Goal: Task Accomplishment & Management: Use online tool/utility

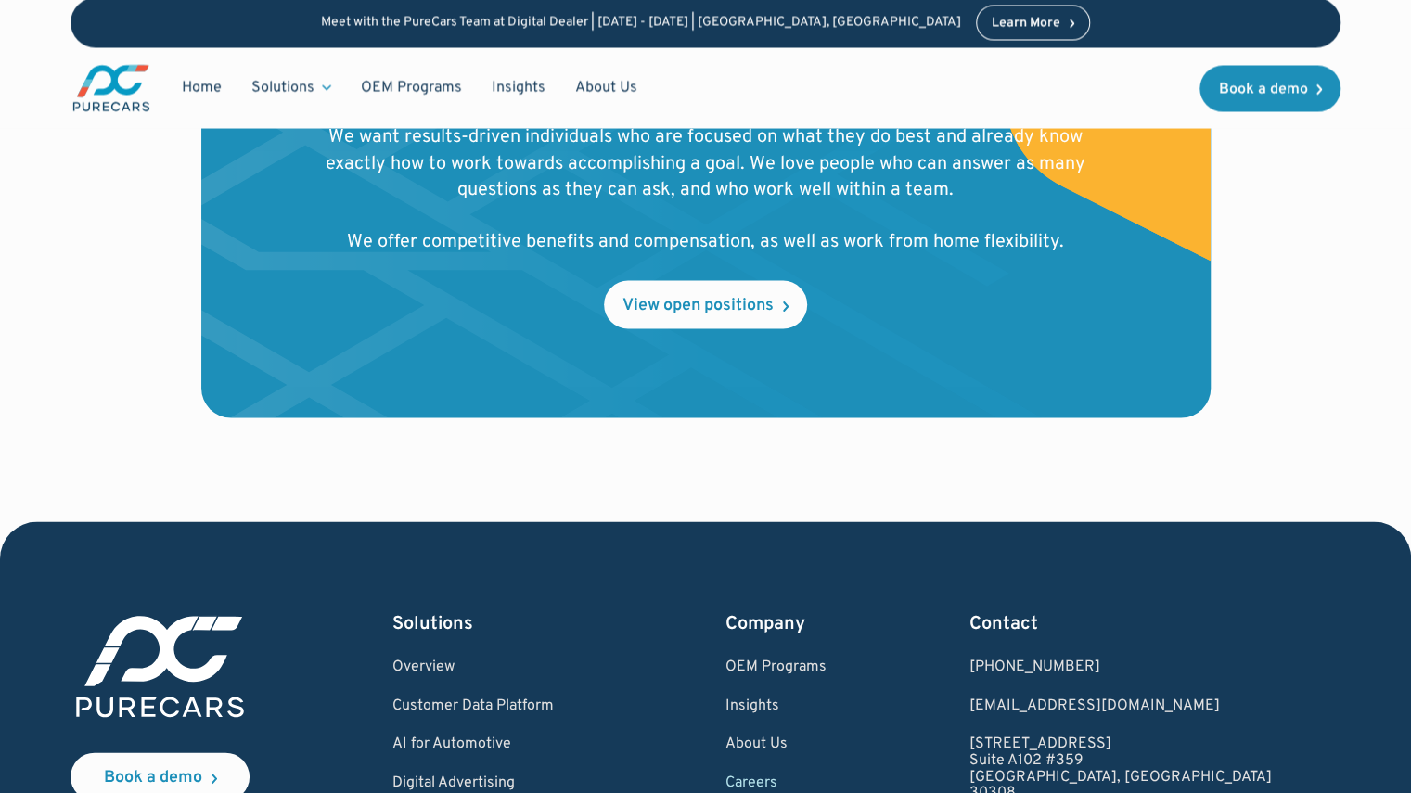
scroll to position [1968, 0]
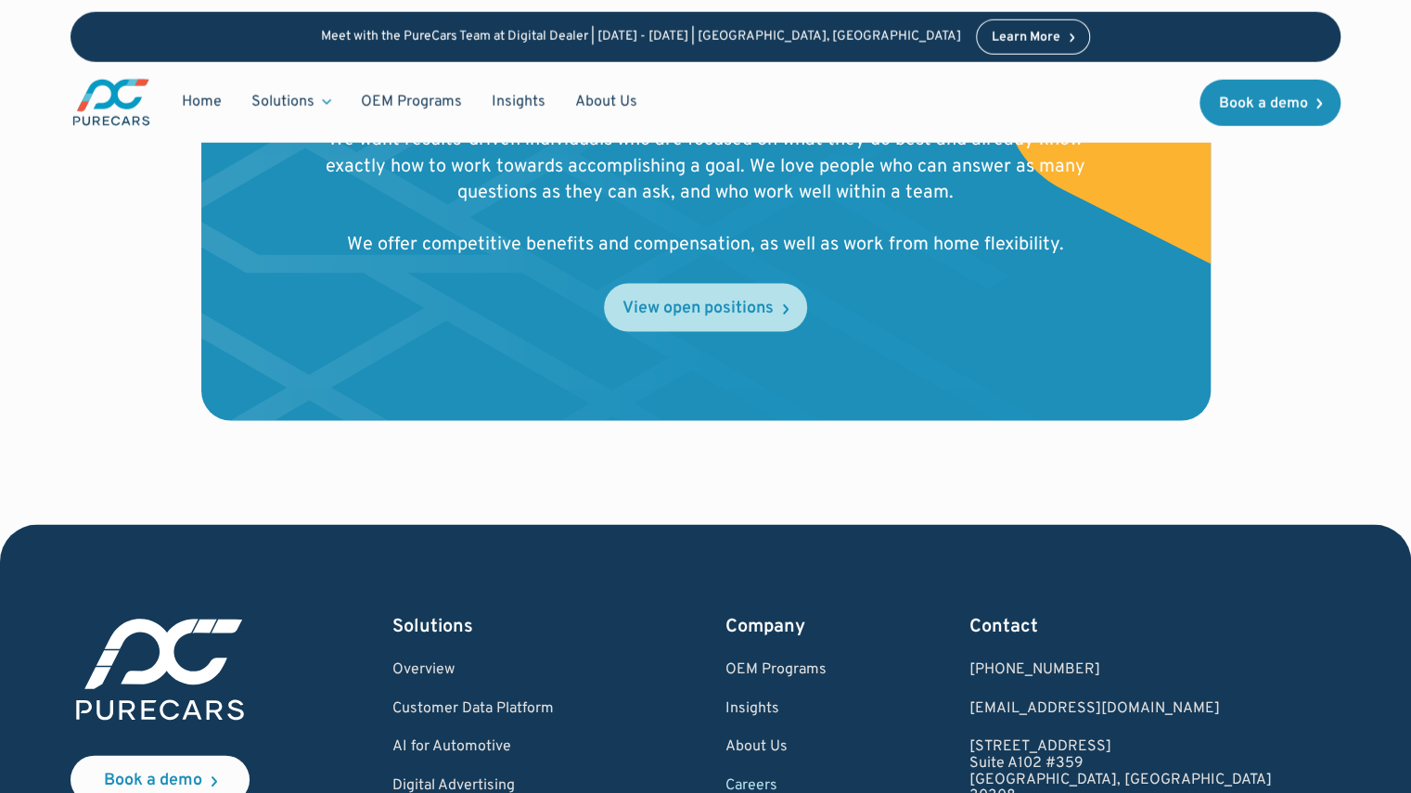
click at [729, 302] on div "View open positions" at bounding box center [698, 308] width 151 height 17
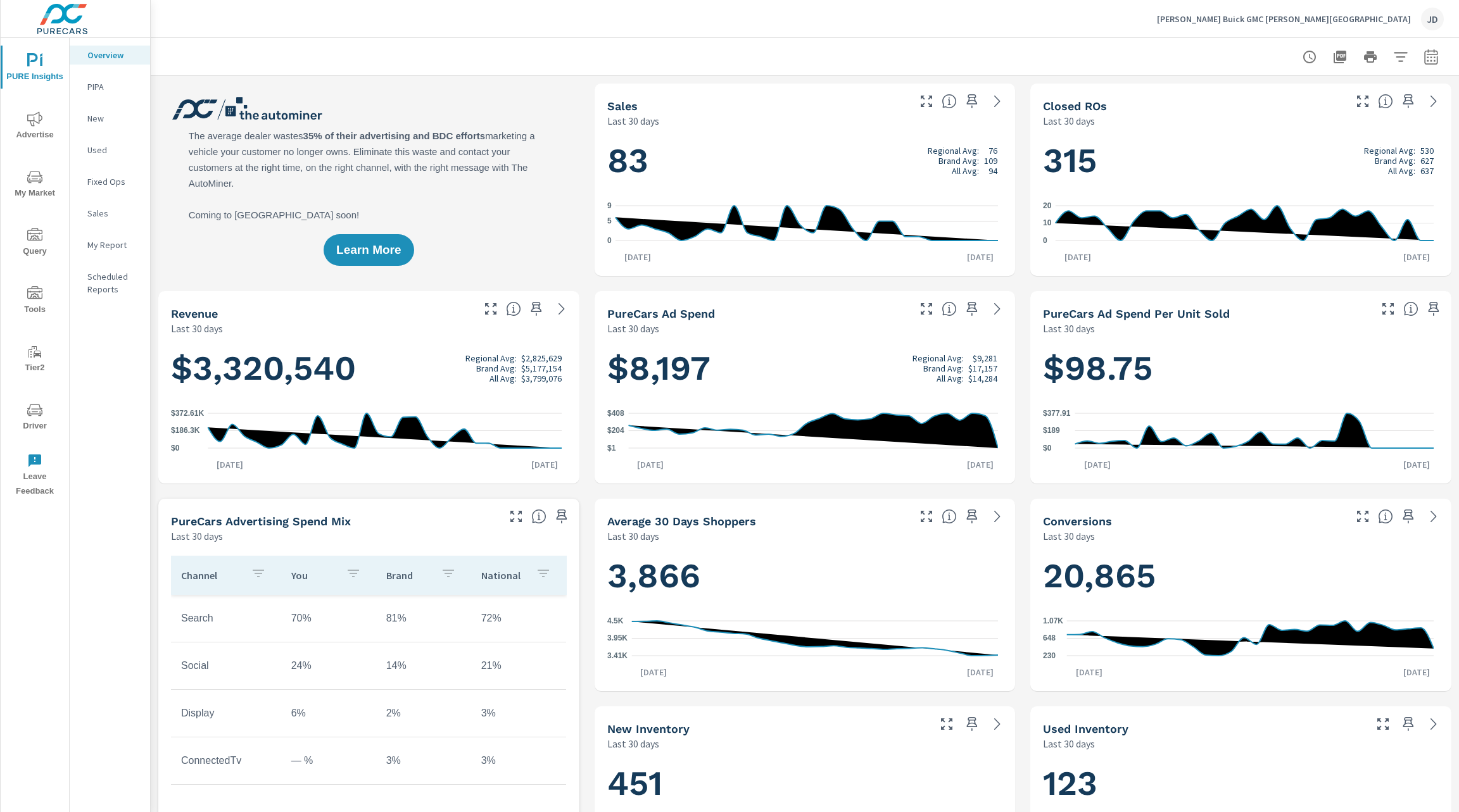
click at [31, 127] on span "Advertise" at bounding box center [34, 126] width 61 height 31
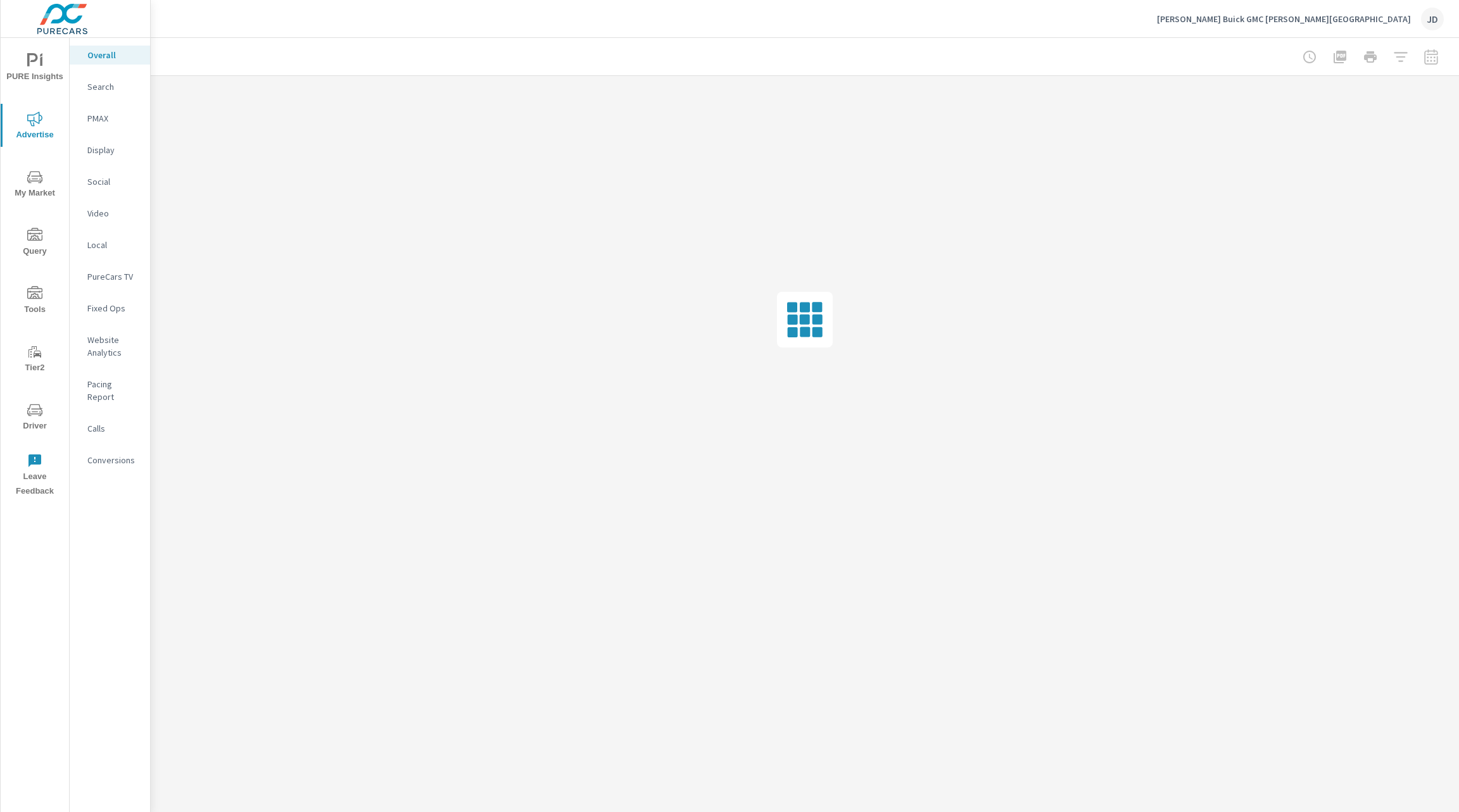
click at [105, 129] on nav "Overall Search PMAX Display Social Video Local PureCars TV Fixed Ops Website An…" at bounding box center [110, 263] width 81 height 450
click at [106, 124] on p "PMAX" at bounding box center [113, 118] width 53 height 13
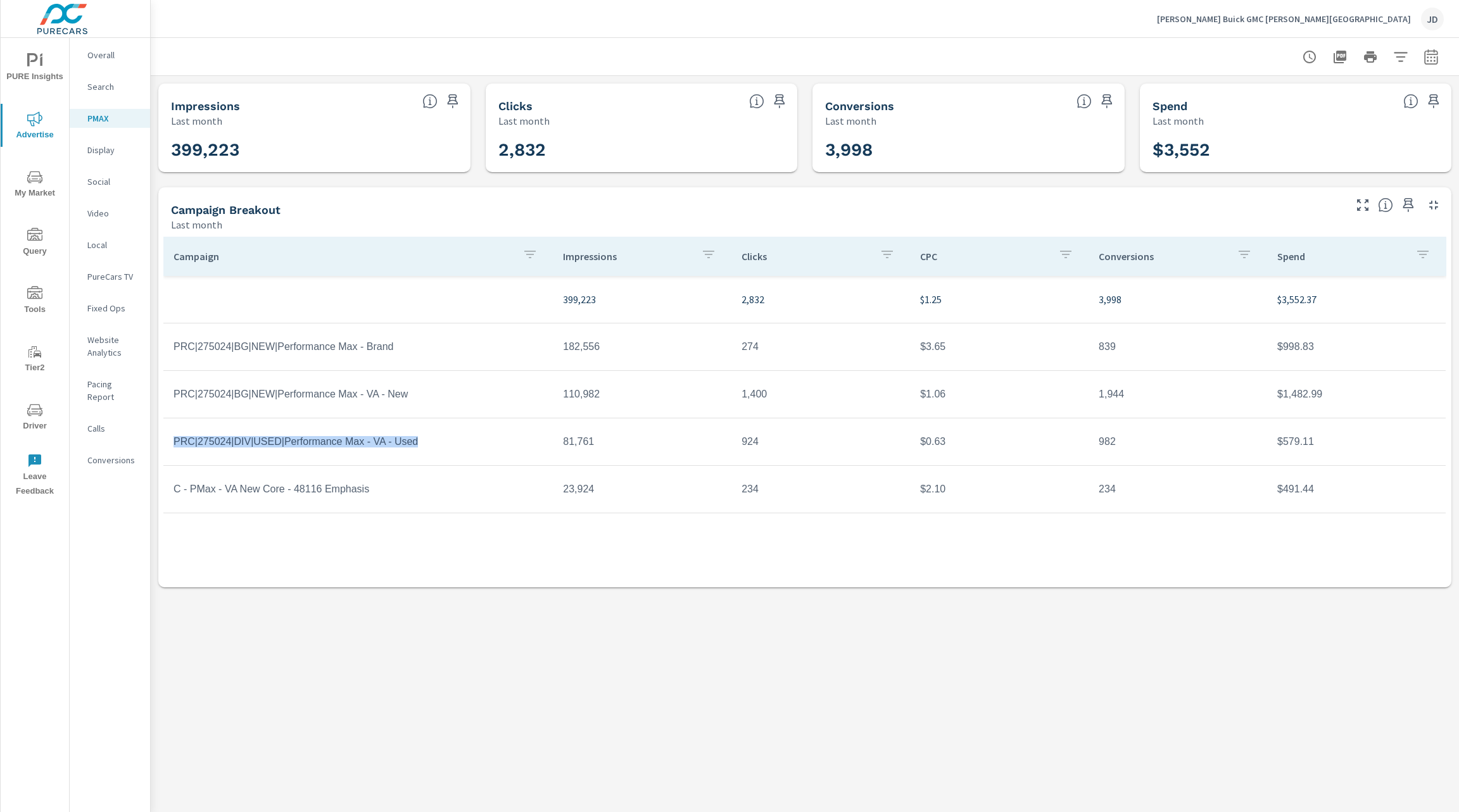
drag, startPoint x: 167, startPoint y: 450, endPoint x: 452, endPoint y: 450, distance: 285.0
click at [452, 450] on td "PRC|275024|DIV|USED|Performance Max - VA - Used" at bounding box center [358, 441] width 390 height 31
drag, startPoint x: 609, startPoint y: 451, endPoint x: 528, endPoint y: 446, distance: 81.2
click at [528, 446] on tr "PRC|275024|DIV|USED|Performance Max - VA - Used 81,761 924 $0.63 982 $579.11" at bounding box center [804, 442] width 1282 height 48
drag, startPoint x: 774, startPoint y: 452, endPoint x: 730, endPoint y: 446, distance: 44.4
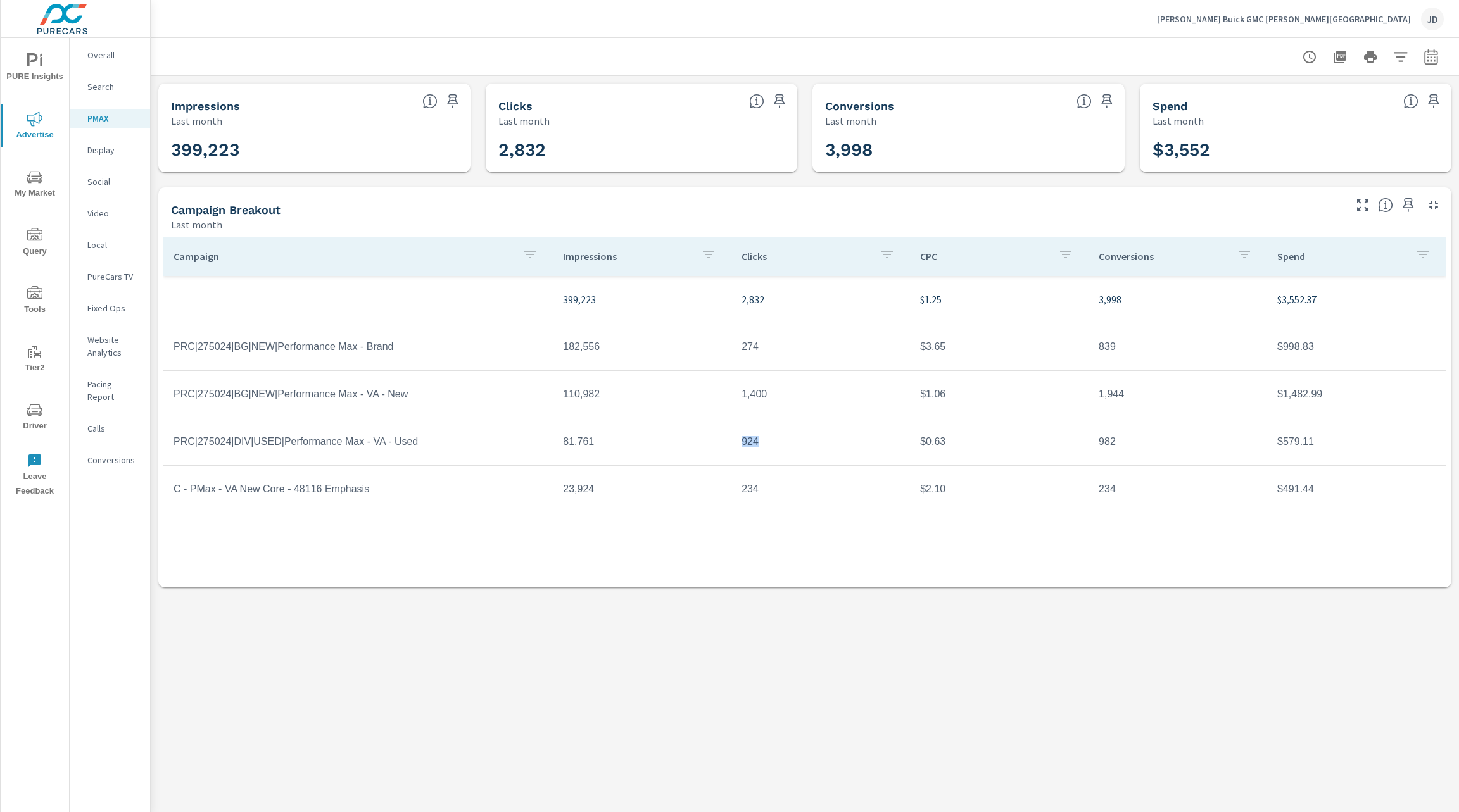
click at [730, 446] on tr "PRC|275024|DIV|USED|Performance Max - VA - Used 81,761 924 $0.63 982 $579.11" at bounding box center [804, 442] width 1282 height 48
drag, startPoint x: 1332, startPoint y: 444, endPoint x: 1247, endPoint y: 442, distance: 85.0
click at [972, 442] on tr "PRC|275024|DIV|USED|Performance Max - VA - Used 81,761 924 $0.63 982 $579.11" at bounding box center [804, 442] width 1282 height 48
drag, startPoint x: 949, startPoint y: 448, endPoint x: 906, endPoint y: 446, distance: 43.0
click at [906, 446] on tr "PRC|275024|DIV|USED|Performance Max - VA - Used 81,761 924 $0.63 982 $579.11" at bounding box center [804, 442] width 1282 height 48
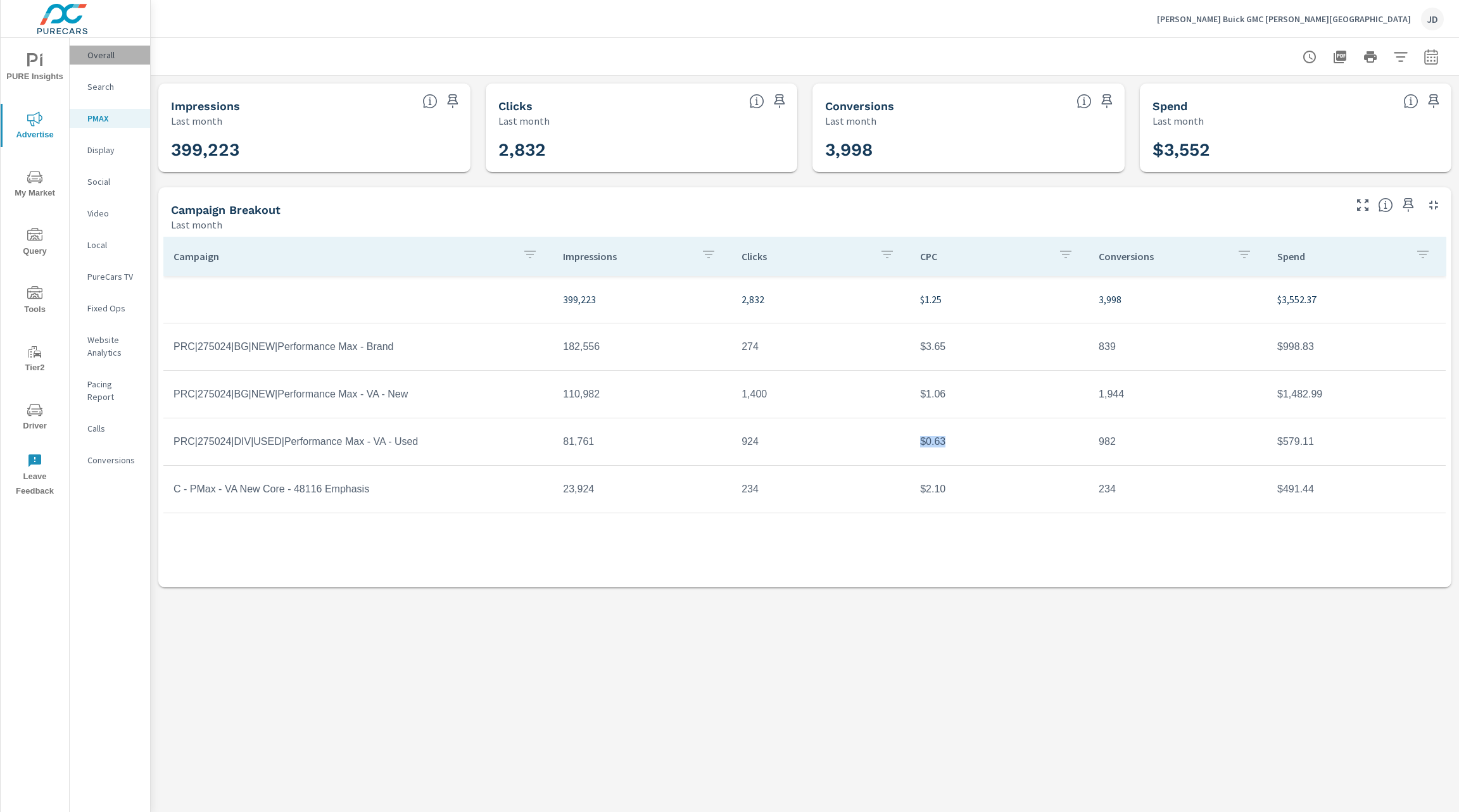
click at [101, 56] on p "Overall" at bounding box center [113, 55] width 53 height 13
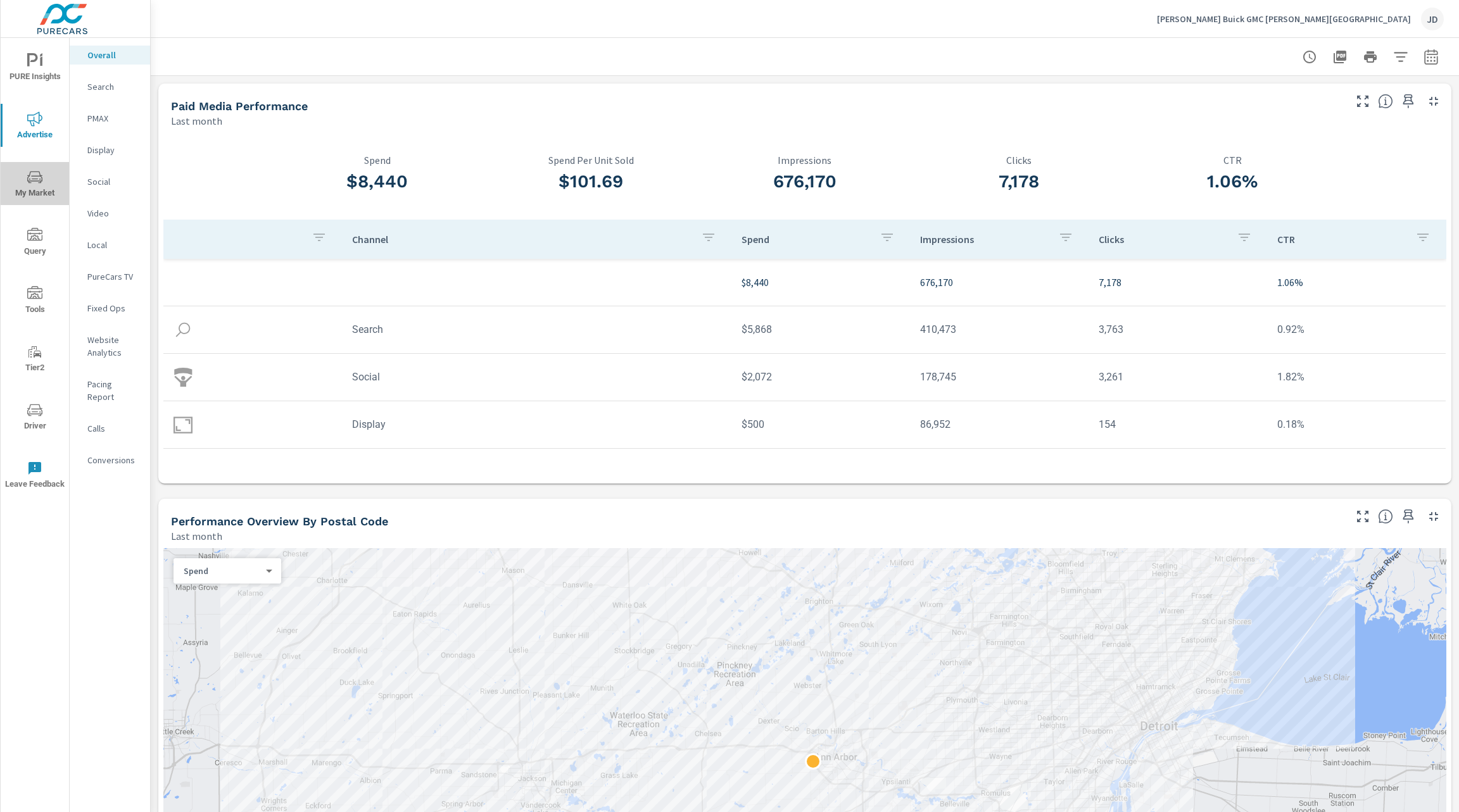
click at [36, 188] on span "My Market" at bounding box center [34, 185] width 61 height 31
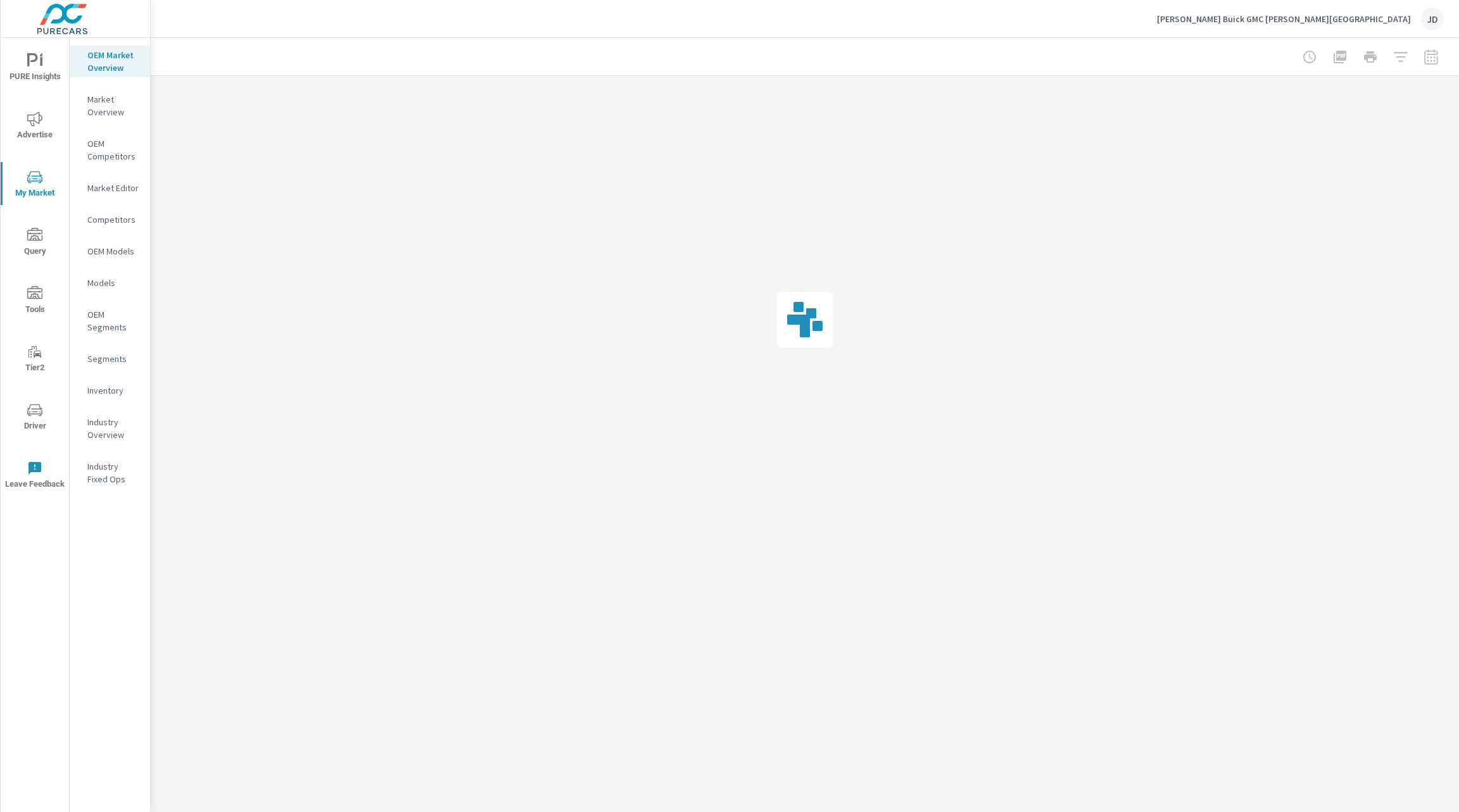
click at [362, 140] on div at bounding box center [805, 319] width 1308 height 487
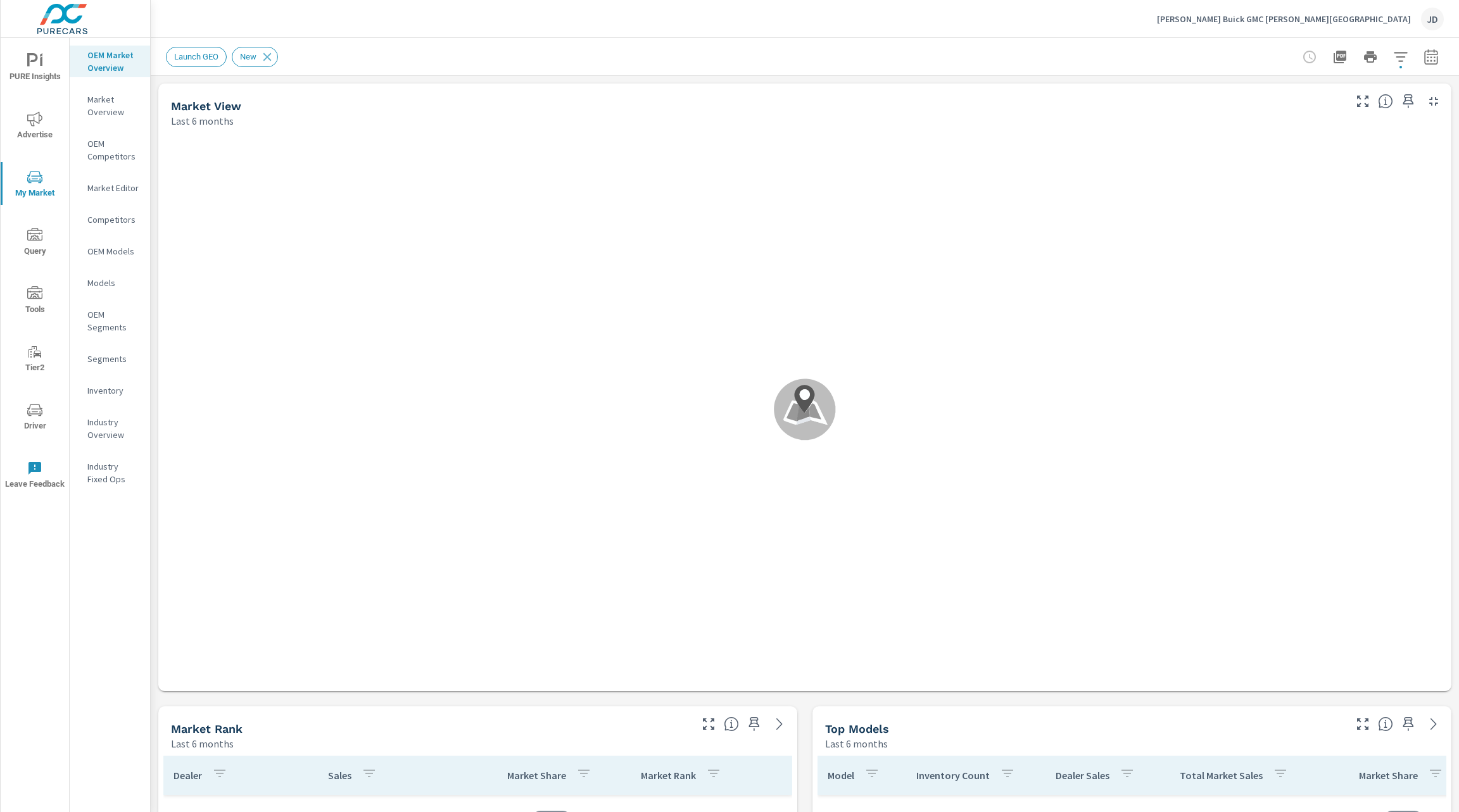
click at [40, 132] on span "Advertise" at bounding box center [34, 126] width 61 height 31
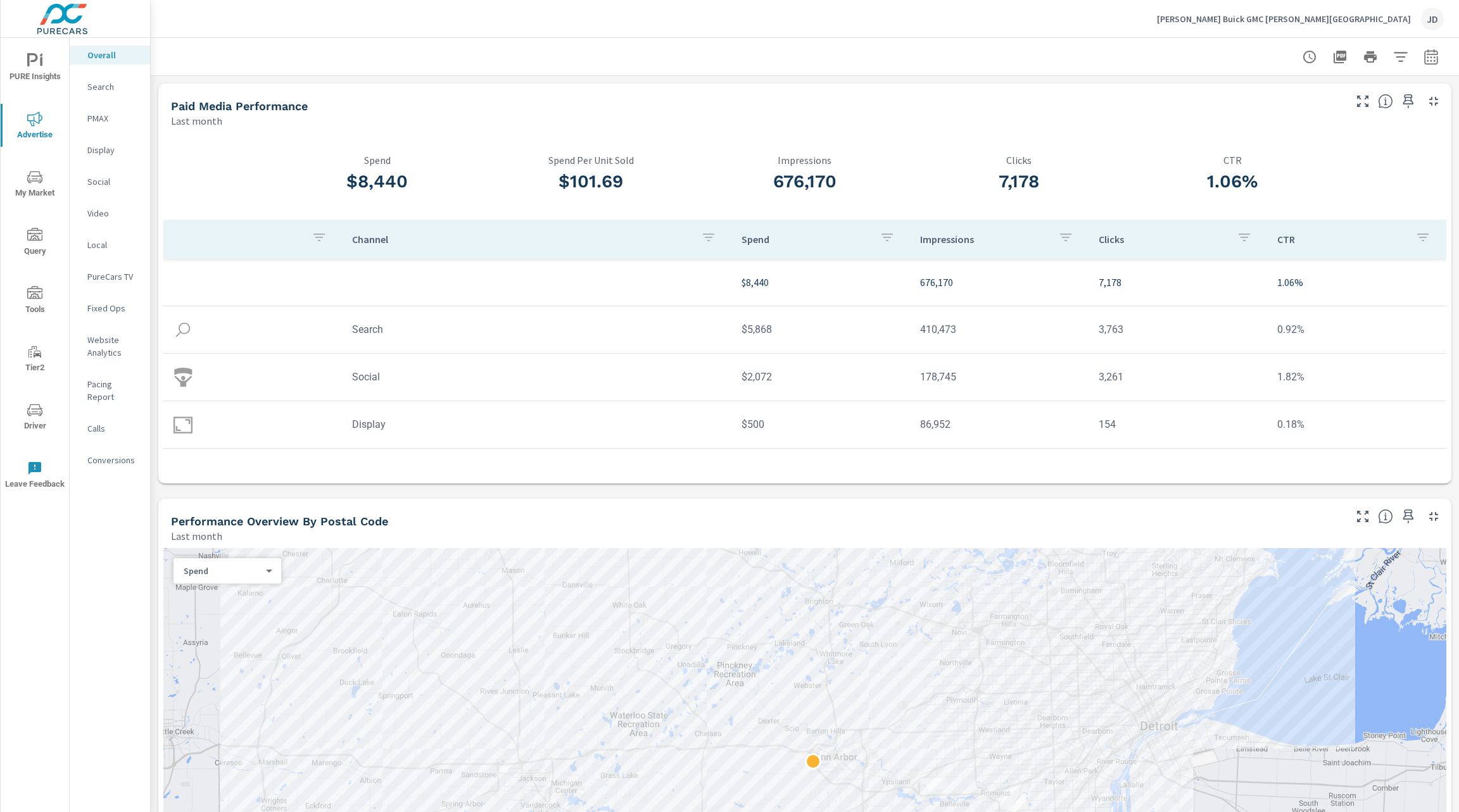
click at [115, 77] on div "Search" at bounding box center [110, 87] width 81 height 19
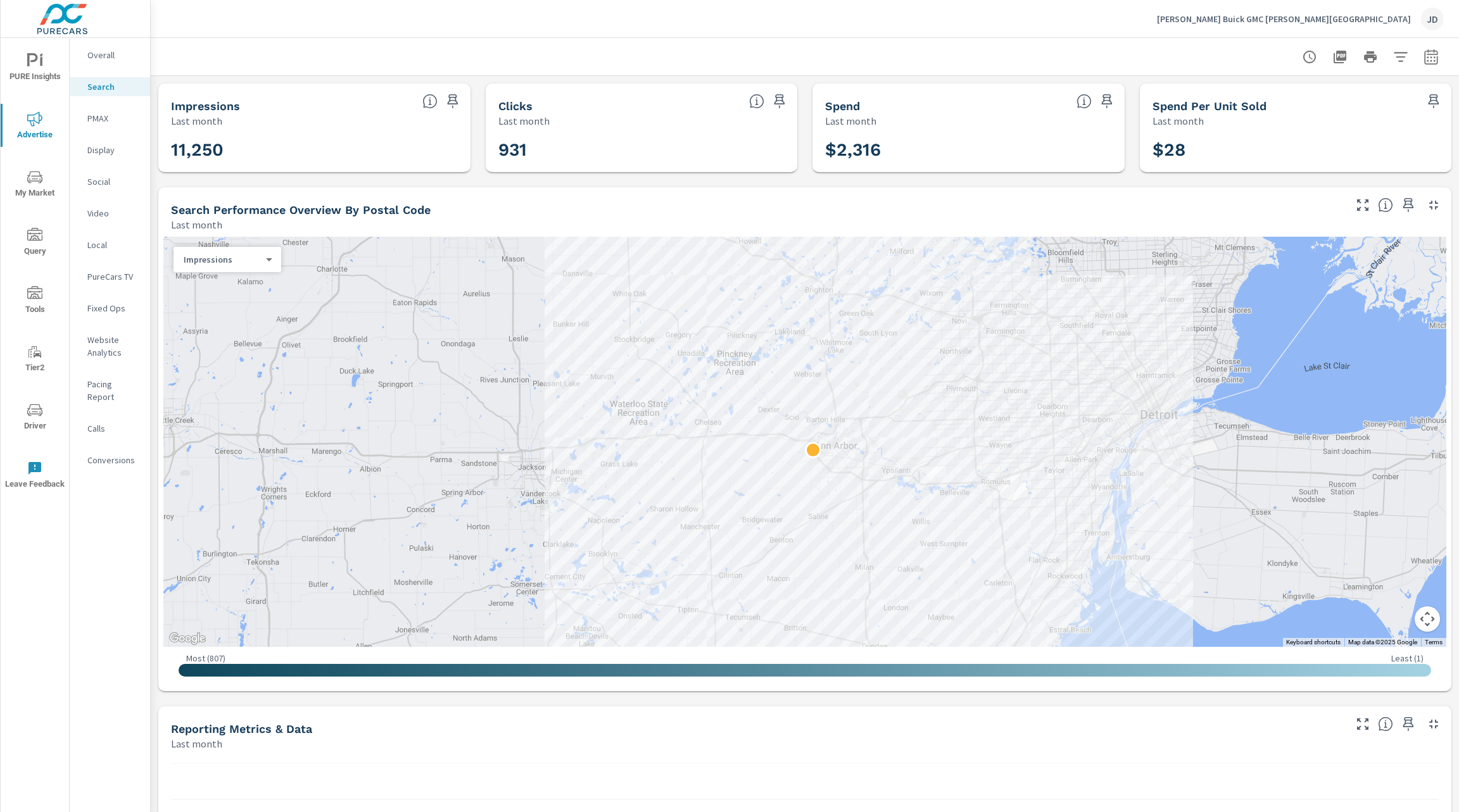
scroll to position [522, 0]
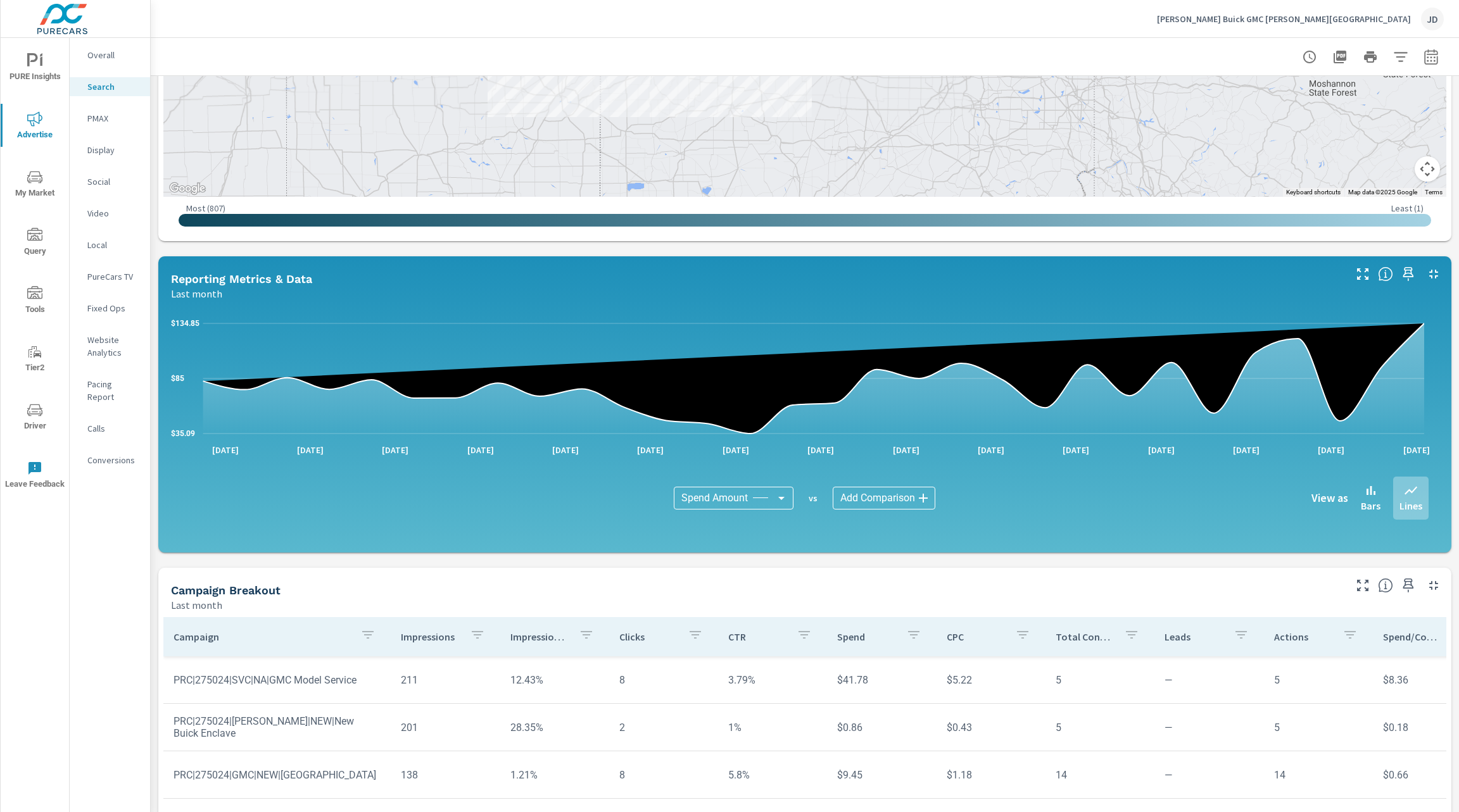
scroll to position [613, 0]
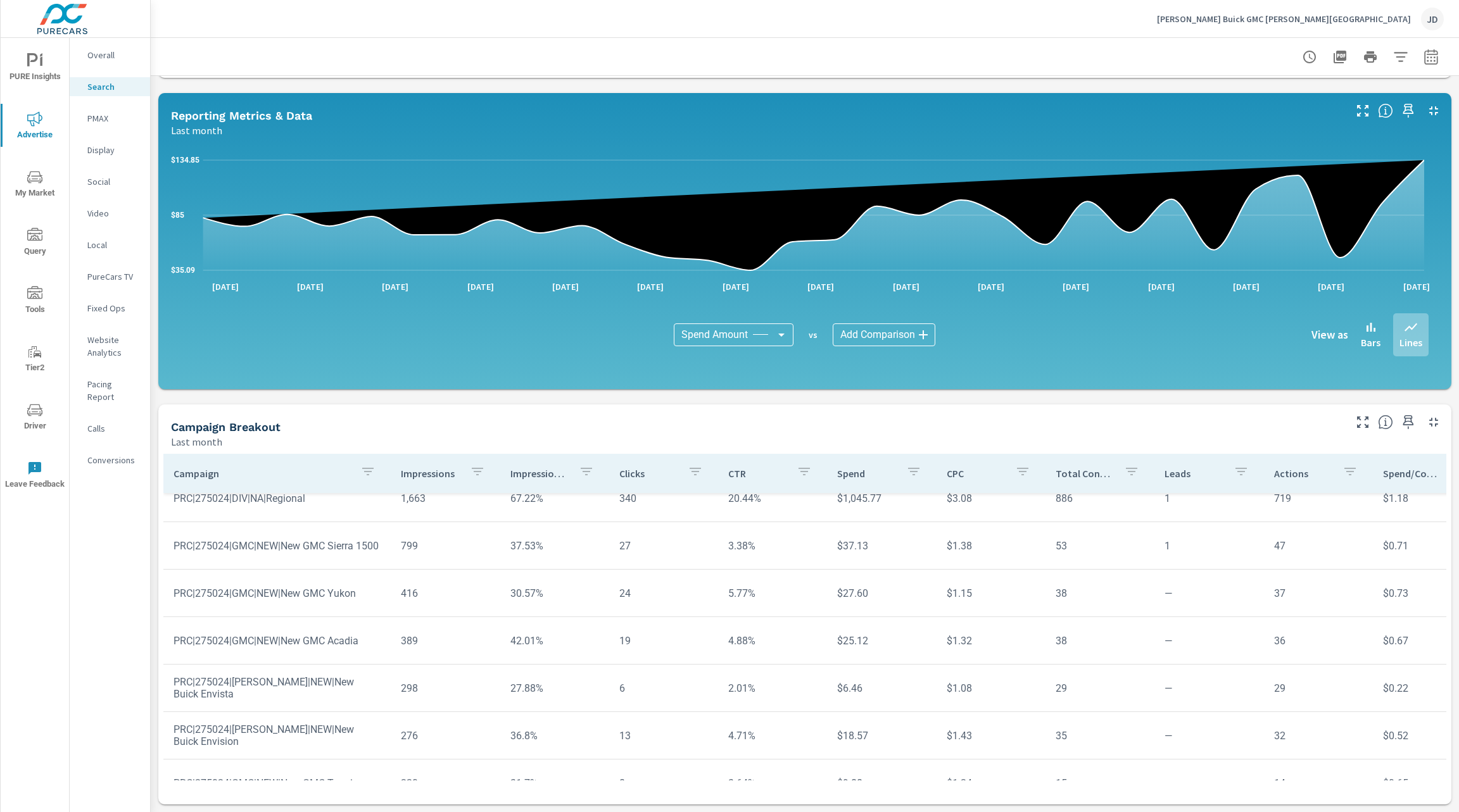
scroll to position [192, 0]
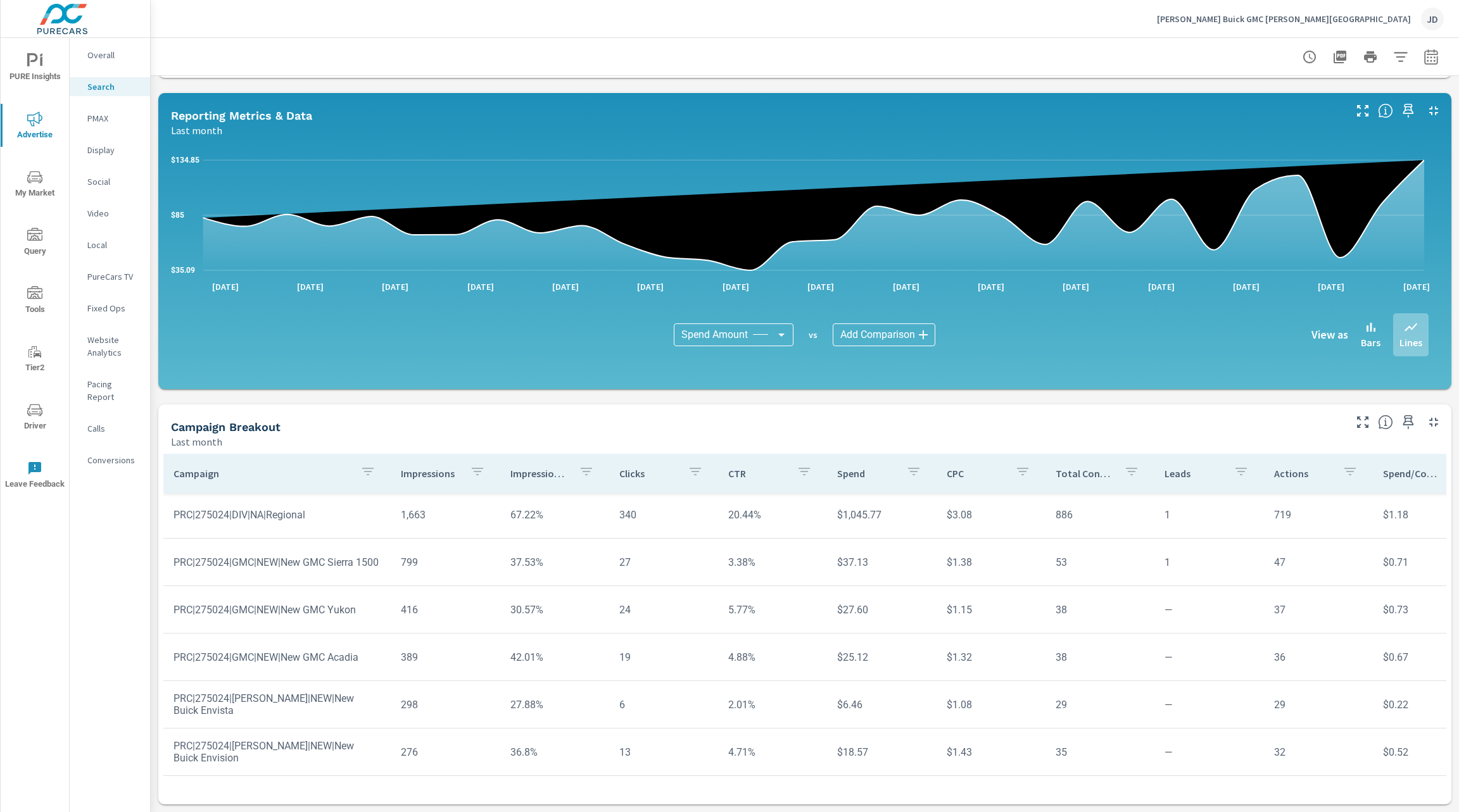
click at [639, 471] on p "Clicks" at bounding box center [648, 474] width 58 height 13
click at [972, 468] on p "Total Conversions" at bounding box center [1084, 474] width 58 height 13
click at [972, 476] on p "Total Conversions" at bounding box center [1086, 474] width 44 height 13
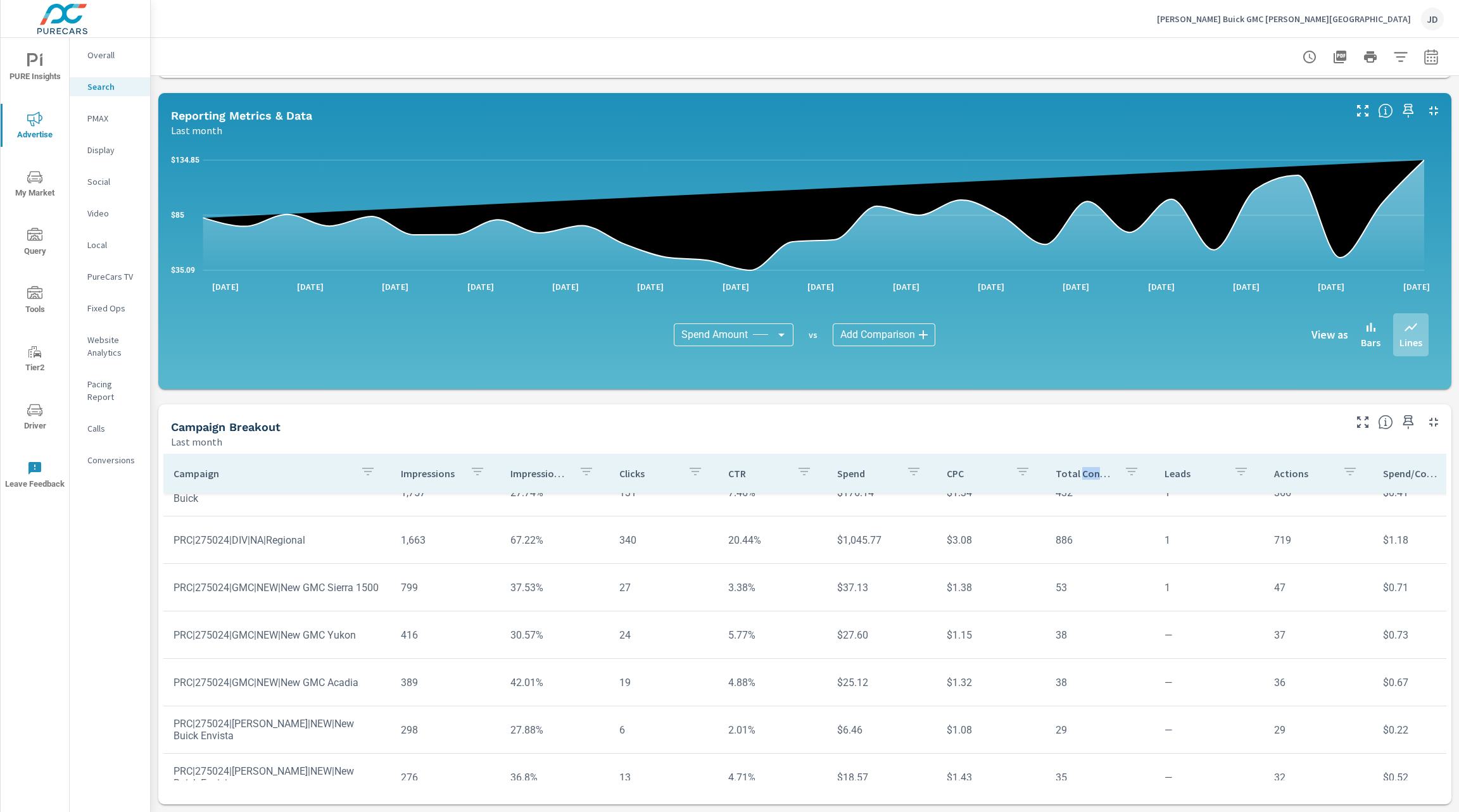
scroll to position [143, 0]
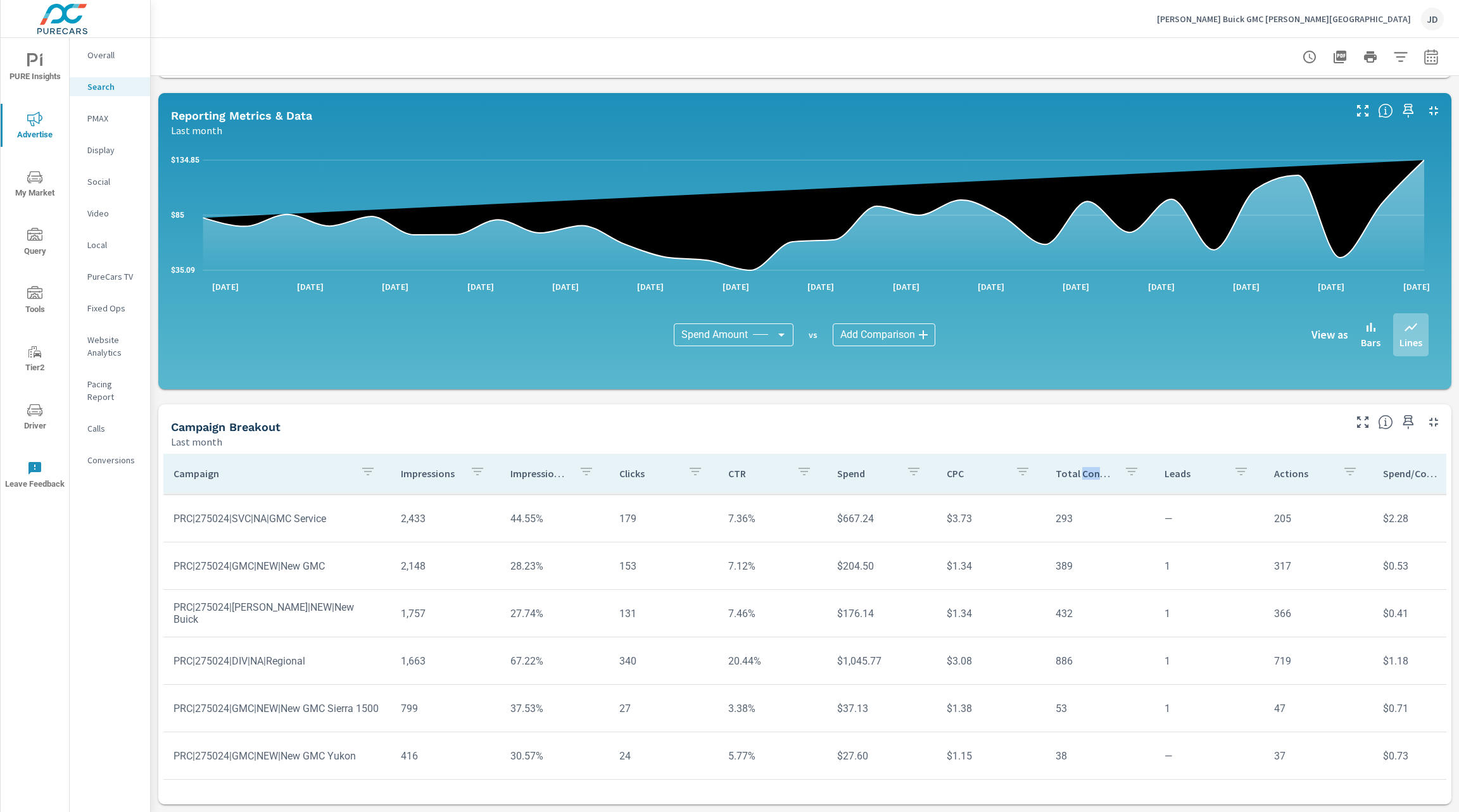
scroll to position [46, 0]
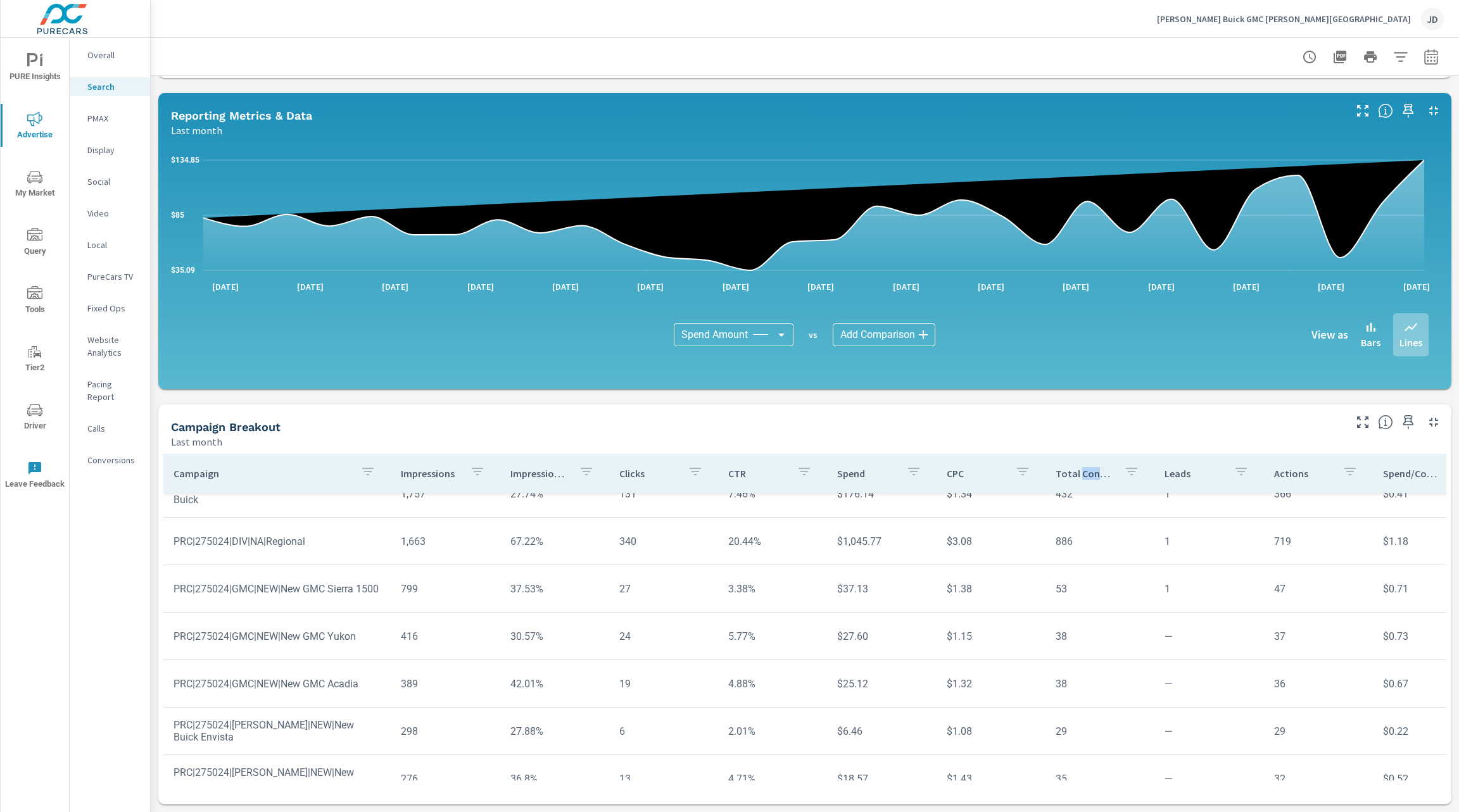
scroll to position [233, 0]
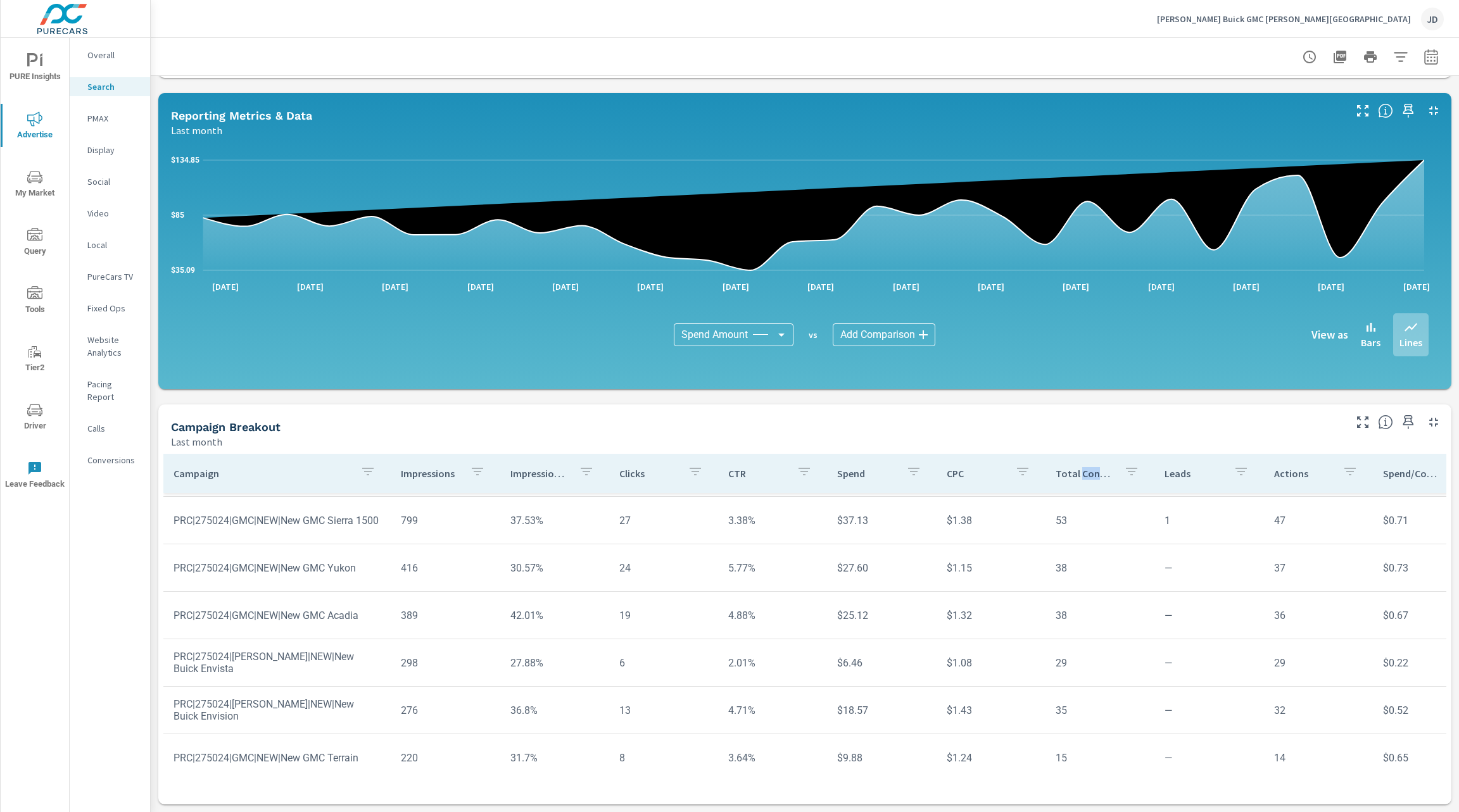
scroll to position [323, 0]
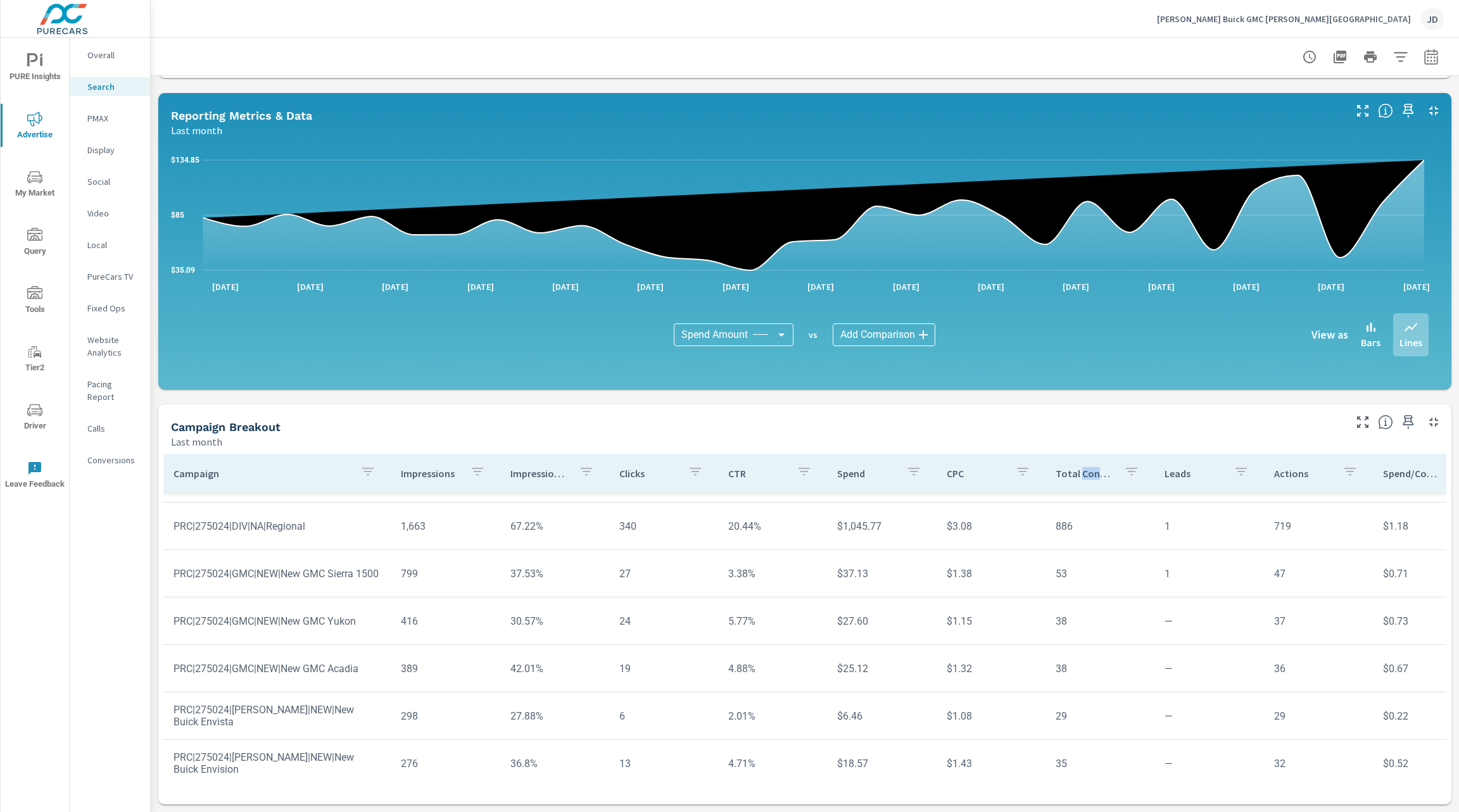
click at [104, 125] on div "PMAX" at bounding box center [110, 119] width 81 height 19
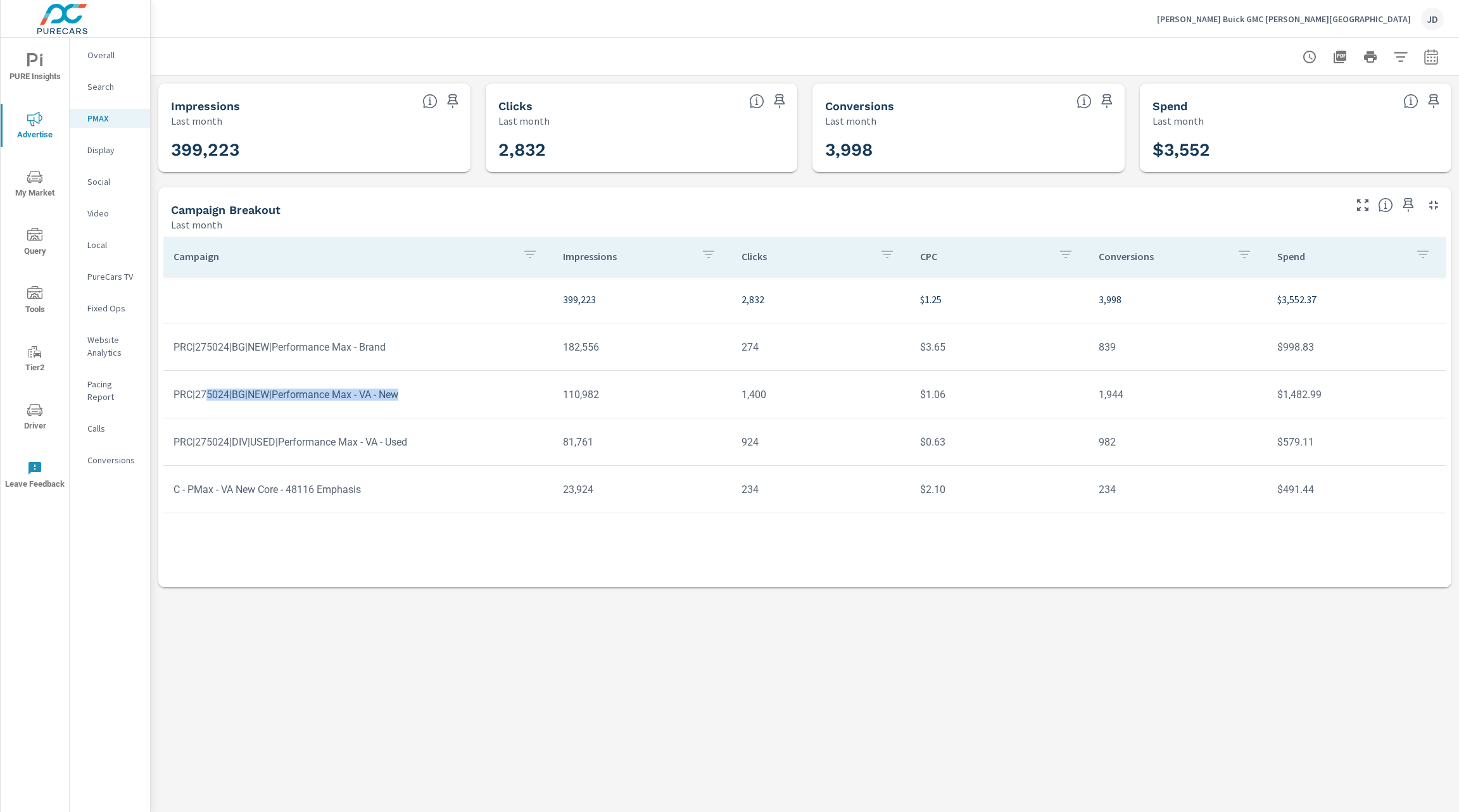
drag, startPoint x: 414, startPoint y: 405, endPoint x: 206, endPoint y: 401, distance: 208.0
click at [206, 401] on td "PRC|275024|BG|NEW|Performance Max - VA - New" at bounding box center [358, 394] width 390 height 32
drag, startPoint x: 987, startPoint y: 394, endPoint x: 854, endPoint y: 403, distance: 133.3
click at [854, 403] on tr "PRC|275024|BG|NEW|Performance Max - VA - New 110,982 1,400 $1.06 1,944 $1,482.99" at bounding box center [804, 395] width 1282 height 48
drag, startPoint x: 173, startPoint y: 396, endPoint x: 435, endPoint y: 385, distance: 262.2
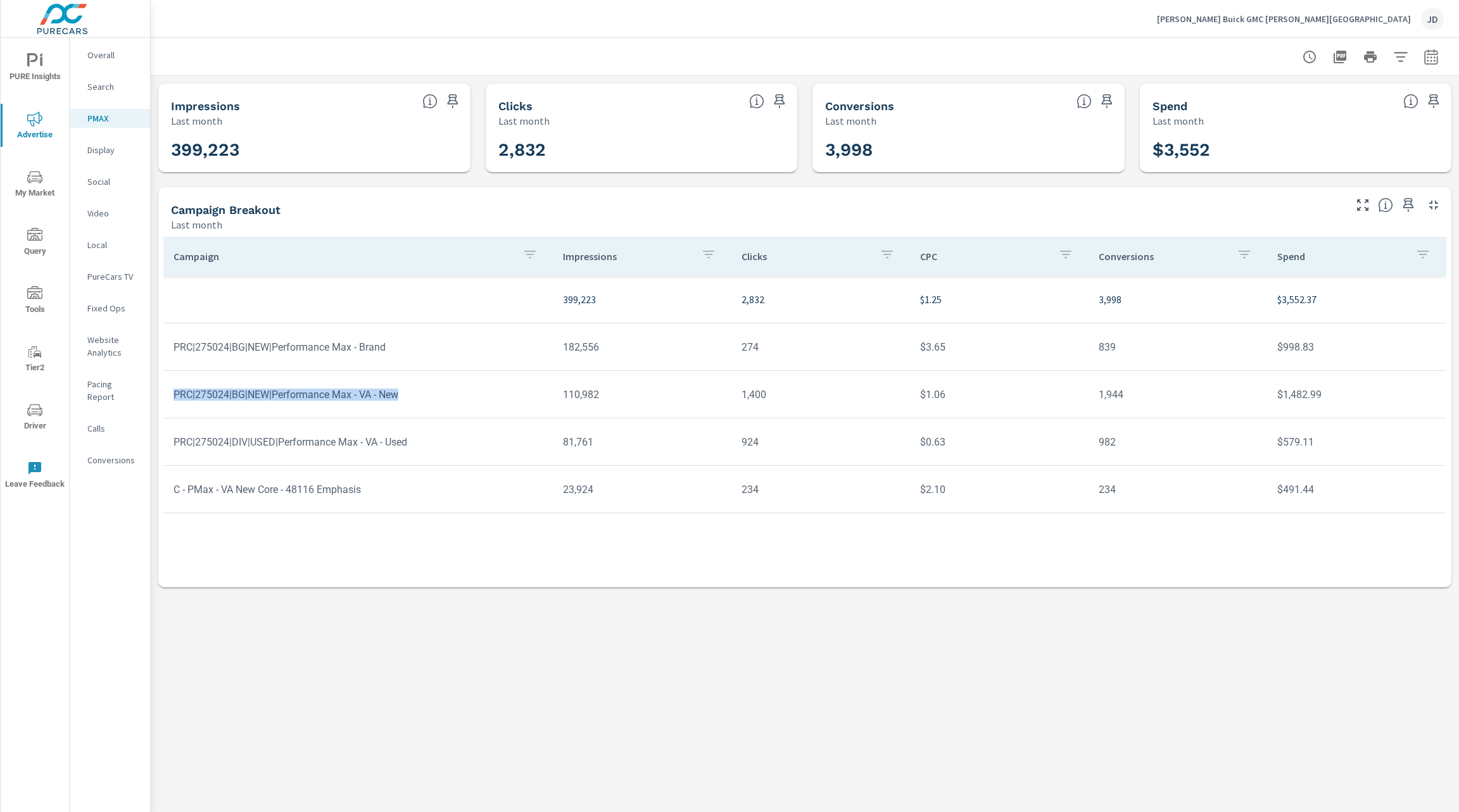
click at [435, 385] on td "PRC|275024|BG|NEW|Performance Max - VA - New" at bounding box center [358, 394] width 390 height 32
drag, startPoint x: 422, startPoint y: 442, endPoint x: 193, endPoint y: 452, distance: 229.2
click at [193, 452] on td "PRC|275024|DIV|USED|Performance Max - VA - Used" at bounding box center [358, 441] width 390 height 32
click at [107, 83] on p "Search" at bounding box center [113, 87] width 53 height 13
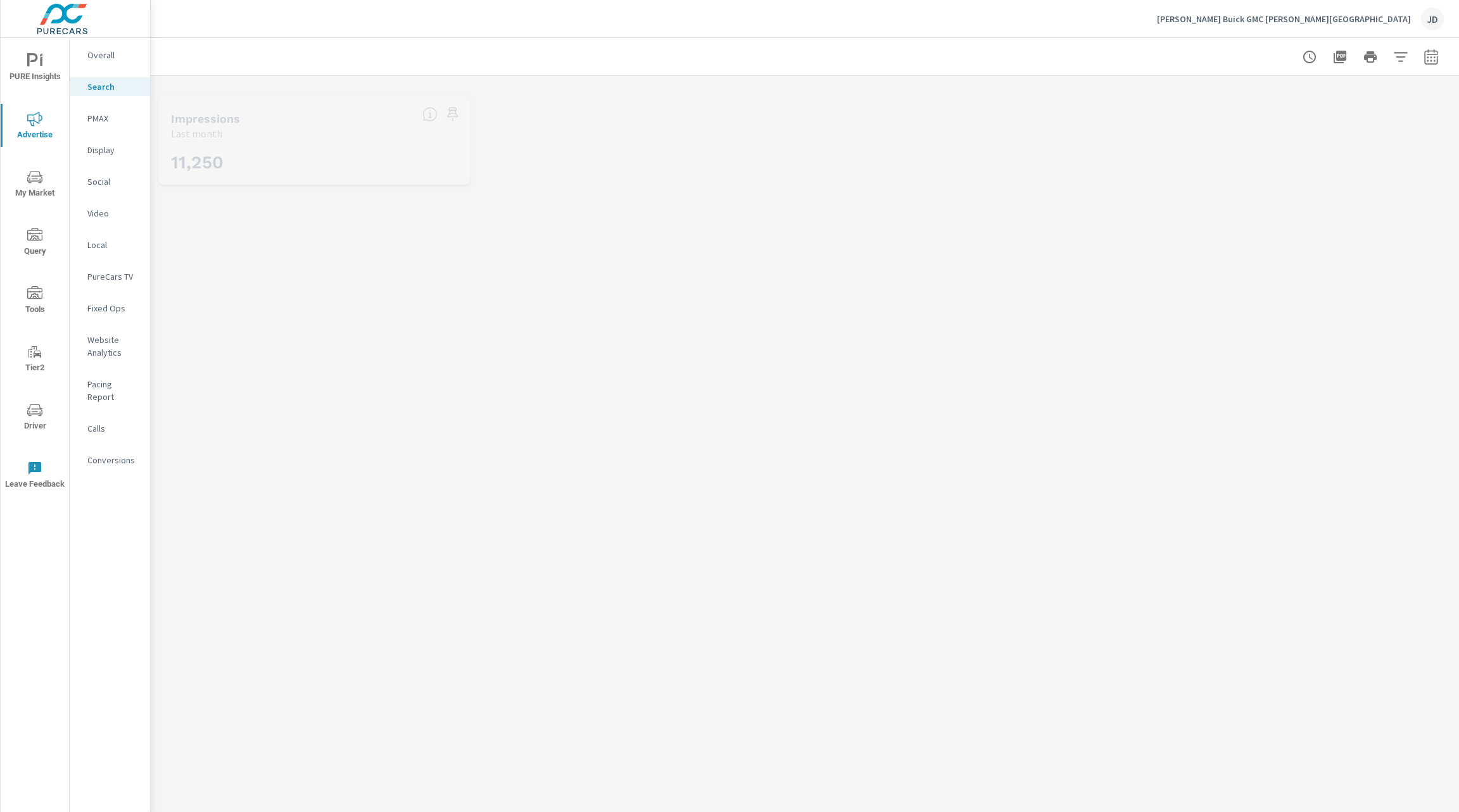
scroll to position [143, 0]
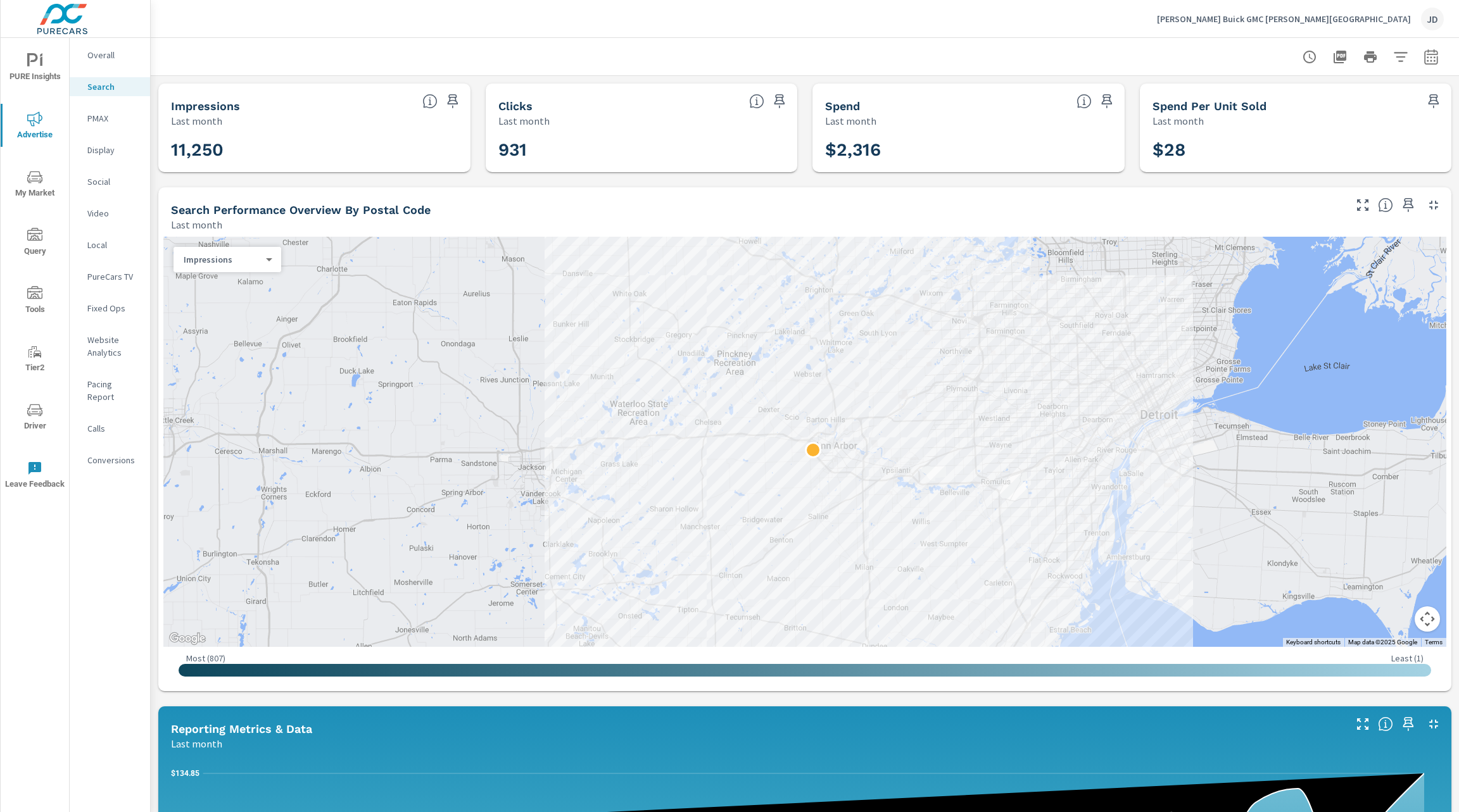
scroll to position [613, 0]
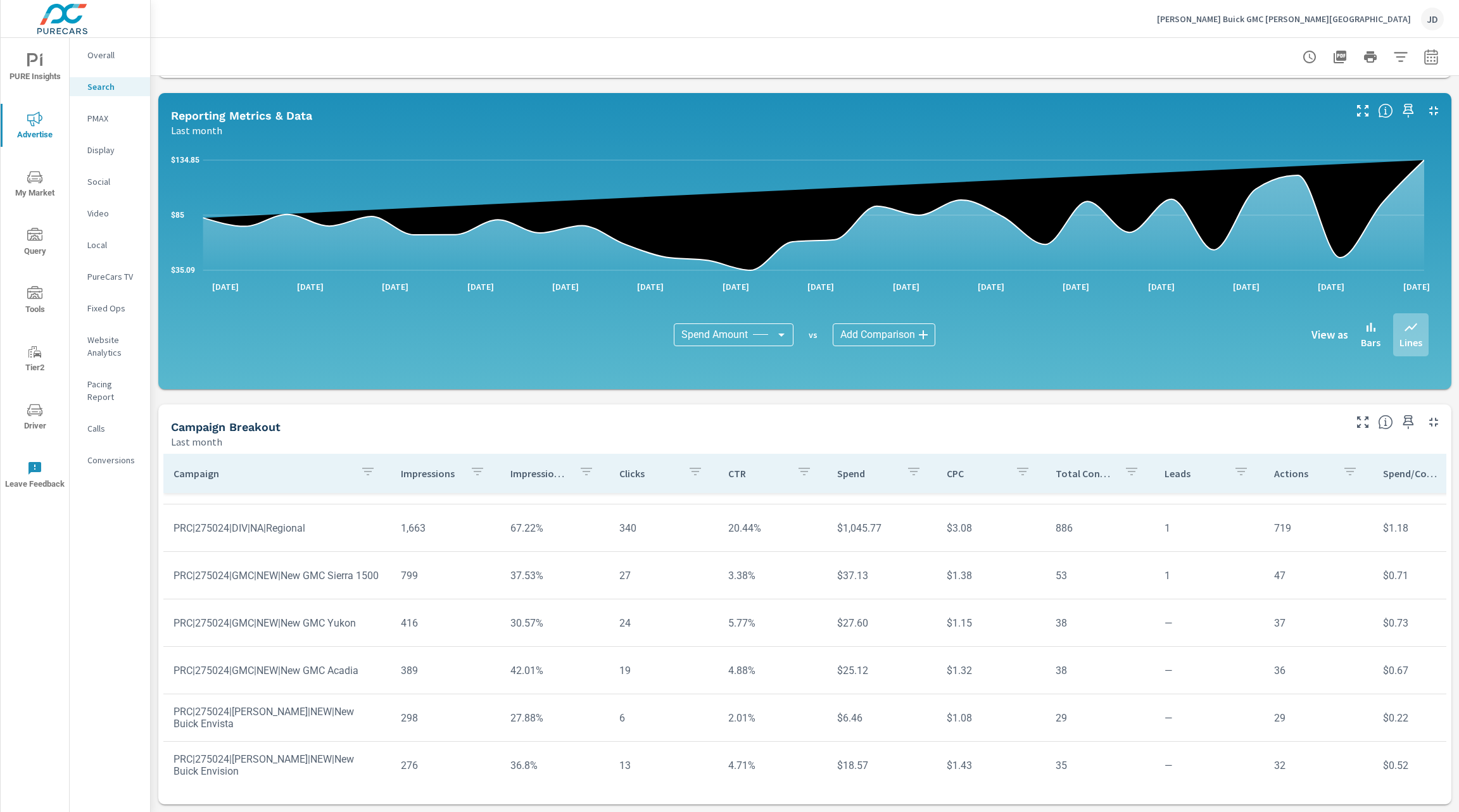
scroll to position [209, 0]
drag, startPoint x: 543, startPoint y: 583, endPoint x: 476, endPoint y: 590, distance: 67.4
click at [476, 540] on tr "PRC|275024|GMC|NEW|New GMC Sierra 1500 799 37.53% 27 3.38% $37.13 $1.38 53 1 47…" at bounding box center [985, 579] width 1645 height 48
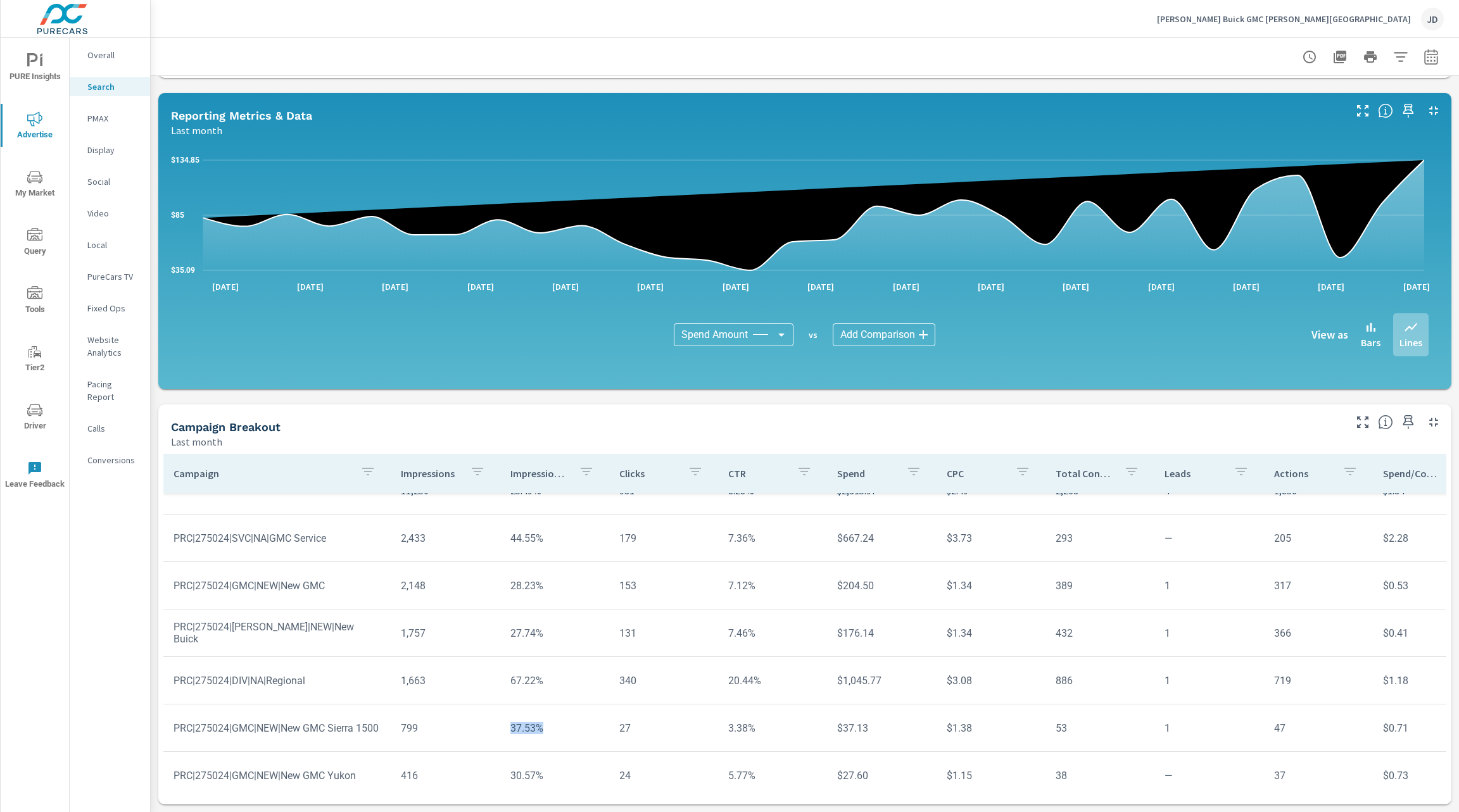
scroll to position [27, 0]
drag, startPoint x: 551, startPoint y: 682, endPoint x: 491, endPoint y: 682, distance: 60.0
click at [491, 540] on tr "PRC|275024|DIV|NA|Regional 1,663 67.22% 340 20.44% $1,045.77 $3.08 886 1 719 $1…" at bounding box center [985, 680] width 1645 height 48
drag, startPoint x: 541, startPoint y: 596, endPoint x: 501, endPoint y: 590, distance: 40.4
click at [501, 540] on td "28.23%" at bounding box center [555, 585] width 109 height 32
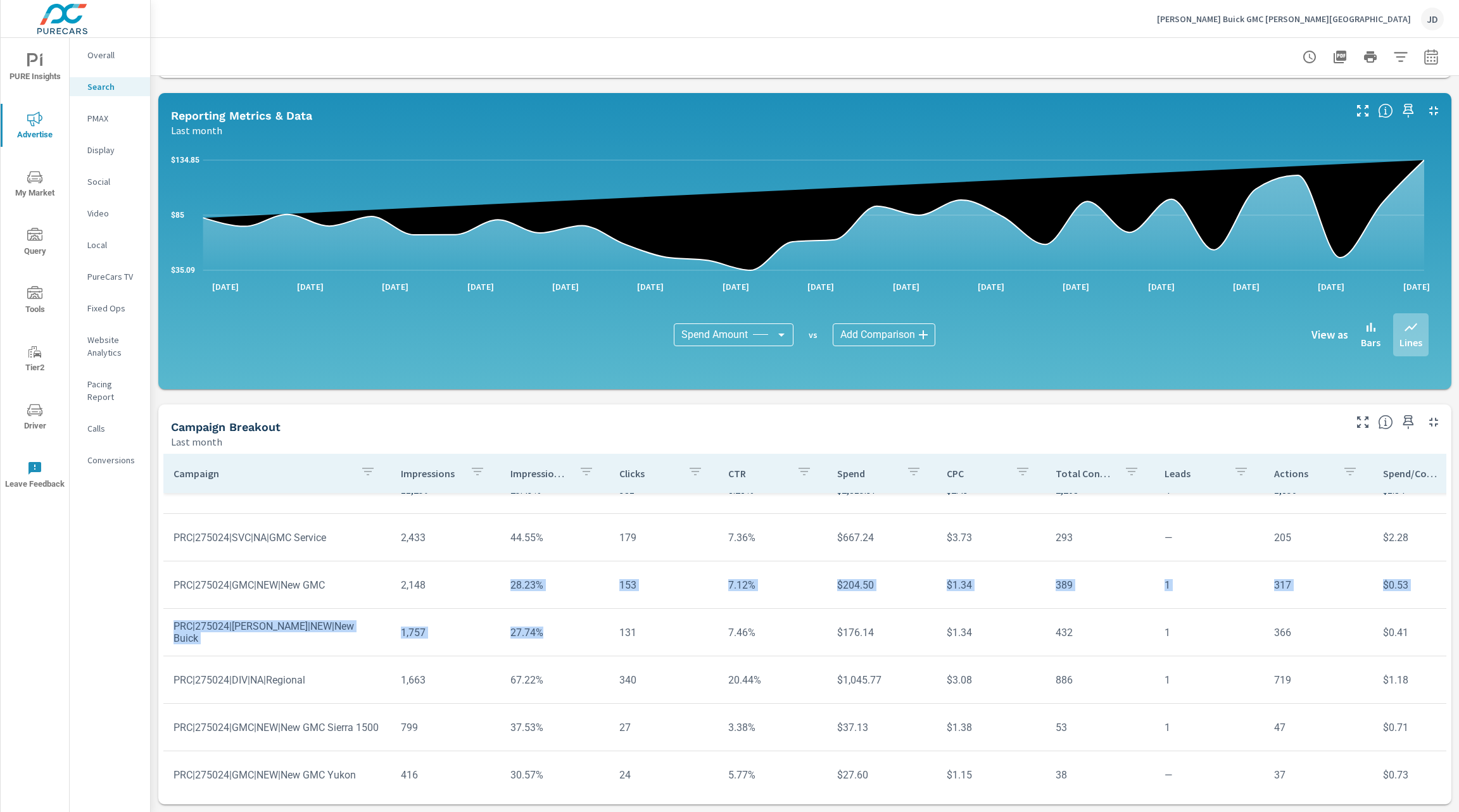
drag, startPoint x: 543, startPoint y: 634, endPoint x: 506, endPoint y: 588, distance: 59.0
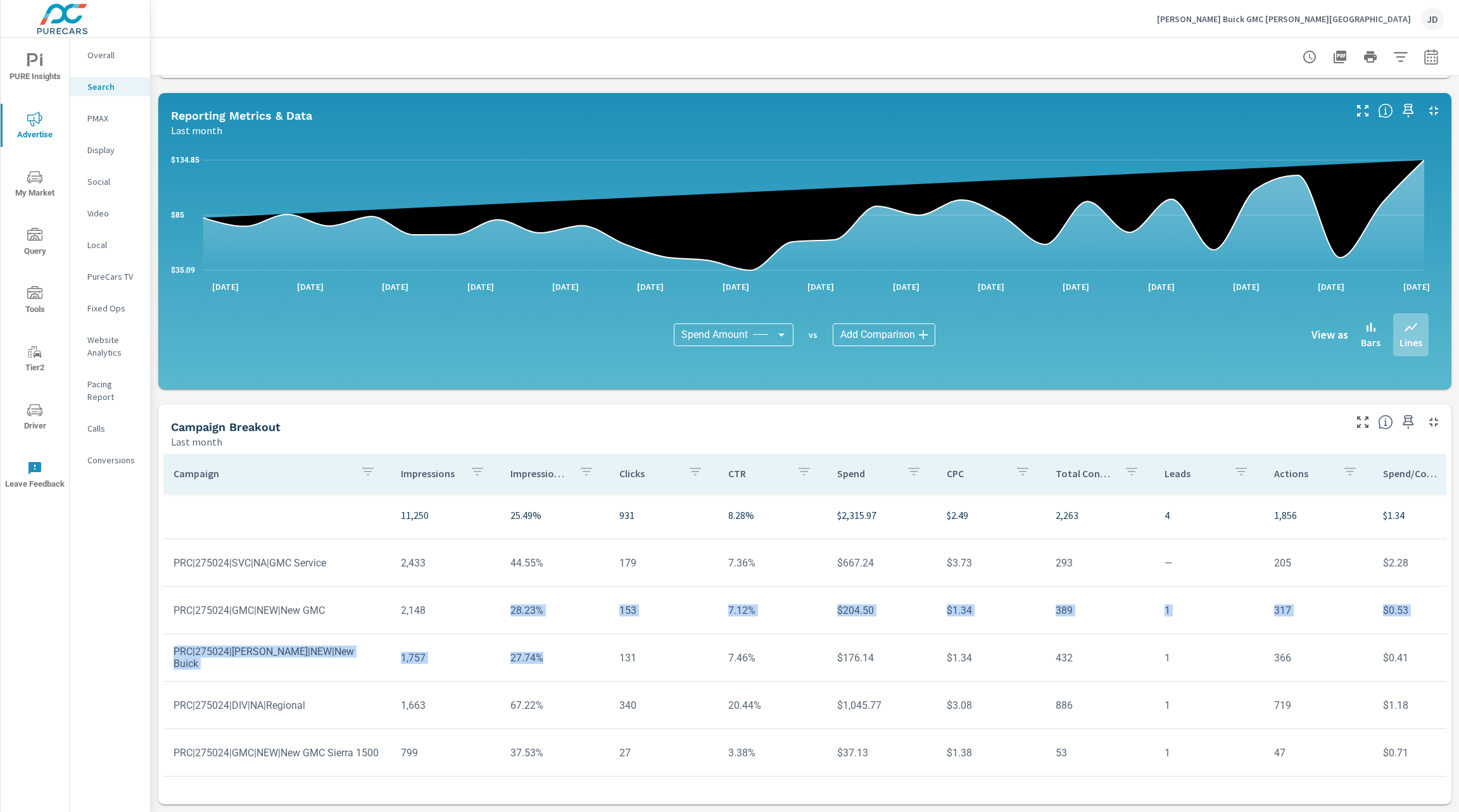
scroll to position [0, 0]
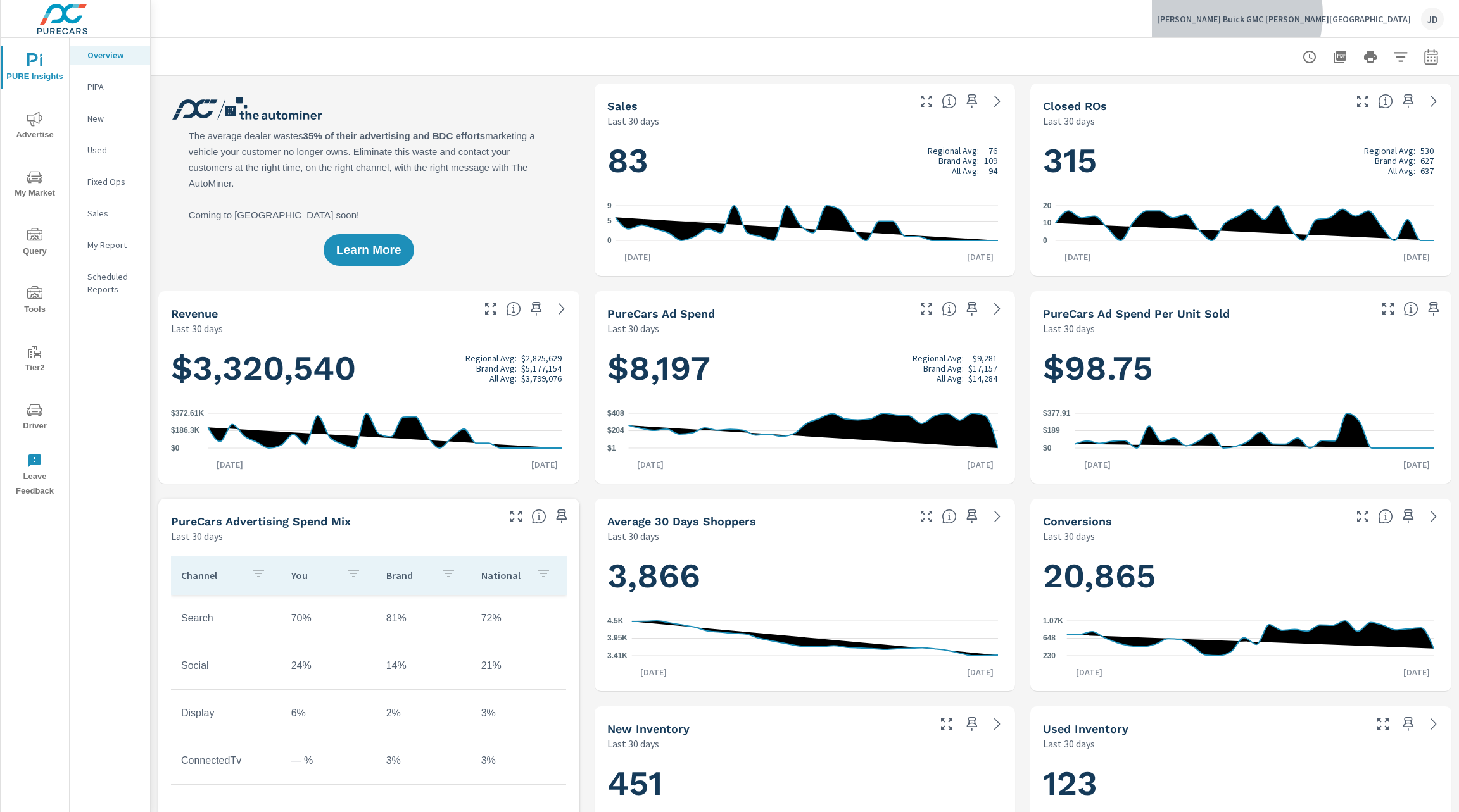
click at [1348, 14] on p "LaFontaine Buick GMC Ann Arbor" at bounding box center [1284, 18] width 254 height 12
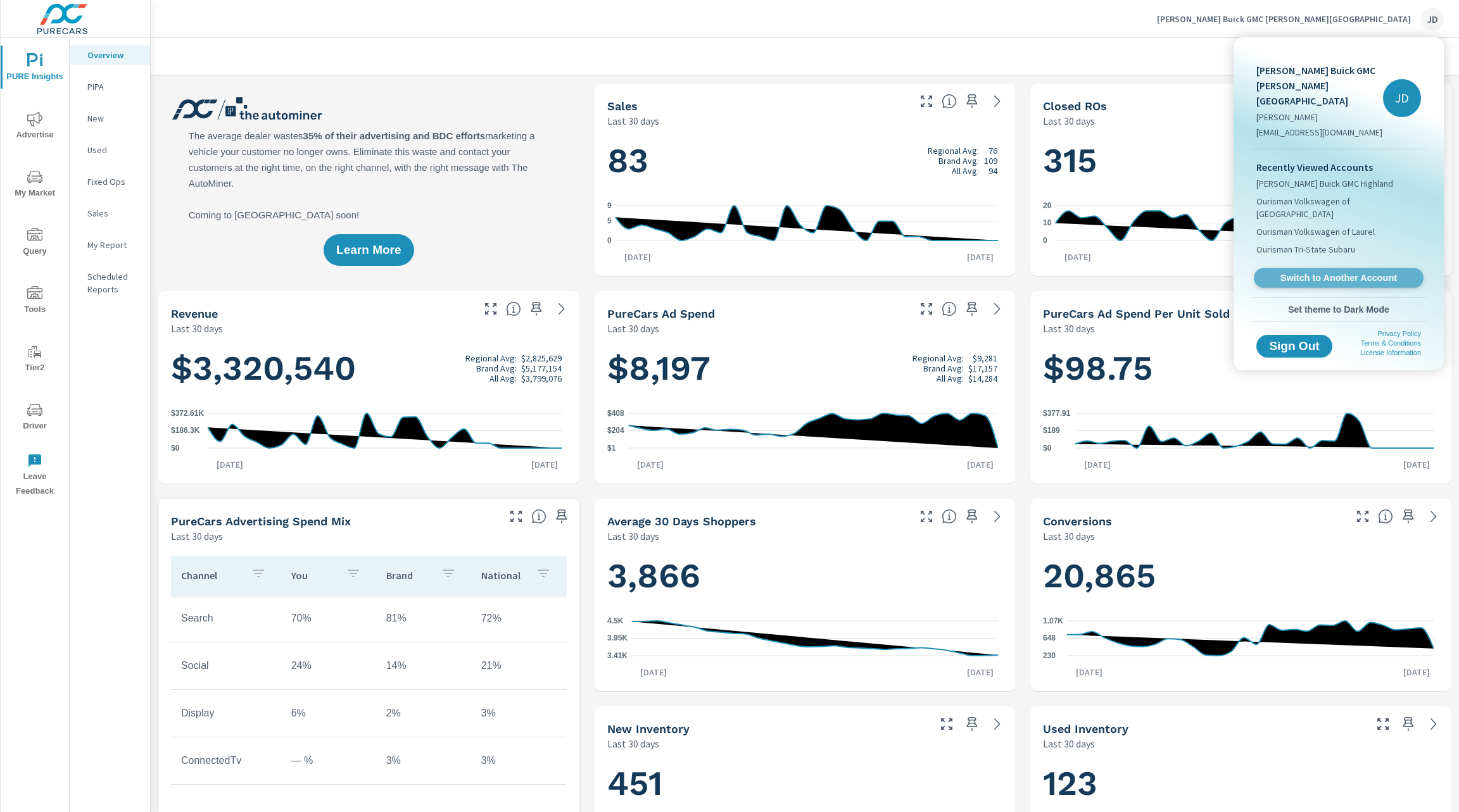
click at [1349, 272] on span "Switch to Another Account" at bounding box center [1338, 278] width 155 height 12
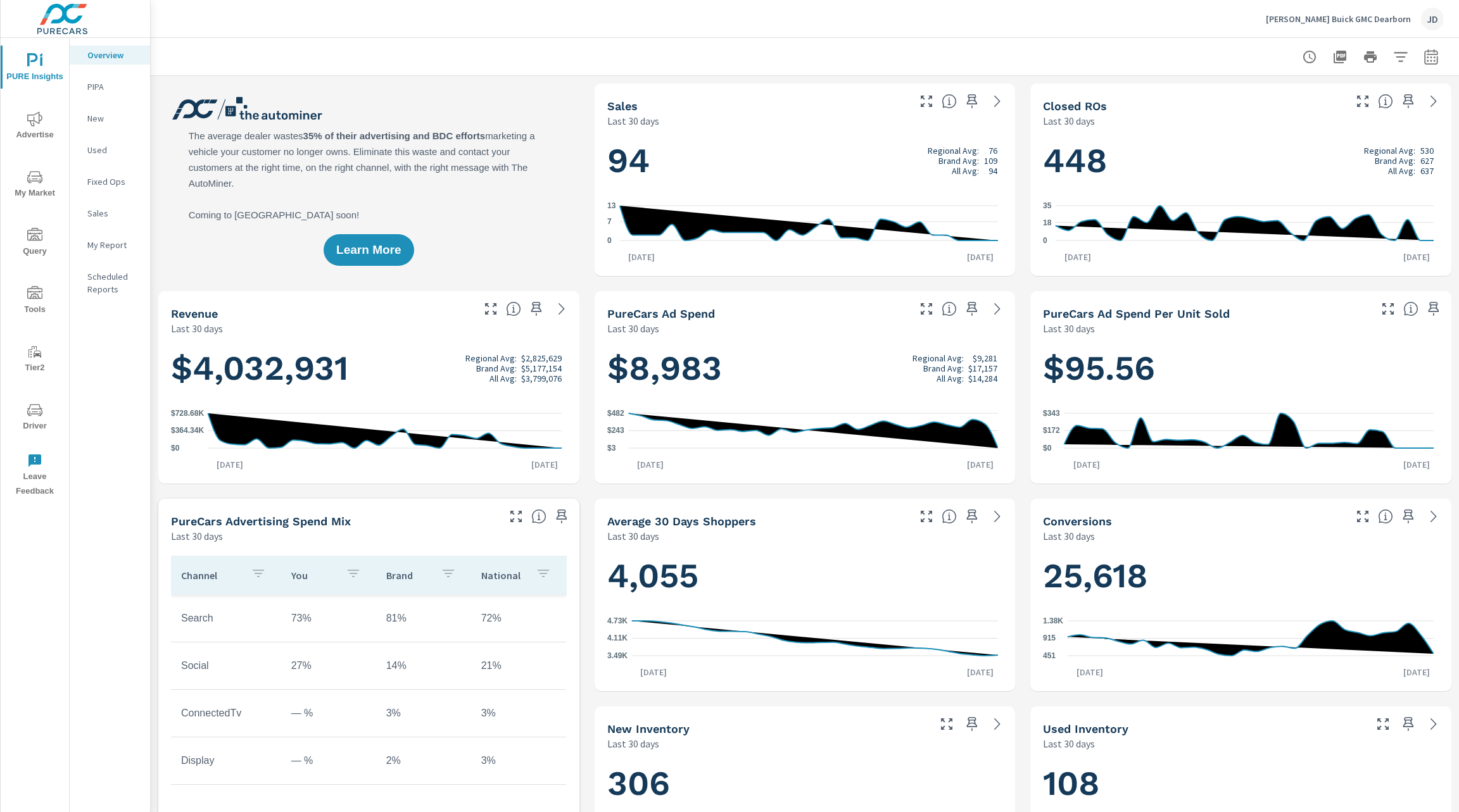
click at [12, 193] on span "My Market" at bounding box center [34, 185] width 61 height 31
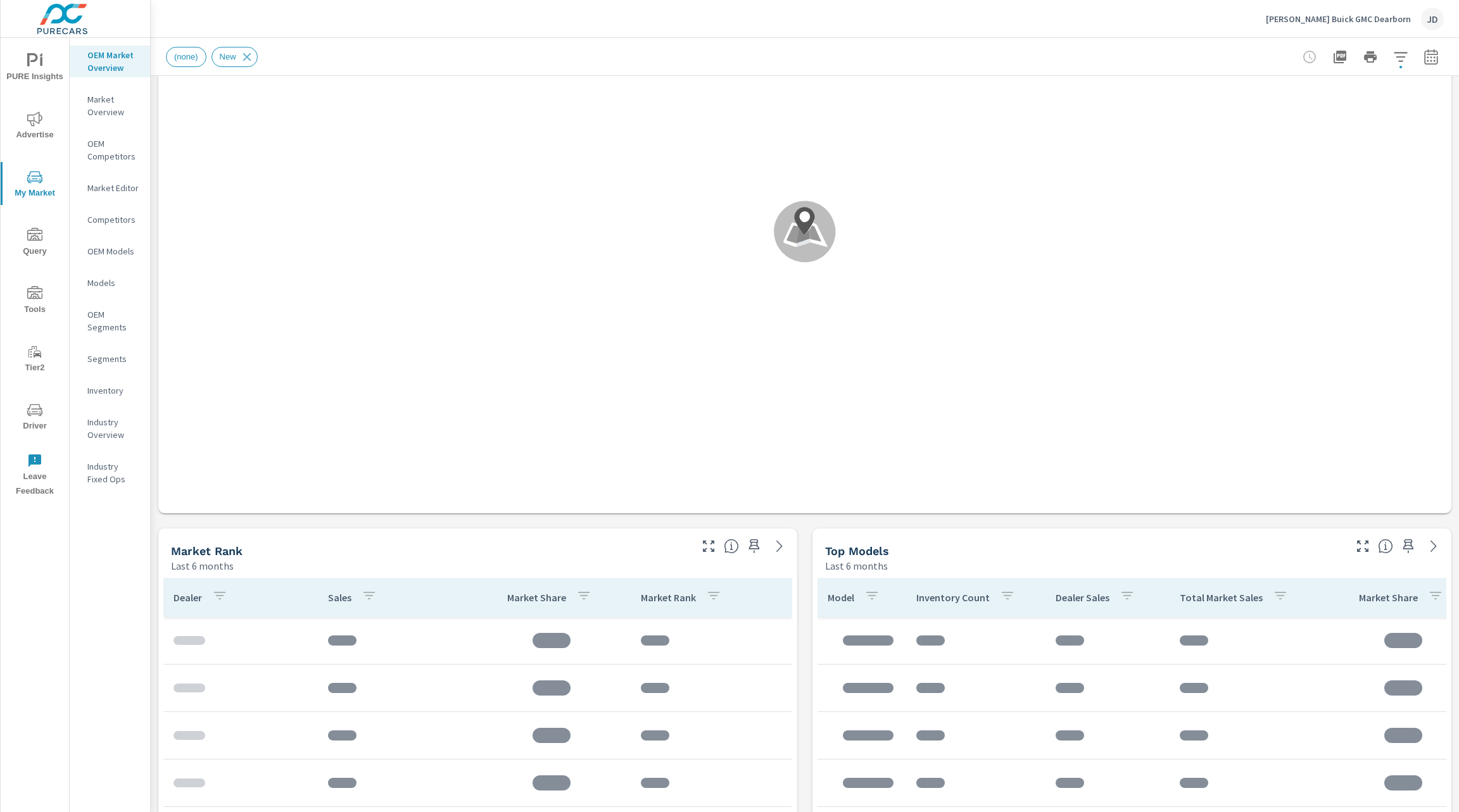
scroll to position [169, 0]
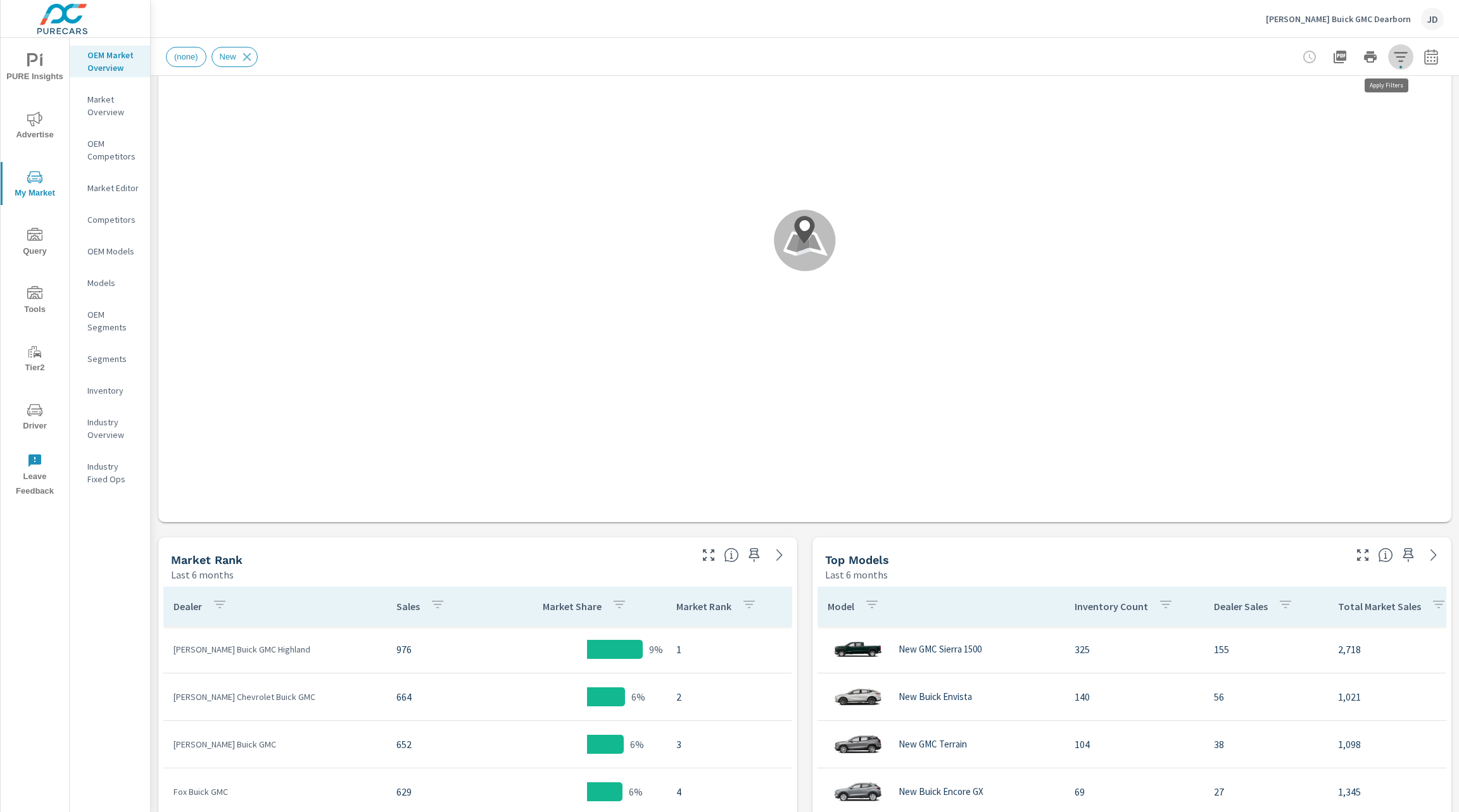
click at [1393, 63] on icon "button" at bounding box center [1400, 57] width 15 height 15
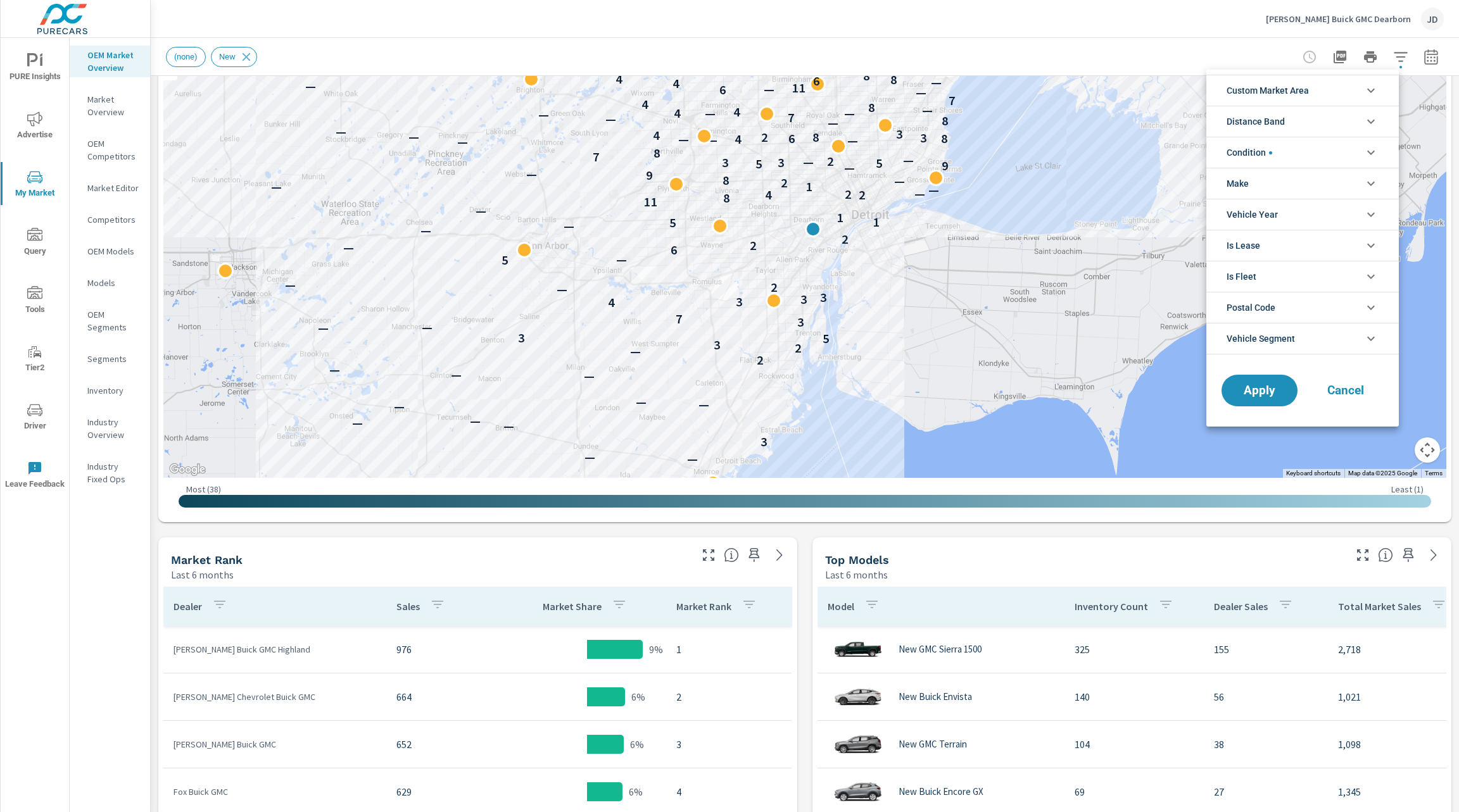
click at [784, 531] on div at bounding box center [730, 406] width 1459 height 812
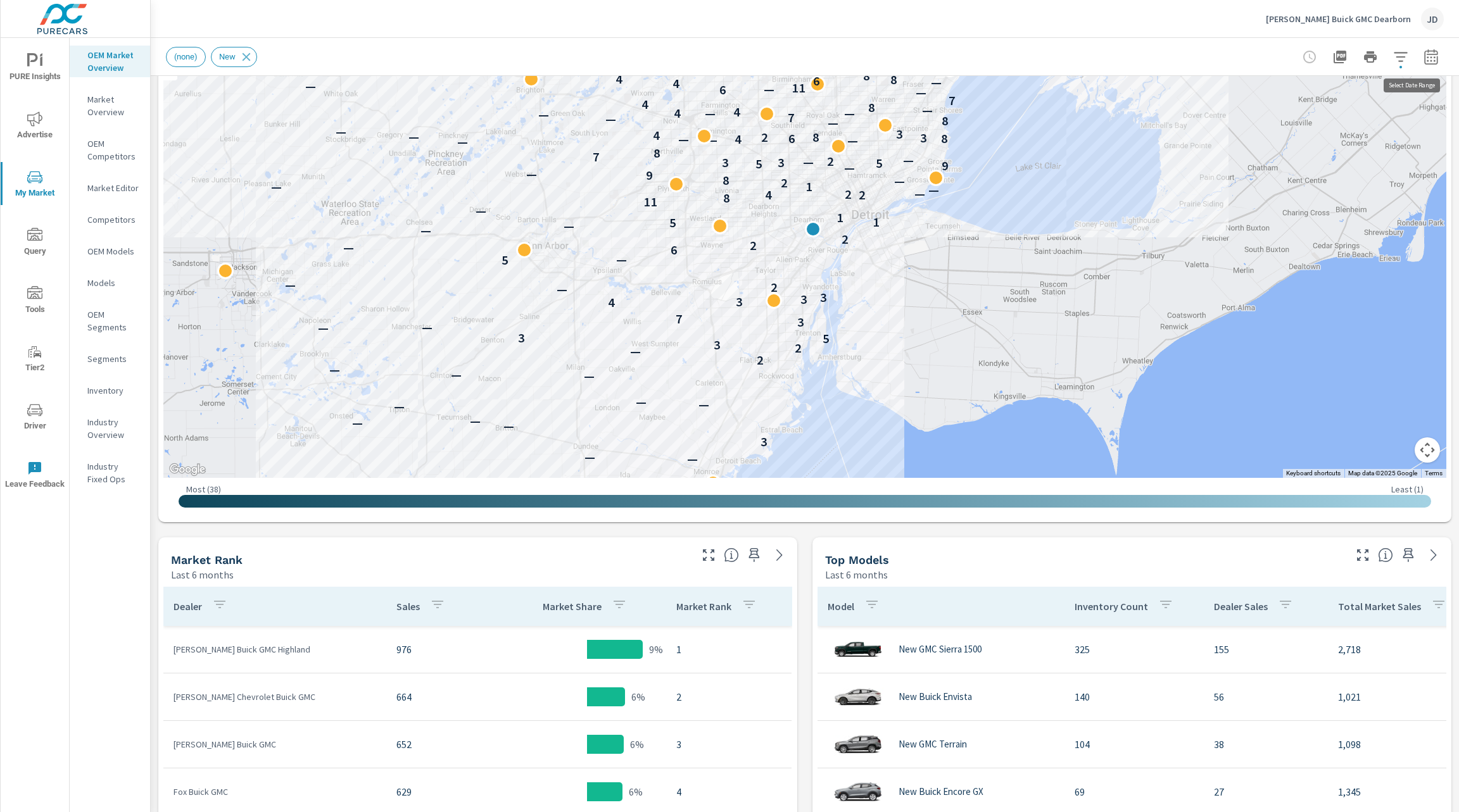
click at [1424, 59] on icon "button" at bounding box center [1431, 57] width 15 height 15
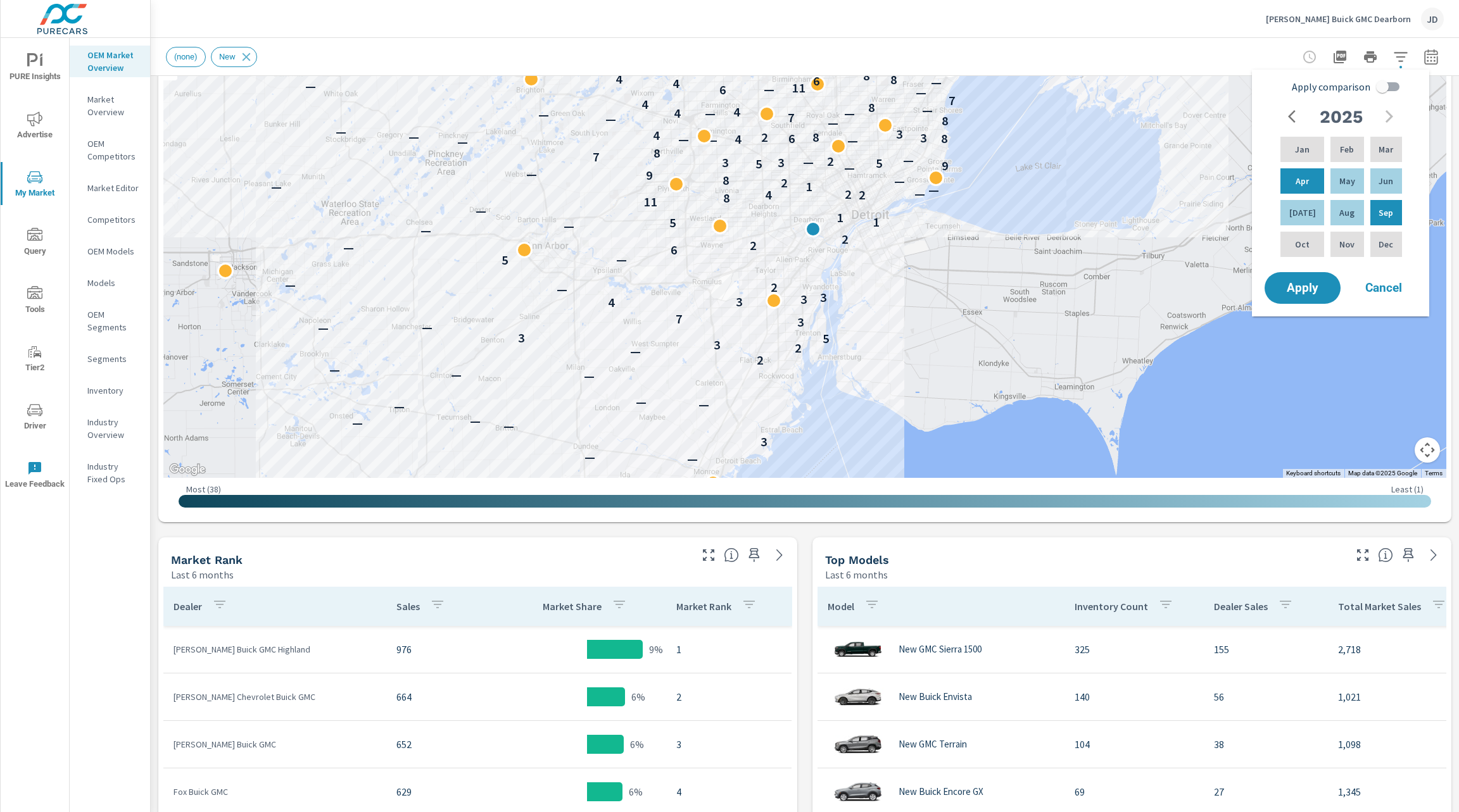
click at [1393, 55] on icon "button" at bounding box center [1400, 57] width 15 height 15
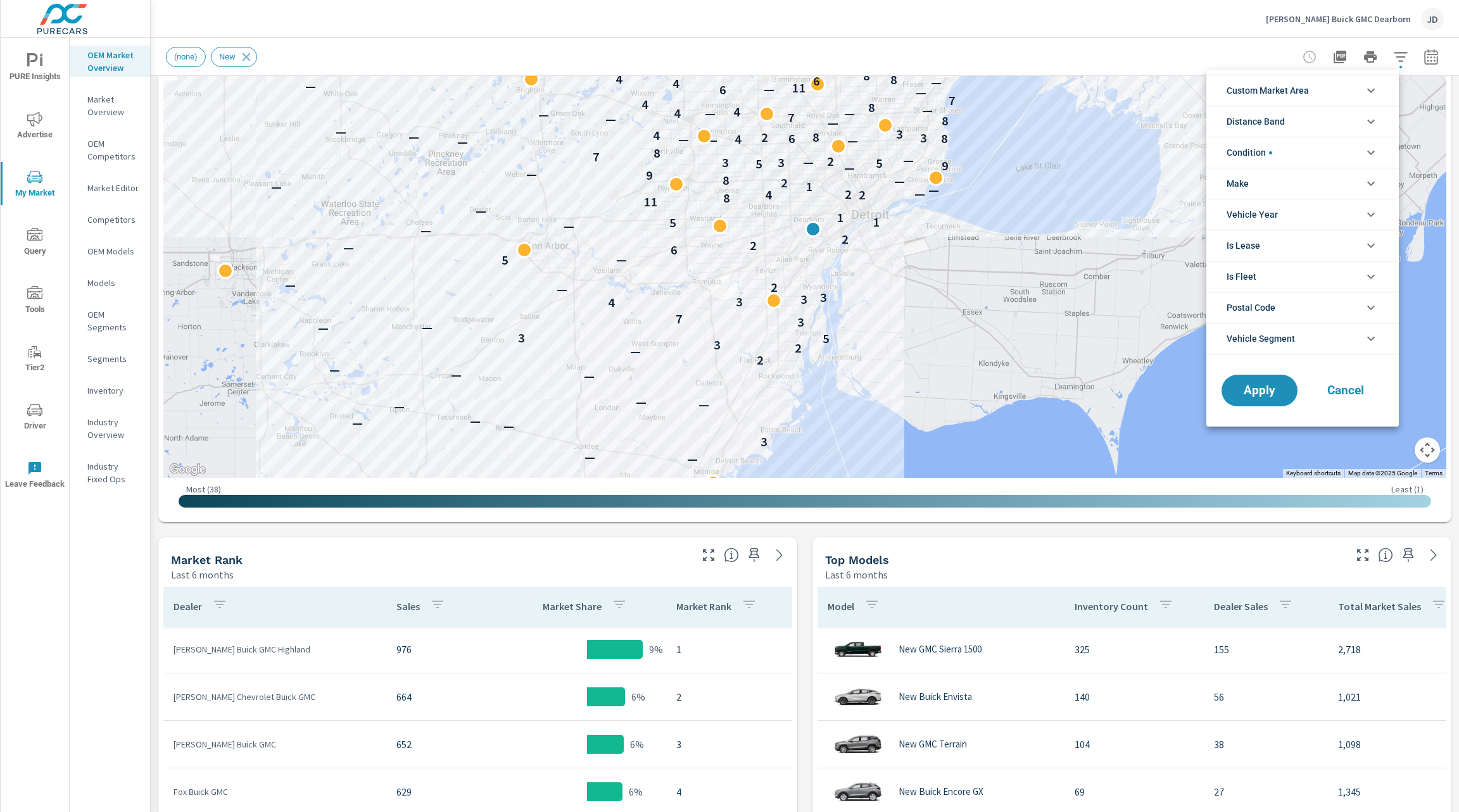
click at [1331, 145] on li "Condition" at bounding box center [1303, 151] width 192 height 31
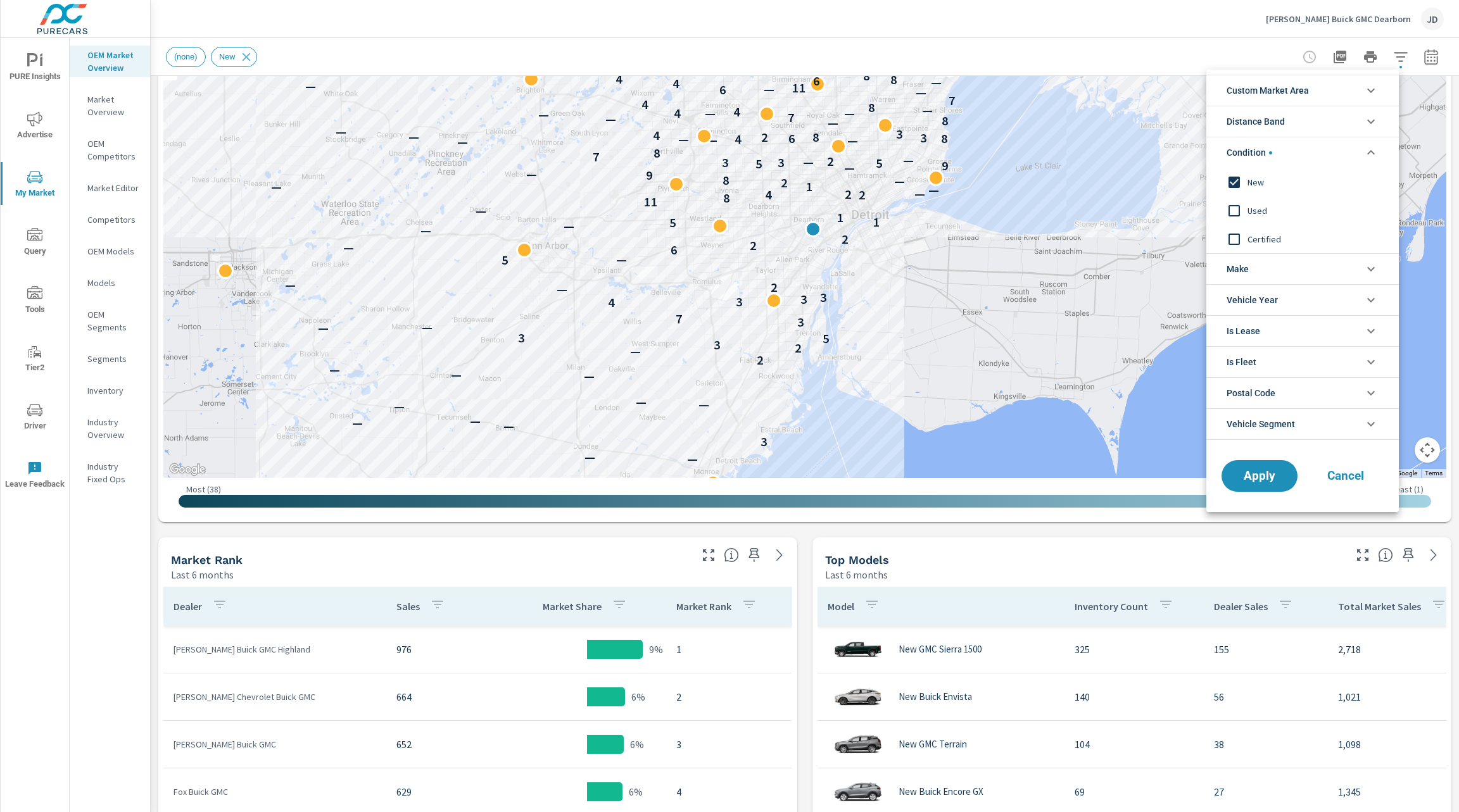
click at [1231, 179] on input "filter options" at bounding box center [1234, 182] width 27 height 27
click at [1237, 210] on input "filter options" at bounding box center [1234, 210] width 27 height 27
click at [1234, 240] on input "filter options" at bounding box center [1234, 239] width 27 height 27
click at [1269, 480] on span "Apply" at bounding box center [1259, 476] width 52 height 12
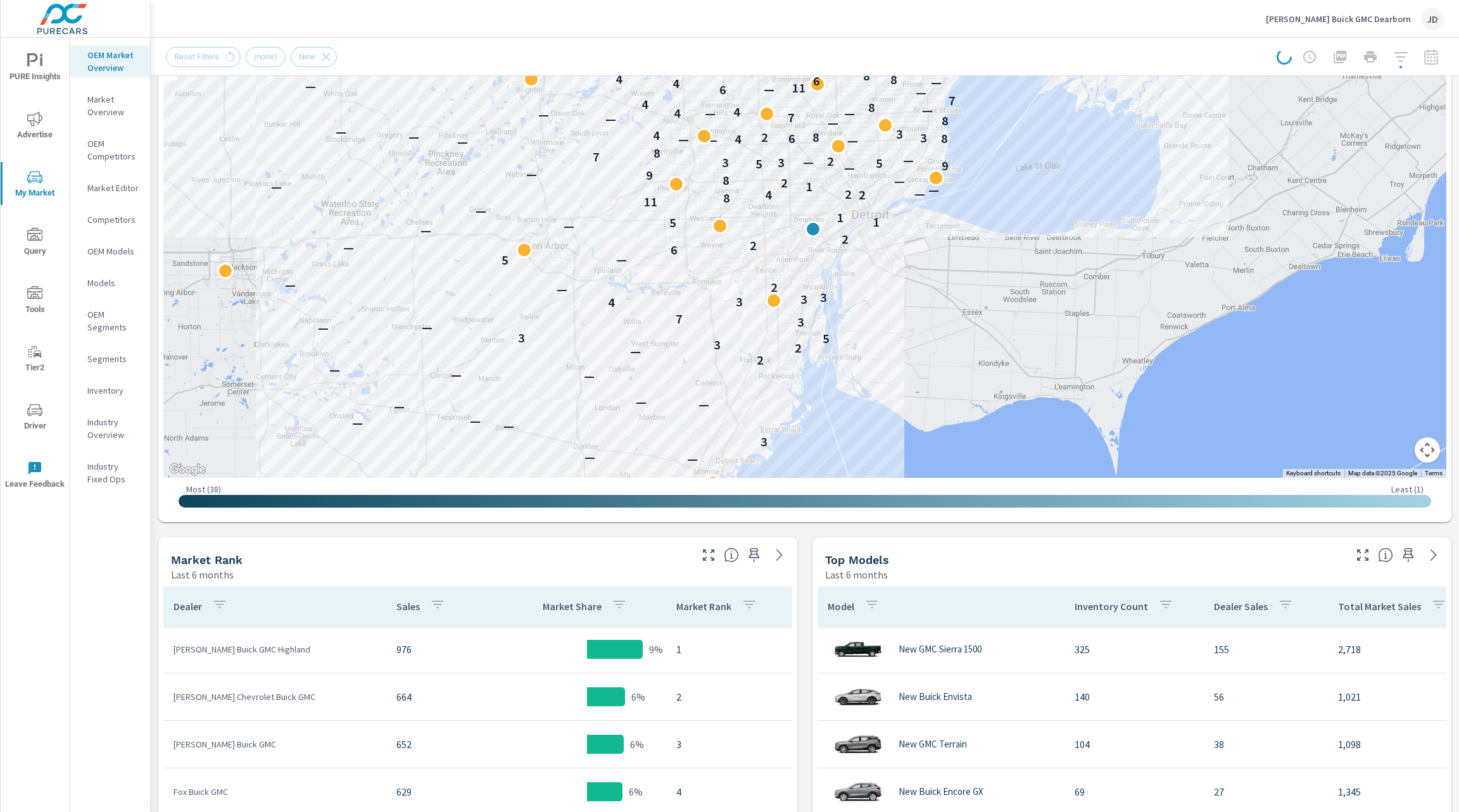
click at [1383, 55] on div at bounding box center [1360, 57] width 167 height 25
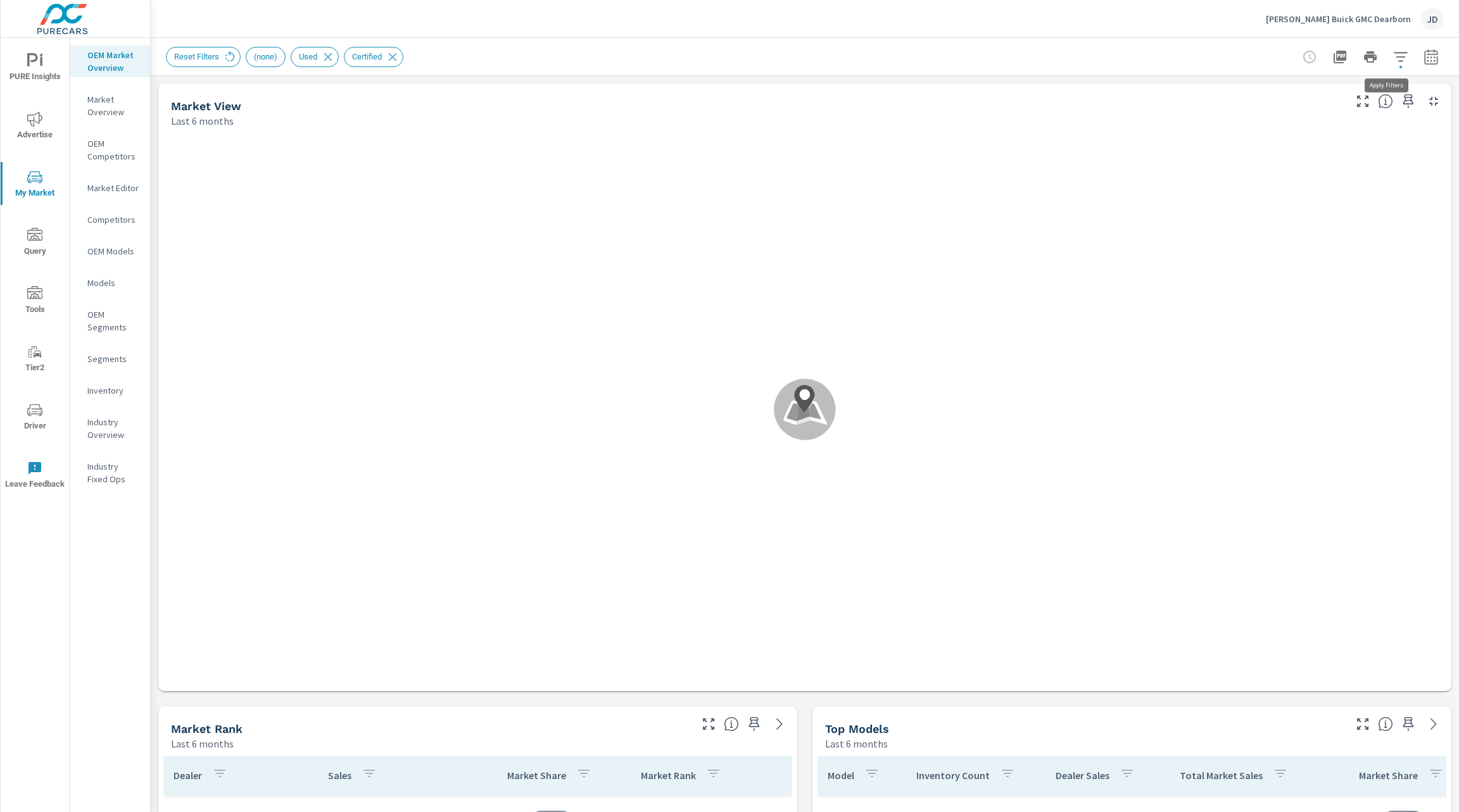
click at [1393, 61] on icon "button" at bounding box center [1400, 57] width 15 height 15
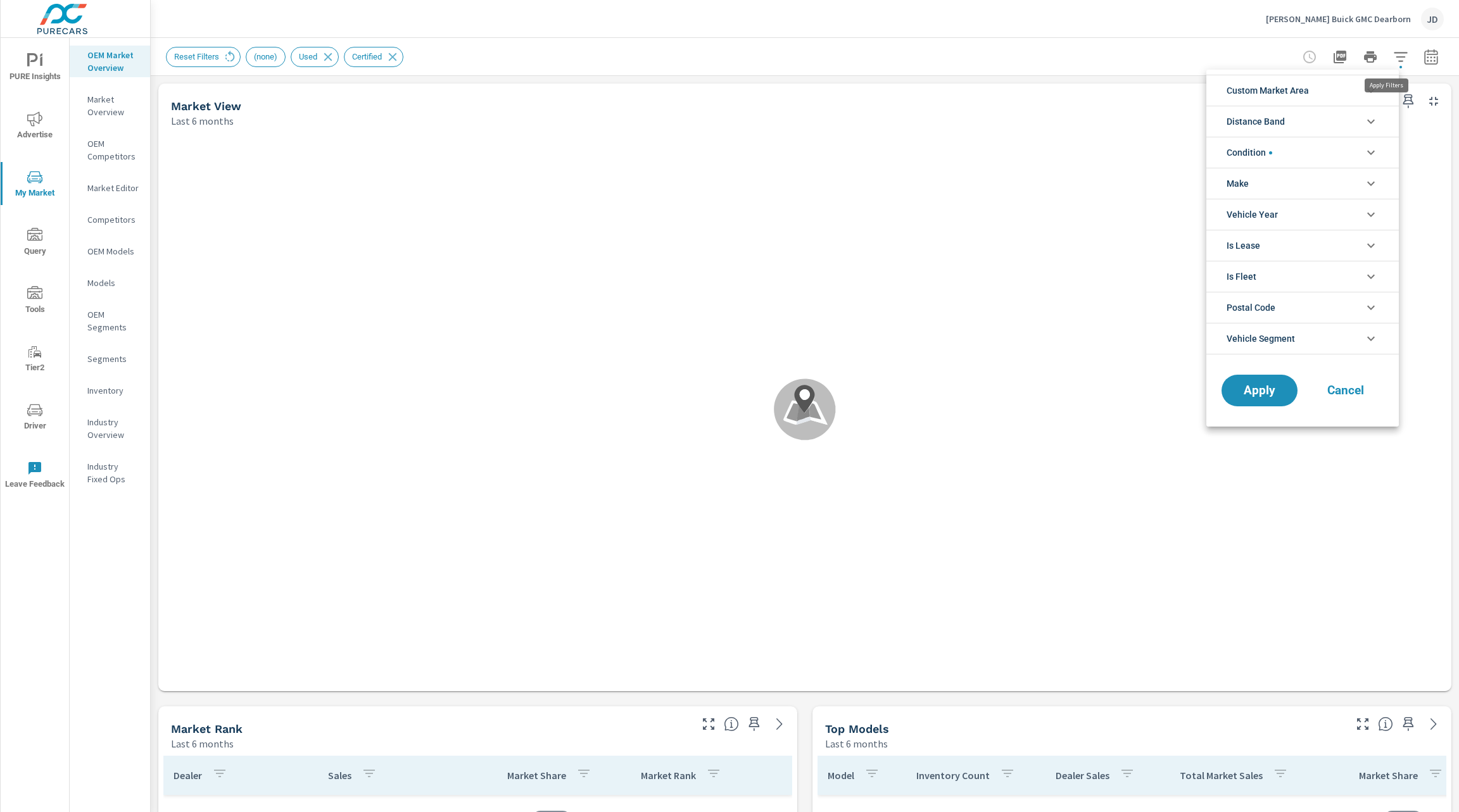
scroll to position [57, 0]
click at [1338, 87] on li "Custom Market Area" at bounding box center [1303, 89] width 192 height 31
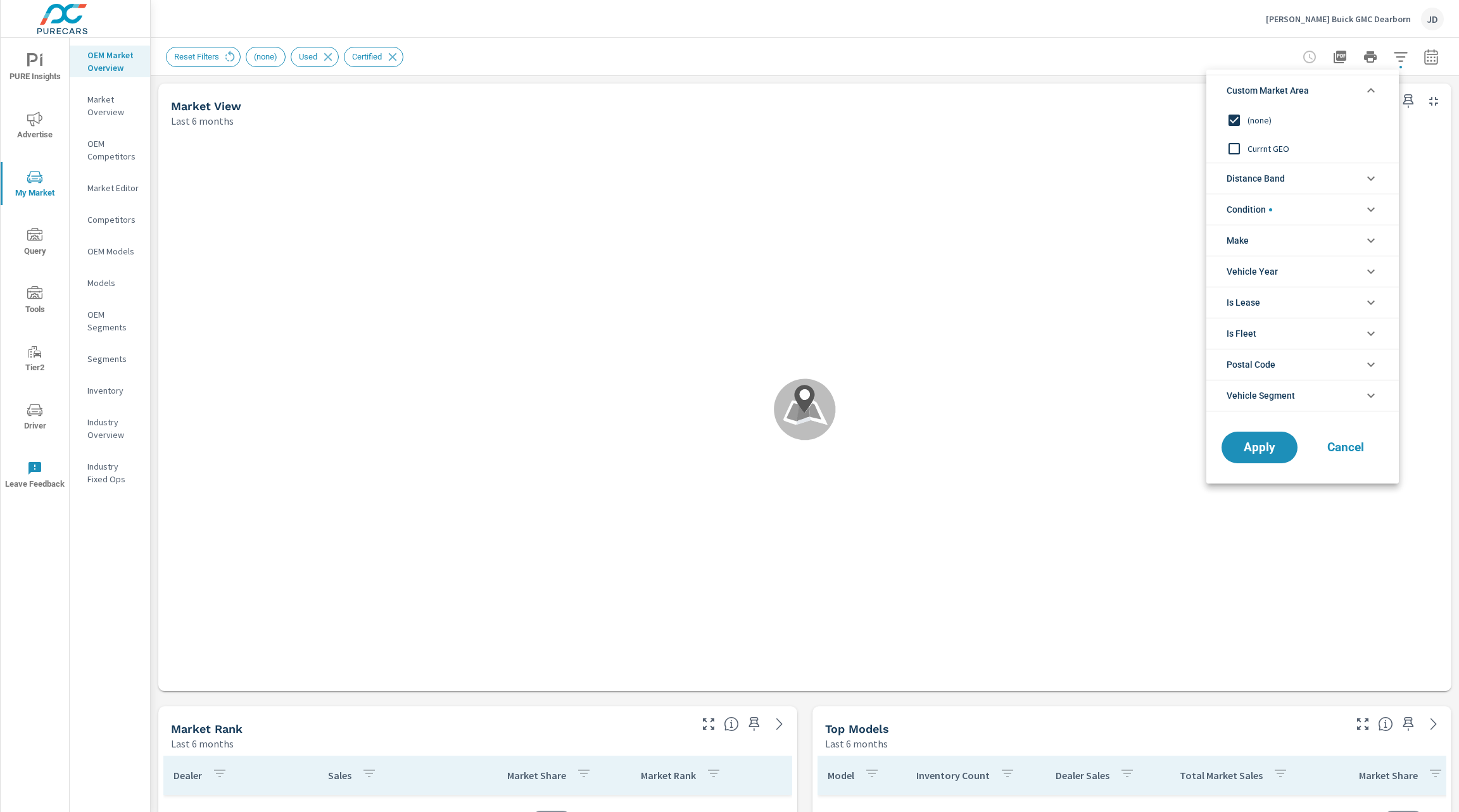
click at [1287, 143] on span "Currnt GEO" at bounding box center [1316, 149] width 139 height 15
click at [1249, 453] on span "Apply" at bounding box center [1259, 448] width 52 height 12
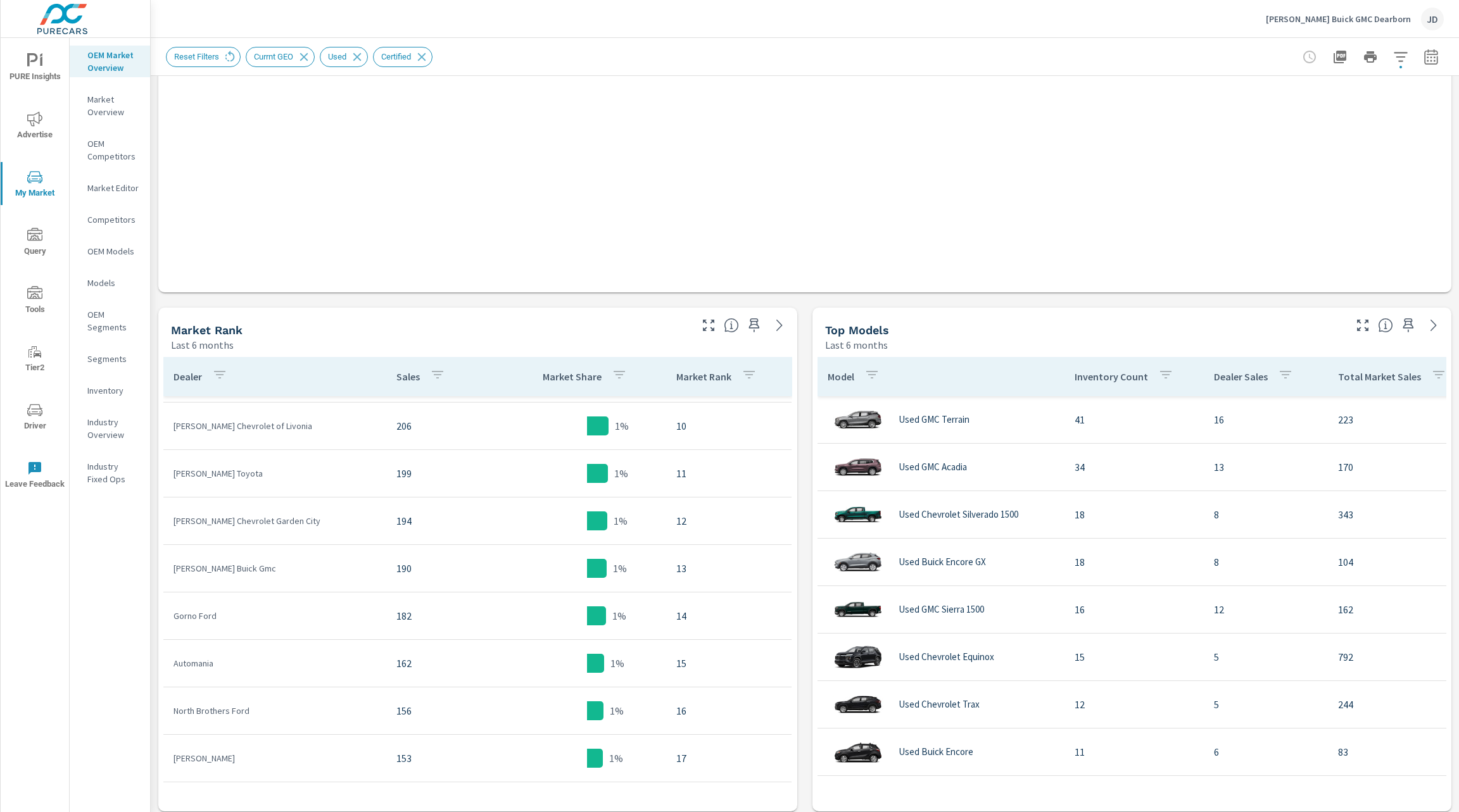
scroll to position [376, 0]
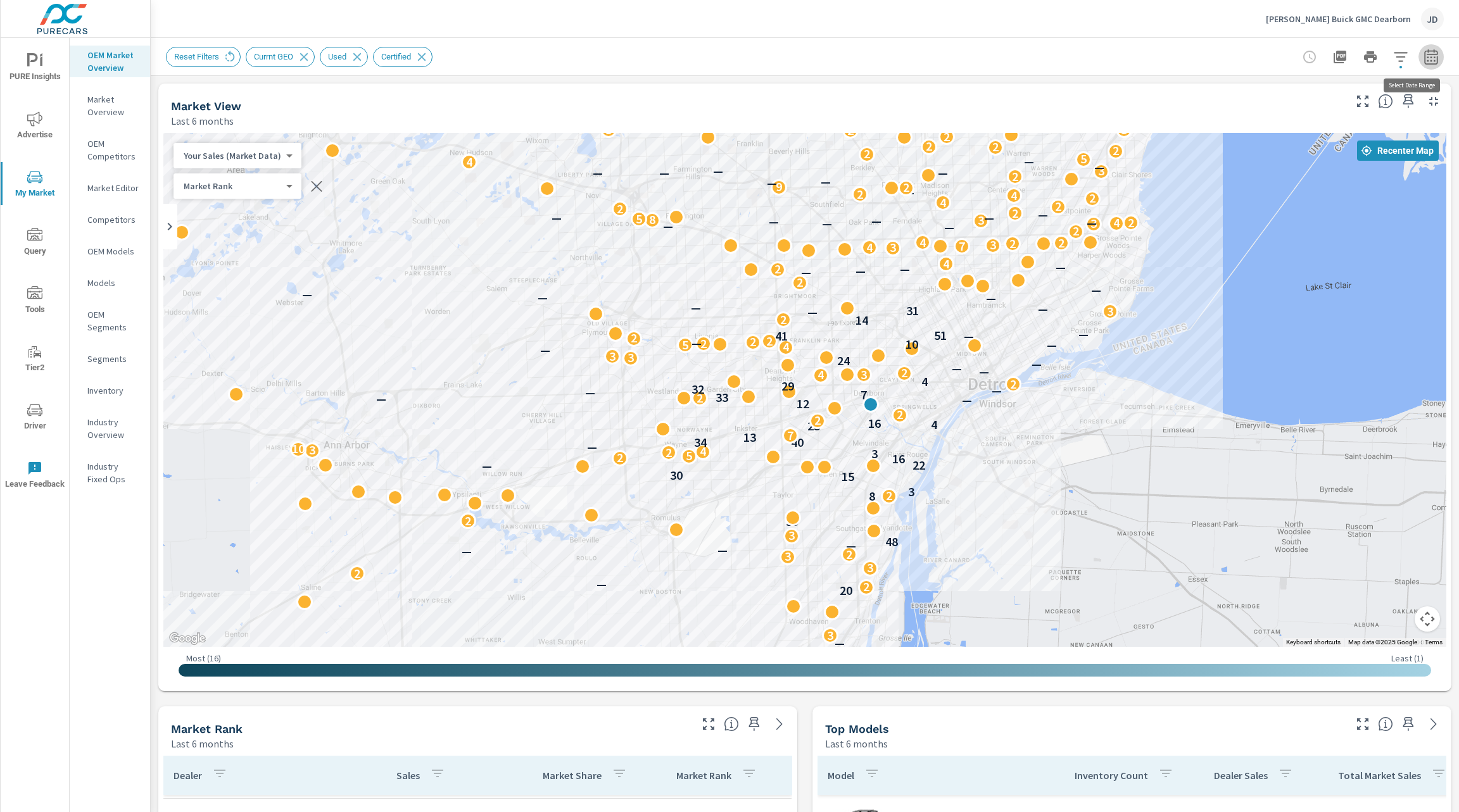
click at [1418, 48] on button "button" at bounding box center [1430, 57] width 25 height 25
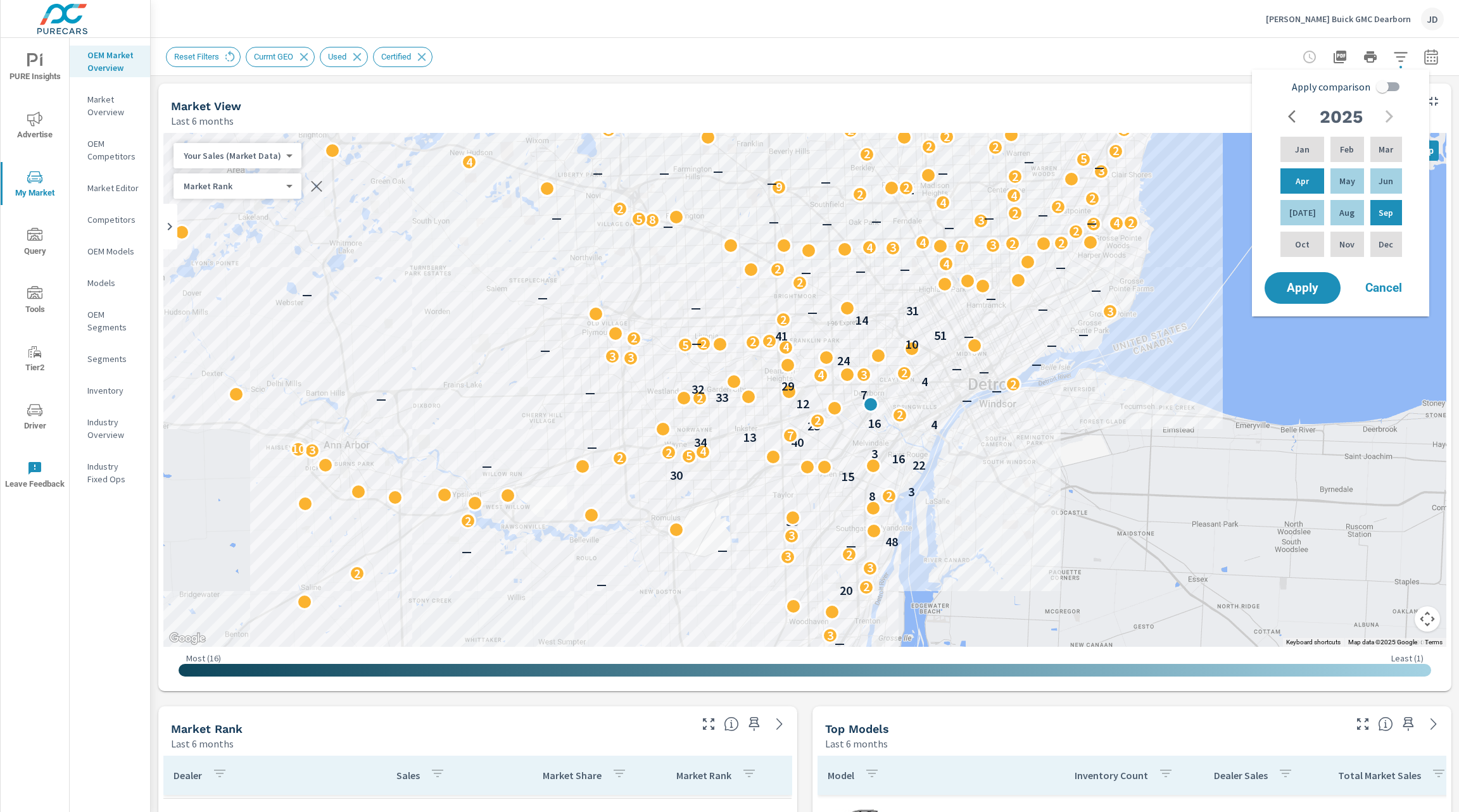
click at [1393, 89] on input "Apply comparison" at bounding box center [1383, 86] width 72 height 24
checkbox input "true"
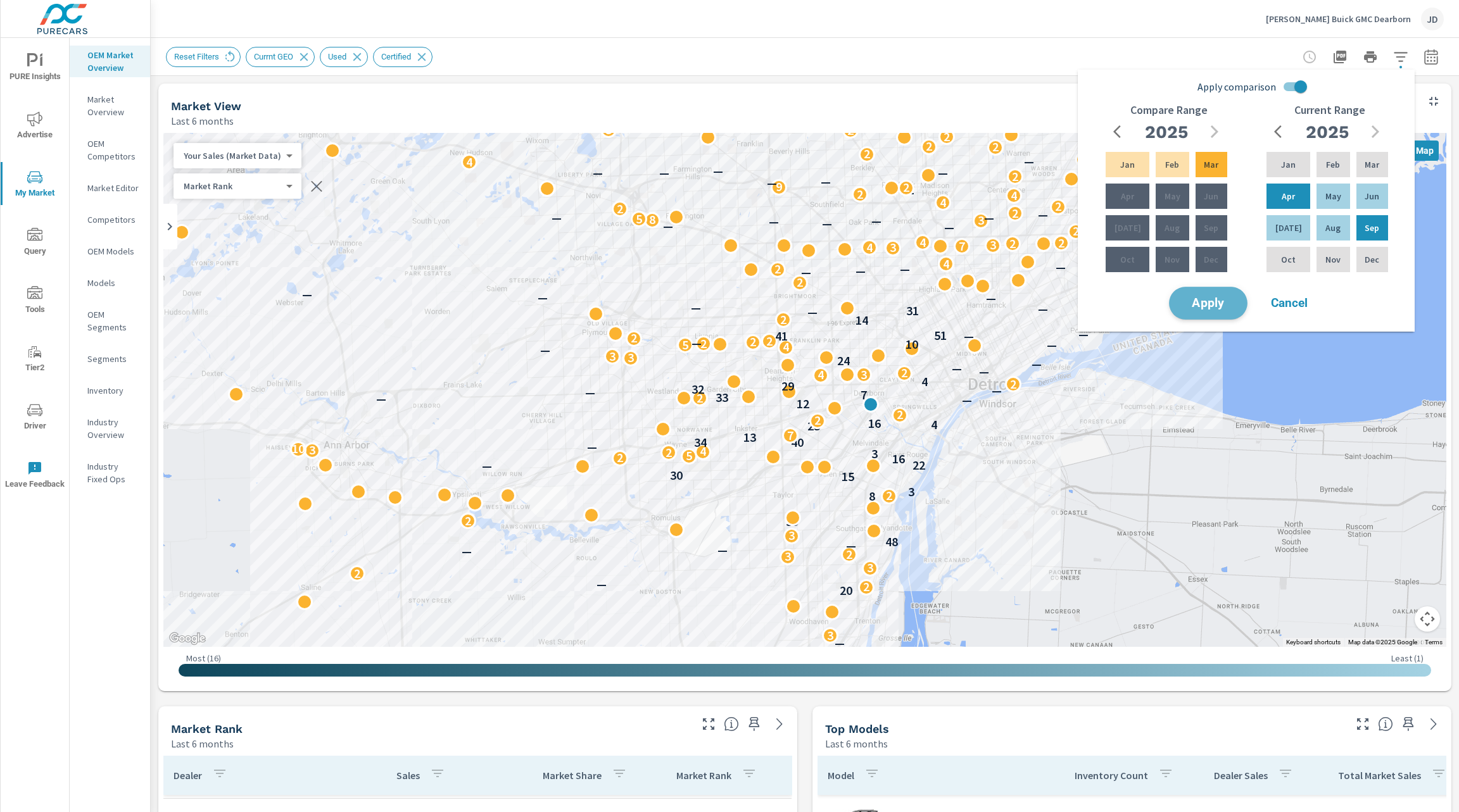
click at [1213, 315] on button "Apply" at bounding box center [1208, 303] width 78 height 33
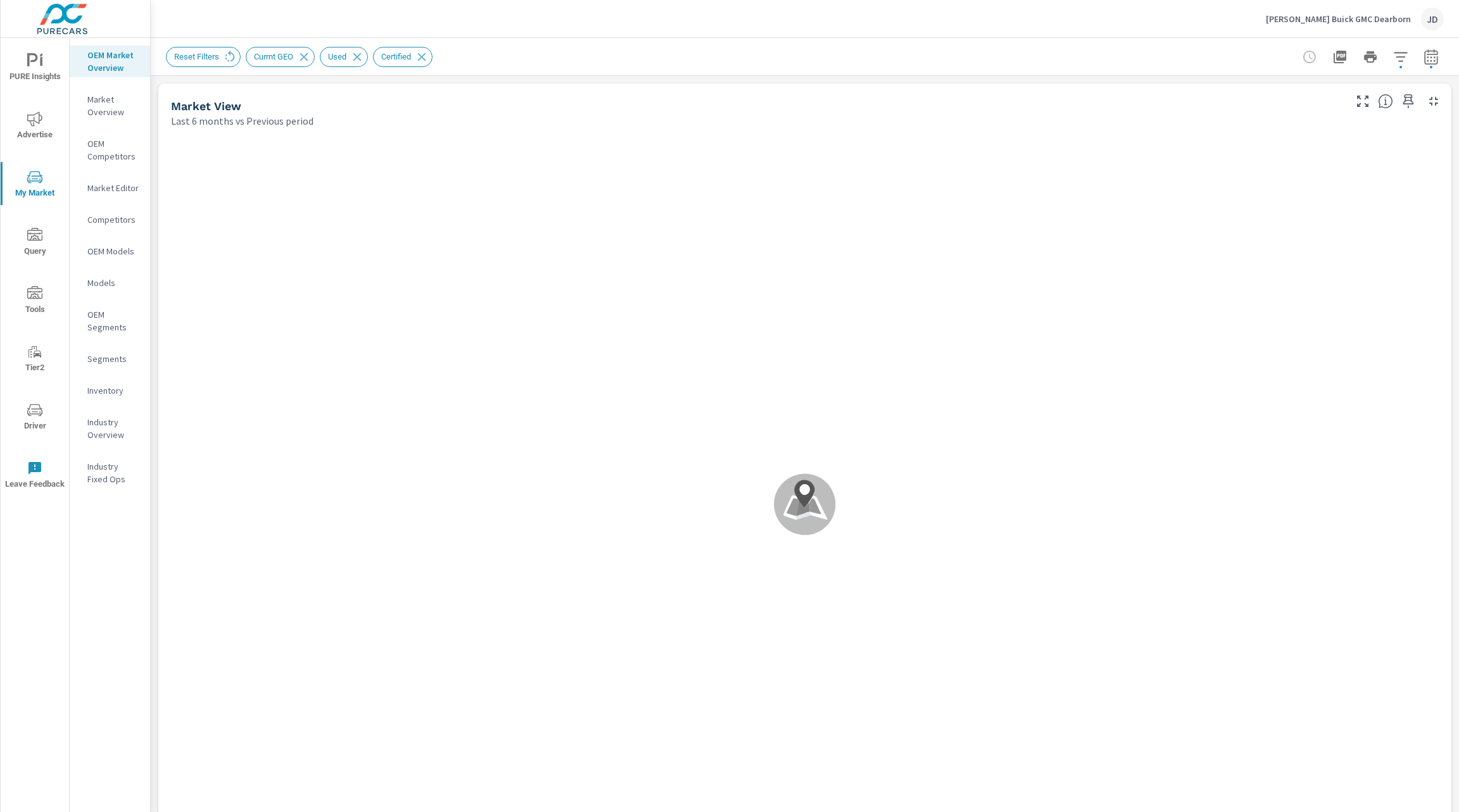
scroll to position [855, 0]
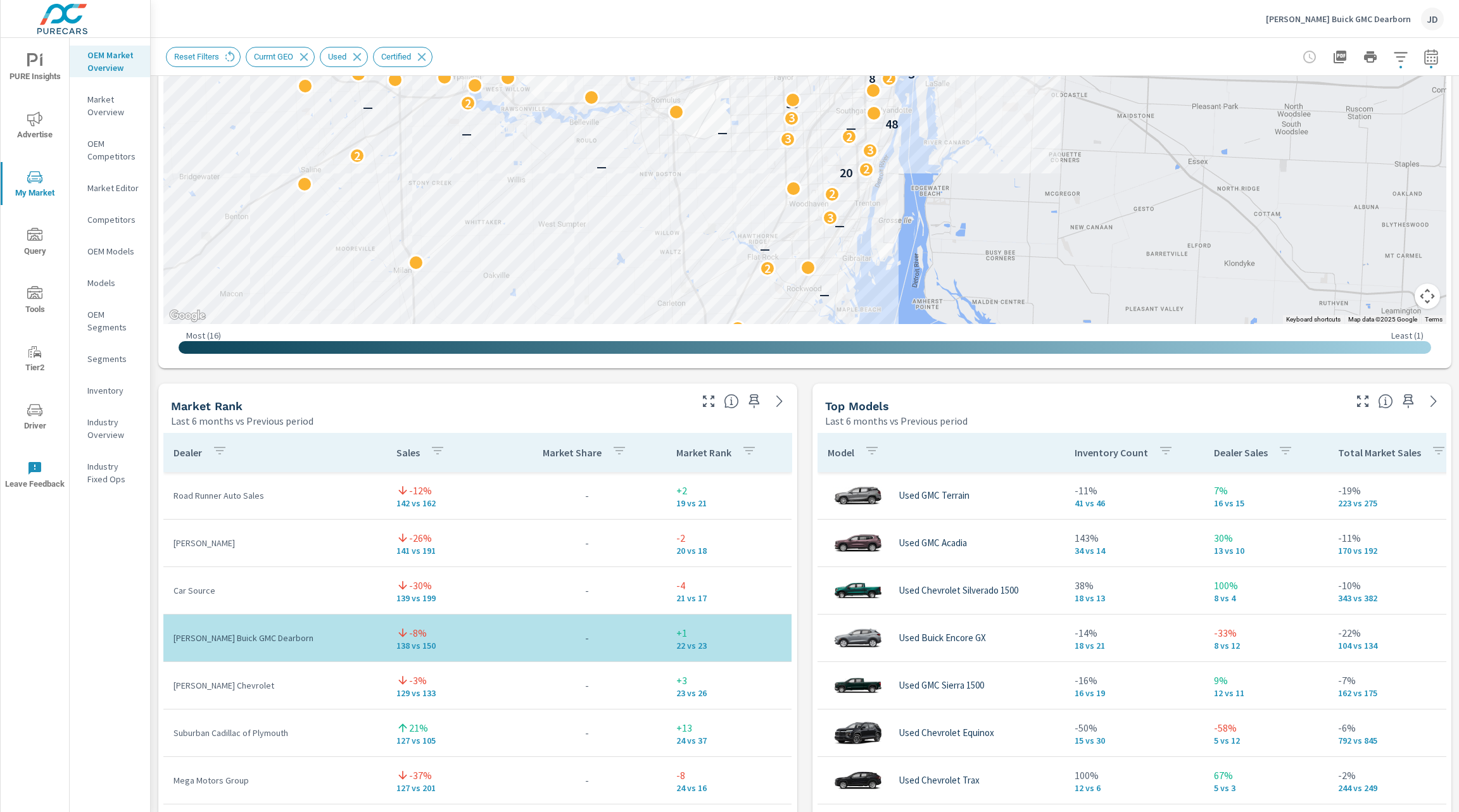
scroll to position [661, 0]
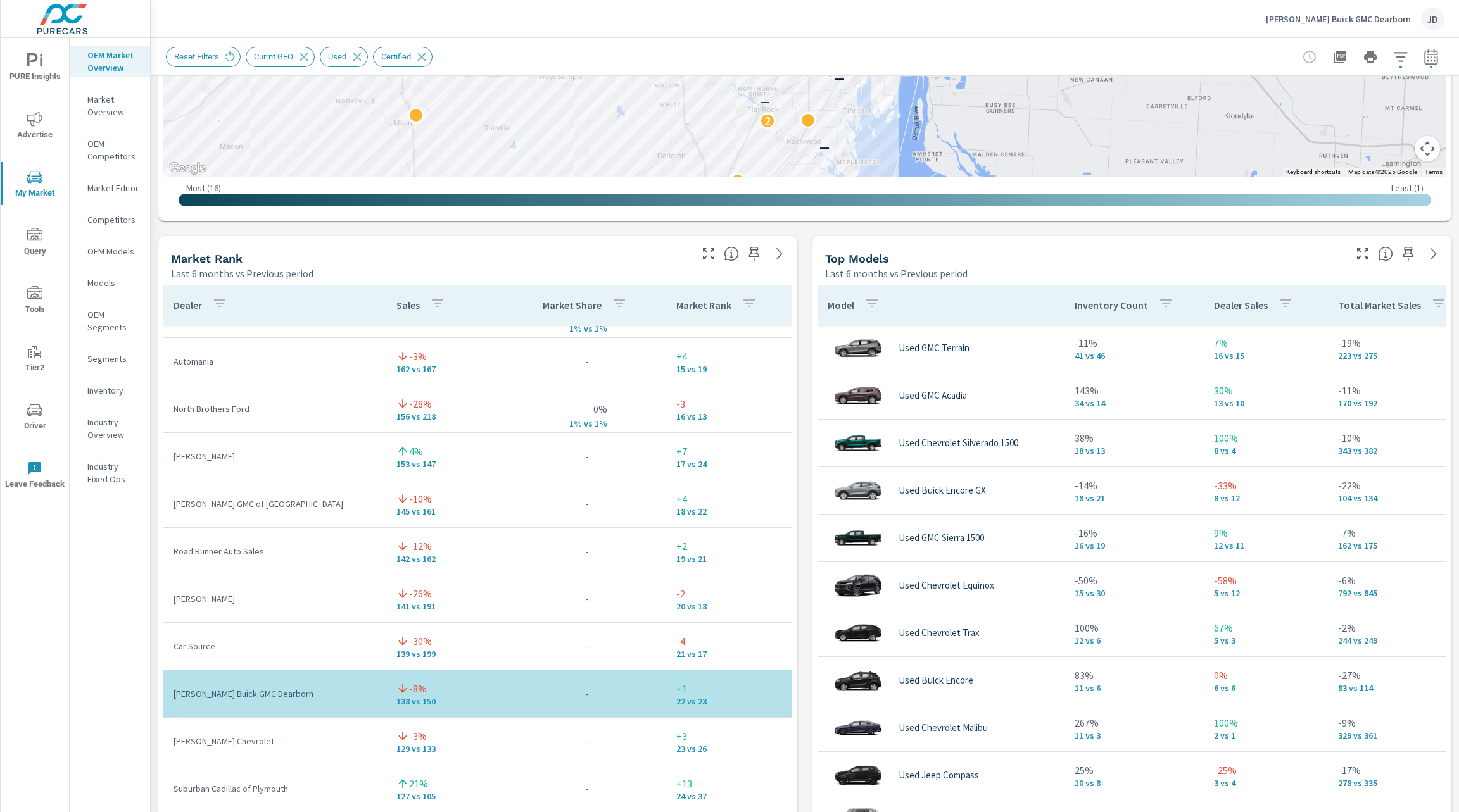
scroll to position [872, 0]
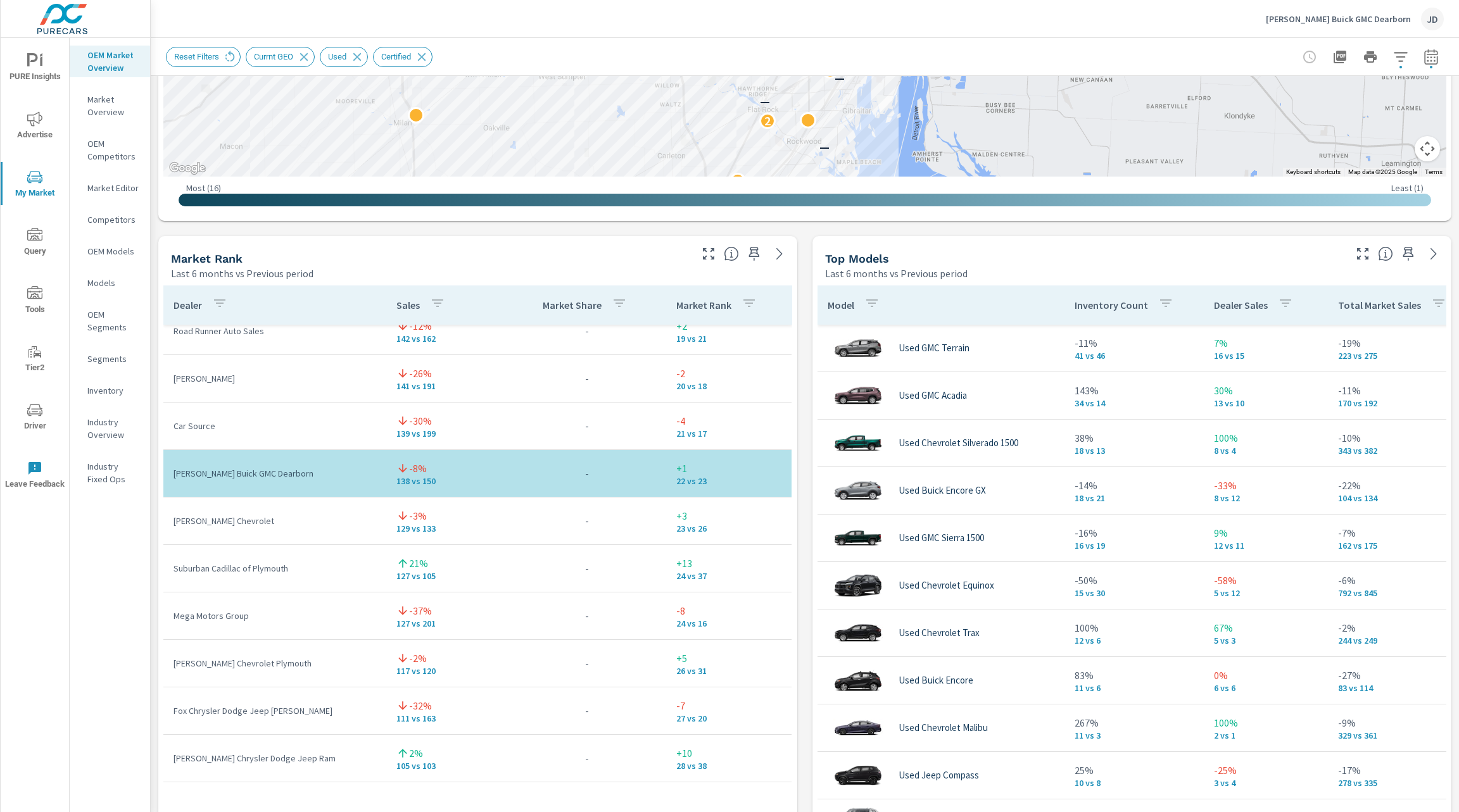
scroll to position [114, 0]
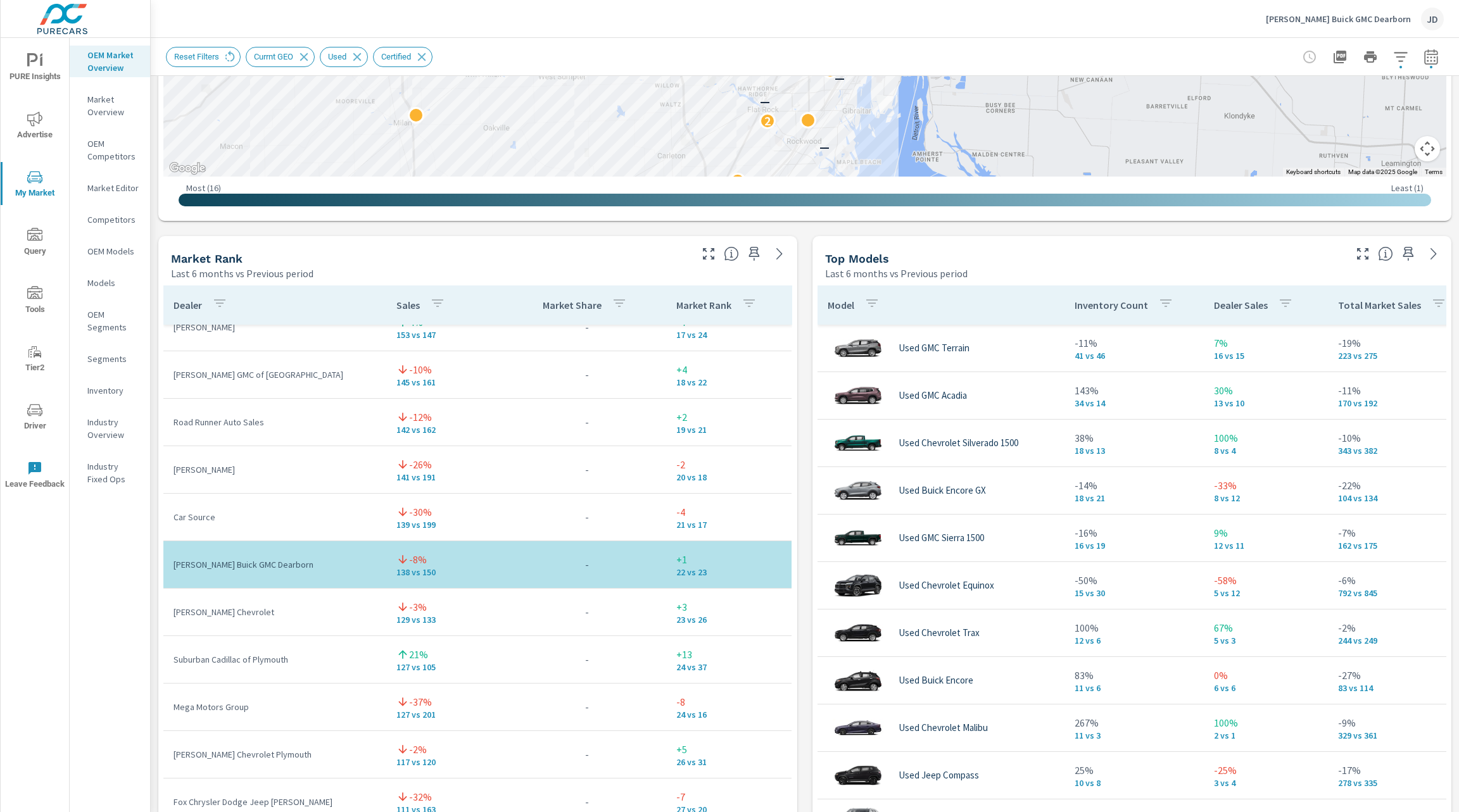
scroll to position [799, 0]
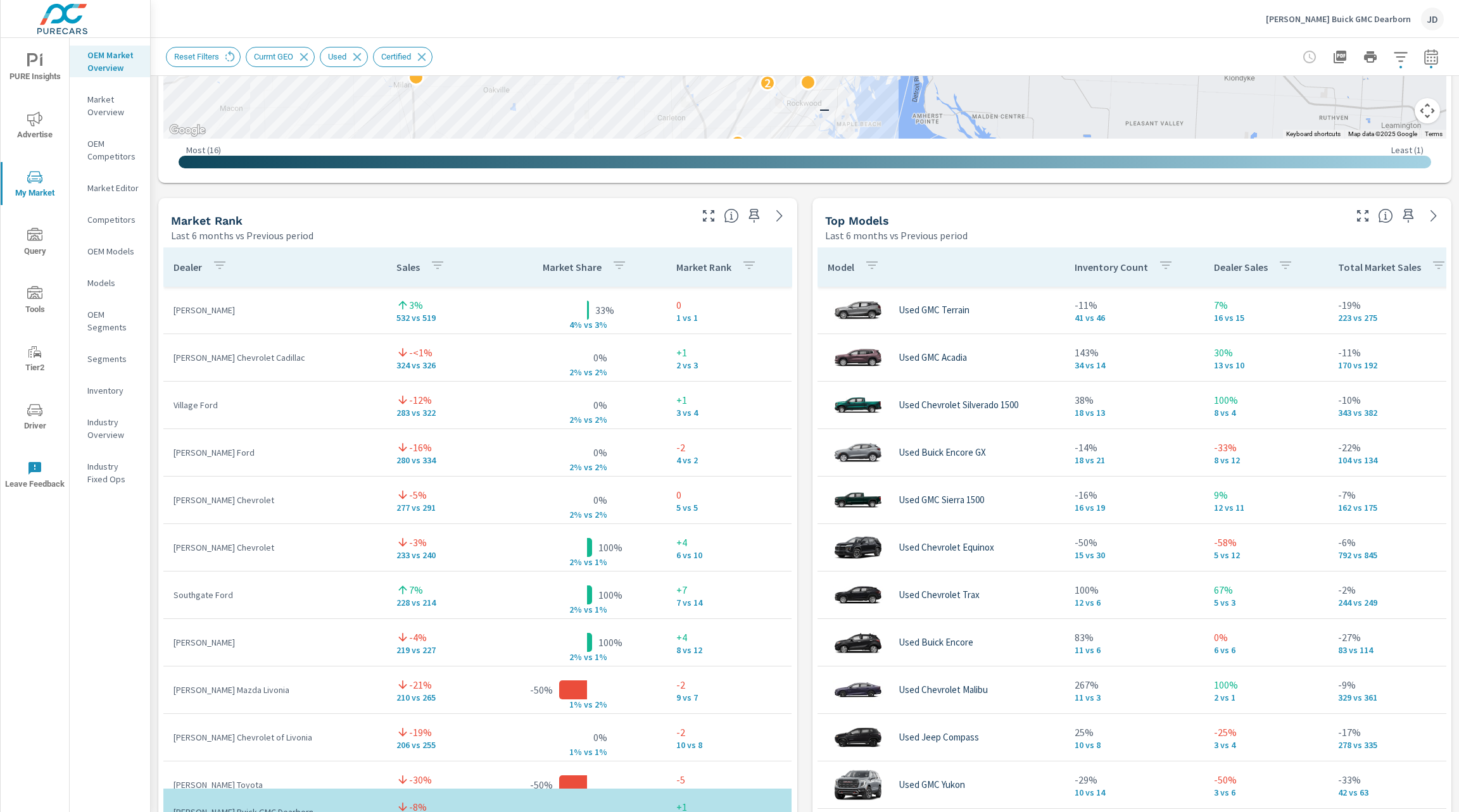
scroll to position [700, 0]
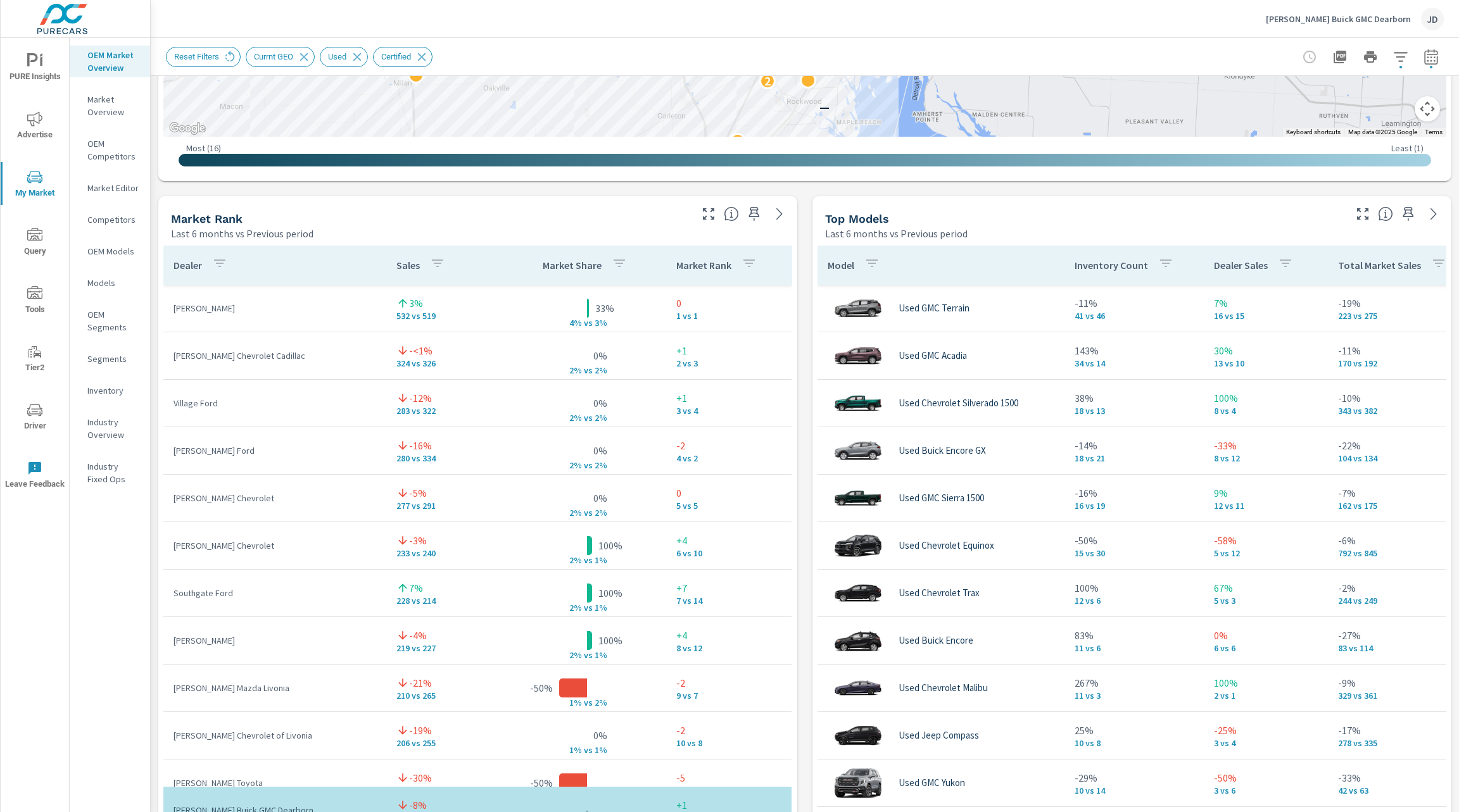
click at [1353, 267] on p "Total Market Sales" at bounding box center [1380, 265] width 83 height 13
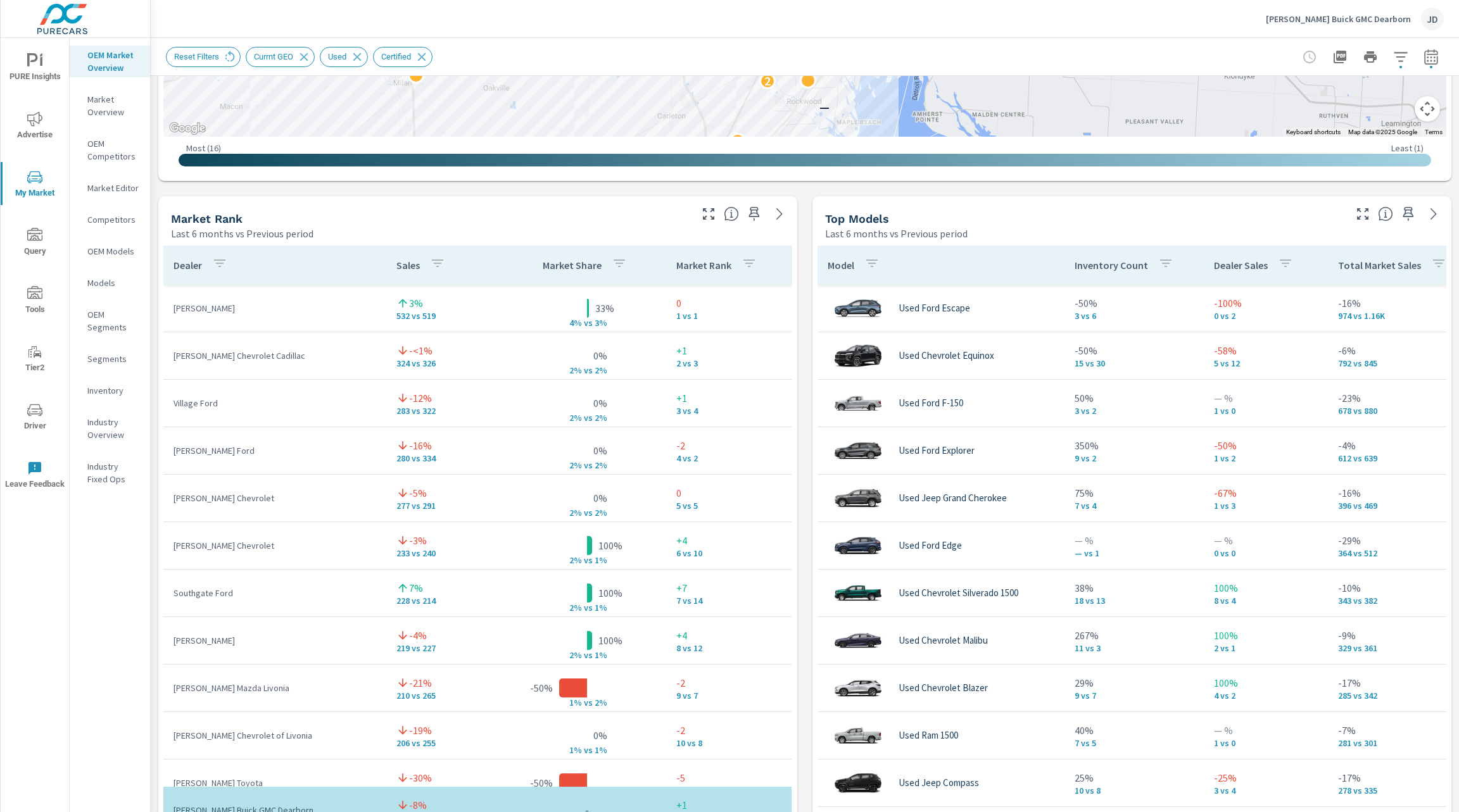
click at [1232, 265] on p "Dealer Sales" at bounding box center [1241, 265] width 54 height 13
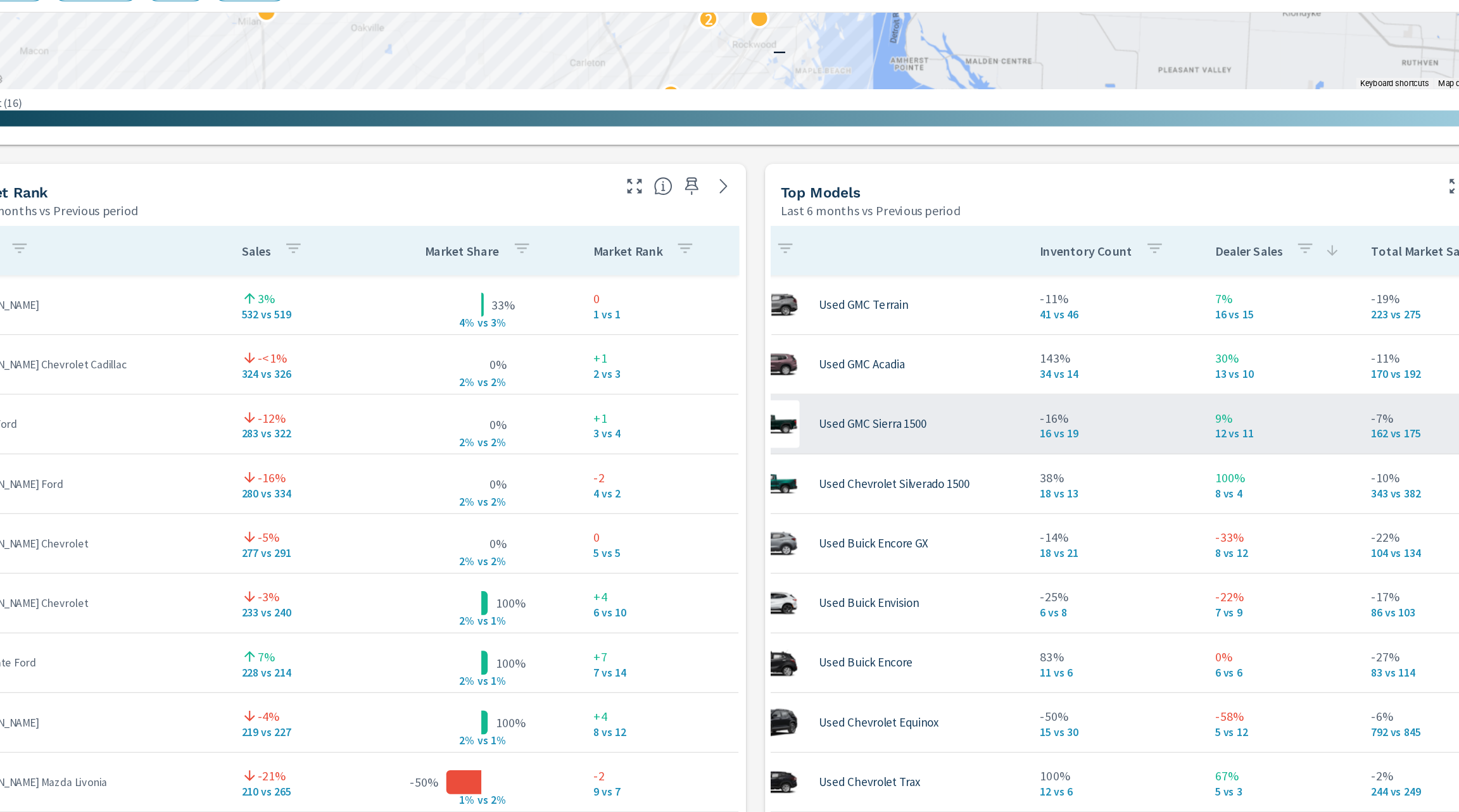
scroll to position [0, 44]
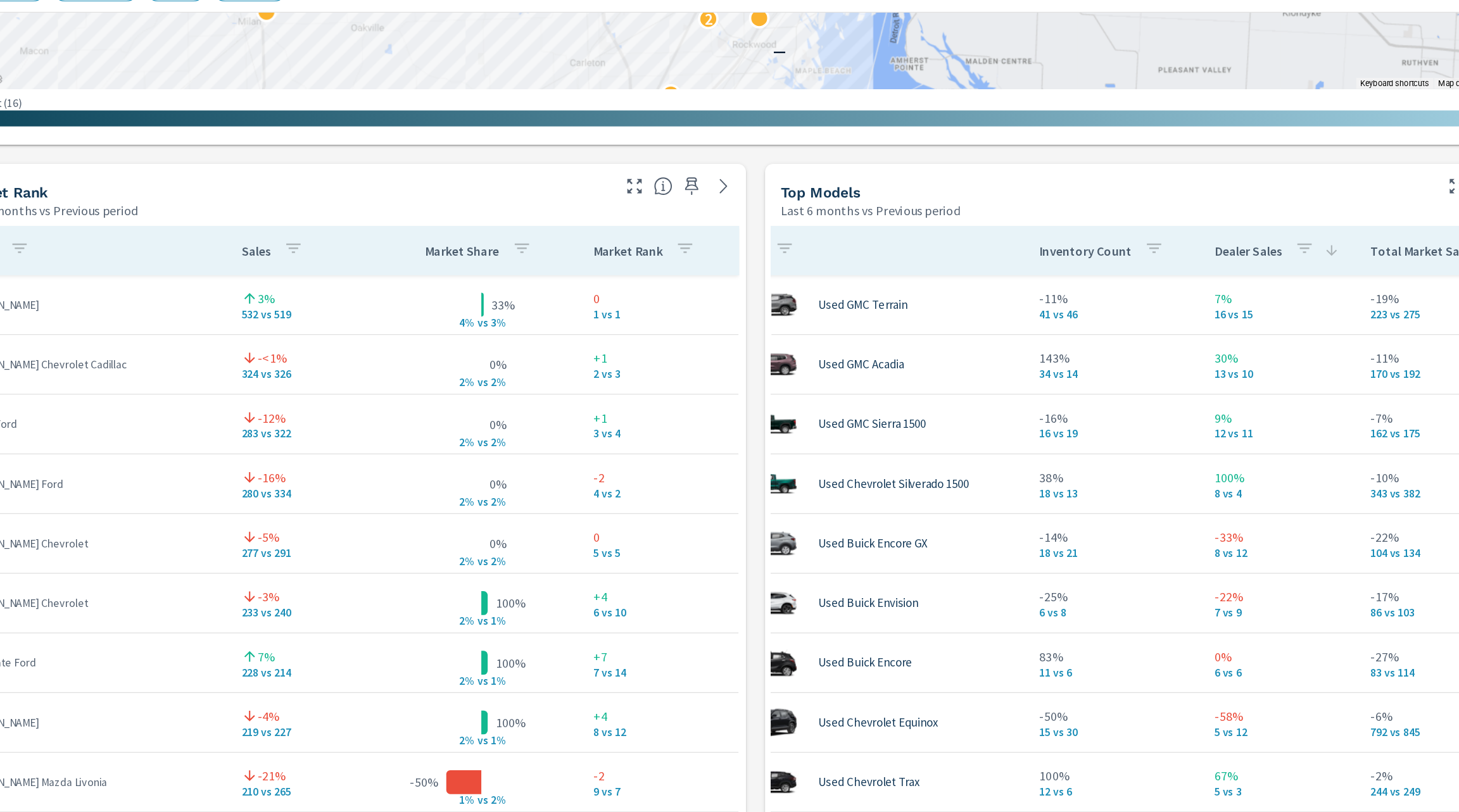
click at [1324, 268] on p "Total Market Sales" at bounding box center [1335, 265] width 83 height 13
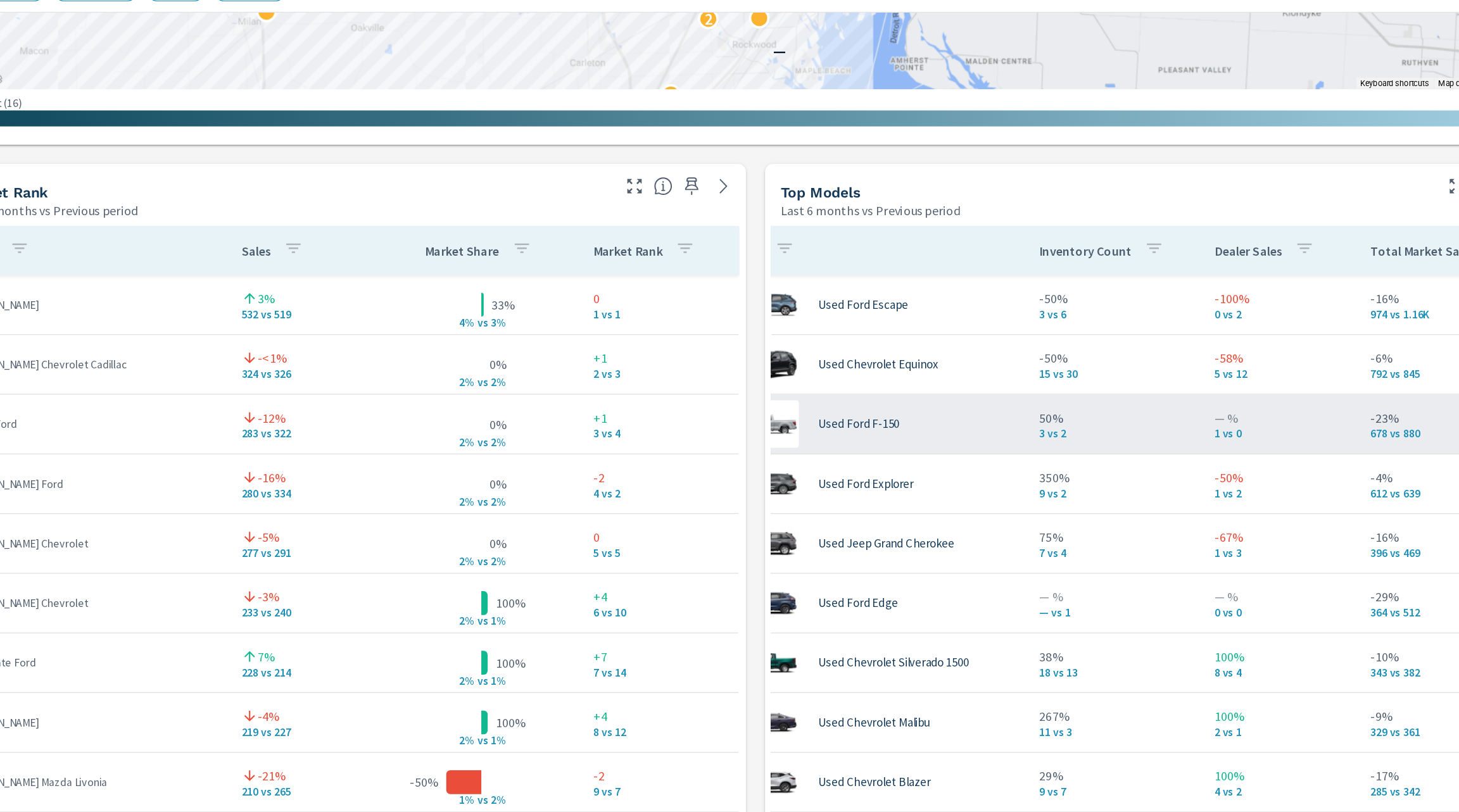
scroll to position [1, 0]
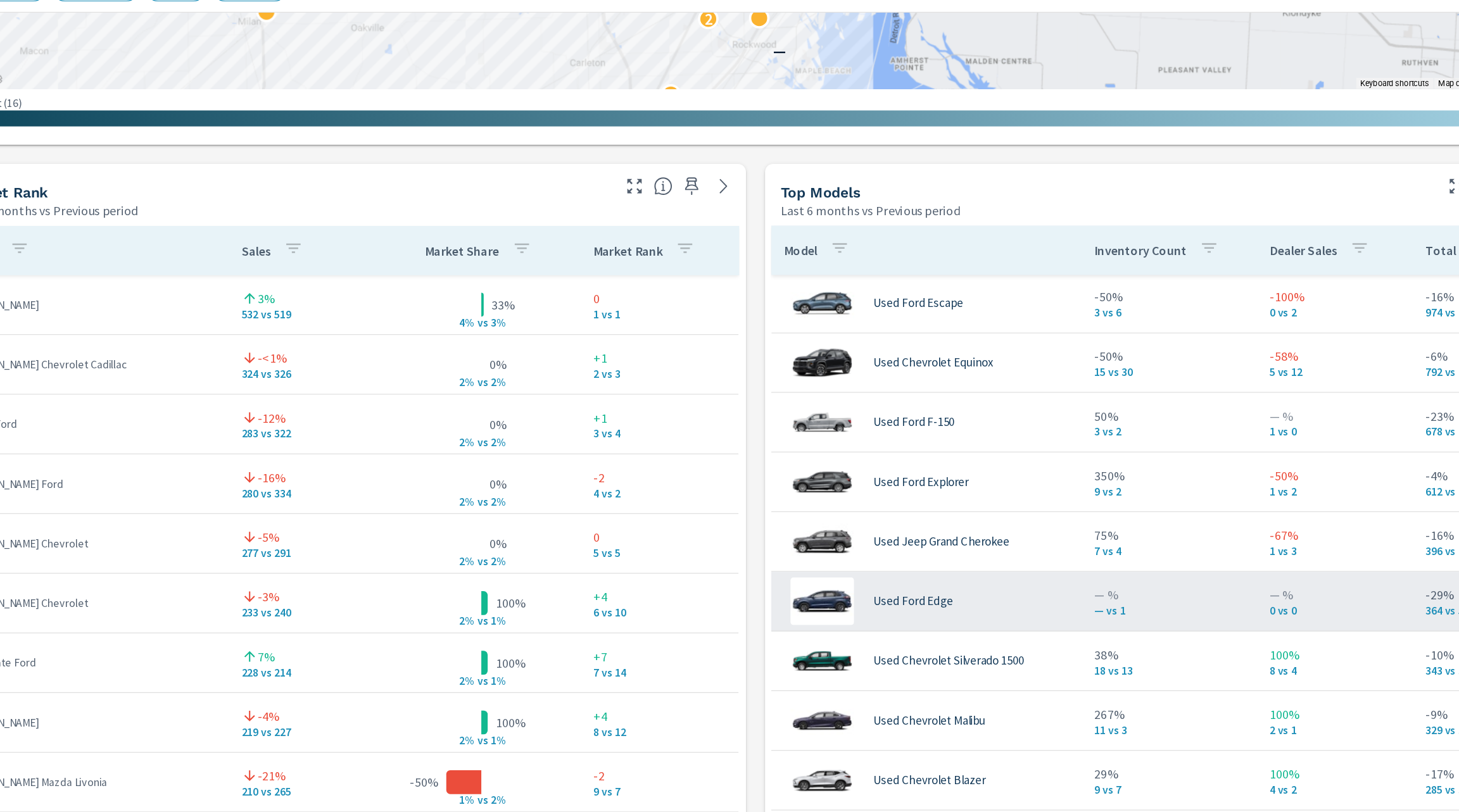
scroll to position [40, 0]
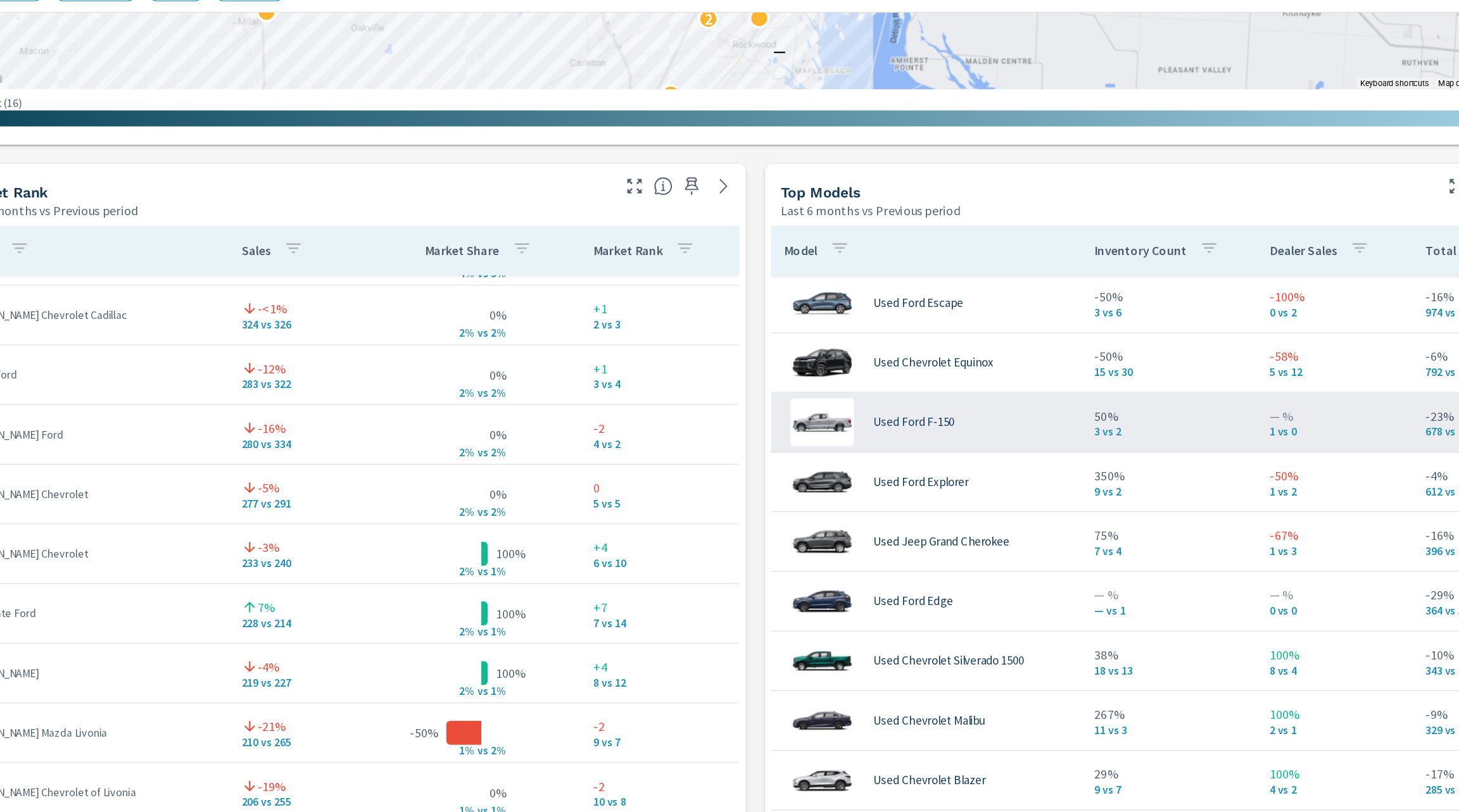
scroll to position [192, 0]
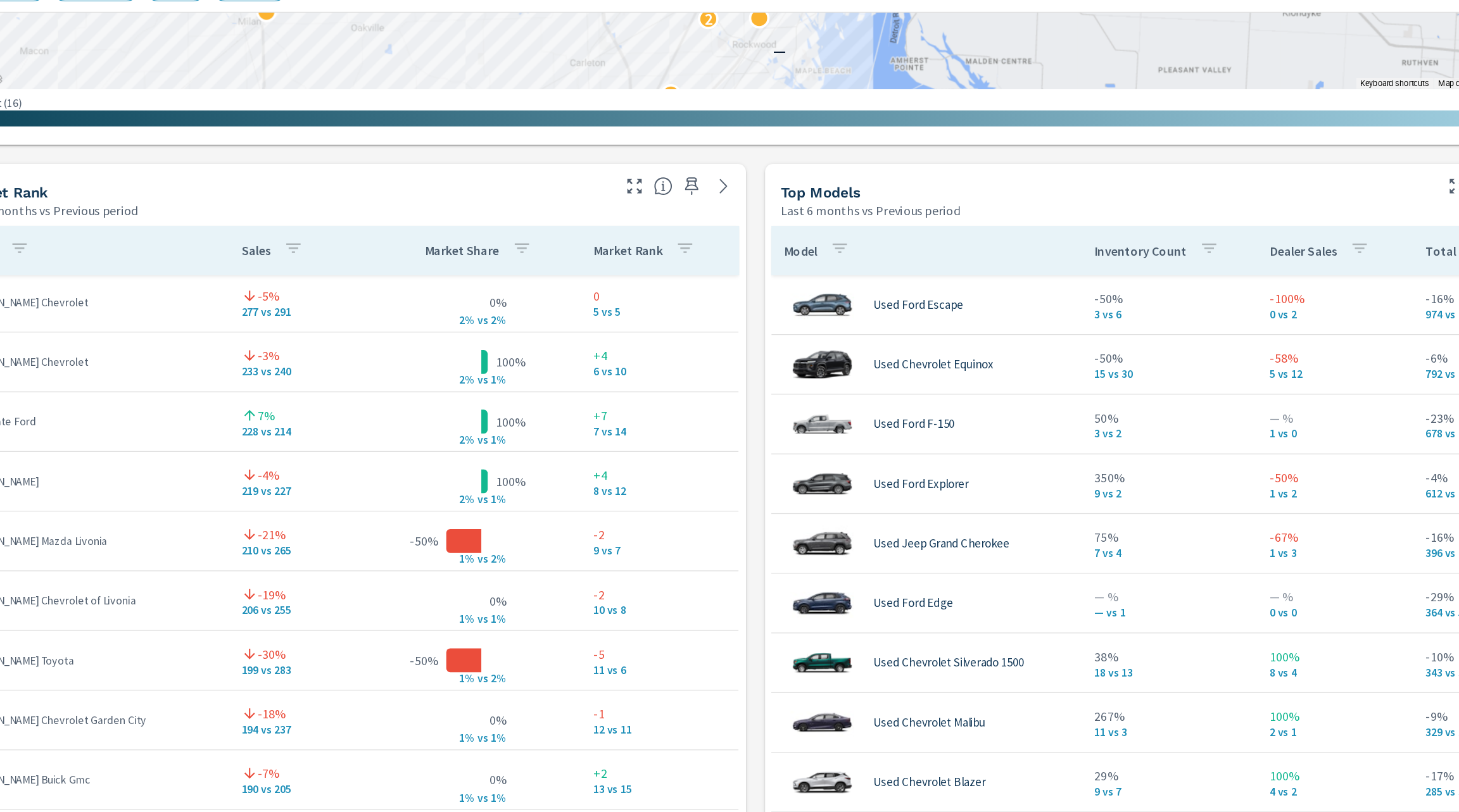
click at [1355, 207] on icon "button" at bounding box center [1363, 214] width 15 height 15
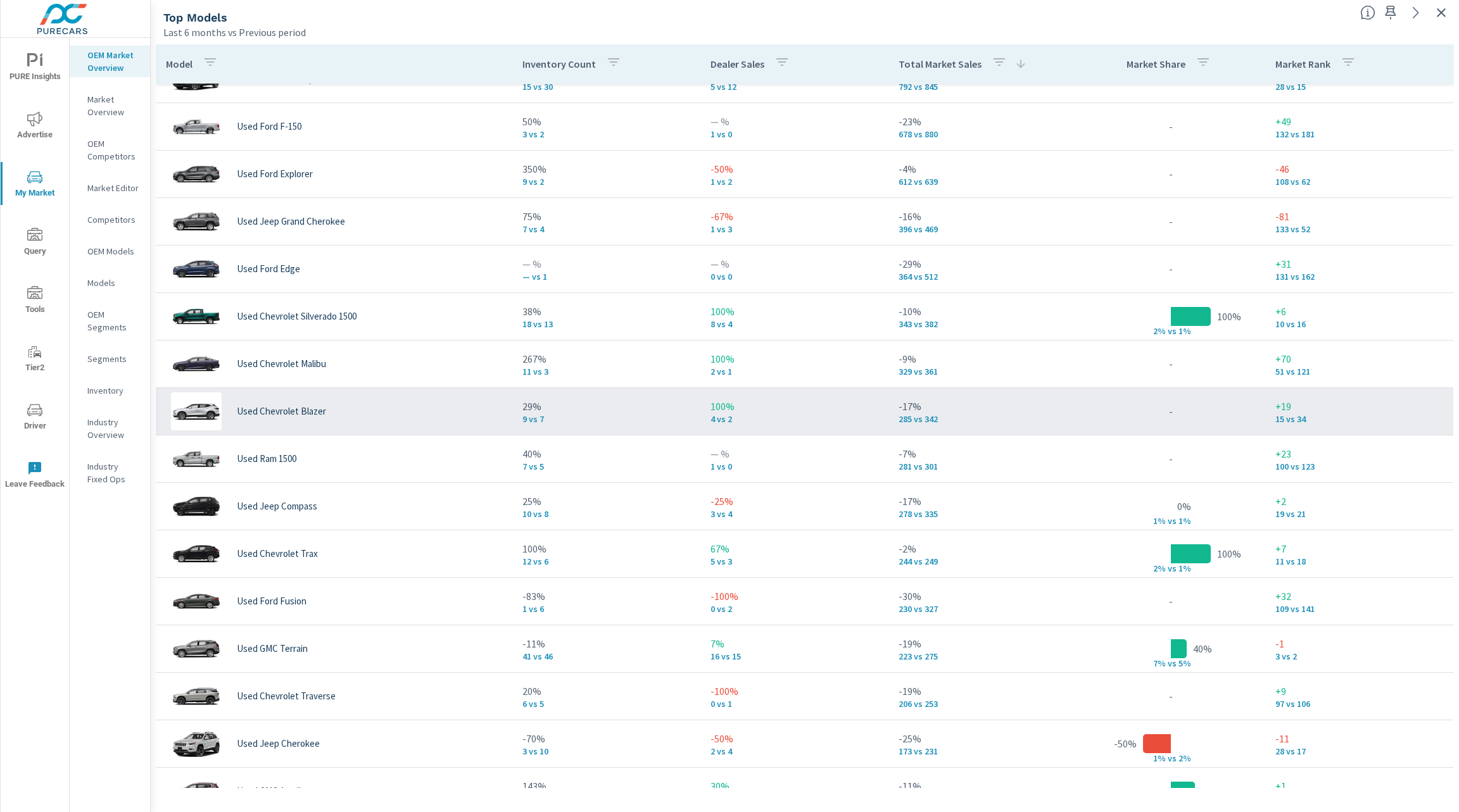
scroll to position [143, 0]
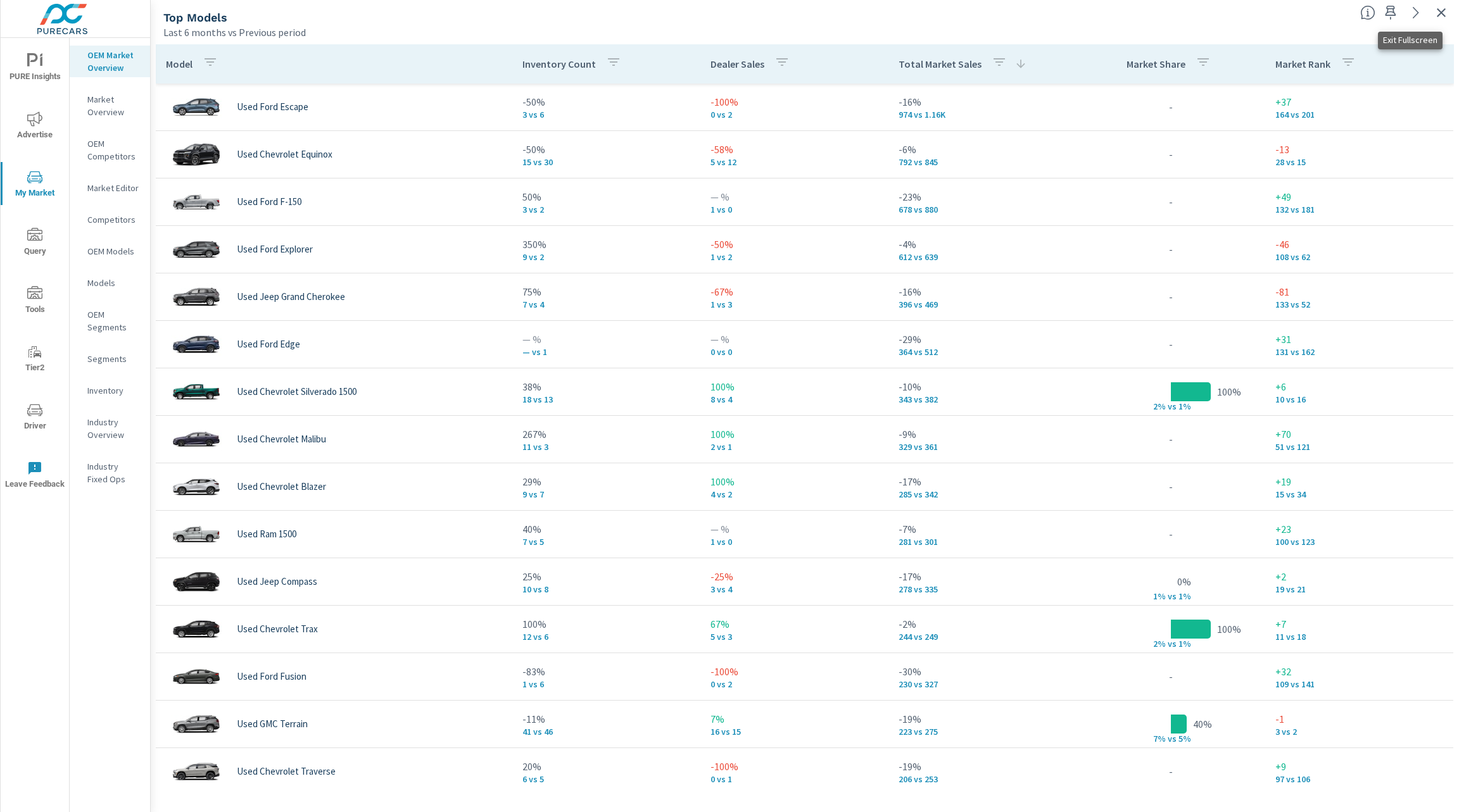
click at [1443, 13] on icon "button" at bounding box center [1441, 12] width 15 height 15
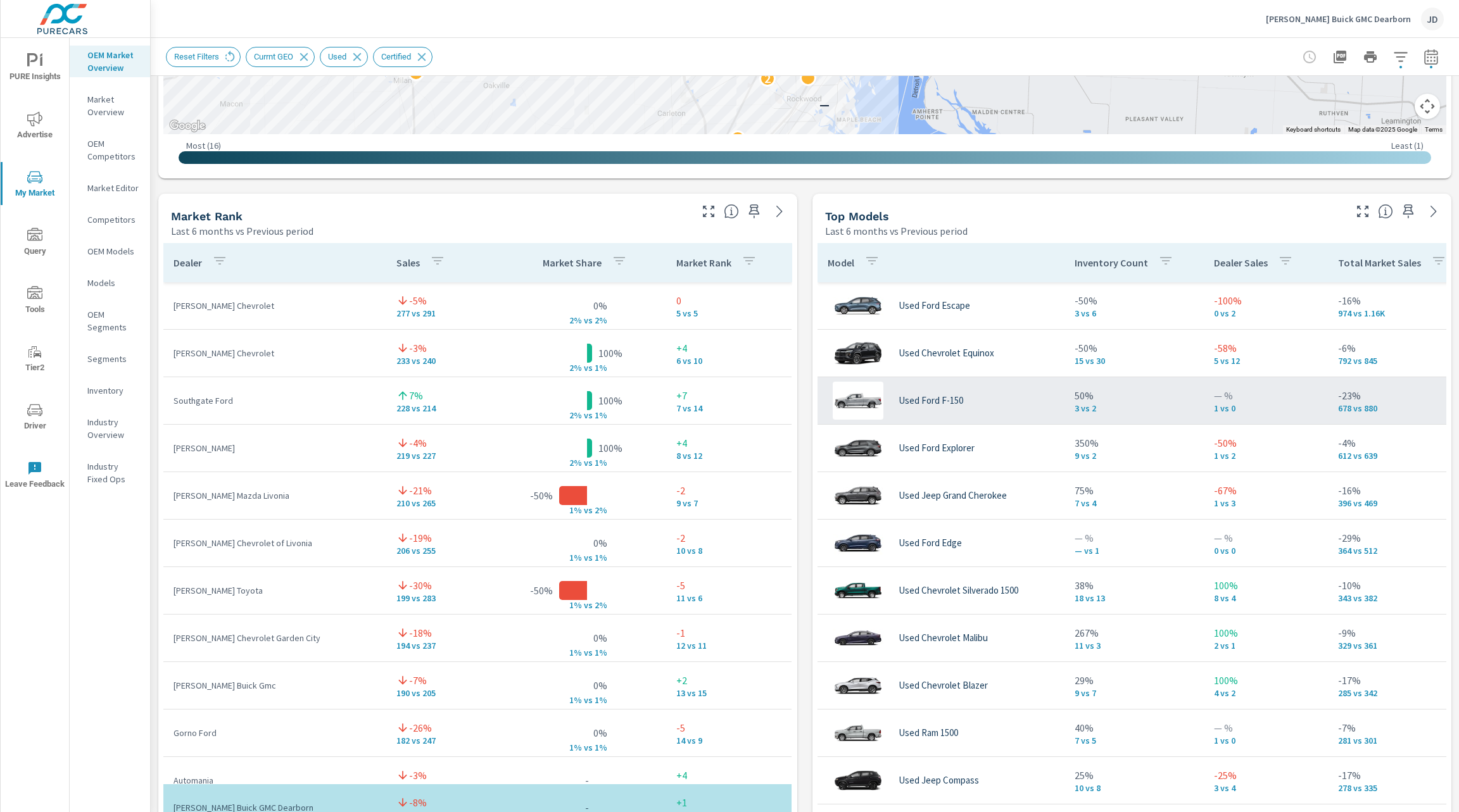
scroll to position [702, 0]
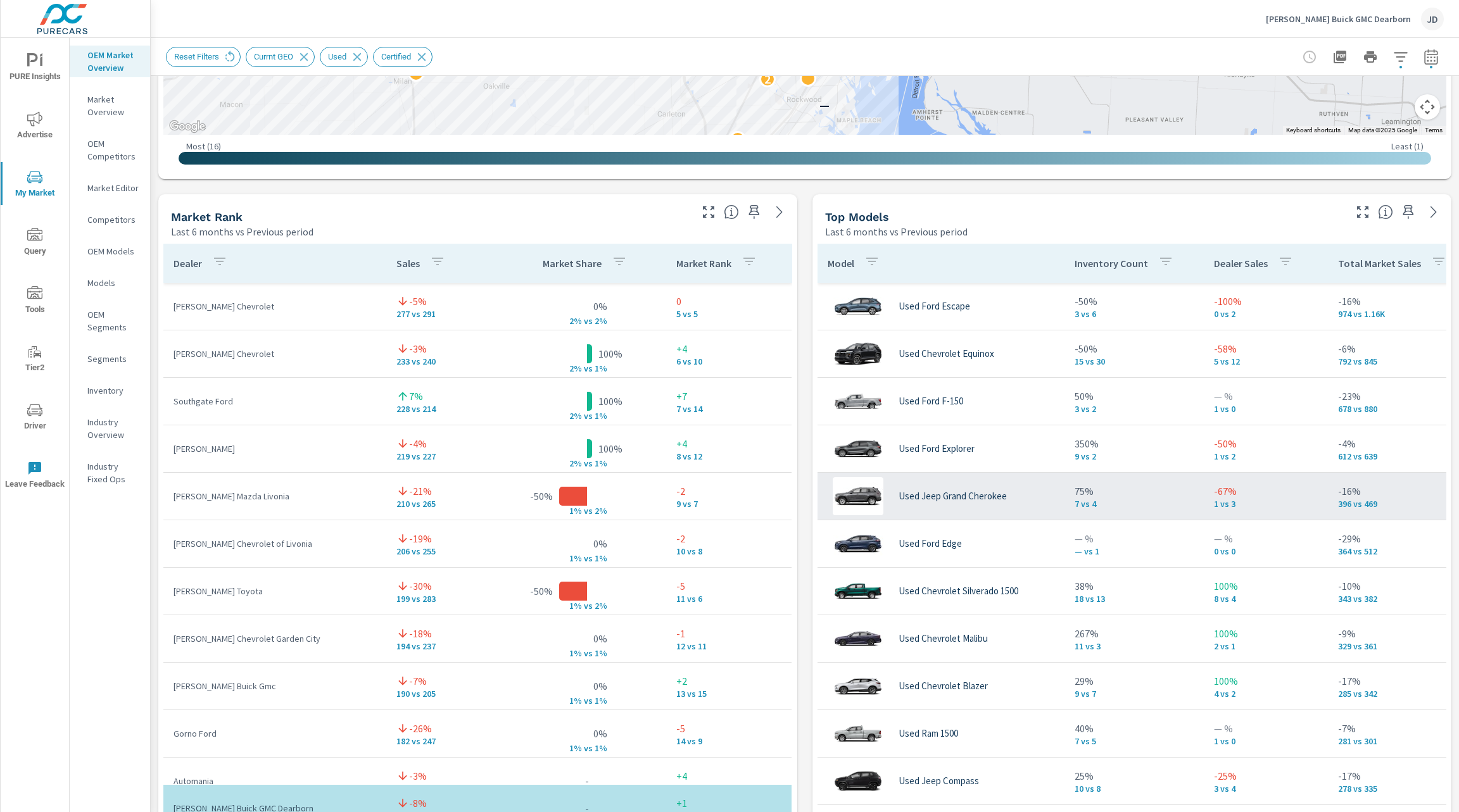
scroll to position [31, 0]
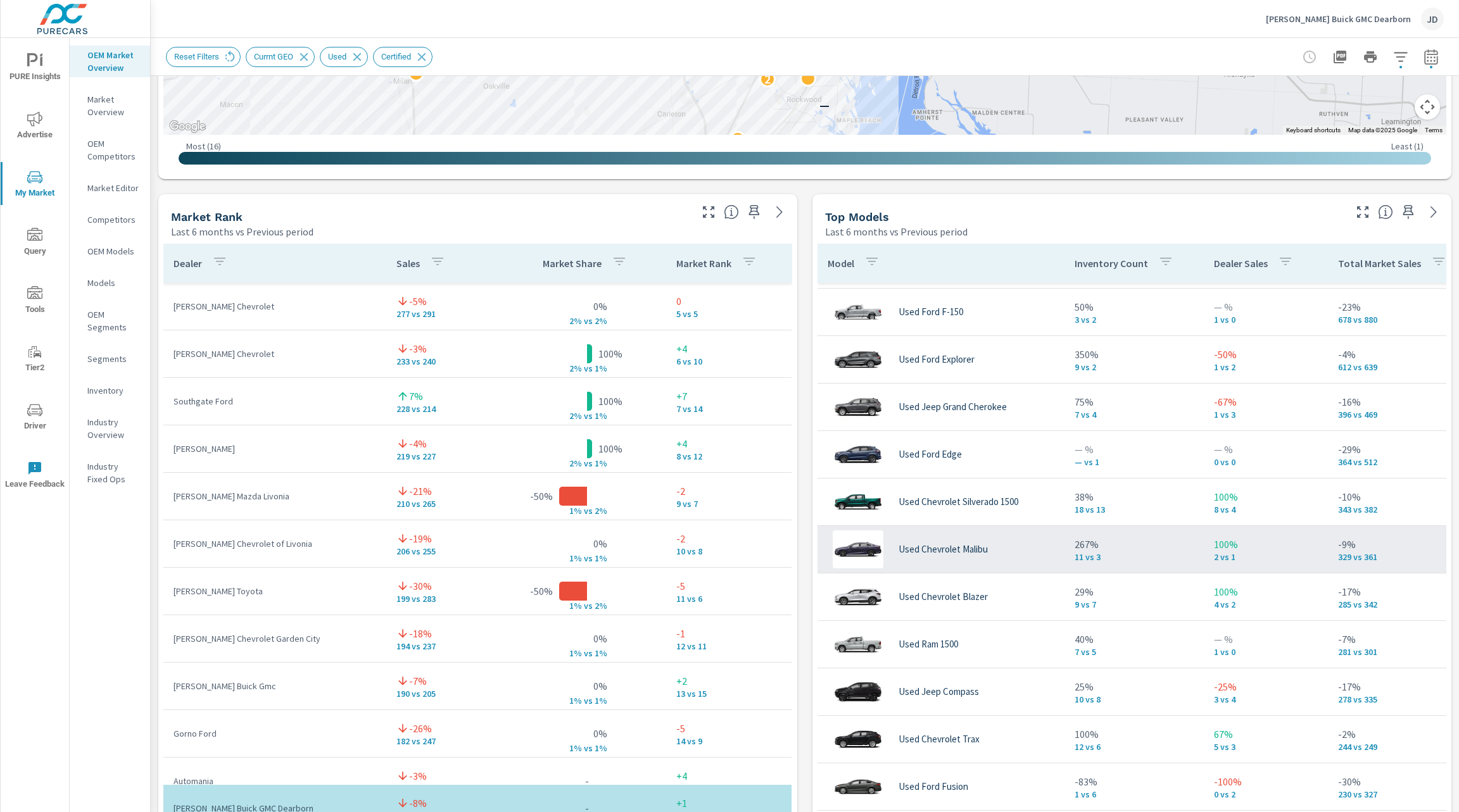
scroll to position [117, 0]
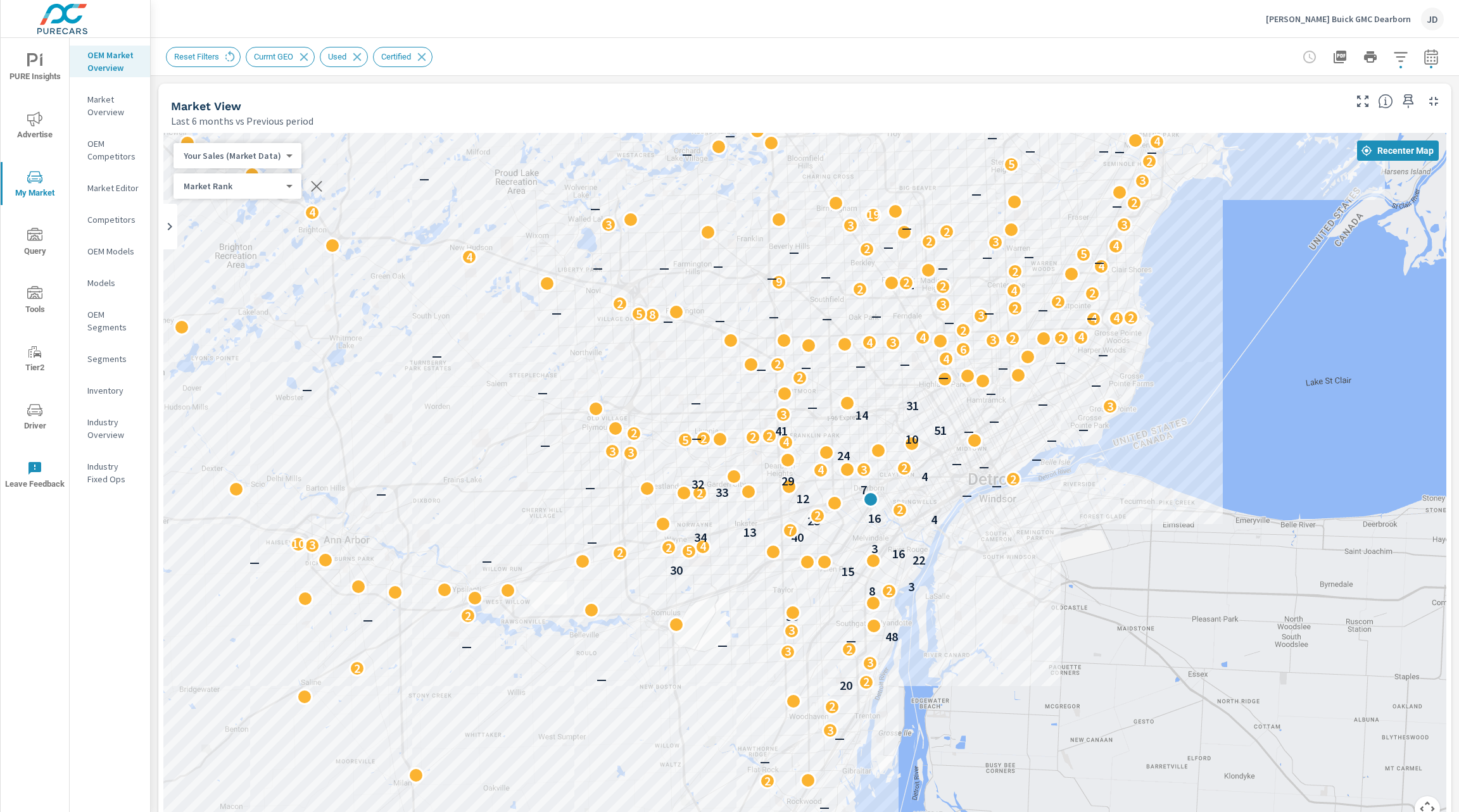
scroll to position [190, 0]
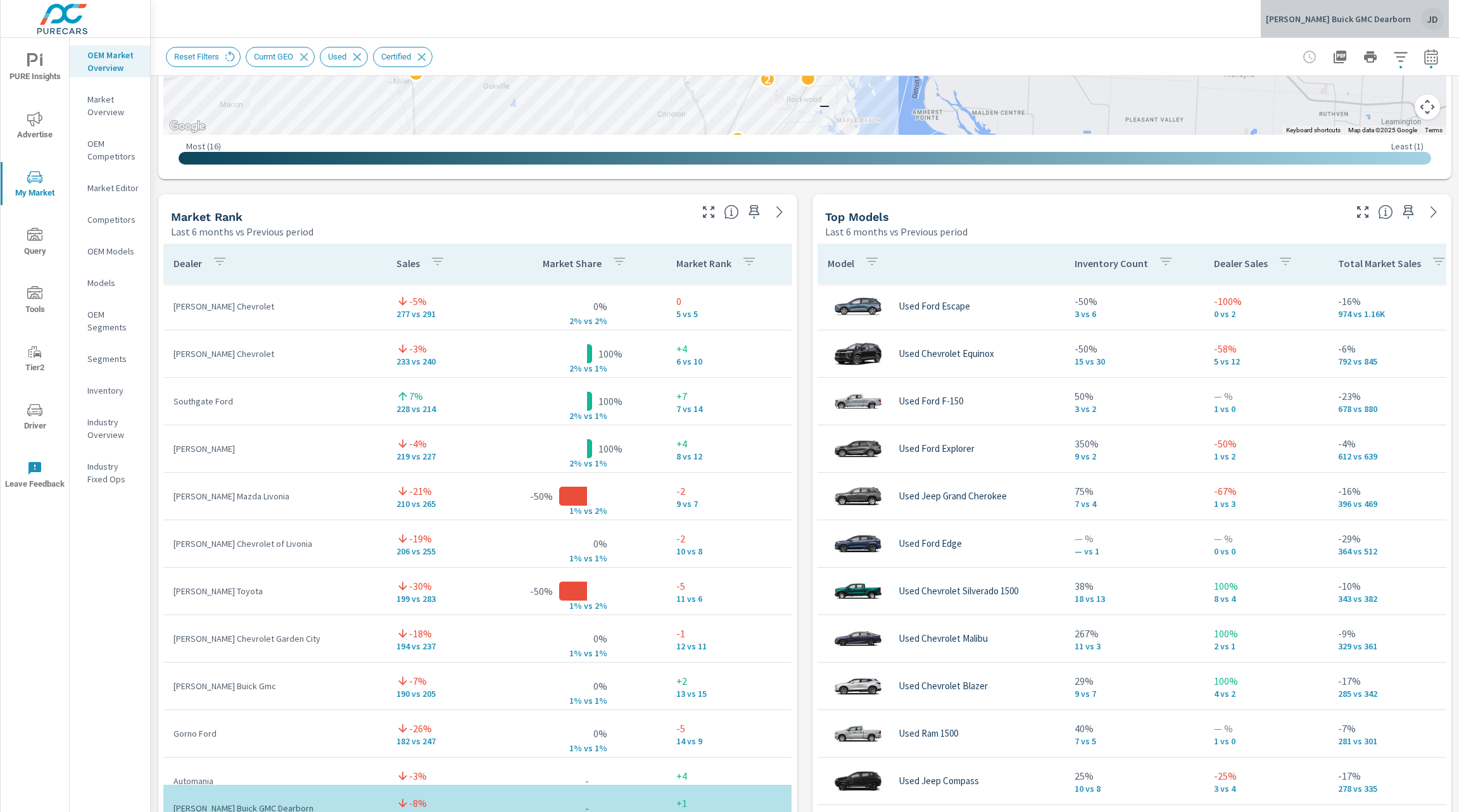
click at [1379, 14] on p "[PERSON_NAME] Buick GMC Dearborn" at bounding box center [1338, 18] width 145 height 12
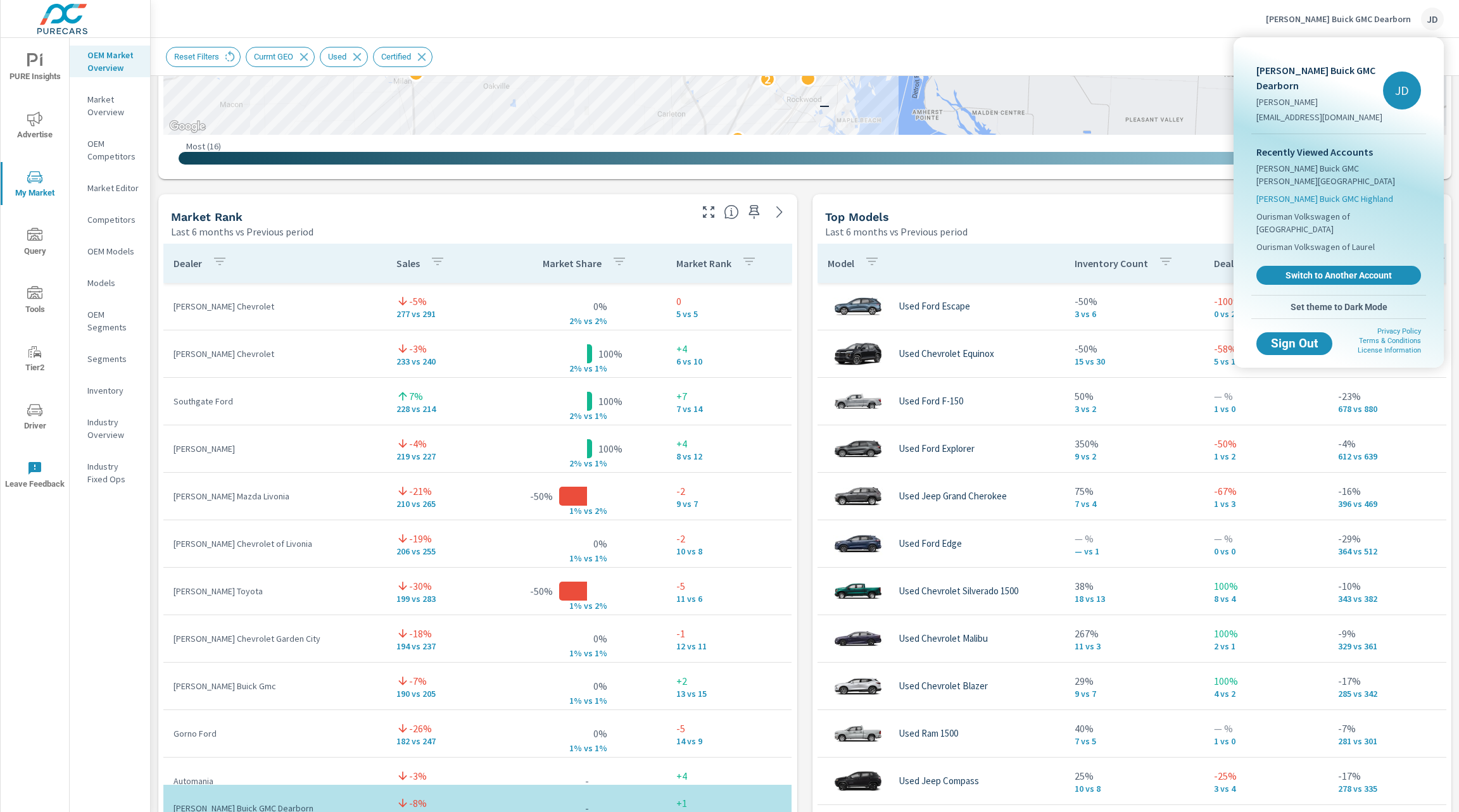
click at [1368, 192] on span "[PERSON_NAME] Buick GMC Highland" at bounding box center [1325, 199] width 136 height 13
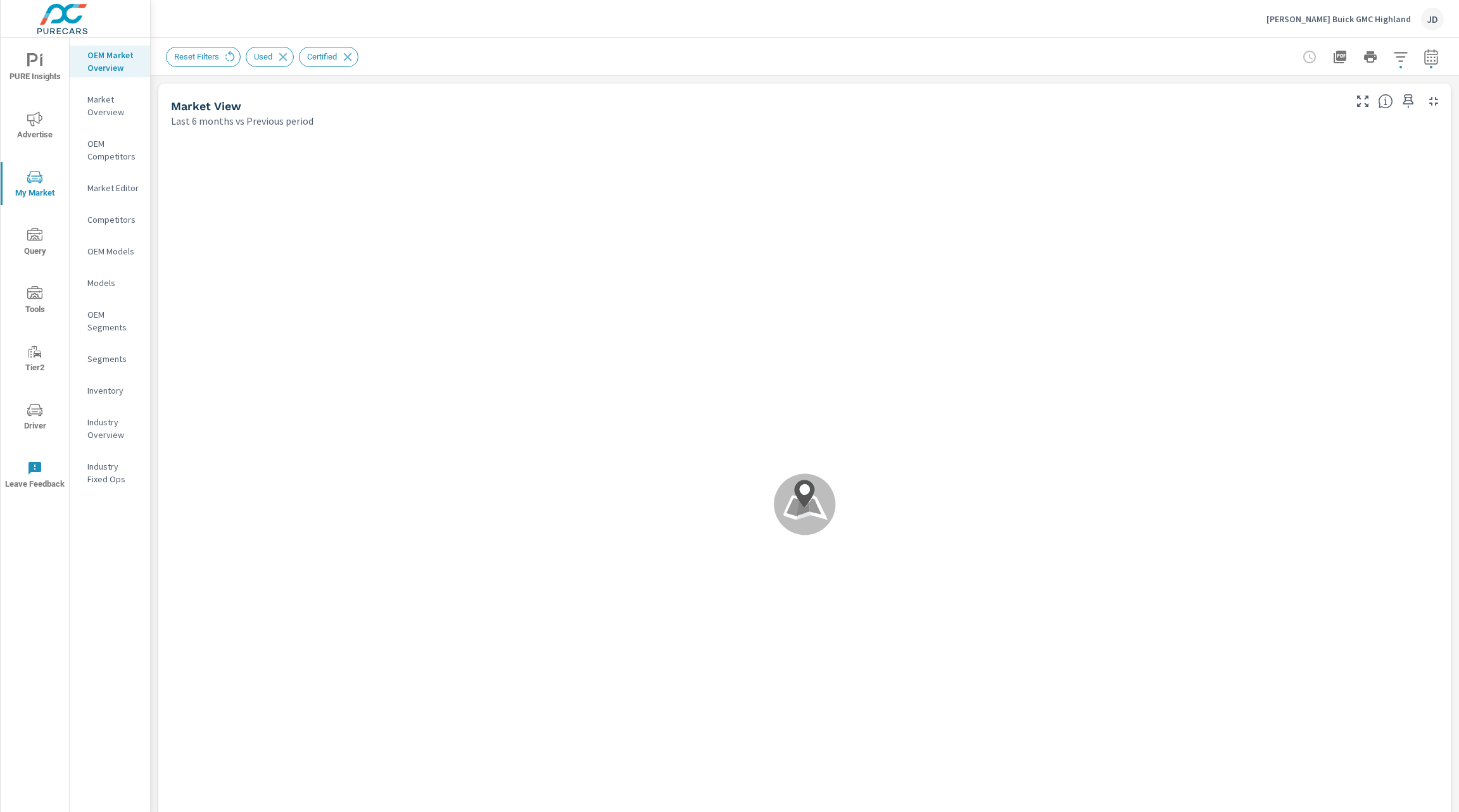
click at [33, 127] on span "Advertise" at bounding box center [34, 126] width 61 height 31
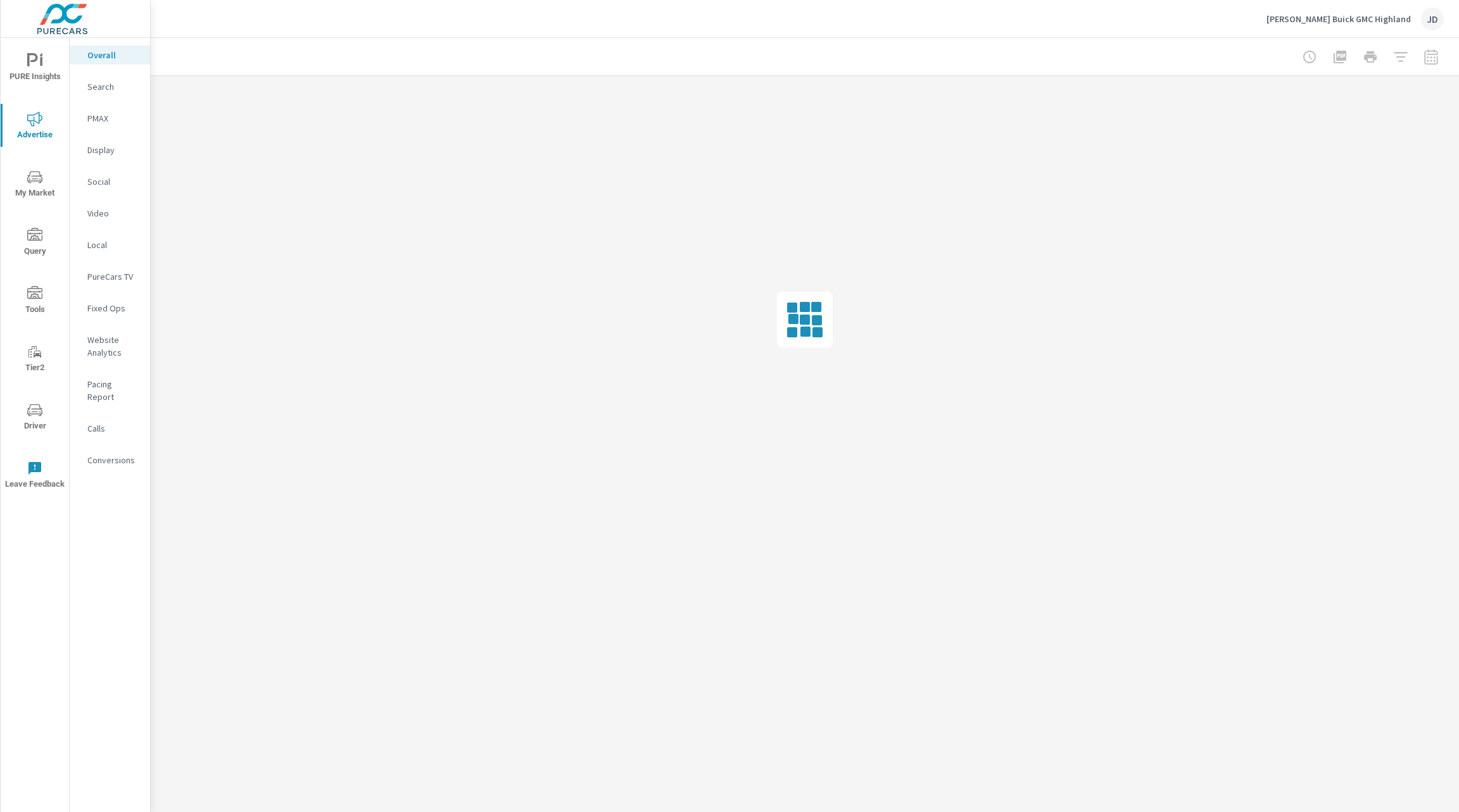
click at [115, 280] on p "PureCars TV" at bounding box center [113, 276] width 53 height 13
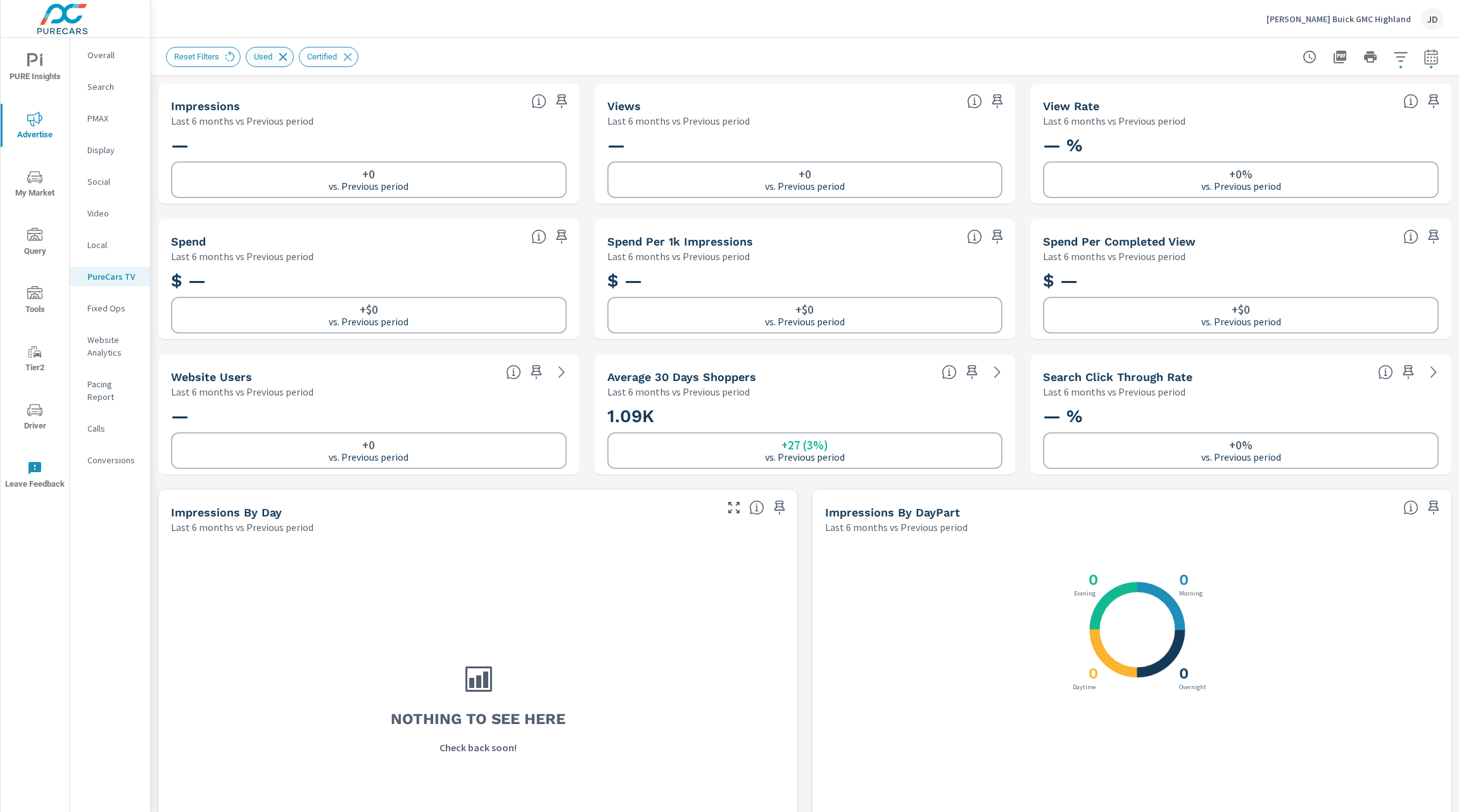
click at [287, 54] on icon at bounding box center [283, 57] width 14 height 14
click at [294, 57] on icon at bounding box center [294, 57] width 14 height 14
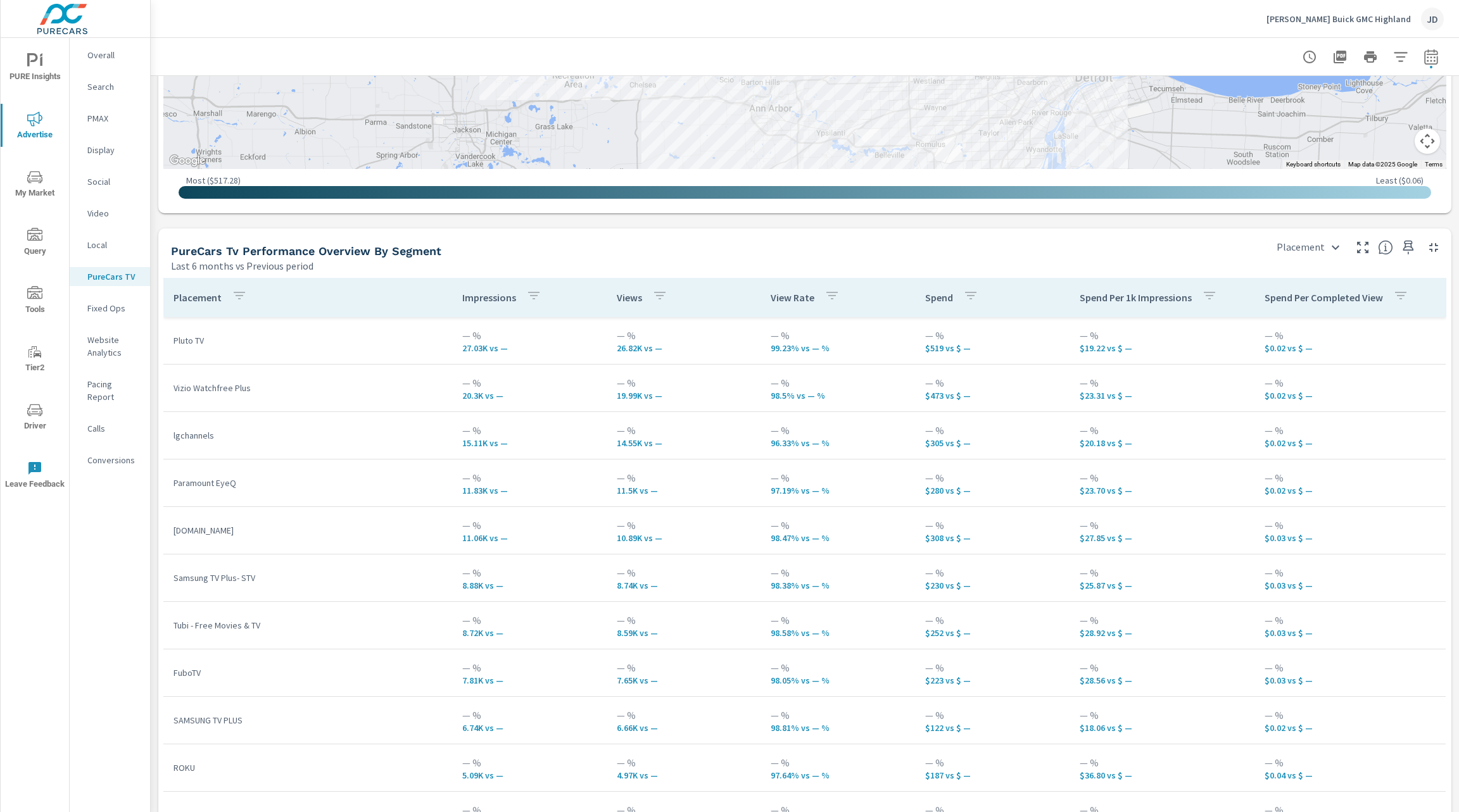
scroll to position [2109, 0]
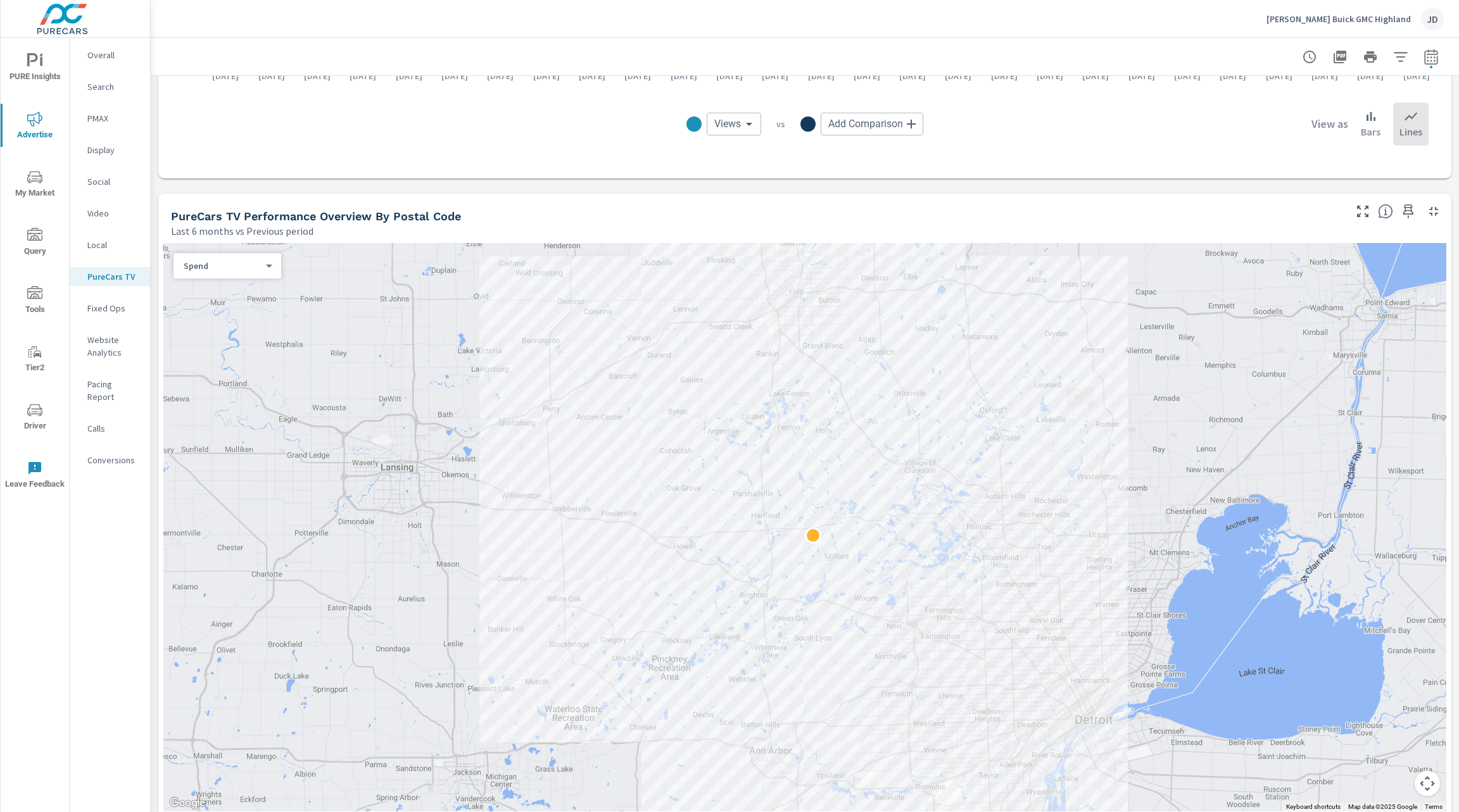
scroll to position [1169, 0]
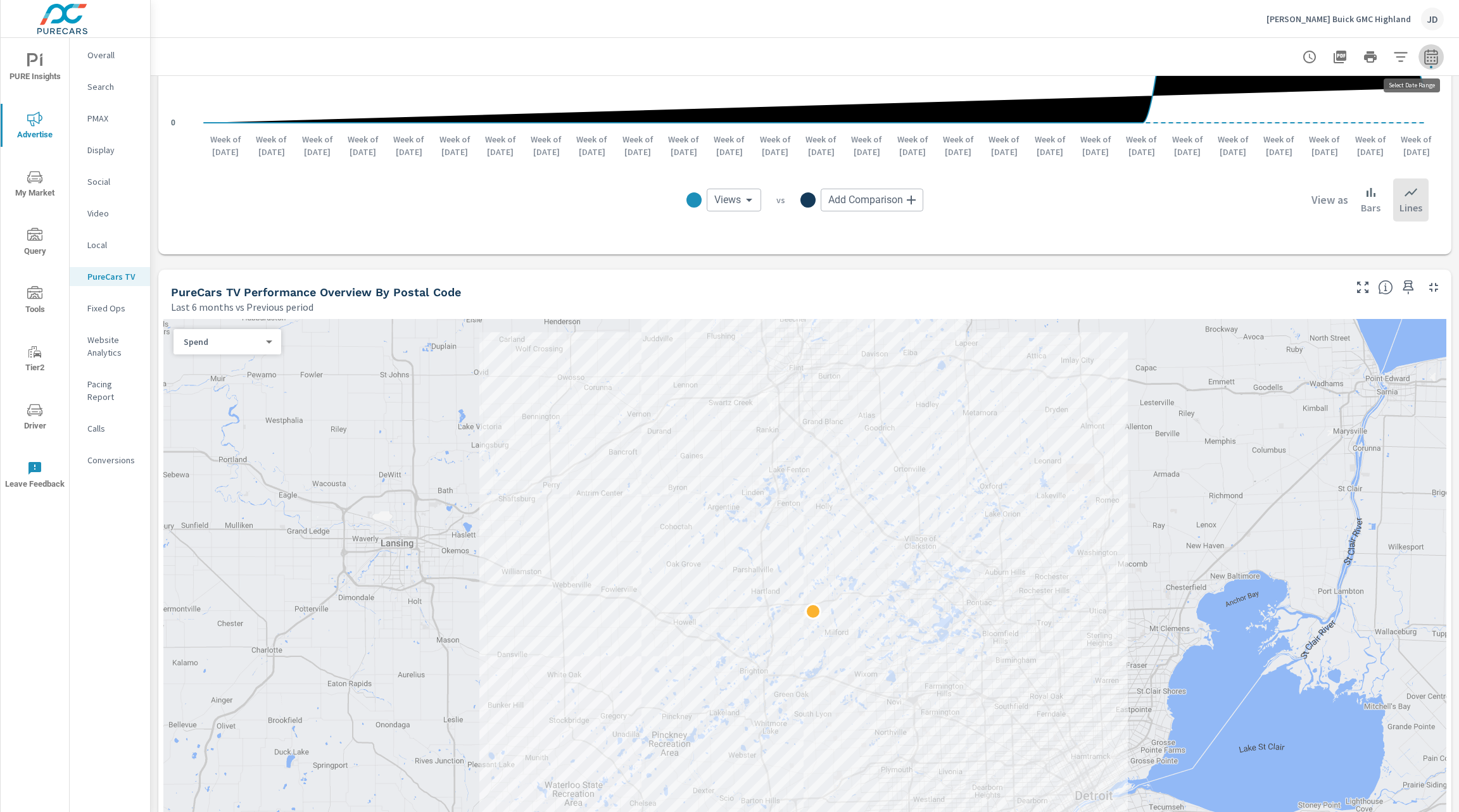
click at [1418, 64] on button "button" at bounding box center [1430, 57] width 25 height 25
select select "Last 6 months"
select select "Previous period"
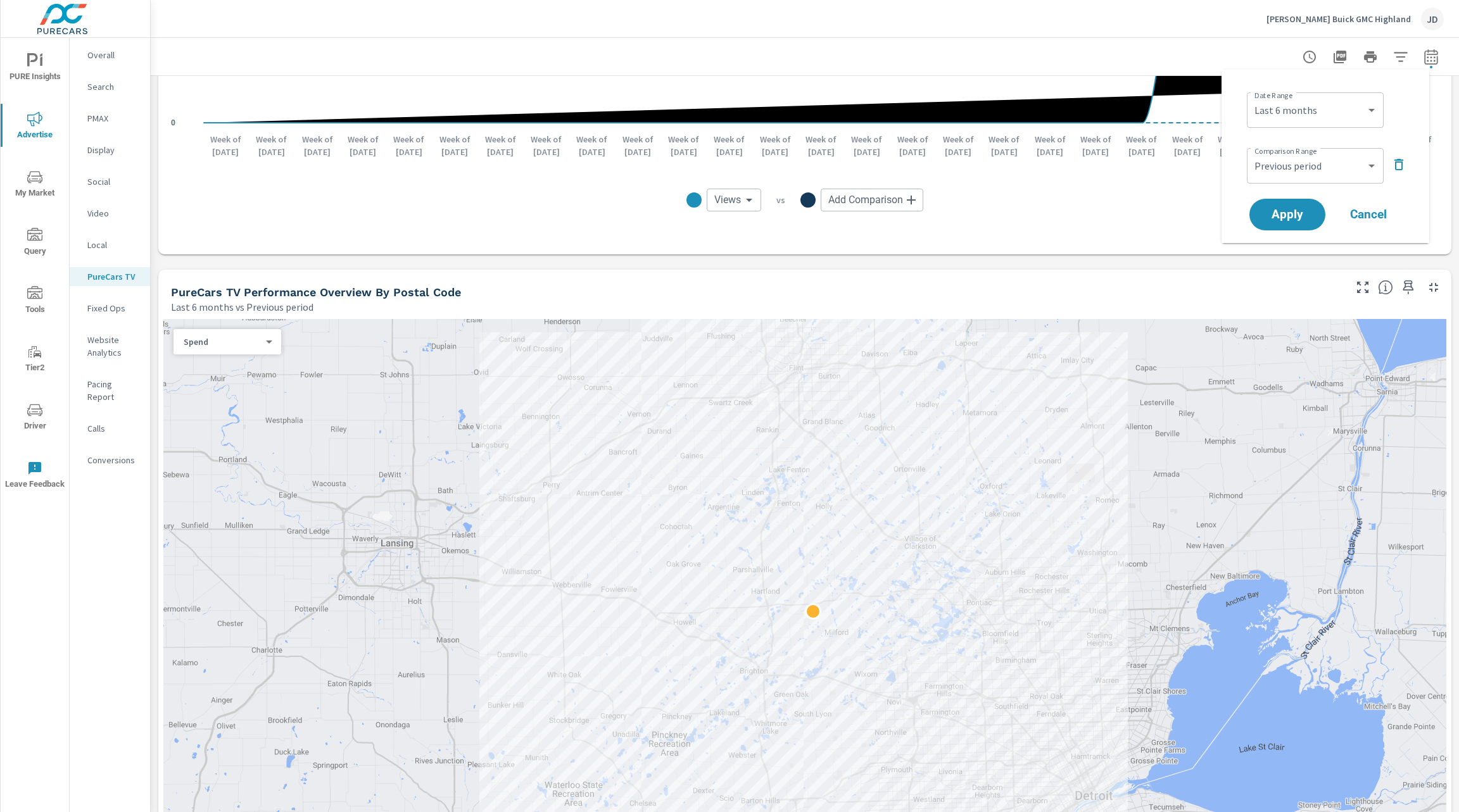
click at [1399, 168] on icon "button" at bounding box center [1398, 164] width 15 height 15
click at [1304, 180] on span "Apply" at bounding box center [1287, 179] width 52 height 12
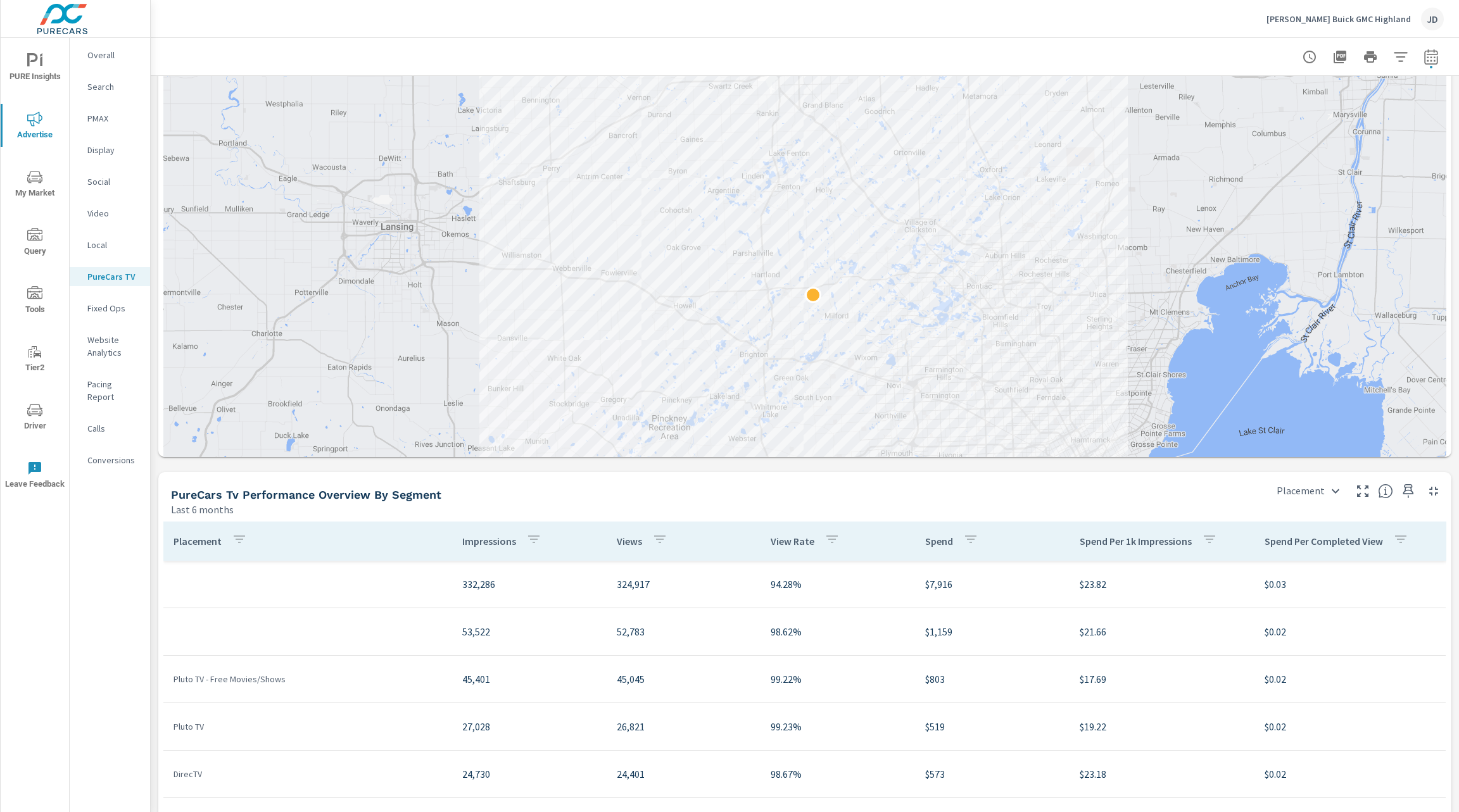
scroll to position [978, 0]
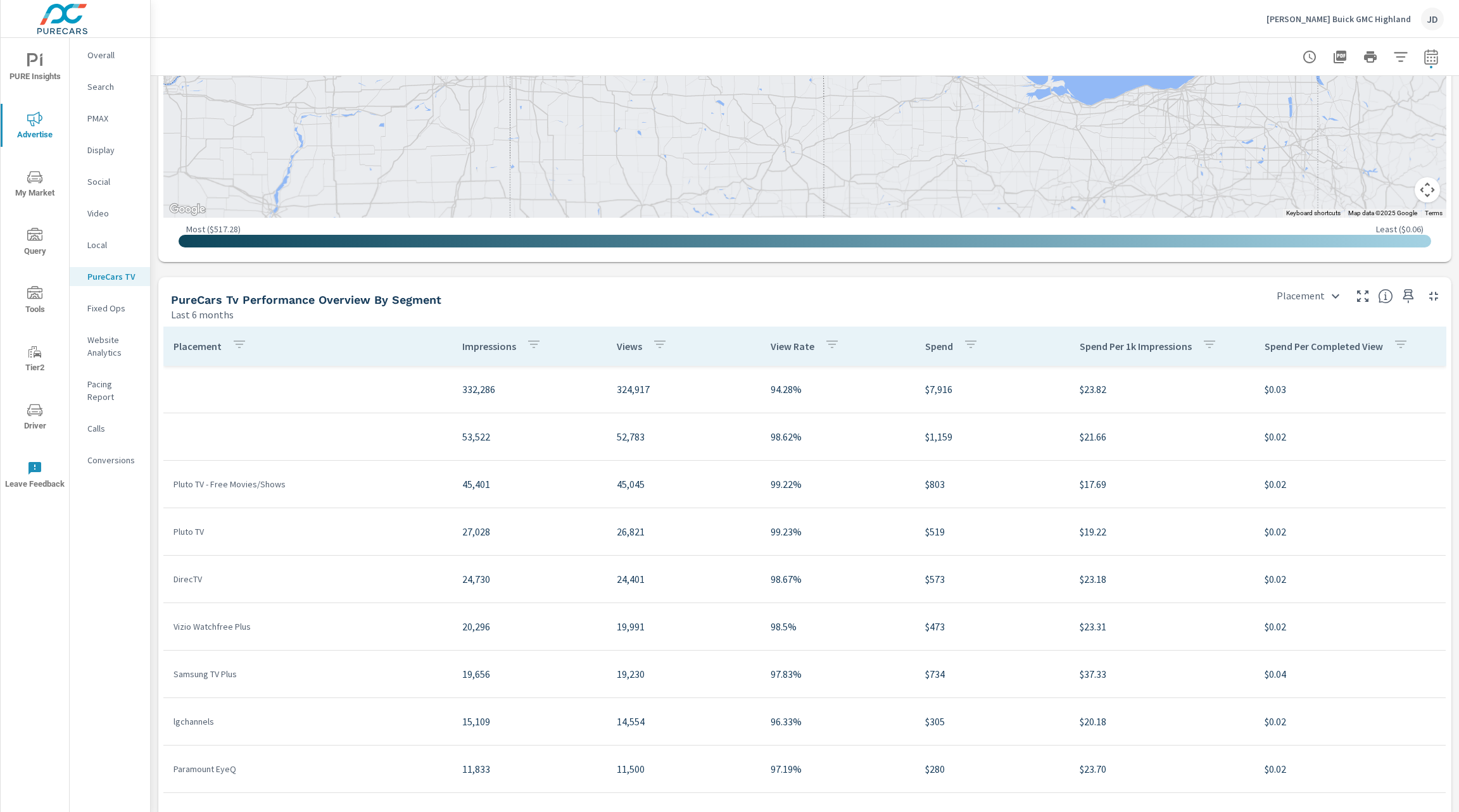
scroll to position [1444, 0]
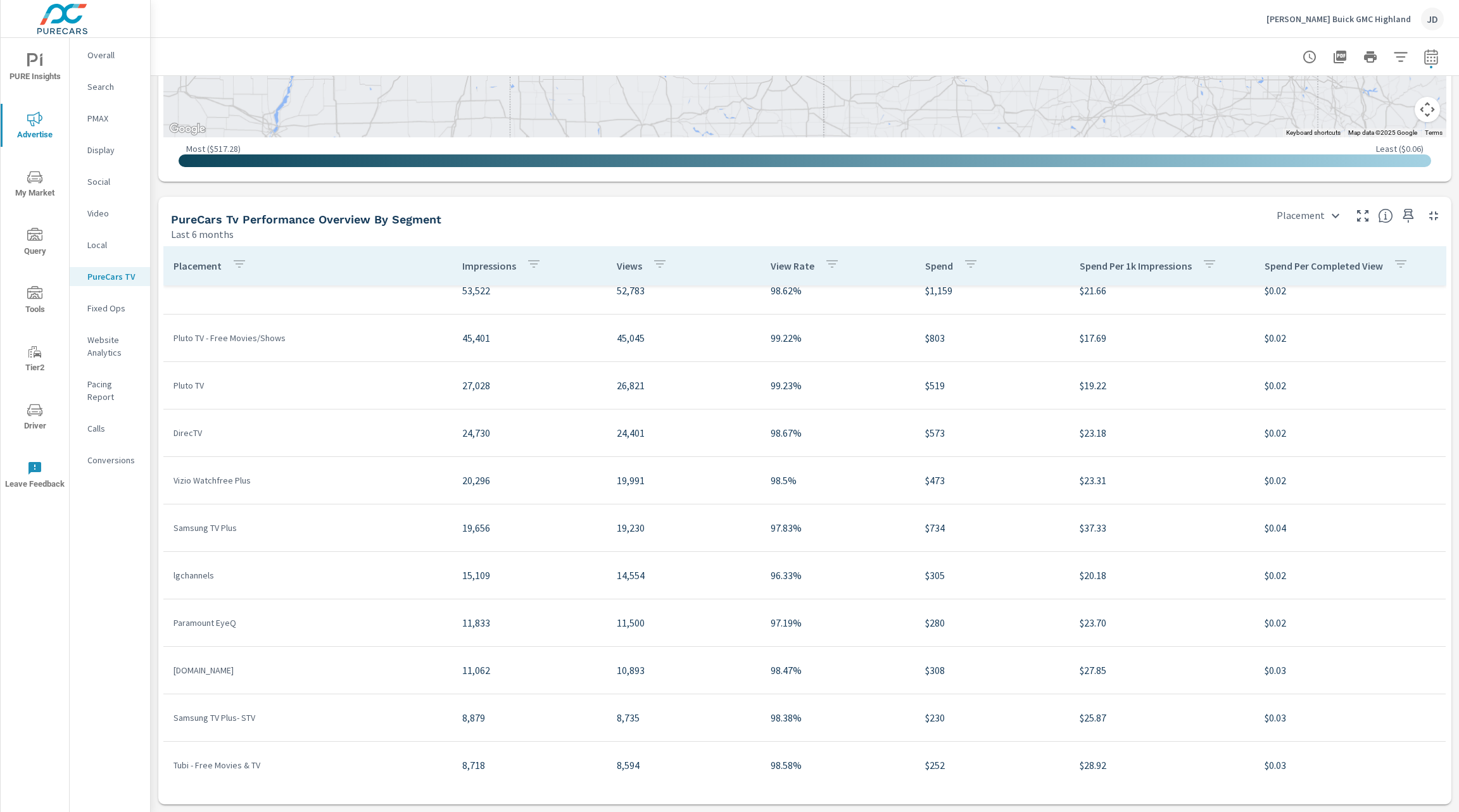
scroll to position [66, 0]
drag, startPoint x: 506, startPoint y: 341, endPoint x: 425, endPoint y: 347, distance: 81.2
click at [425, 347] on tr "Pluto TV - Free Movies/Shows 45,401 45,045 99.22% $803 $17.69 $0.02" at bounding box center [804, 338] width 1282 height 48
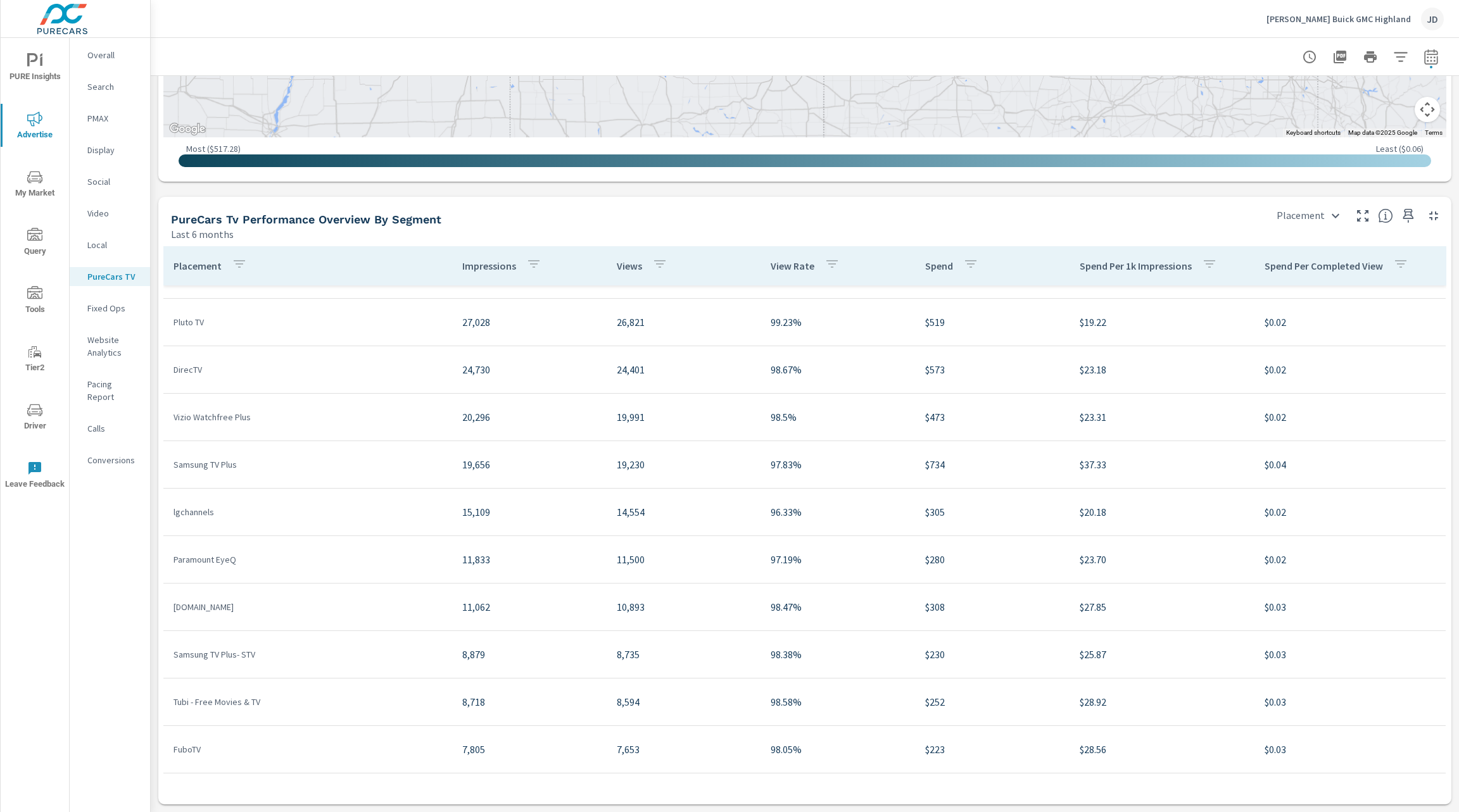
scroll to position [159, 0]
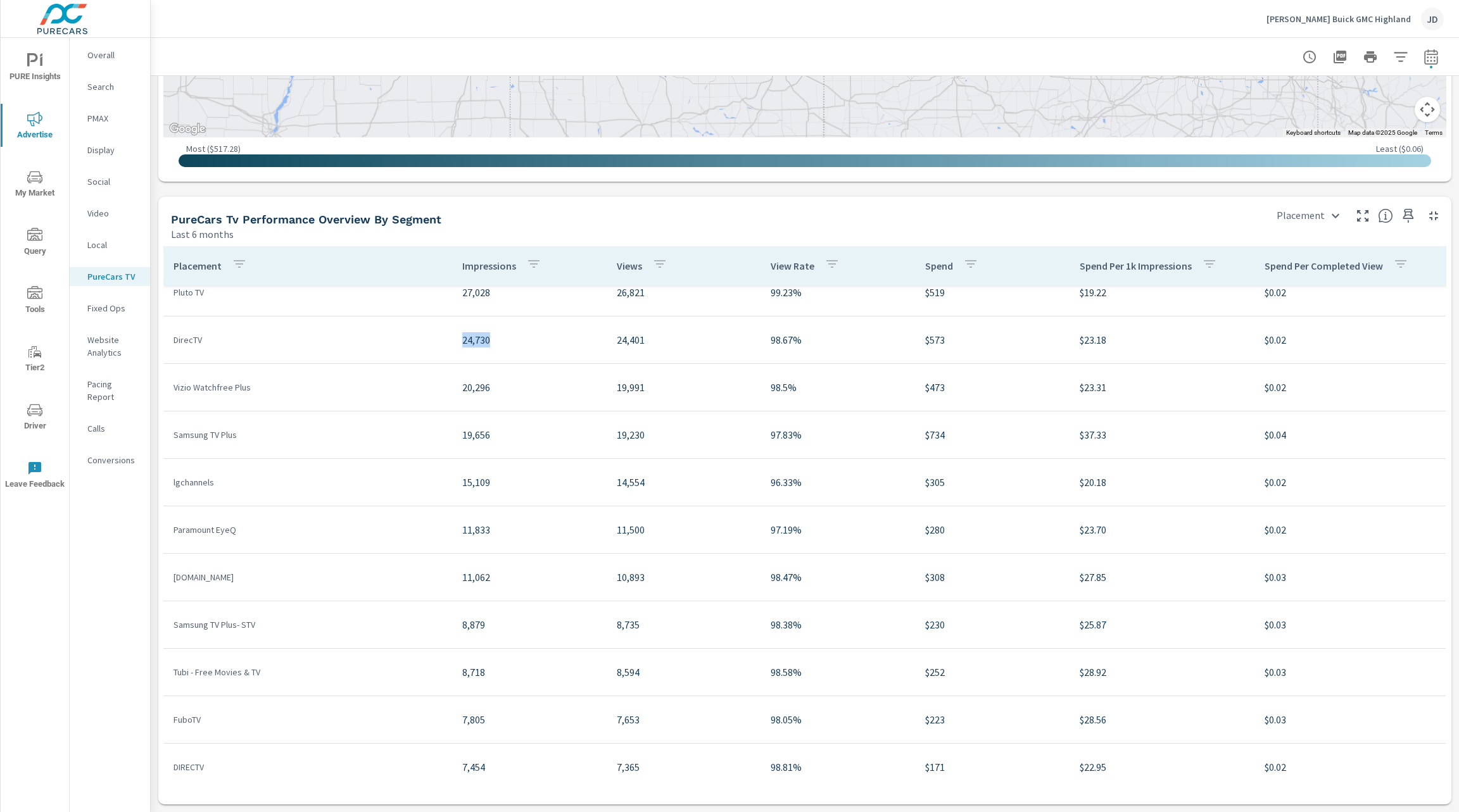
drag, startPoint x: 490, startPoint y: 343, endPoint x: 431, endPoint y: 347, distance: 59.1
click at [431, 347] on tr "DirecTV 24,730 24,401 98.67% $573 $23.18 $0.02" at bounding box center [804, 340] width 1282 height 48
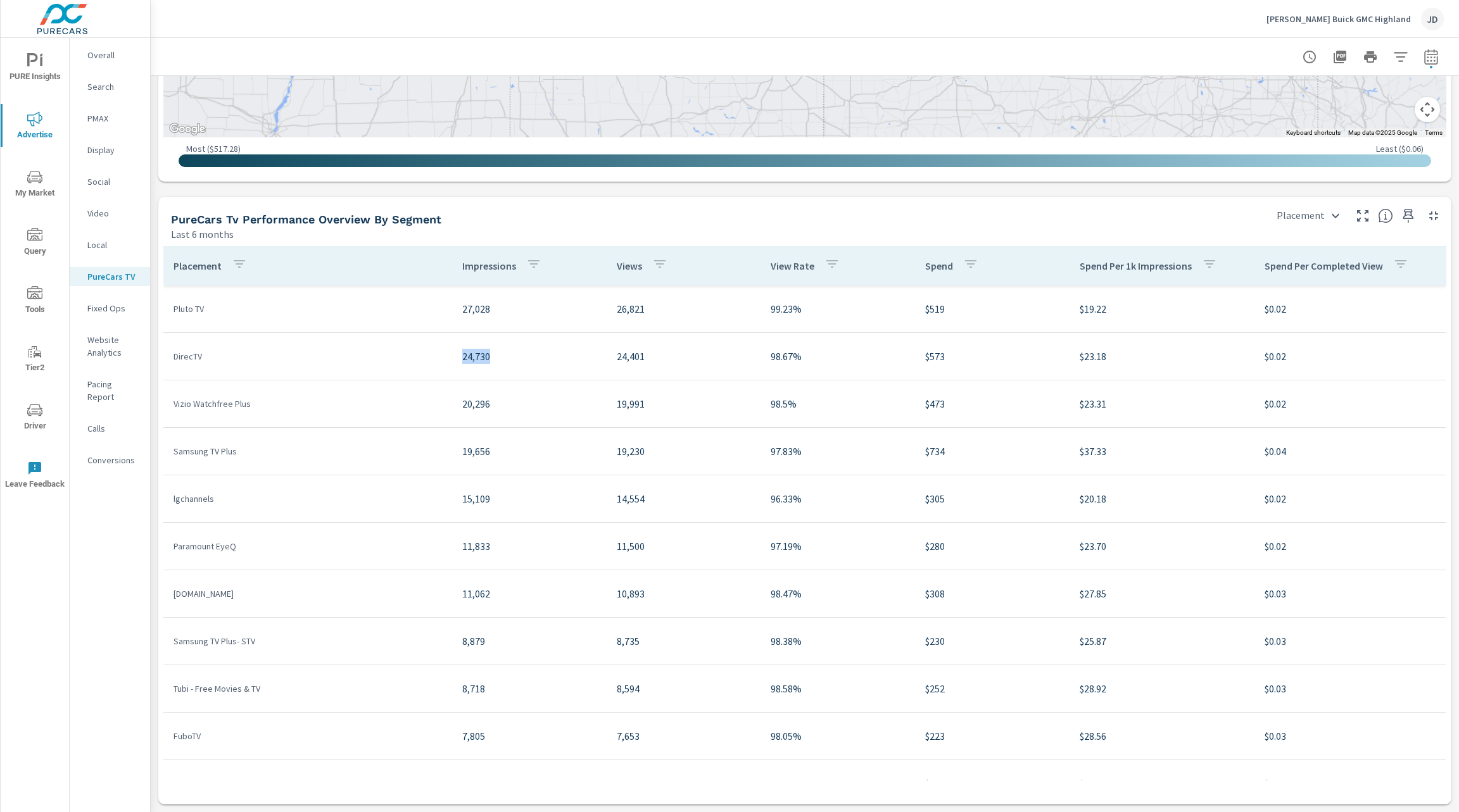
scroll to position [144, 0]
drag, startPoint x: 1101, startPoint y: 358, endPoint x: 1048, endPoint y: 362, distance: 53.2
click at [1069, 362] on td "$23.18" at bounding box center [1161, 356] width 185 height 35
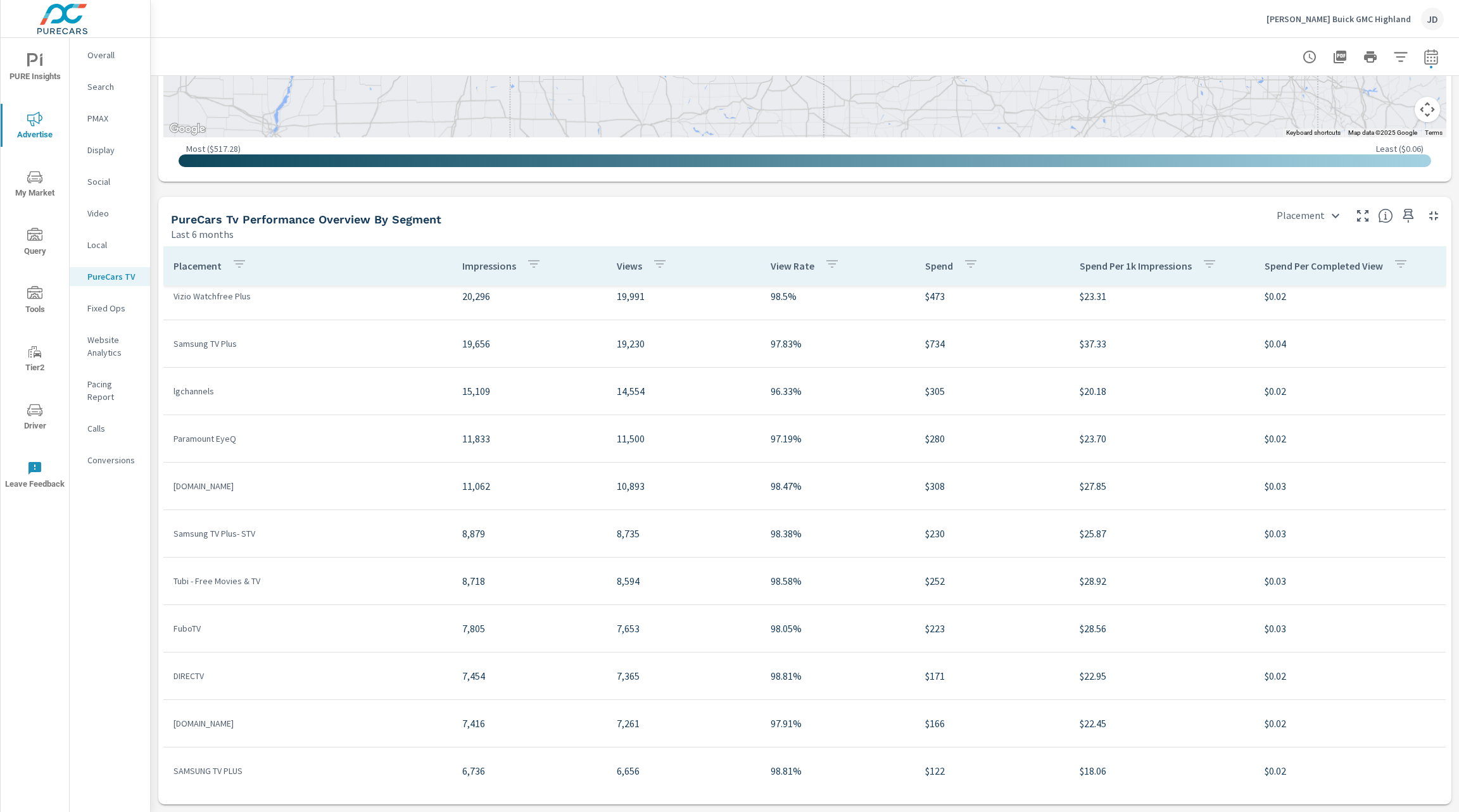
scroll to position [250, 0]
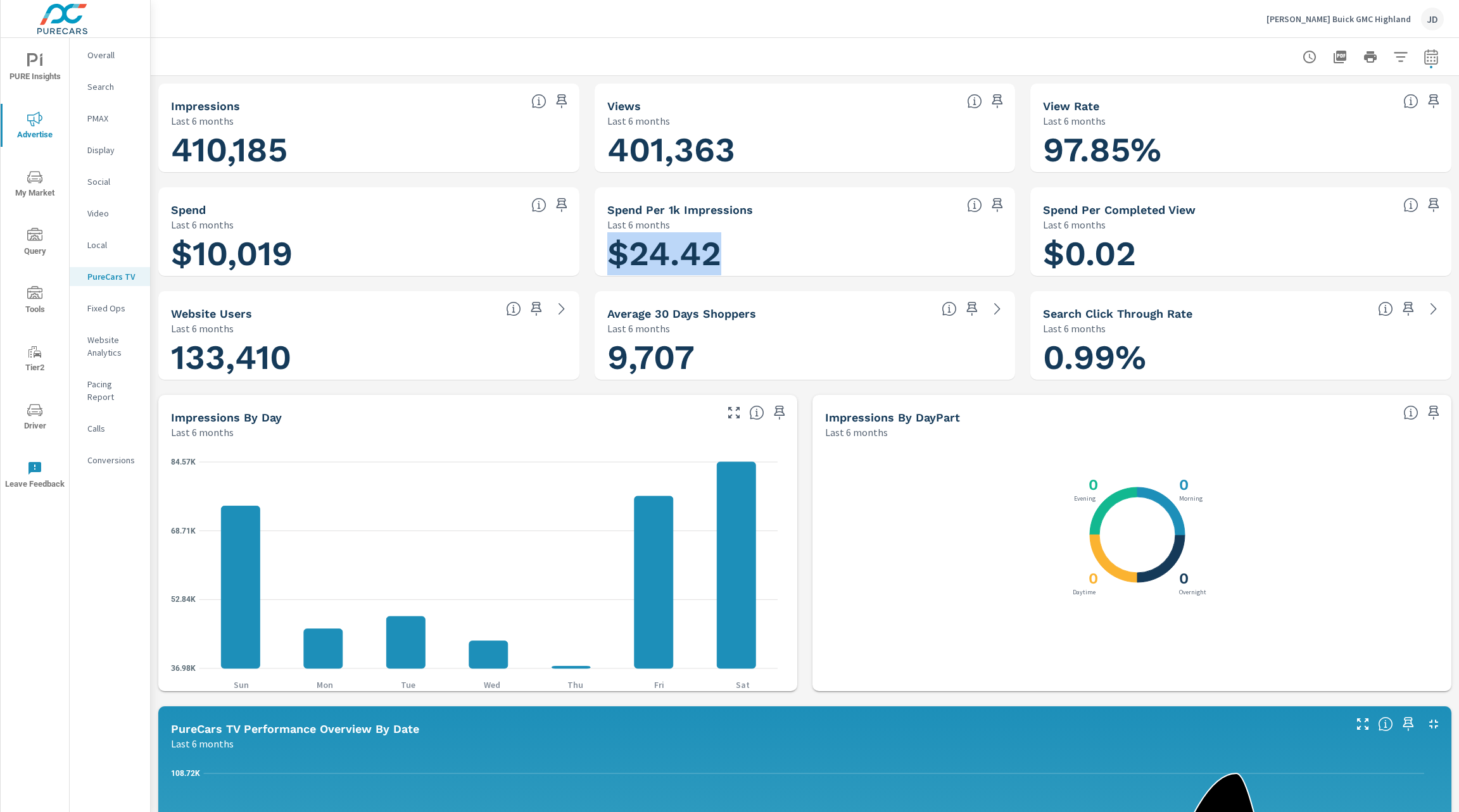
drag, startPoint x: 763, startPoint y: 257, endPoint x: 594, endPoint y: 264, distance: 169.1
click at [600, 264] on div "$24.42" at bounding box center [805, 254] width 411 height 34
click at [1424, 57] on icon "button" at bounding box center [1431, 57] width 15 height 15
click at [1363, 107] on select "Custom [DATE] Last week Last 7 days Last 14 days Last 30 days Last 45 days Last…" at bounding box center [1315, 110] width 127 height 25
click at [1252, 98] on select "Custom [DATE] Last week Last 7 days Last 14 days Last 30 days Last 45 days Last…" at bounding box center [1315, 110] width 127 height 25
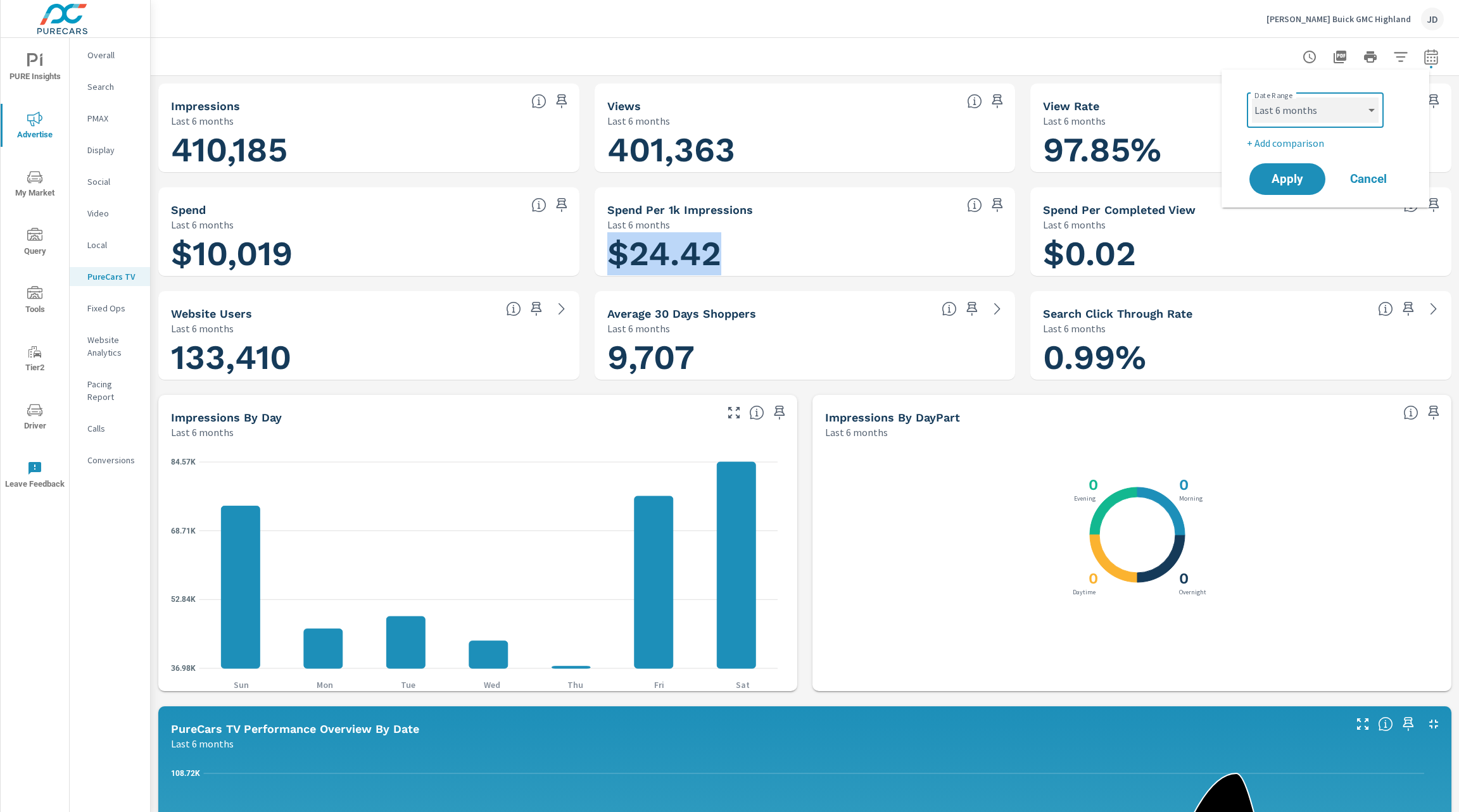
select select "Last 30 days"
click at [1291, 177] on span "Apply" at bounding box center [1287, 179] width 52 height 12
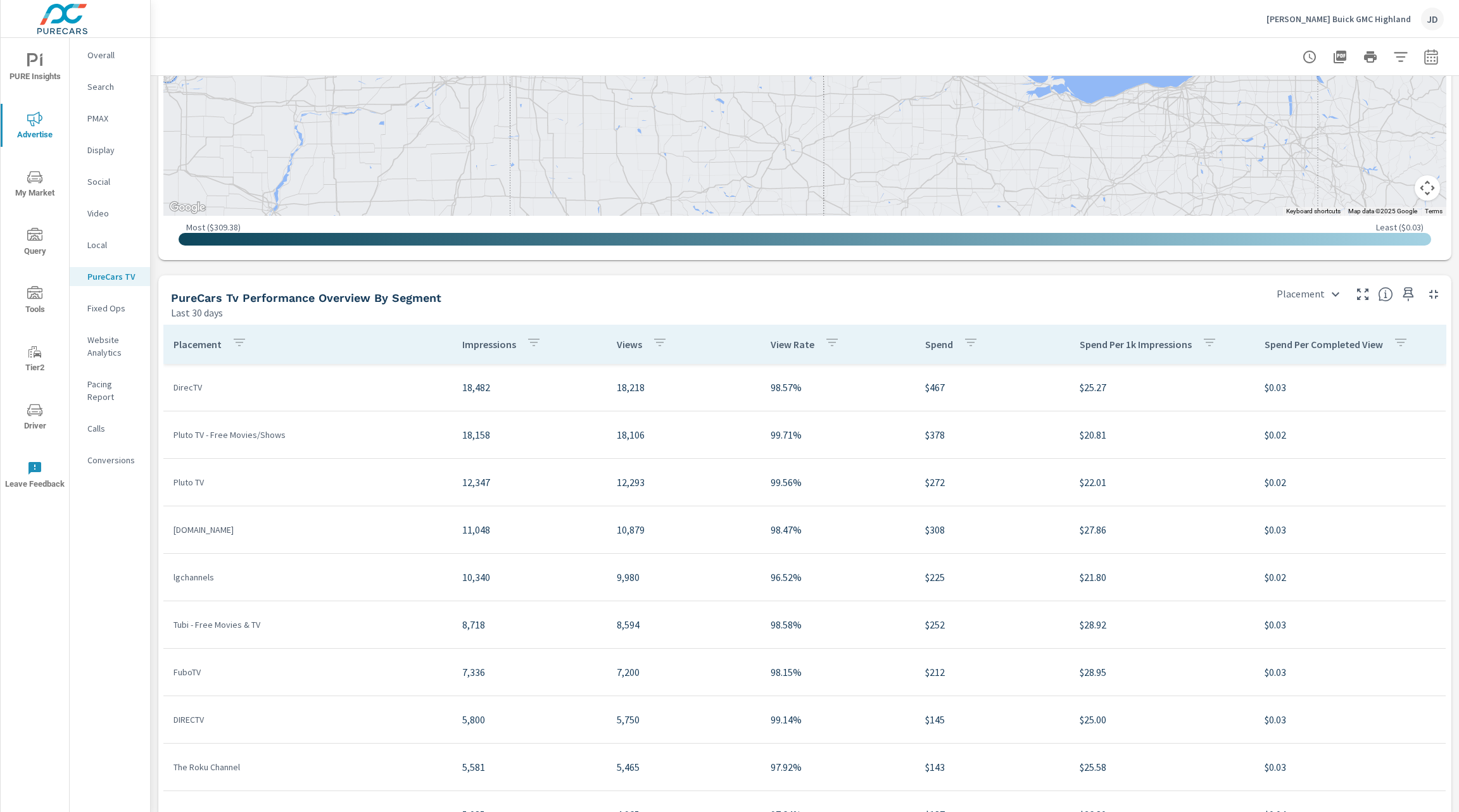
scroll to position [1444, 0]
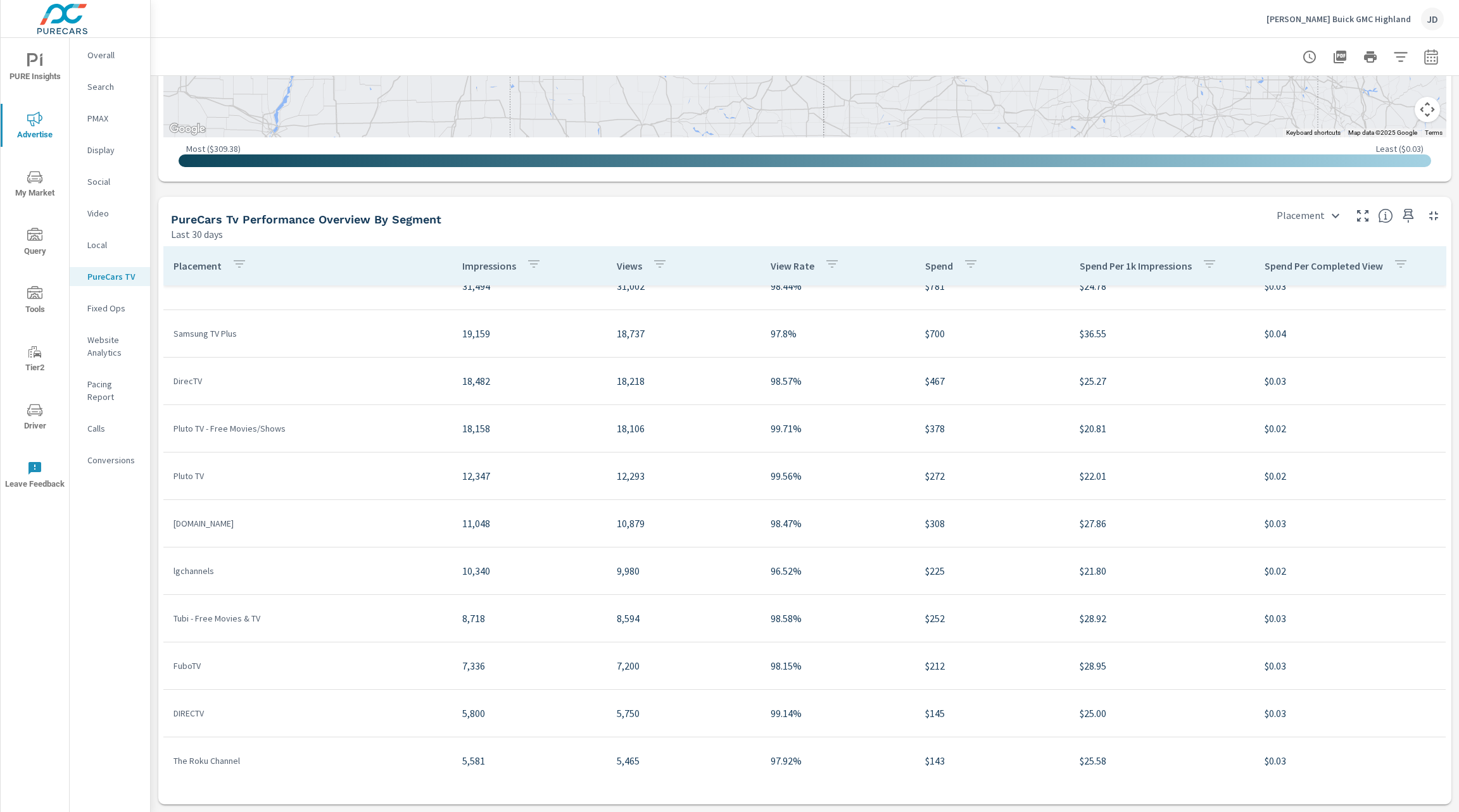
scroll to position [81, 0]
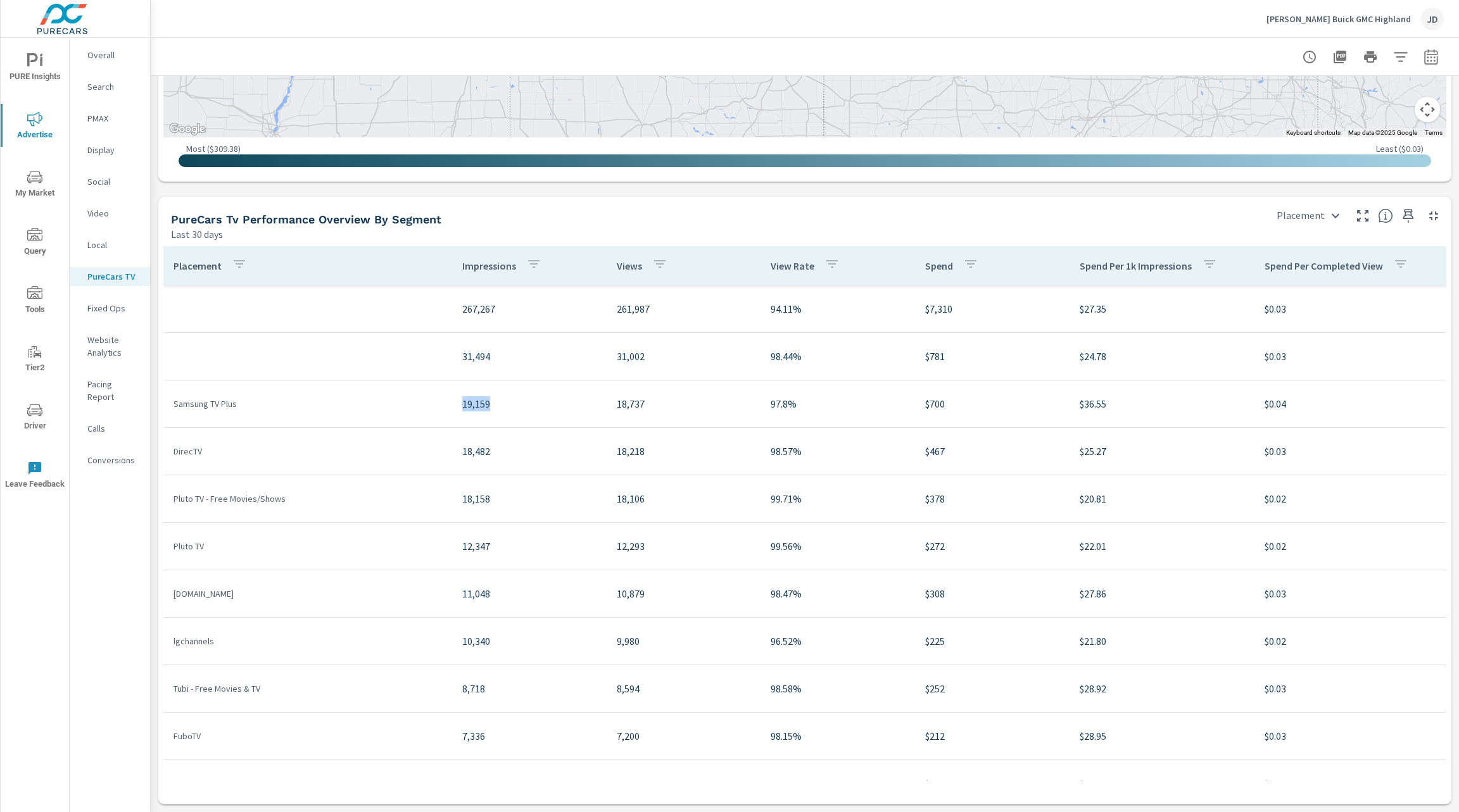
drag, startPoint x: 407, startPoint y: 401, endPoint x: 495, endPoint y: 407, distance: 88.2
click at [495, 407] on tr "Samsung TV Plus 19,159 18,737 97.8% $700 $36.55 $0.04" at bounding box center [804, 405] width 1282 height 48
drag, startPoint x: 439, startPoint y: 453, endPoint x: 495, endPoint y: 456, distance: 56.1
click at [495, 456] on tr "DirecTV 18,482 18,218 98.57% $467 $25.27 $0.03" at bounding box center [804, 452] width 1282 height 48
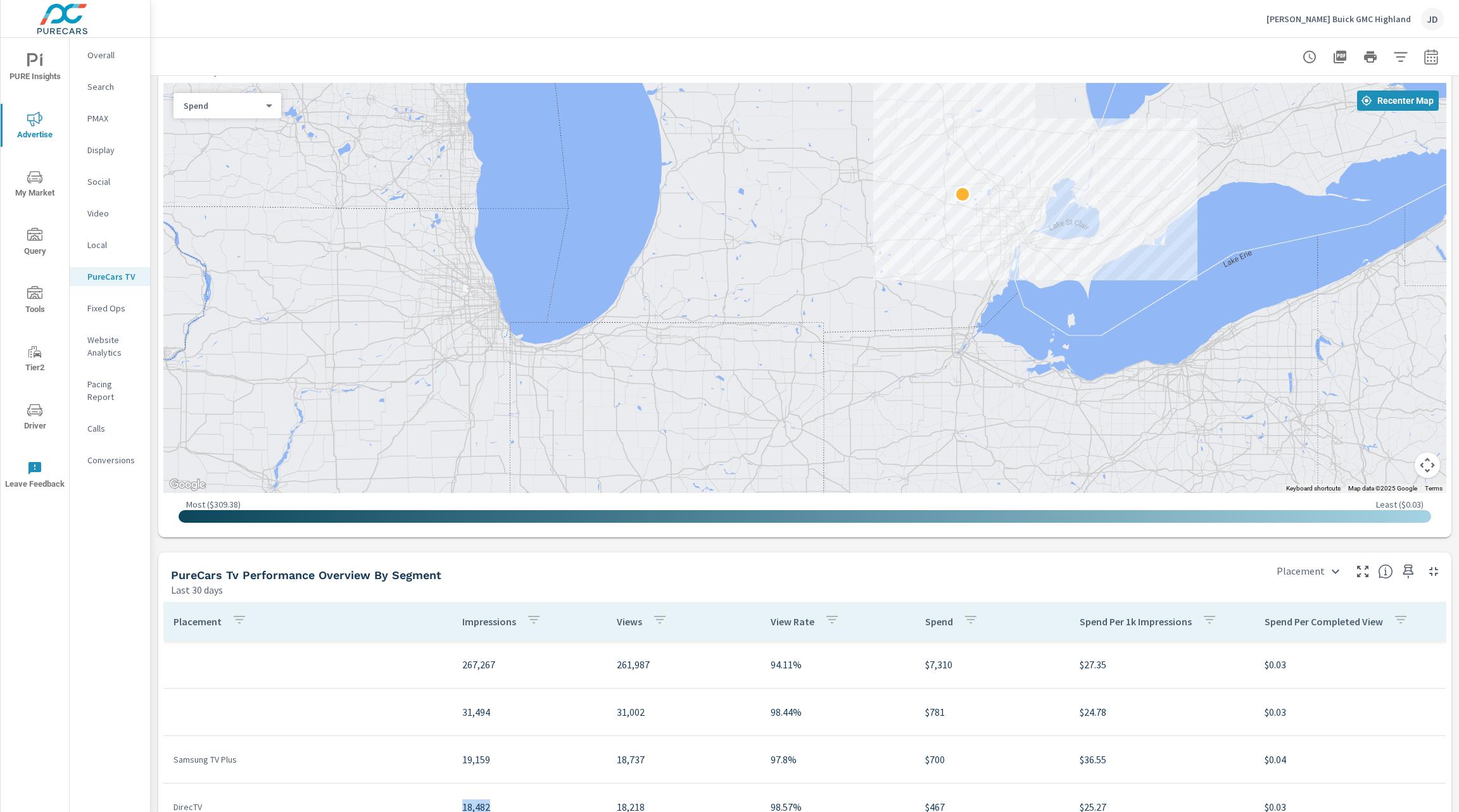
scroll to position [1060, 0]
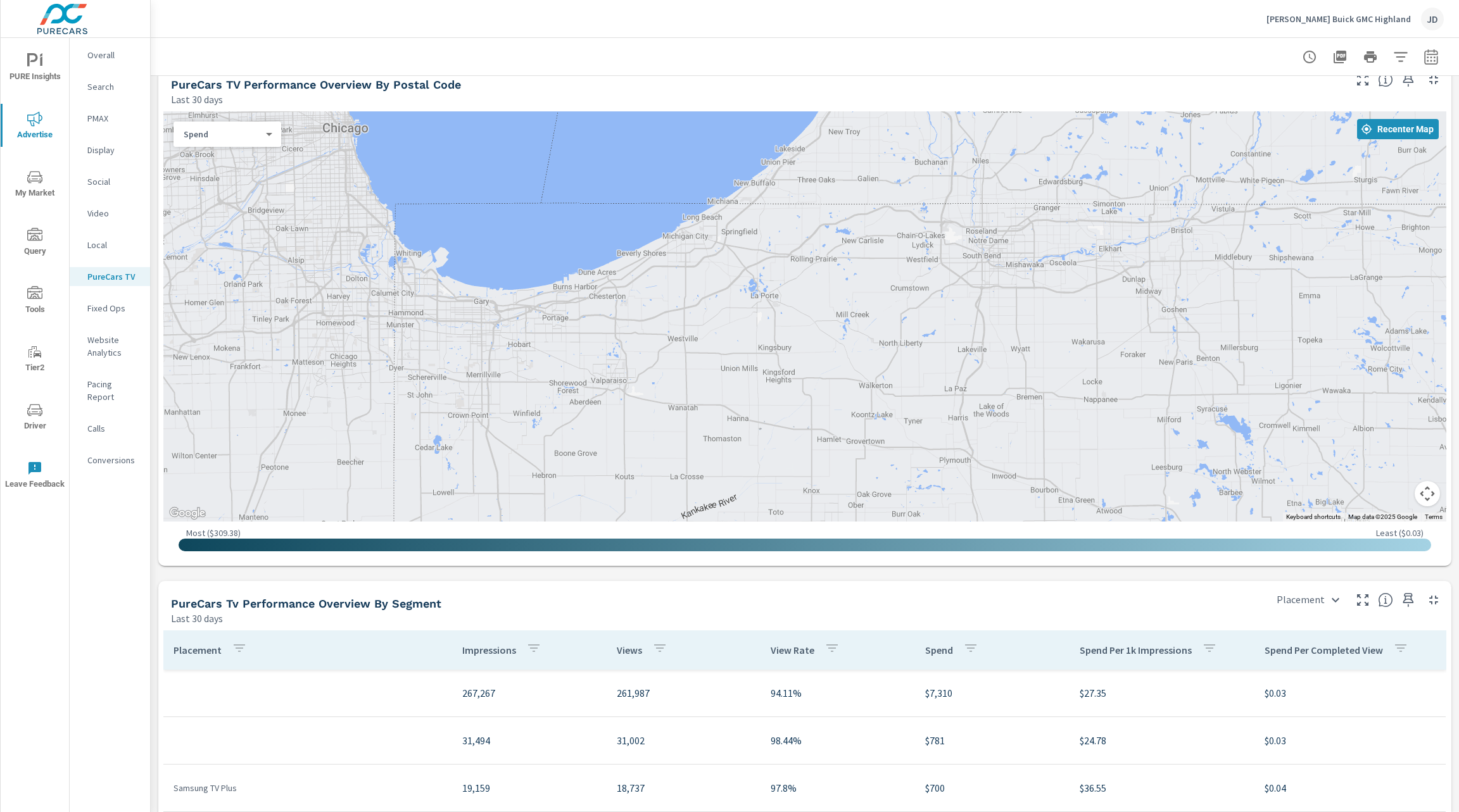
scroll to position [1444, 0]
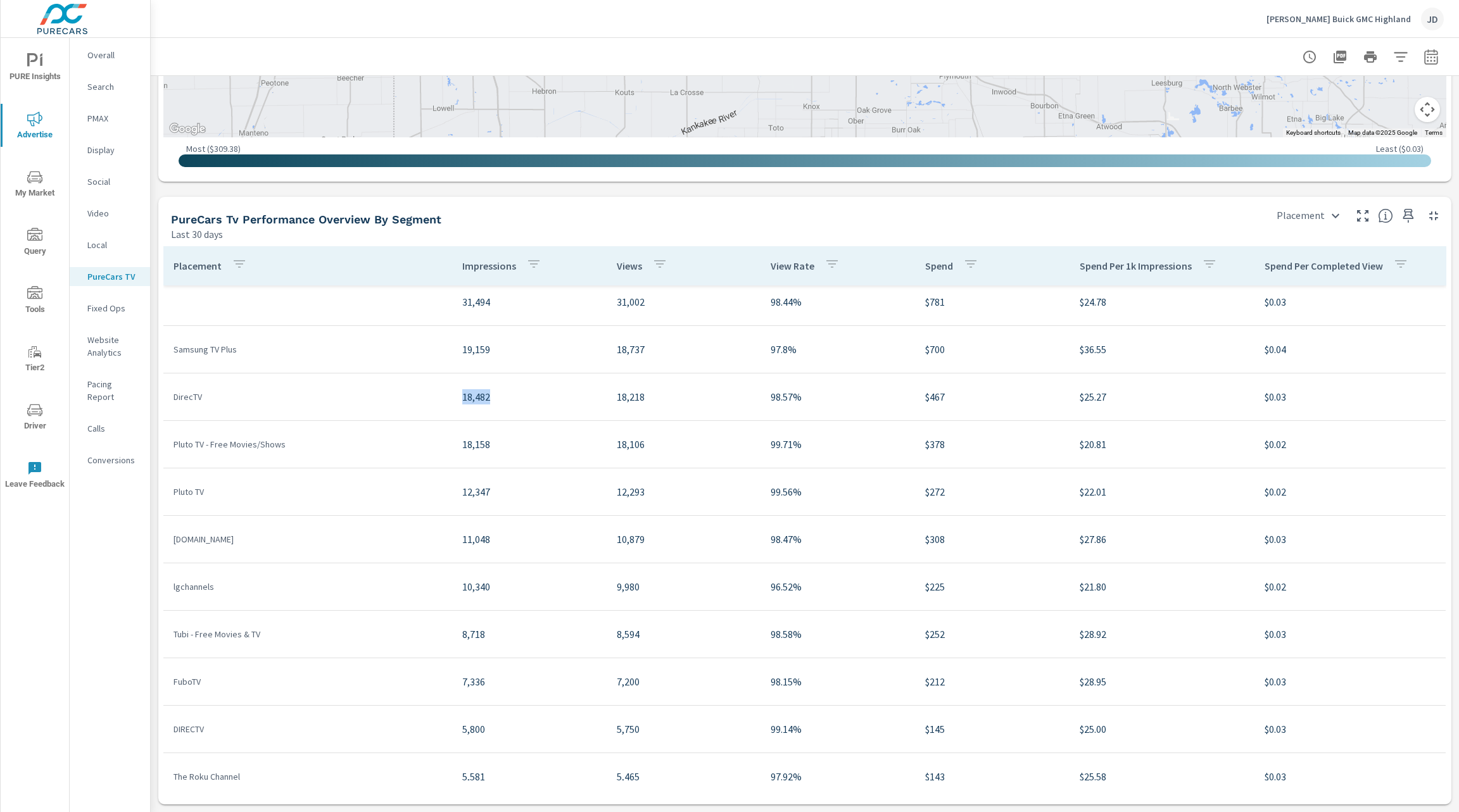
scroll to position [129, 0]
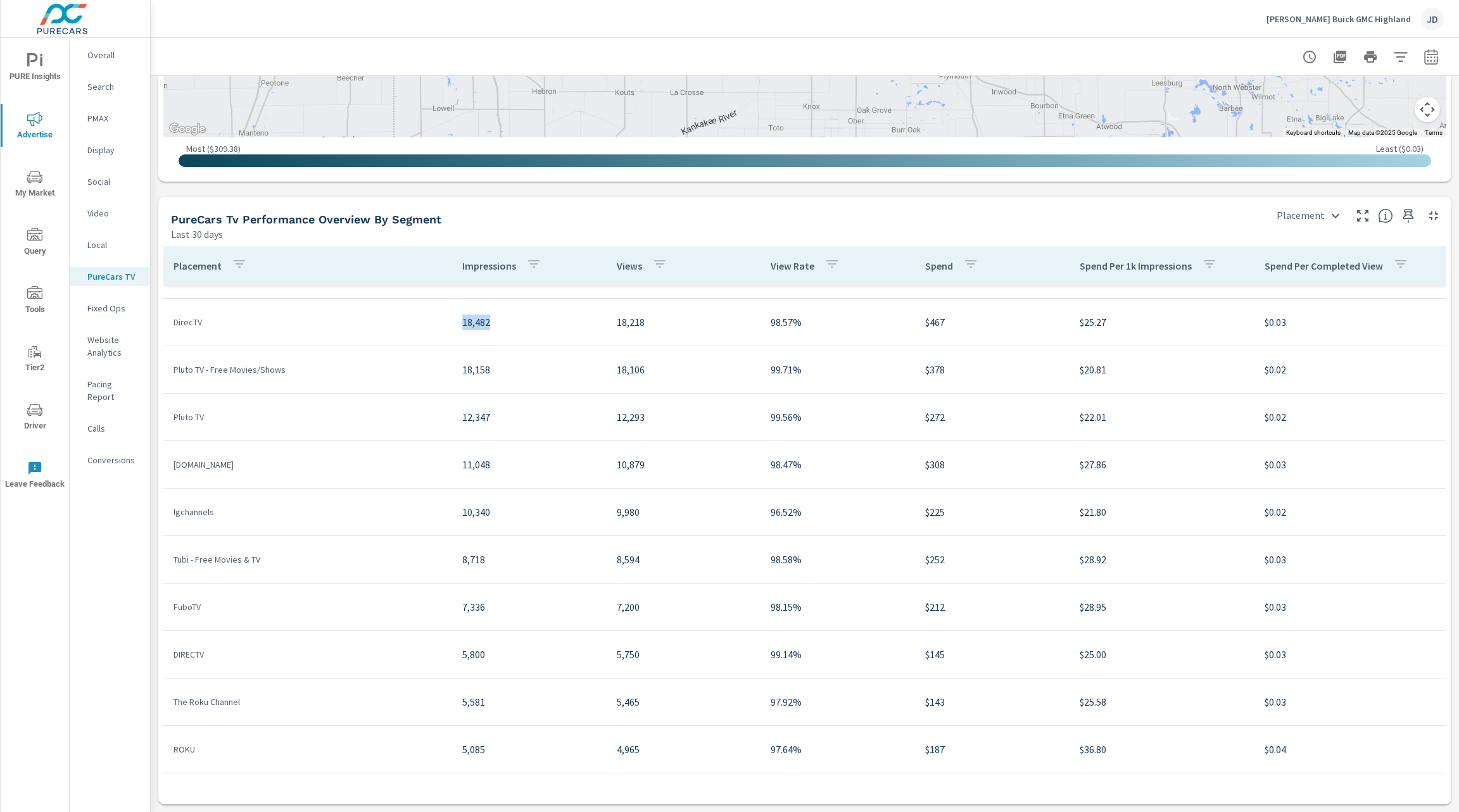
scroll to position [158, 0]
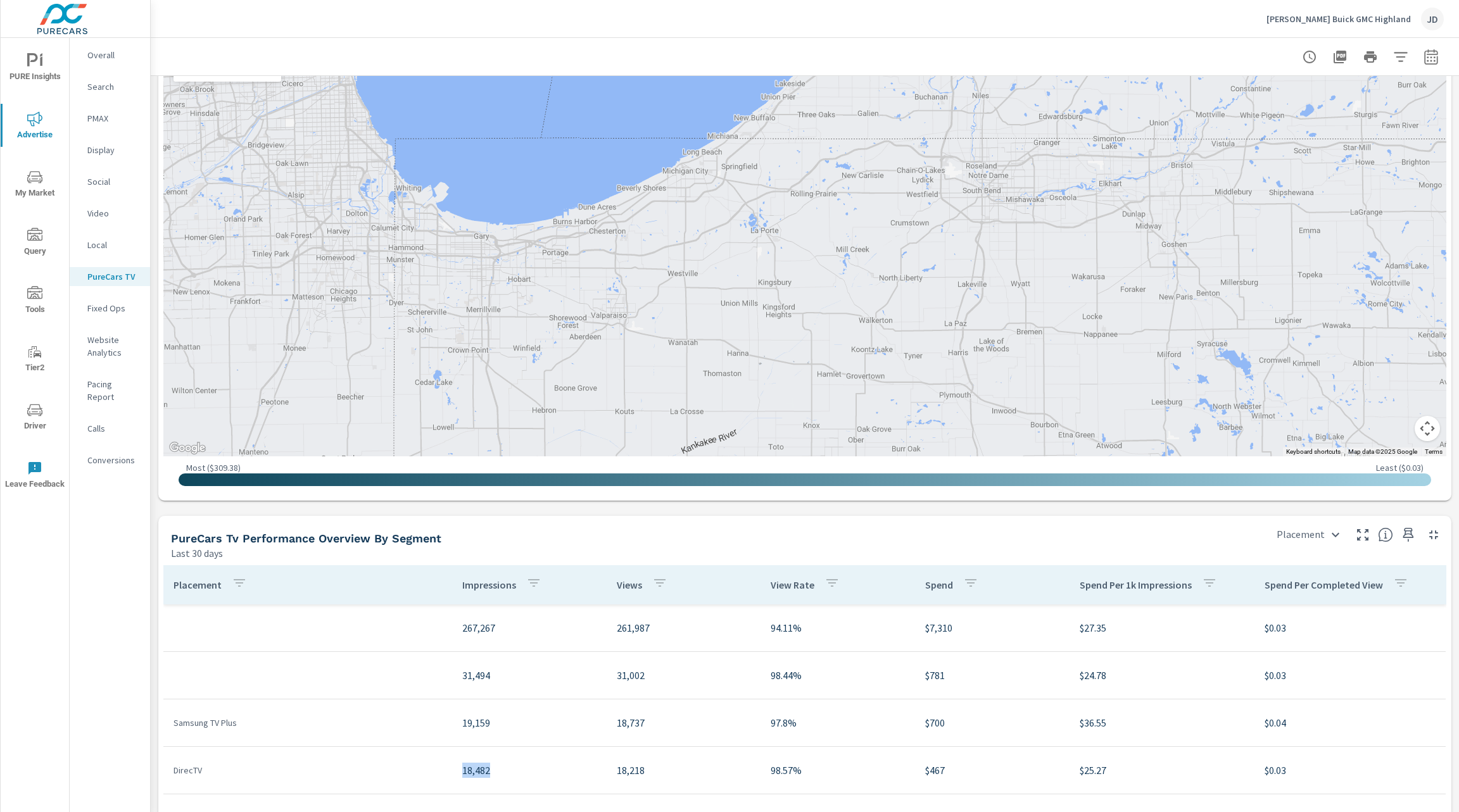
scroll to position [1113, 0]
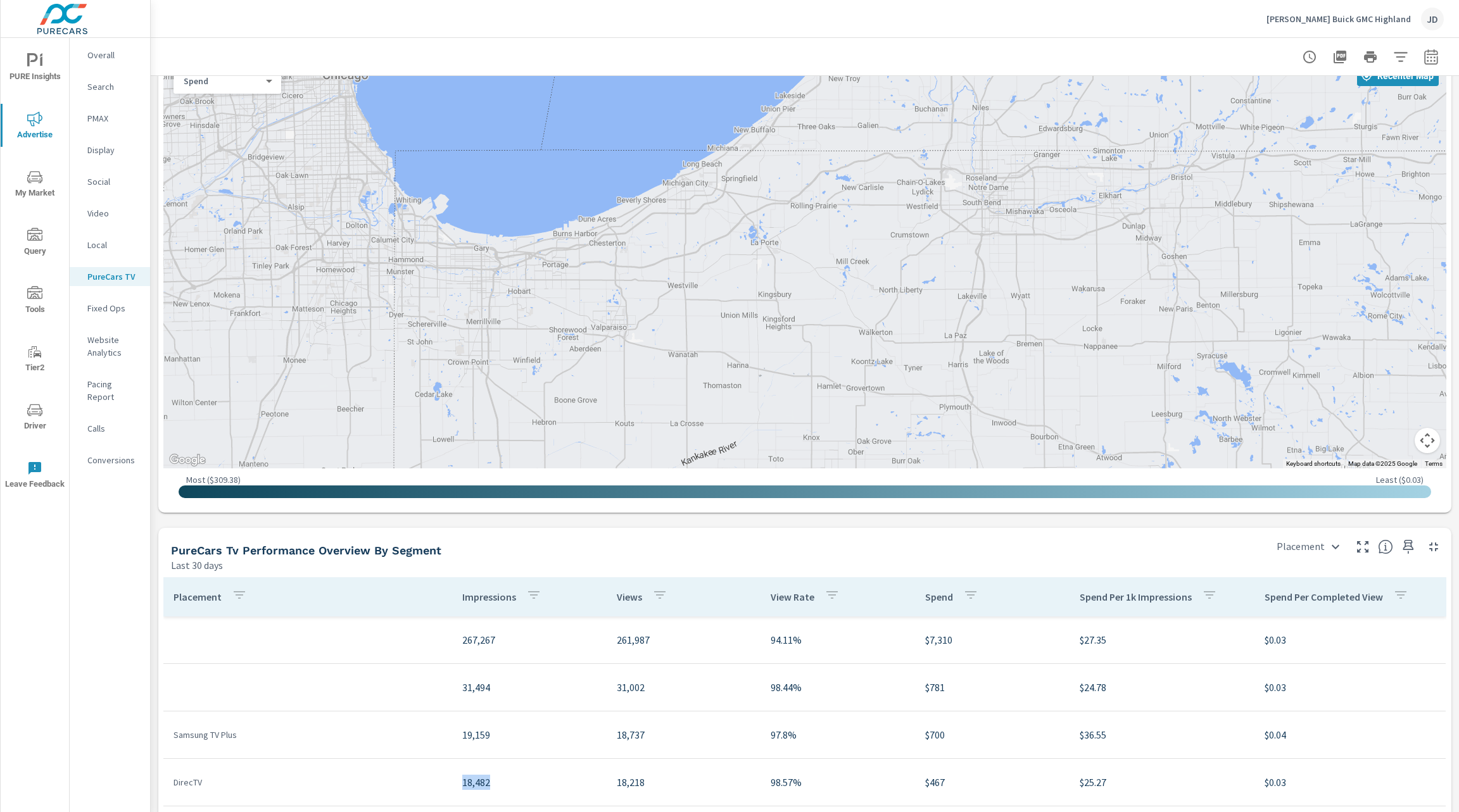
click at [1416, 446] on button "Map camera controls" at bounding box center [1427, 440] width 25 height 25
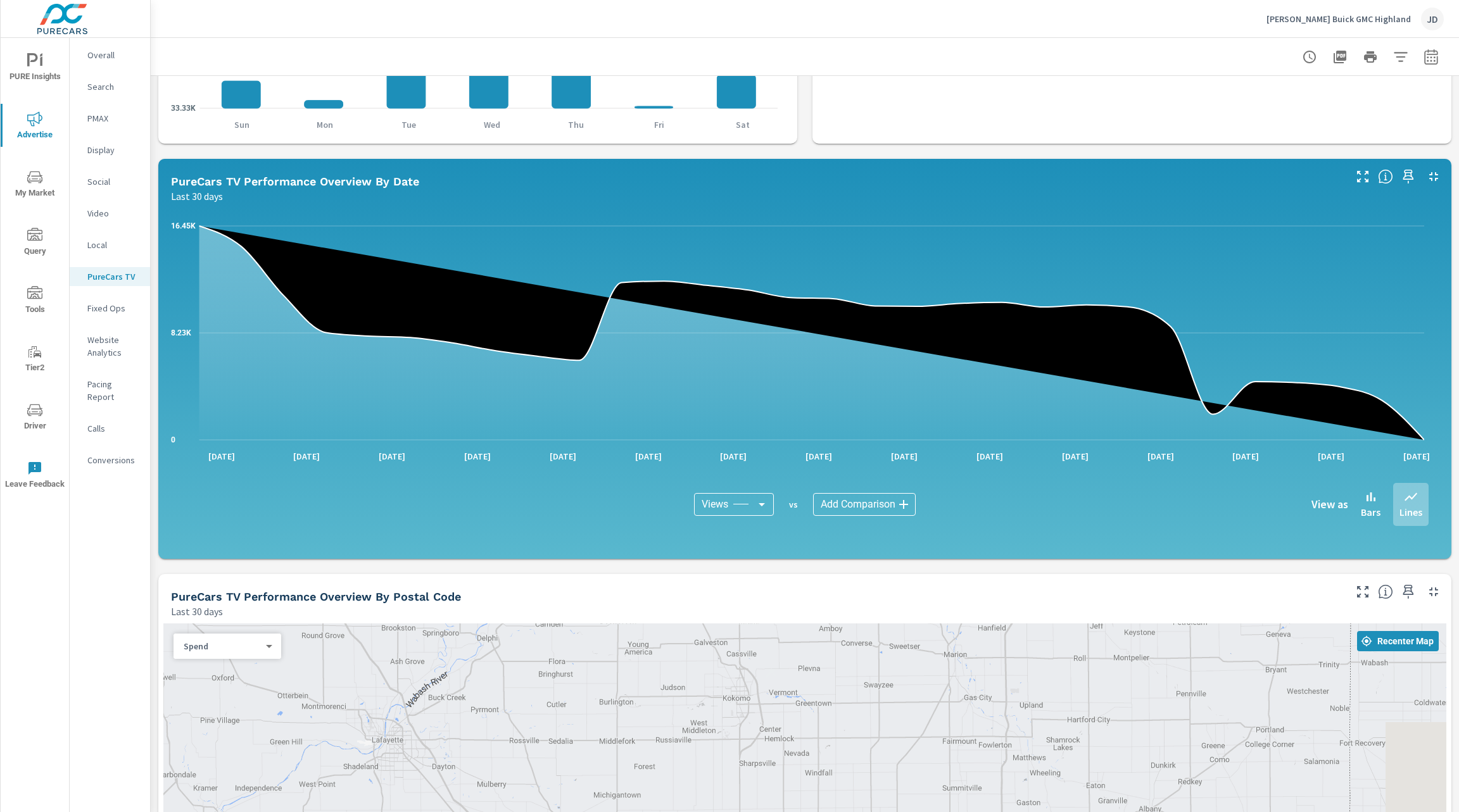
drag, startPoint x: 1123, startPoint y: 262, endPoint x: 760, endPoint y: 3, distance: 445.9
click at [760, 3] on div "[PERSON_NAME] Buick GMC Highland JD PureCarsTV Performance [PERSON_NAME] Buick …" at bounding box center [805, 406] width 1308 height 812
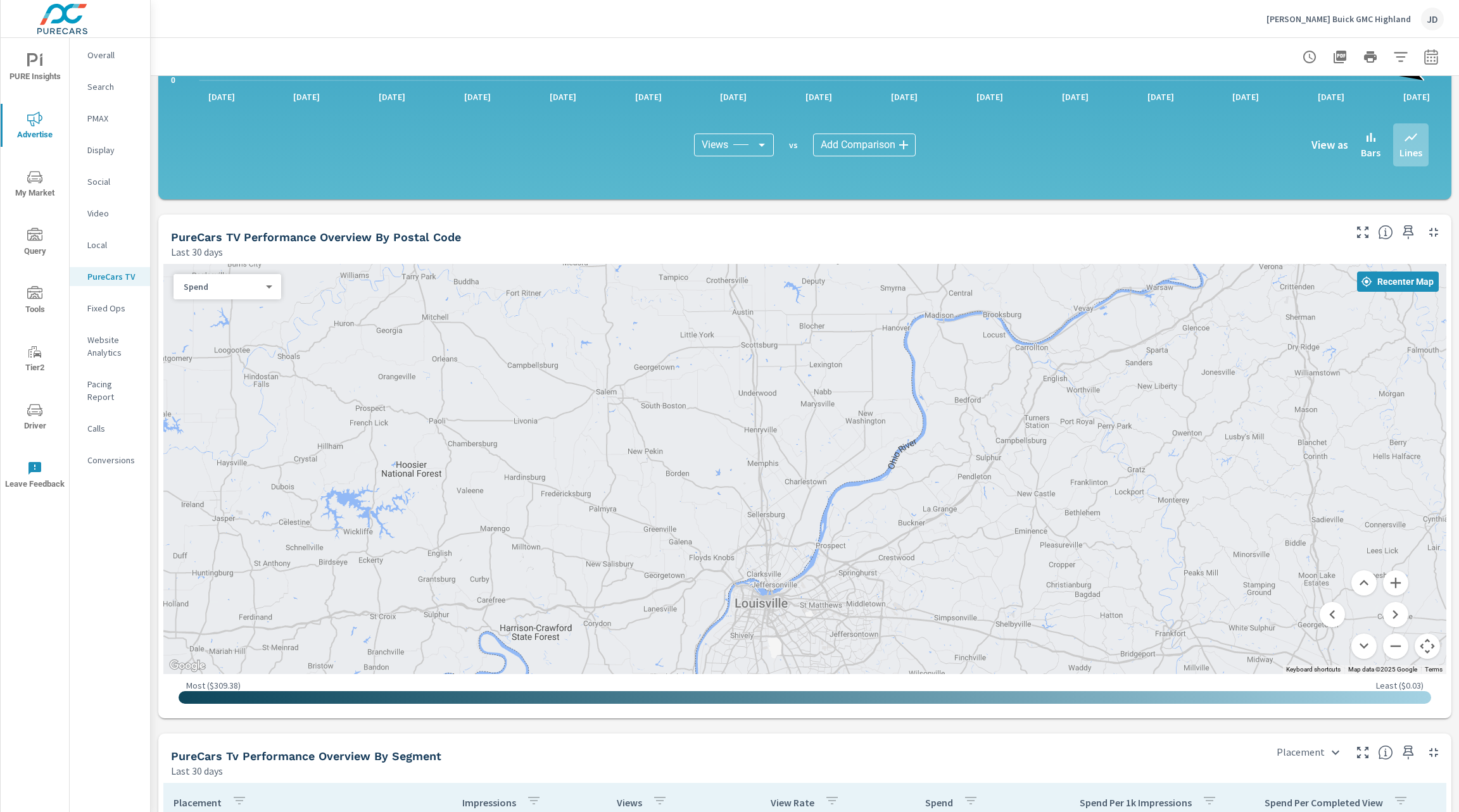
scroll to position [994, 0]
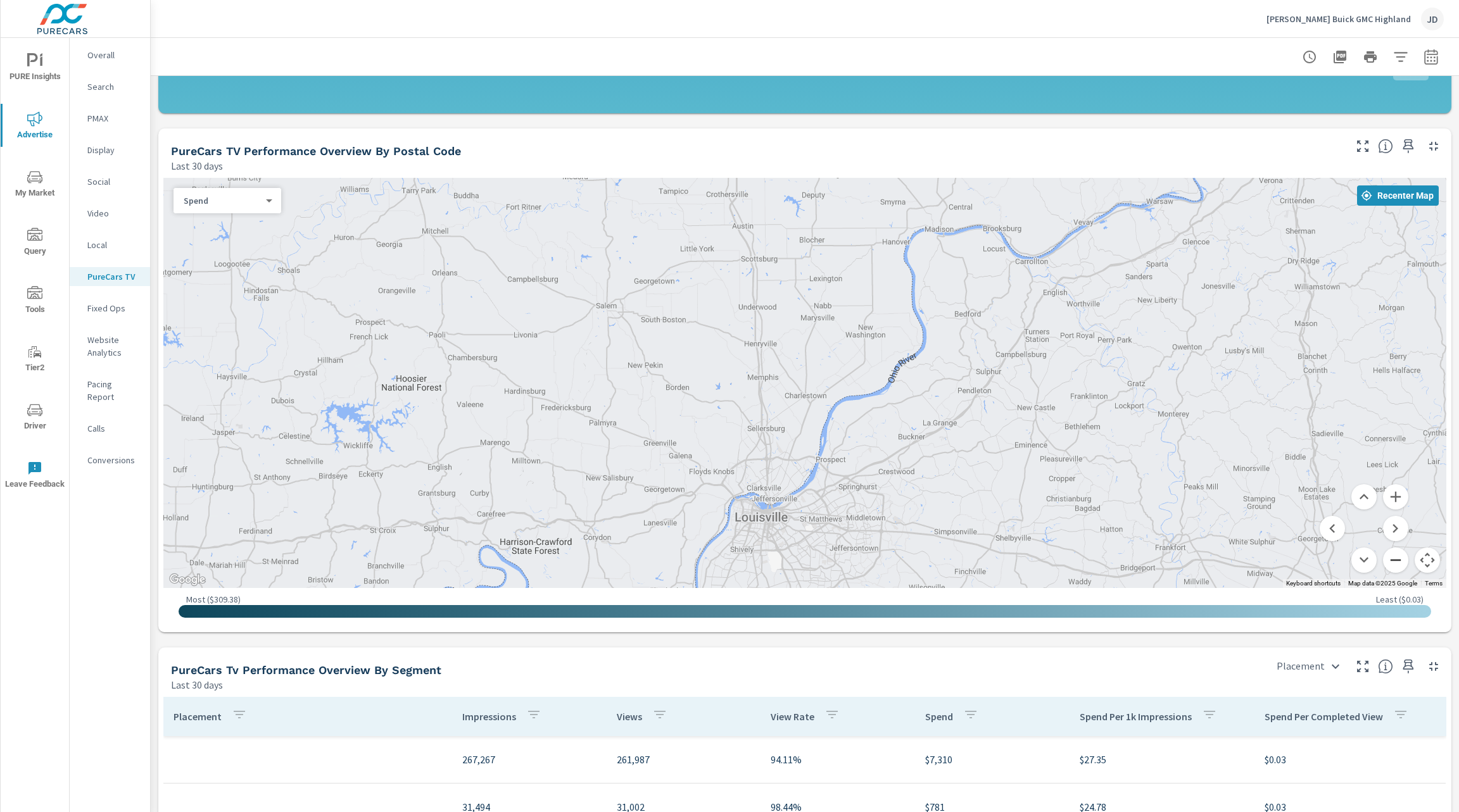
click at [1384, 557] on button "Zoom out" at bounding box center [1395, 560] width 25 height 25
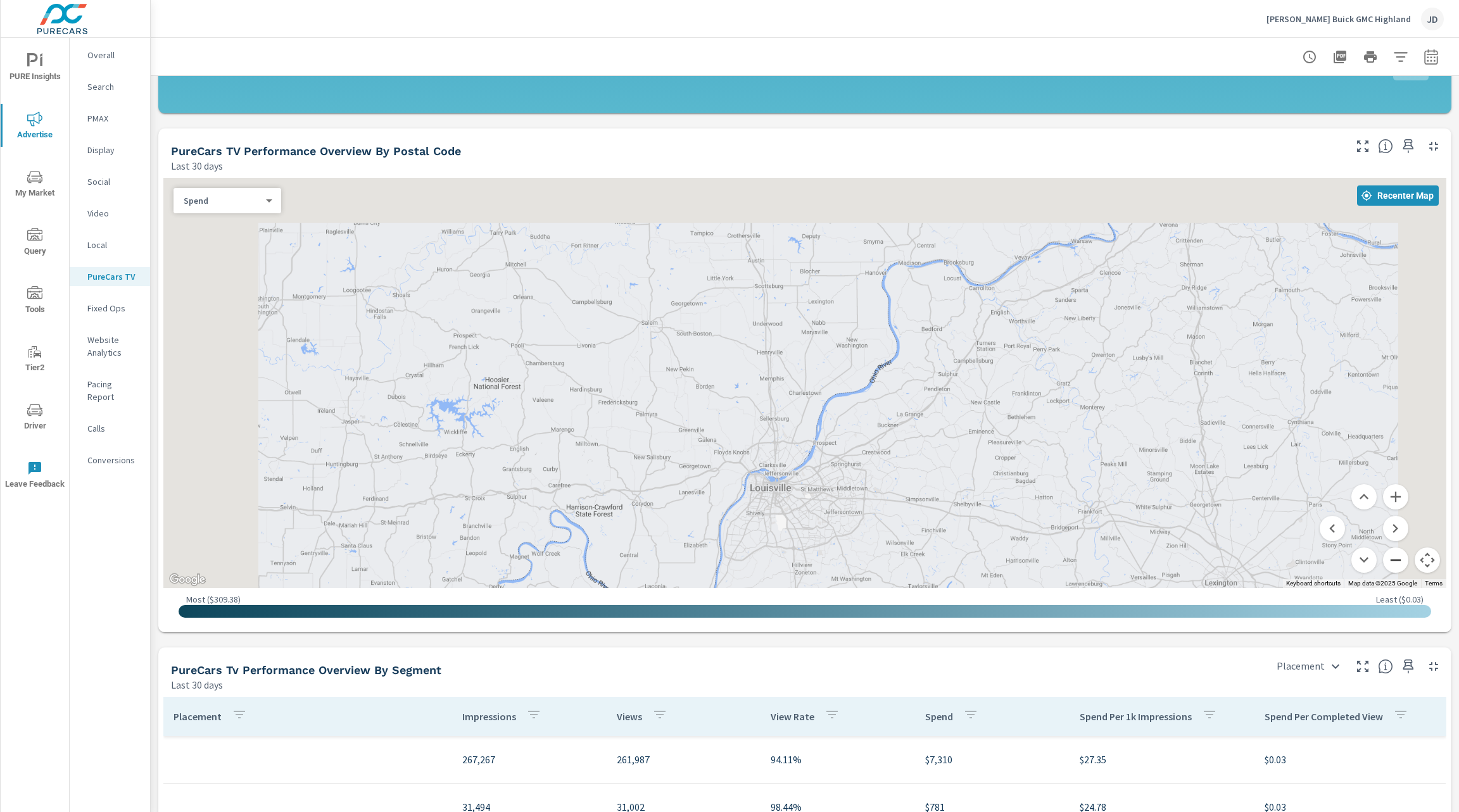
click at [1384, 557] on button "Zoom out" at bounding box center [1395, 560] width 25 height 25
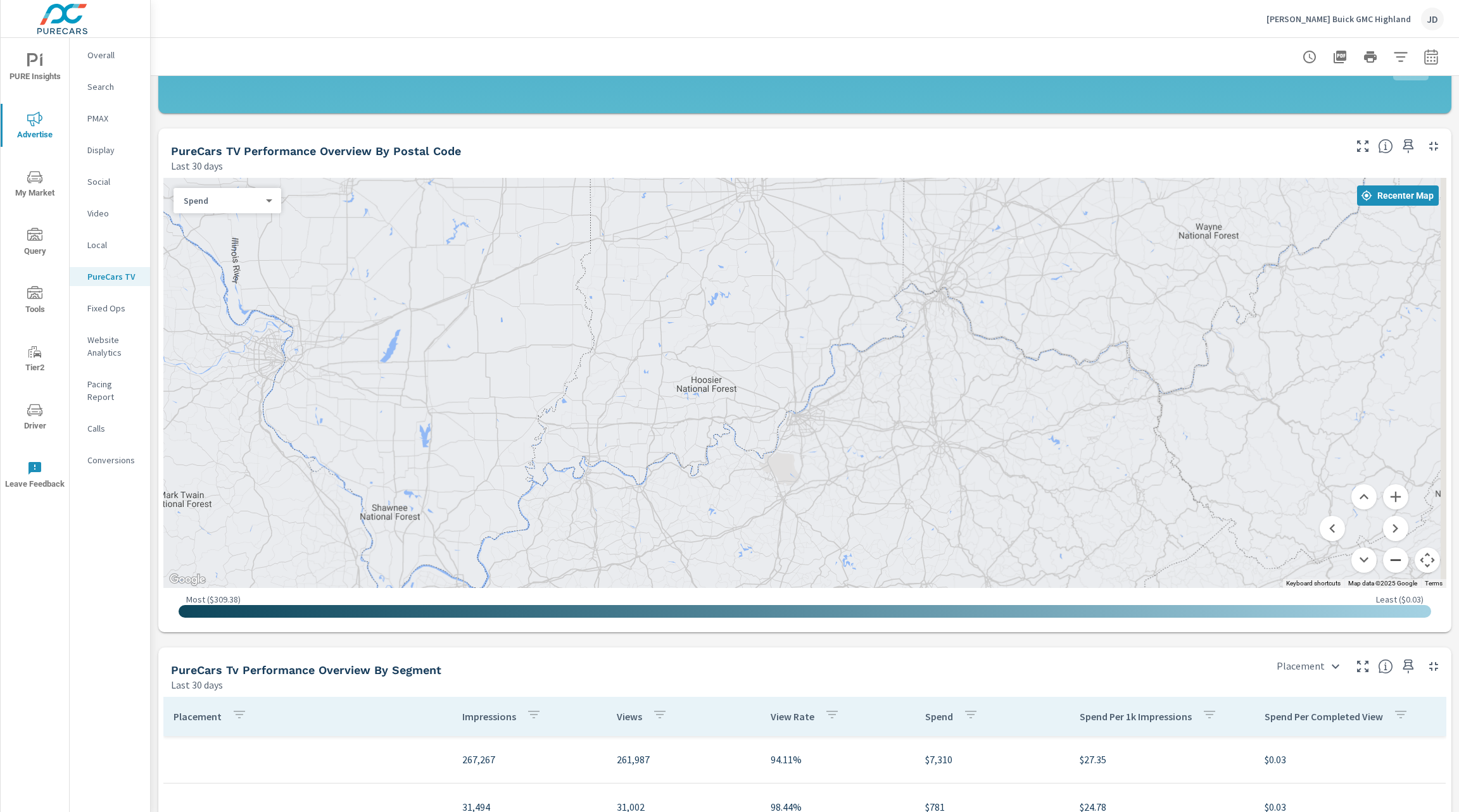
click at [1383, 556] on button "Zoom out" at bounding box center [1395, 560] width 25 height 25
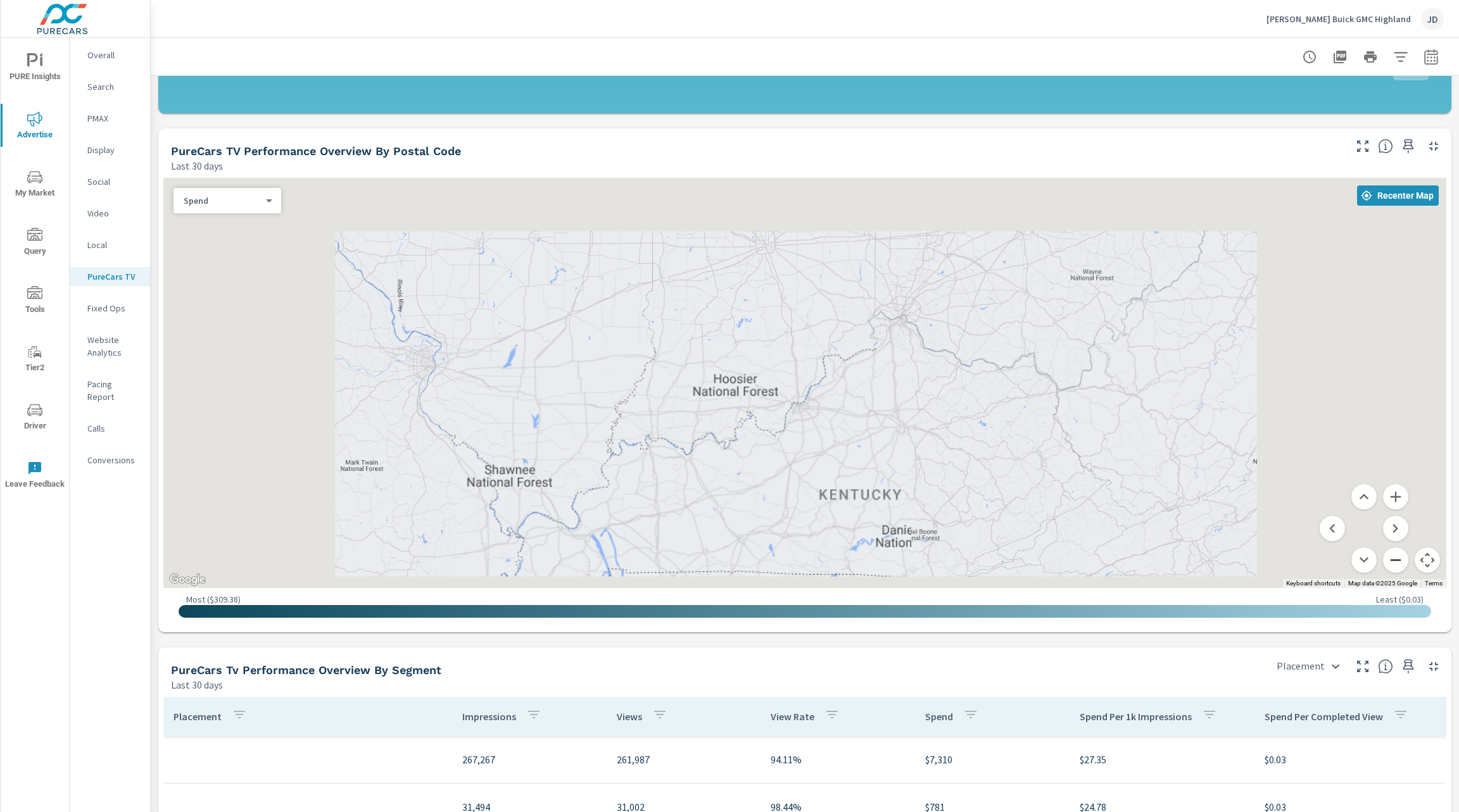
click at [1383, 556] on button "Zoom out" at bounding box center [1395, 560] width 25 height 25
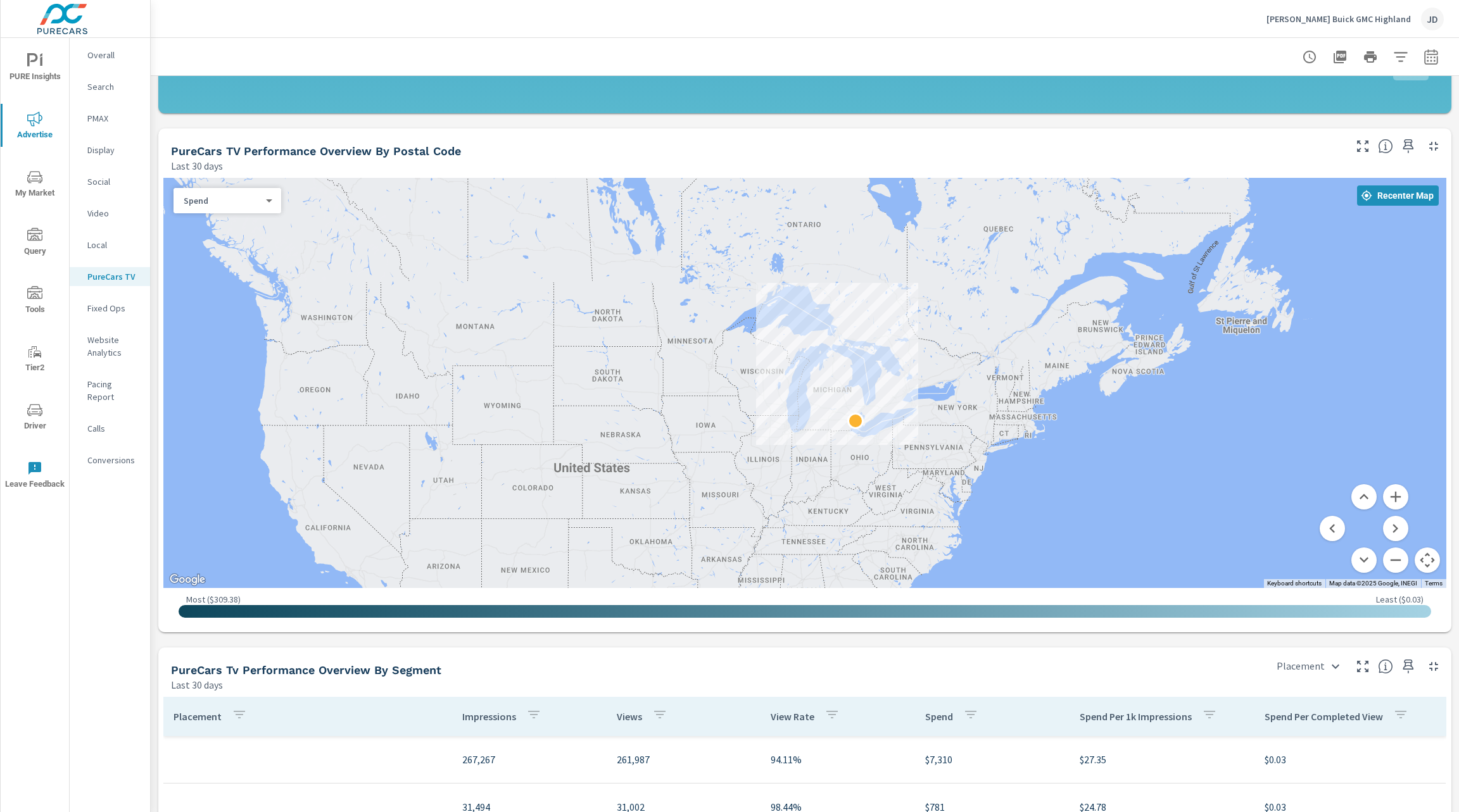
drag, startPoint x: 1041, startPoint y: 398, endPoint x: 1056, endPoint y: 509, distance: 112.0
click at [1056, 509] on div at bounding box center [1305, 816] width 972 height 648
click at [1383, 495] on button "Zoom in" at bounding box center [1395, 497] width 25 height 25
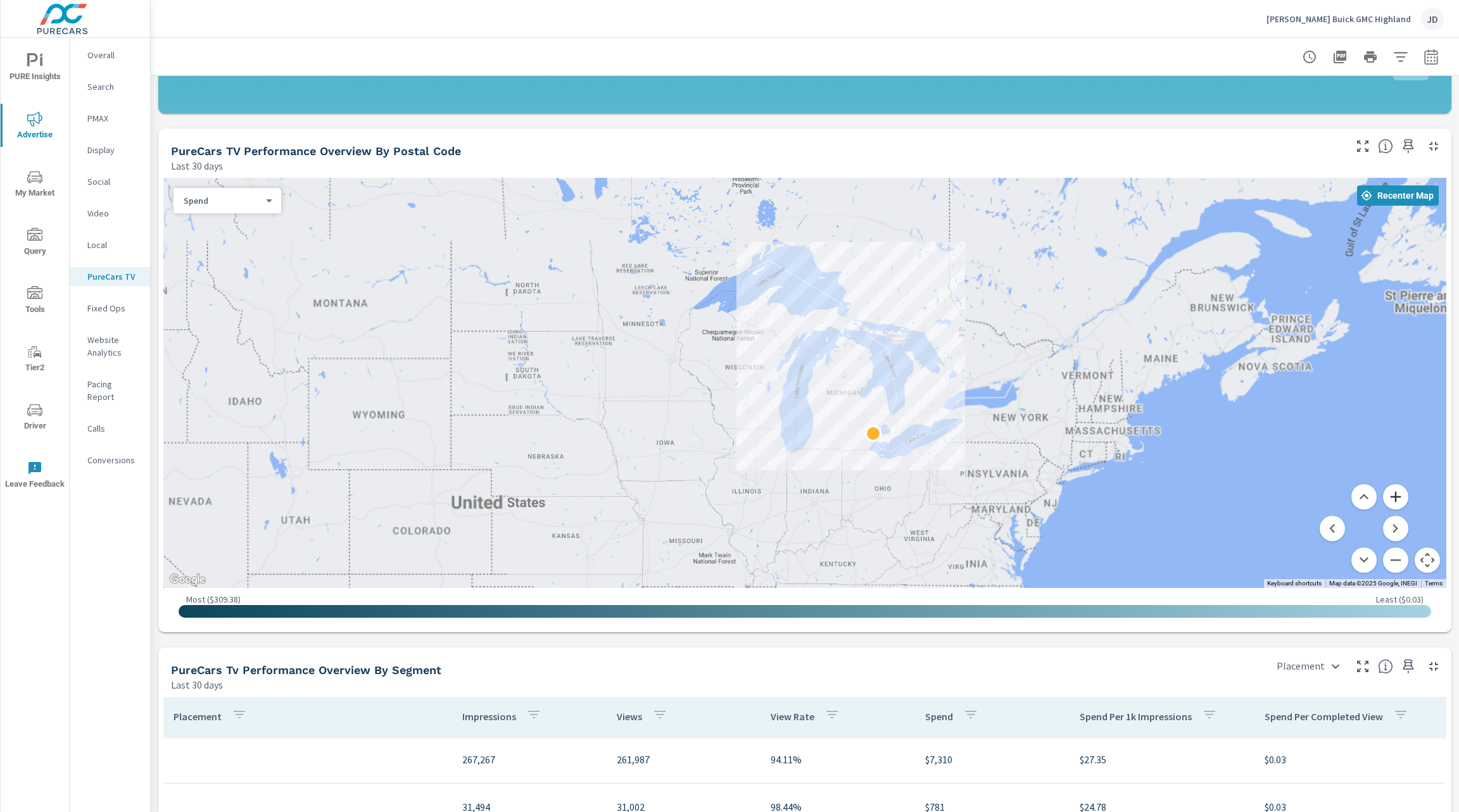
click at [1383, 495] on button "Zoom in" at bounding box center [1395, 497] width 25 height 25
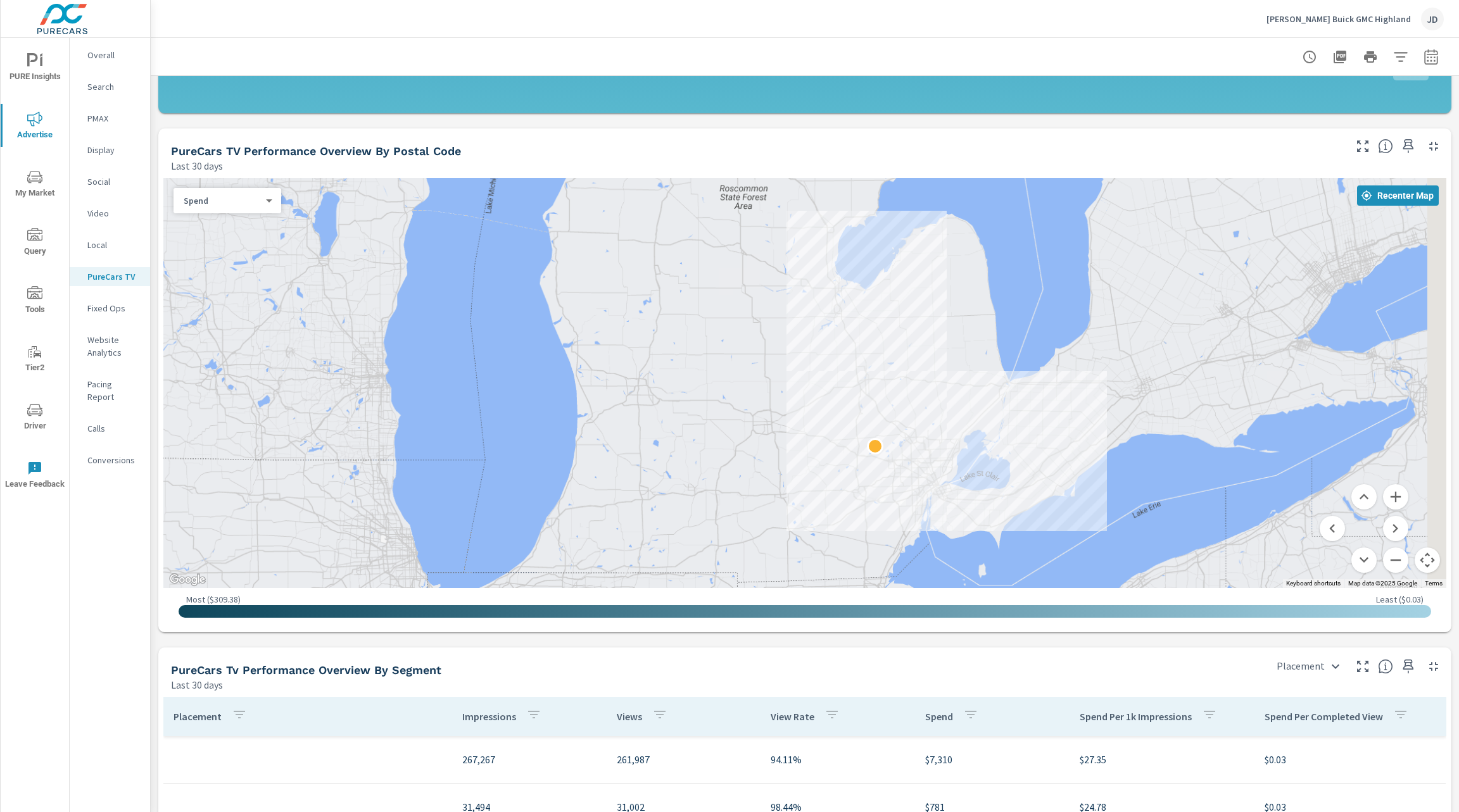
drag, startPoint x: 1182, startPoint y: 468, endPoint x: 893, endPoint y: 276, distance: 347.0
click at [893, 276] on div at bounding box center [1015, 525] width 972 height 648
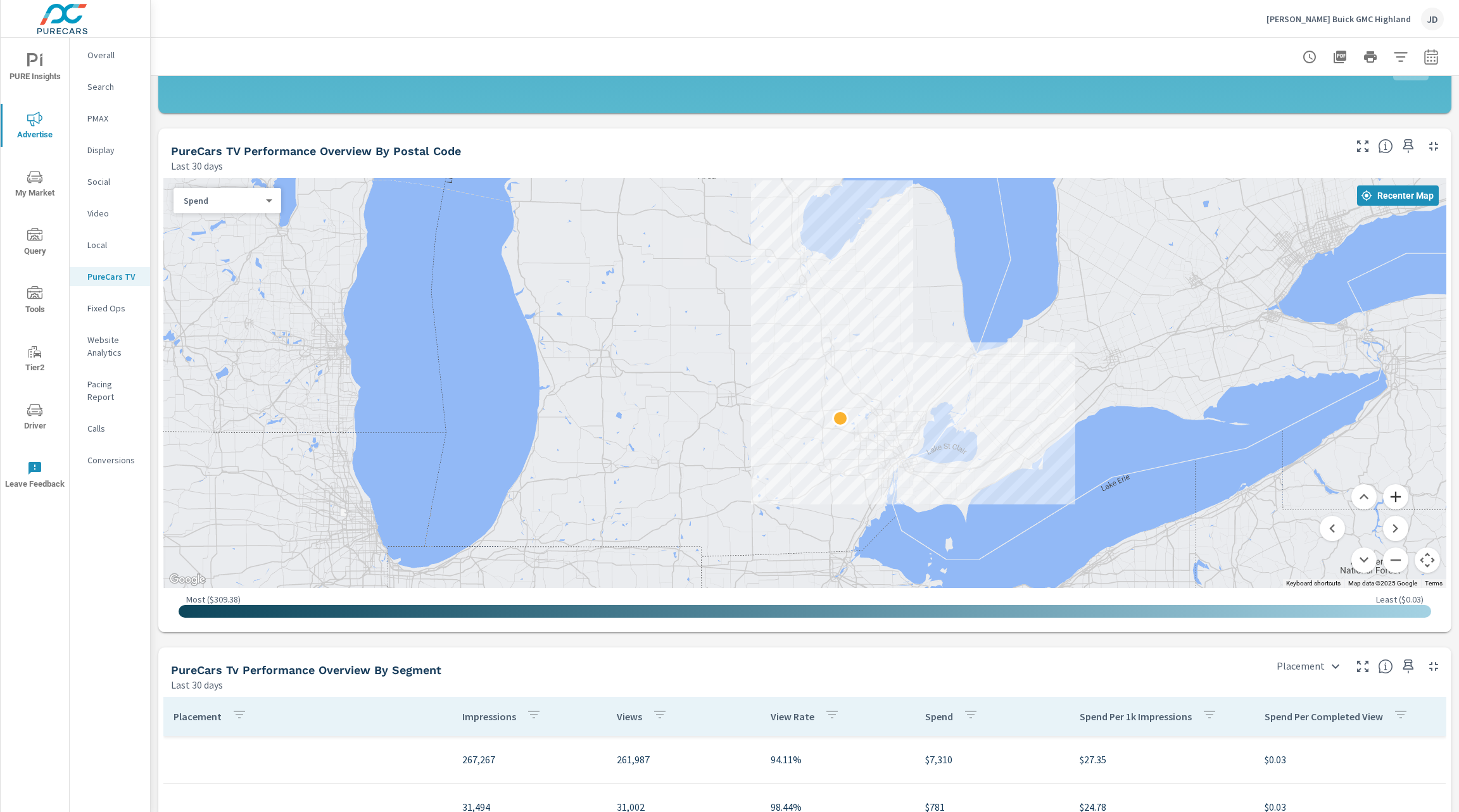
click at [1383, 500] on button "Zoom in" at bounding box center [1395, 497] width 25 height 25
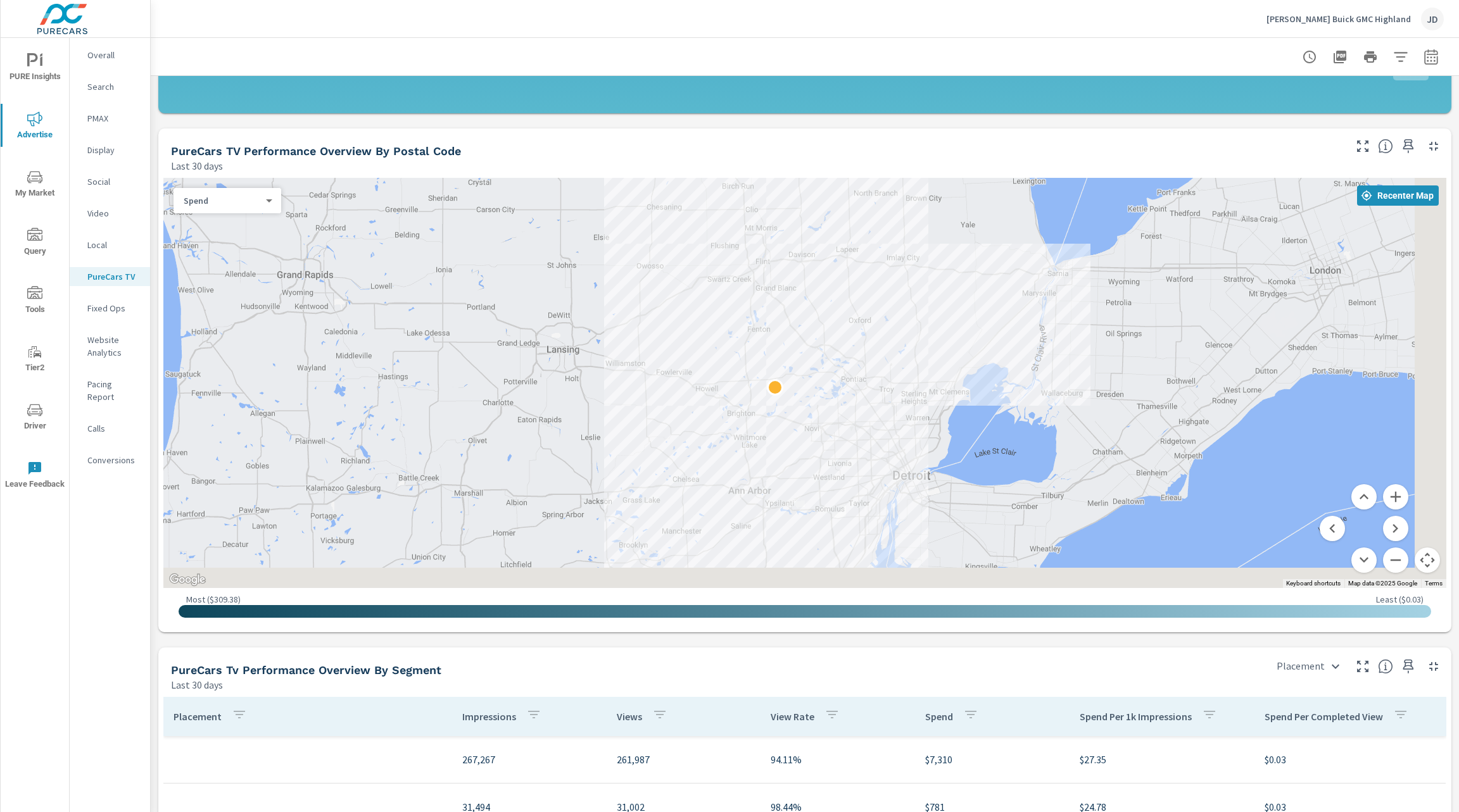
drag, startPoint x: 1221, startPoint y: 410, endPoint x: 1053, endPoint y: 308, distance: 196.5
click at [1053, 325] on div at bounding box center [1198, 650] width 972 height 648
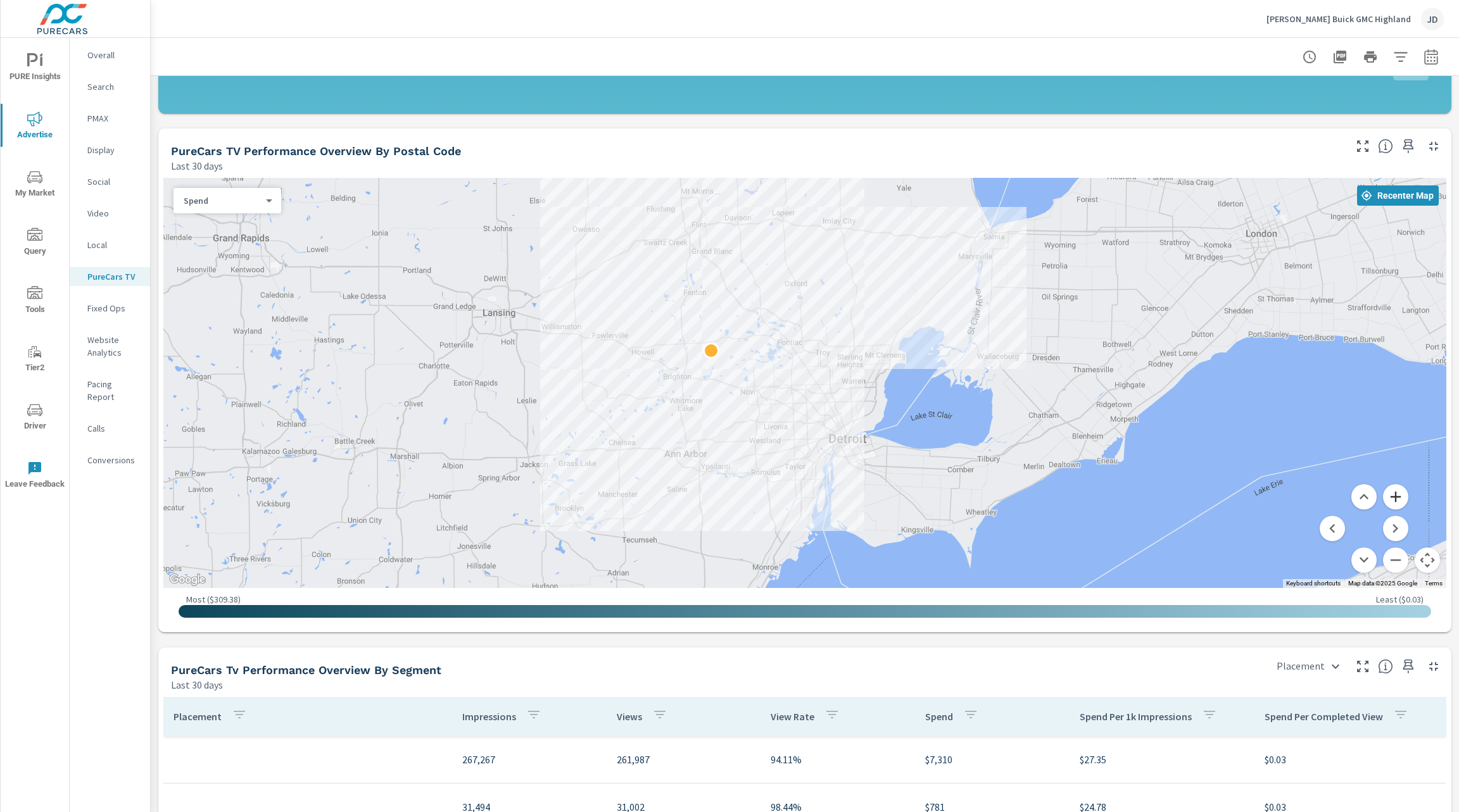
click at [1383, 497] on button "Zoom in" at bounding box center [1395, 497] width 25 height 25
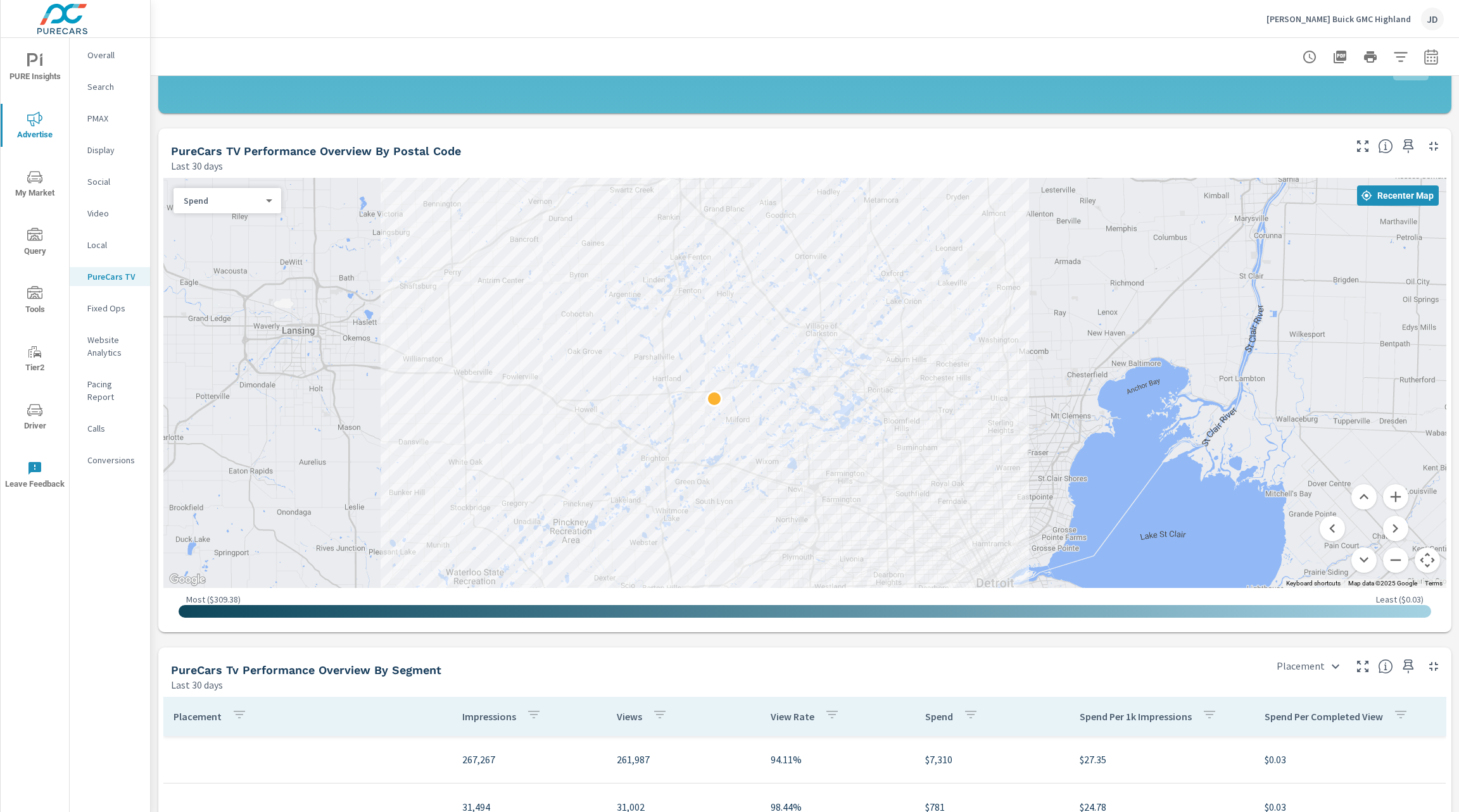
drag, startPoint x: 1211, startPoint y: 401, endPoint x: 1327, endPoint y: 489, distance: 145.6
click at [1327, 489] on div "Keyboard shortcuts Map Data Map data ©2025 Google Map data ©2025 Google 5 km Cl…" at bounding box center [805, 383] width 1283 height 410
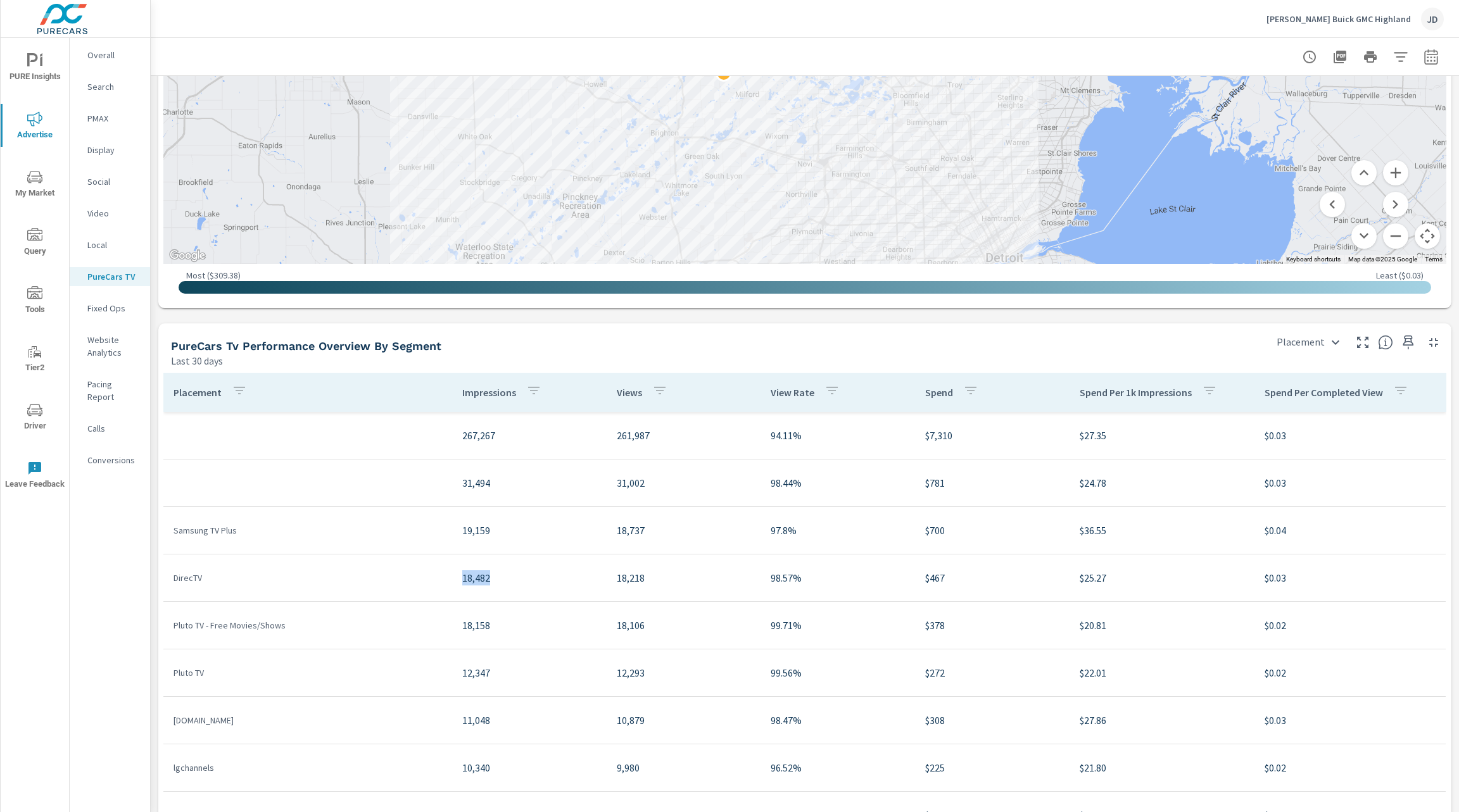
scroll to position [1318, 0]
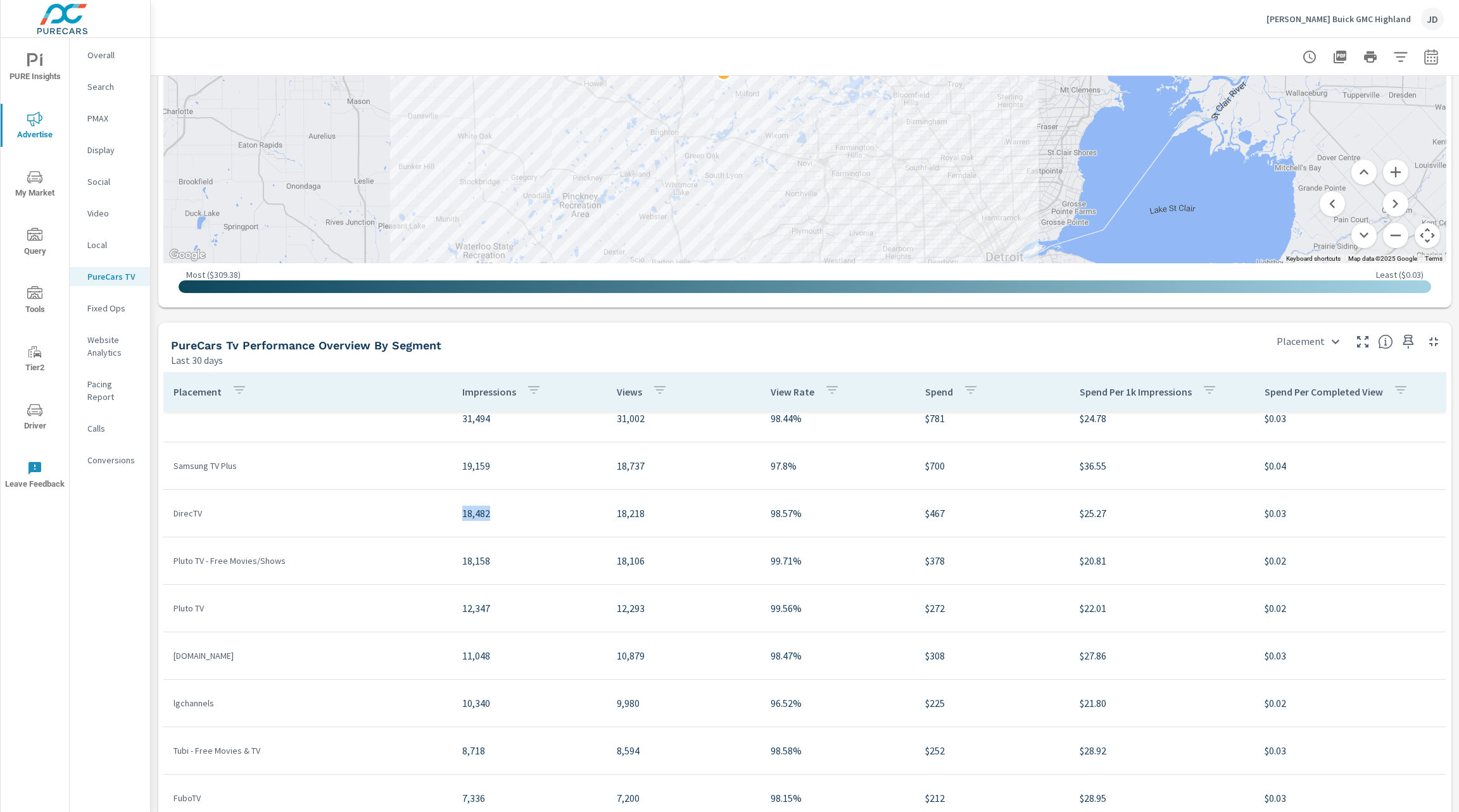
scroll to position [65, 0]
click at [265, 566] on p "Pluto TV - Free Movies/Shows" at bounding box center [307, 560] width 268 height 13
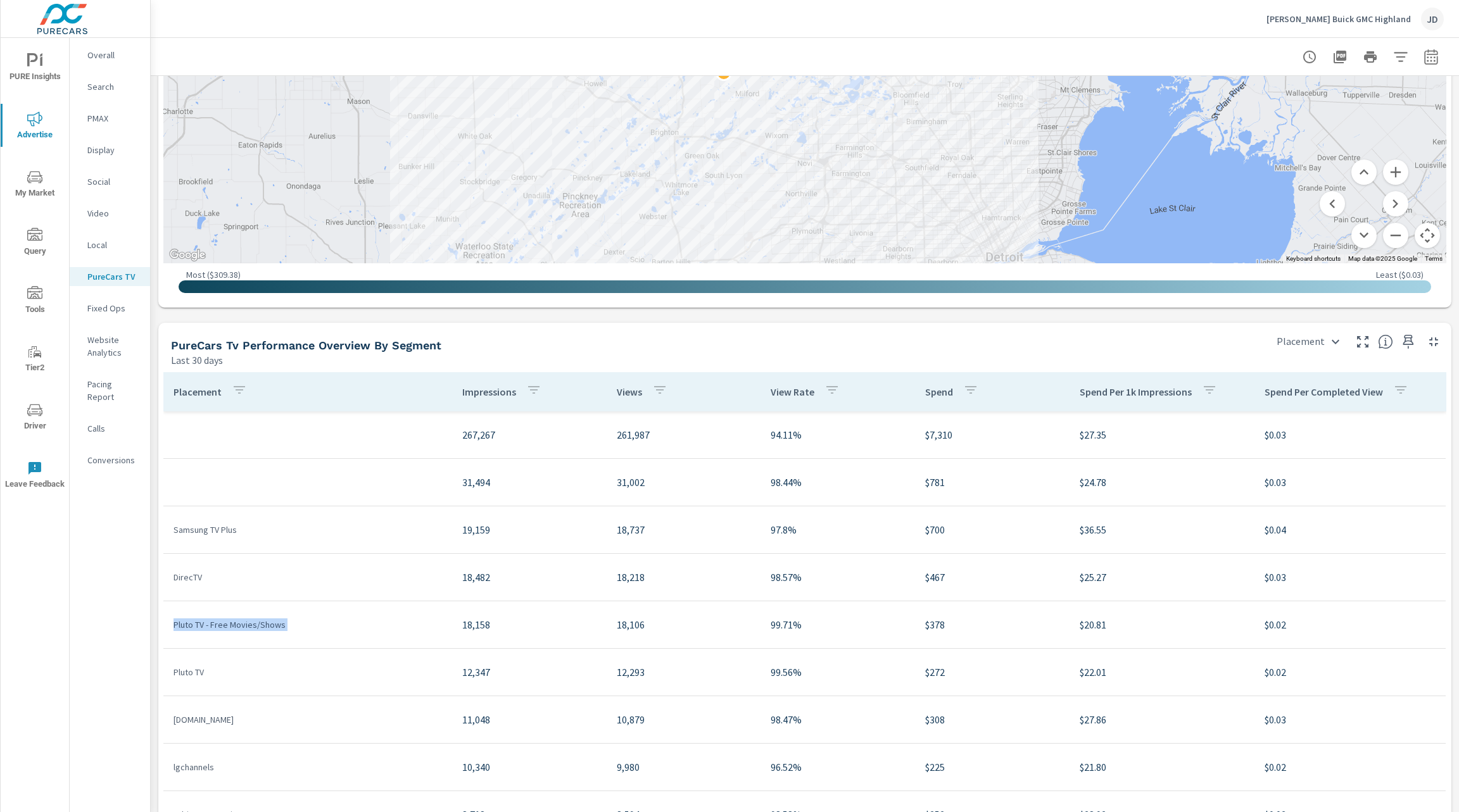
scroll to position [2, 0]
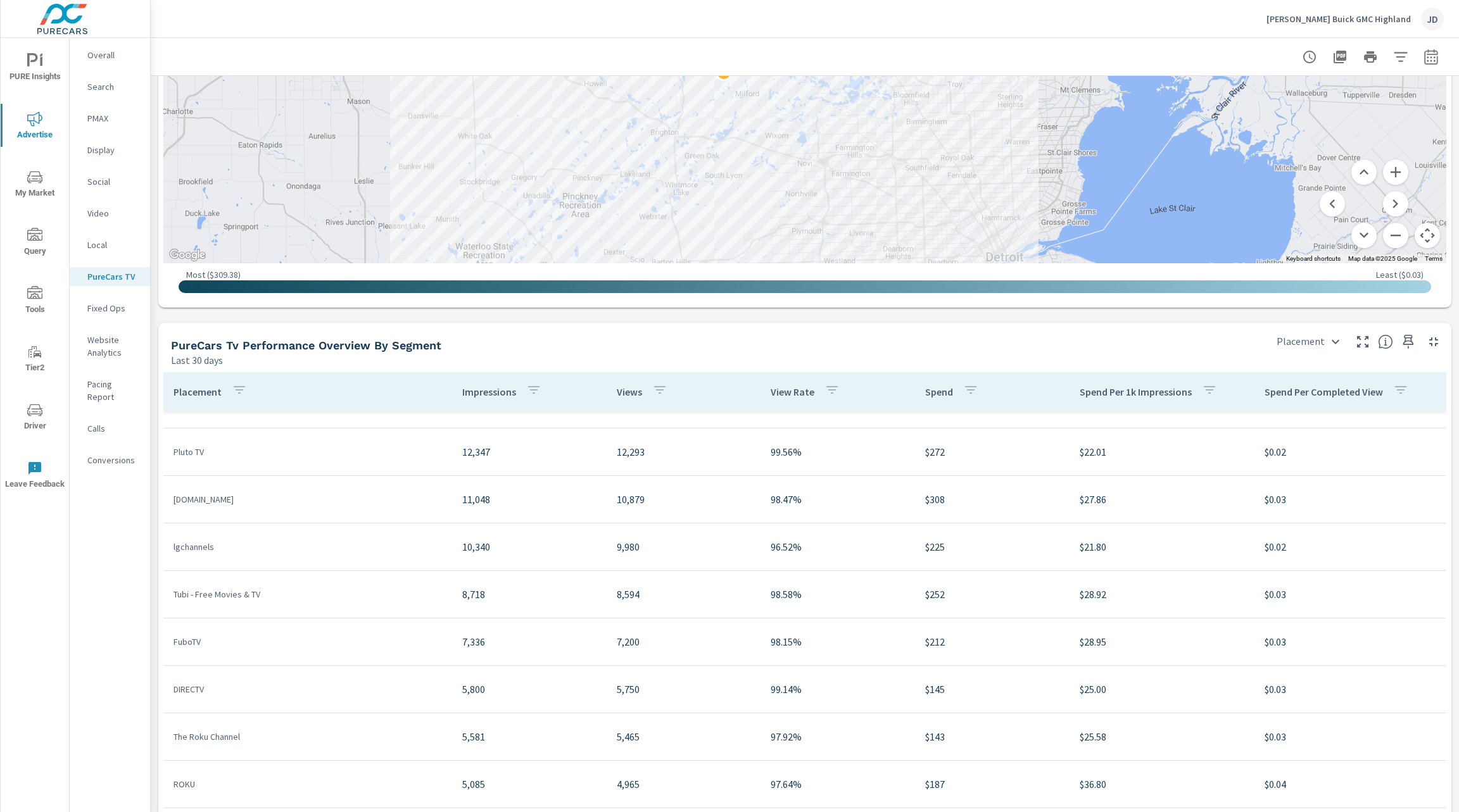
scroll to position [237, 0]
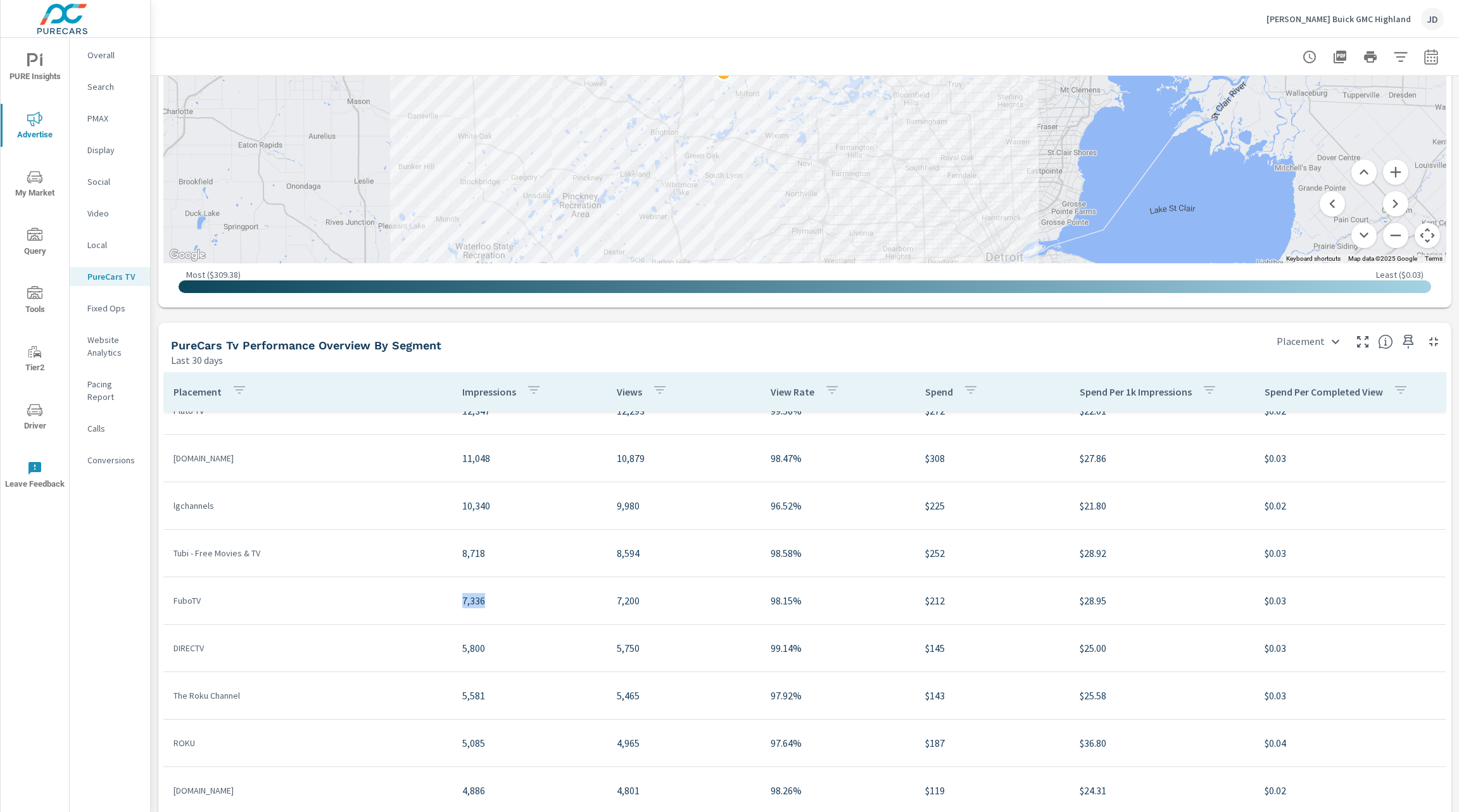
drag, startPoint x: 478, startPoint y: 603, endPoint x: 433, endPoint y: 605, distance: 45.0
click at [433, 605] on tr "FuboTV 7,336 7,200 98.15% $212 $28.95 $0.03" at bounding box center [804, 601] width 1282 height 48
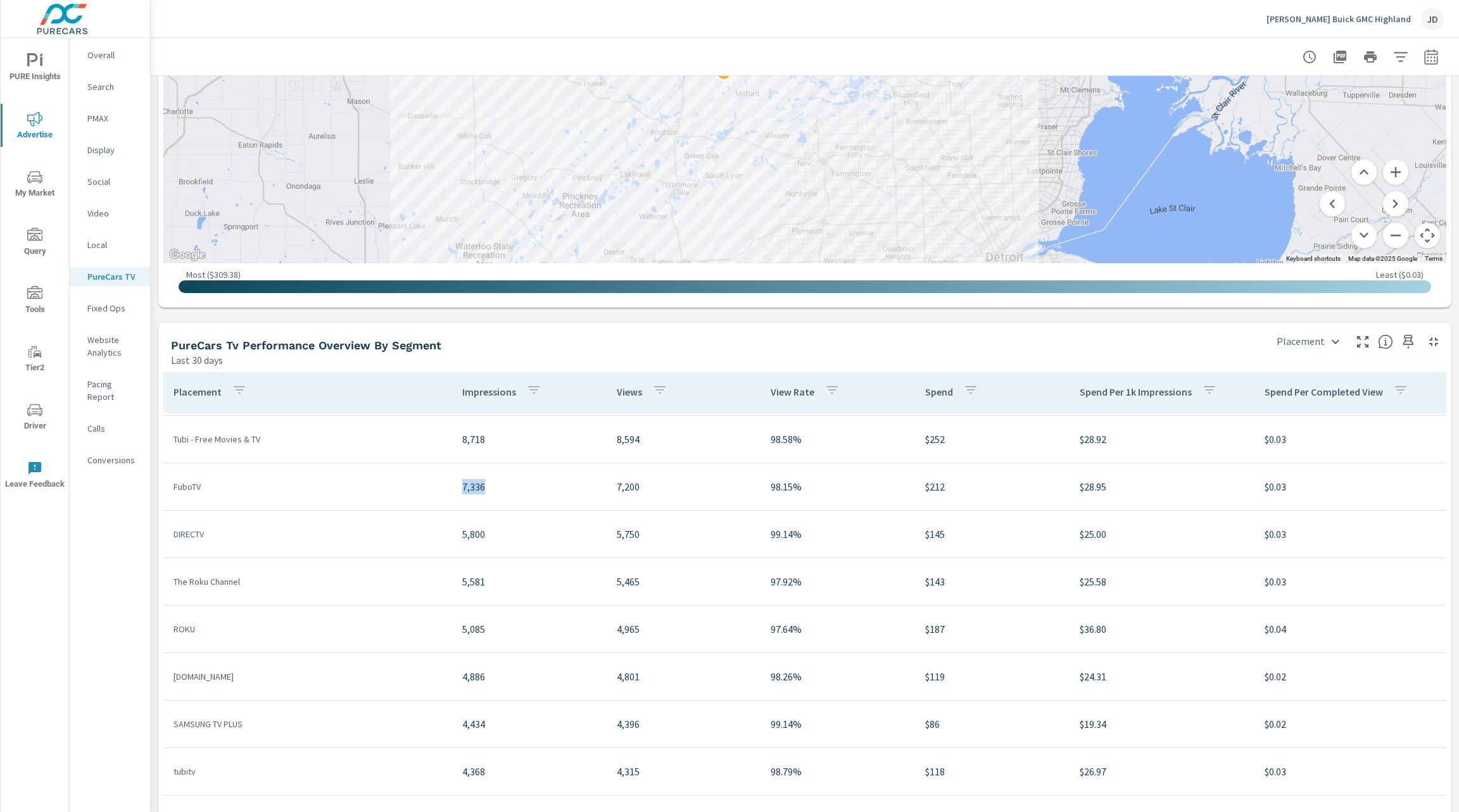
scroll to position [372, 0]
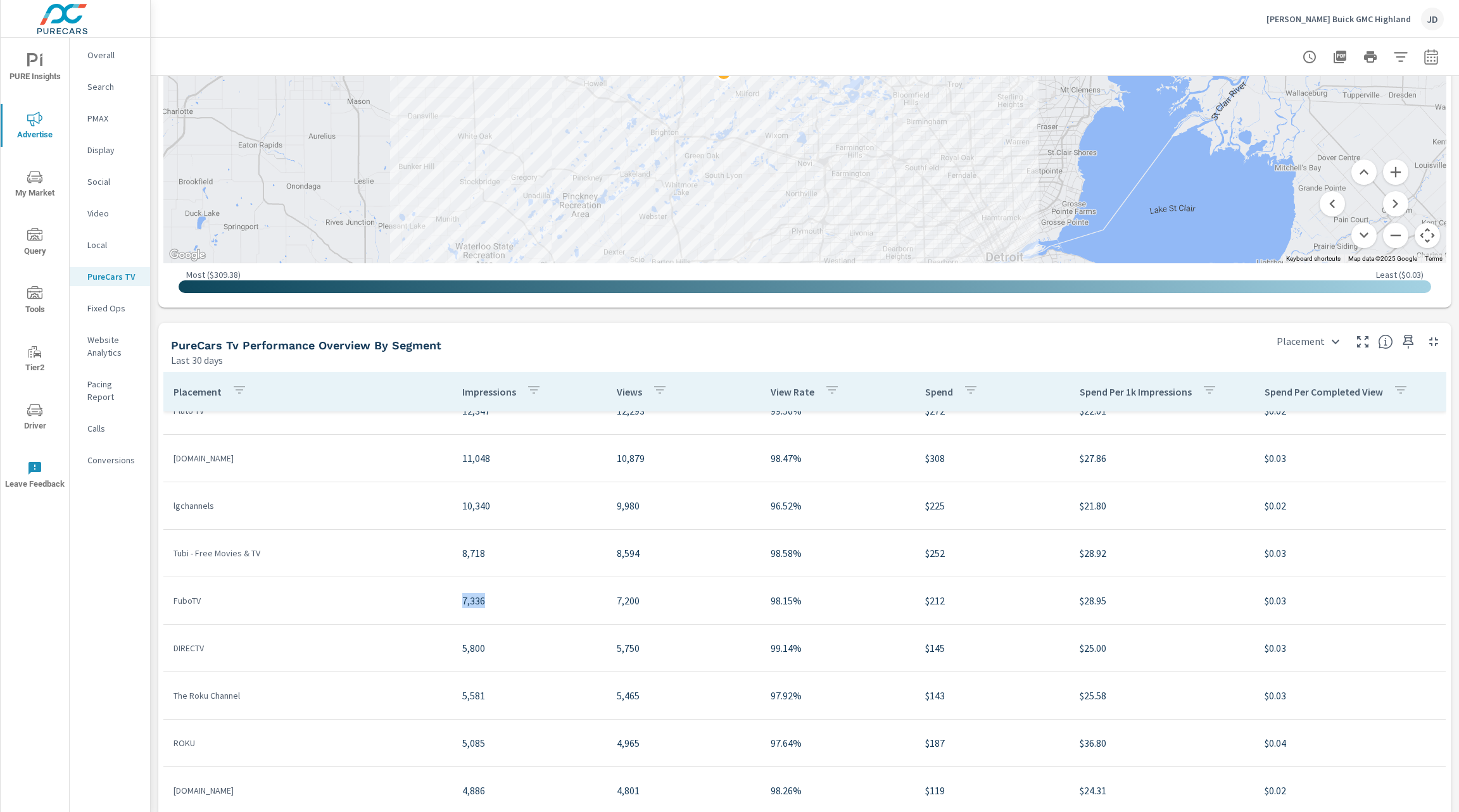
scroll to position [215, 0]
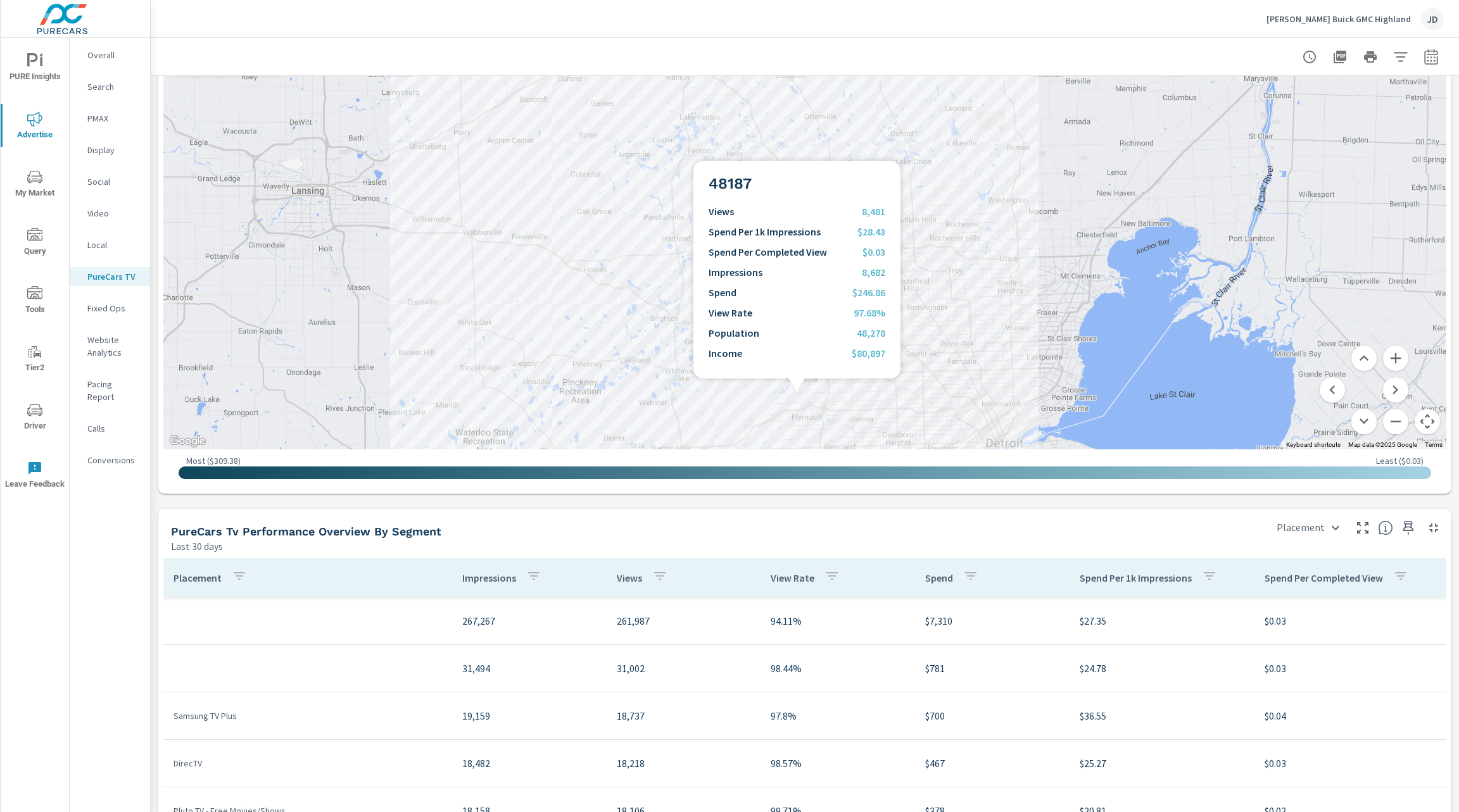
scroll to position [1168, 0]
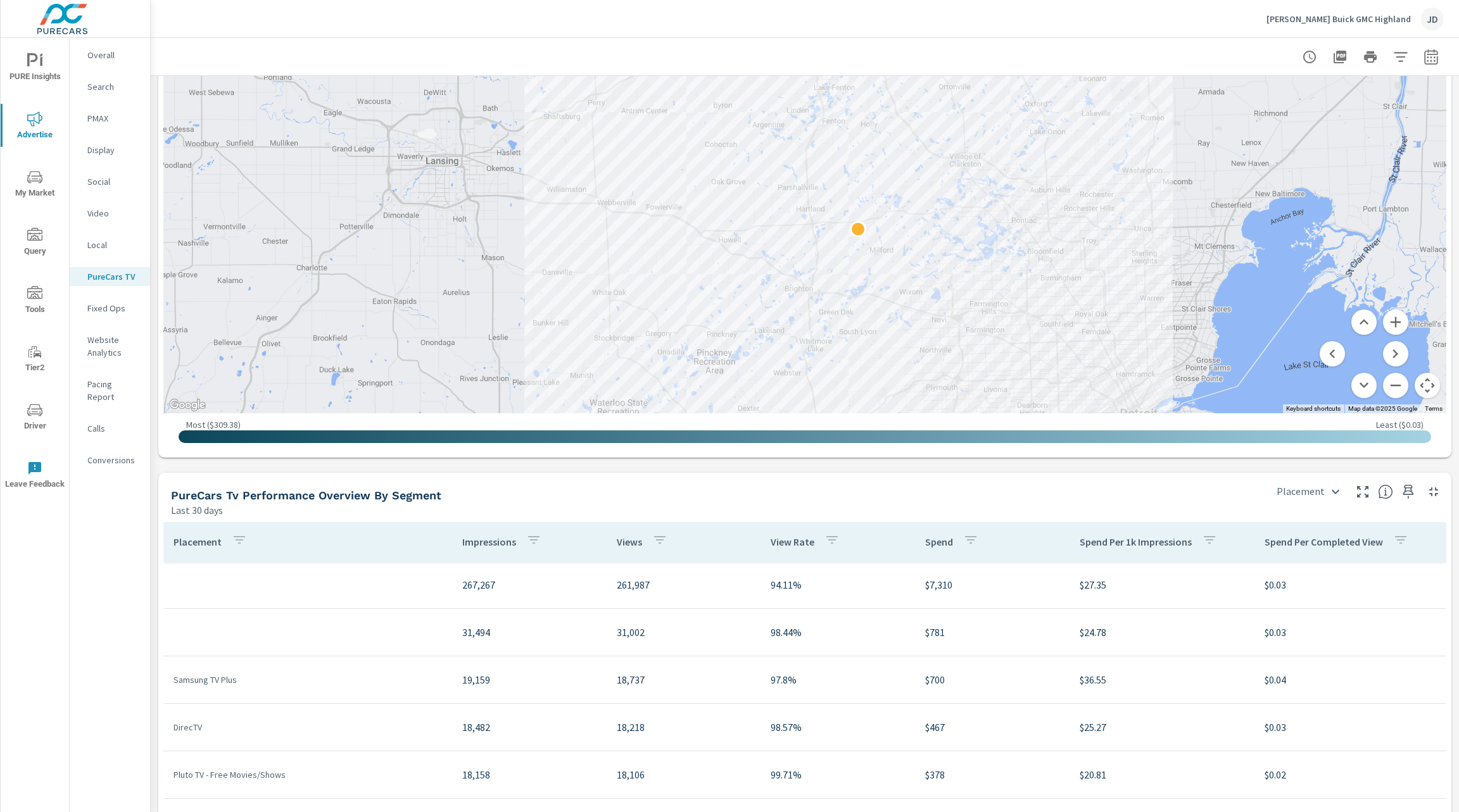
drag, startPoint x: 839, startPoint y: 263, endPoint x: 981, endPoint y: 269, distance: 142.1
click at [981, 269] on div at bounding box center [1425, 539] width 972 height 648
click at [1383, 388] on button "Zoom out" at bounding box center [1395, 385] width 25 height 25
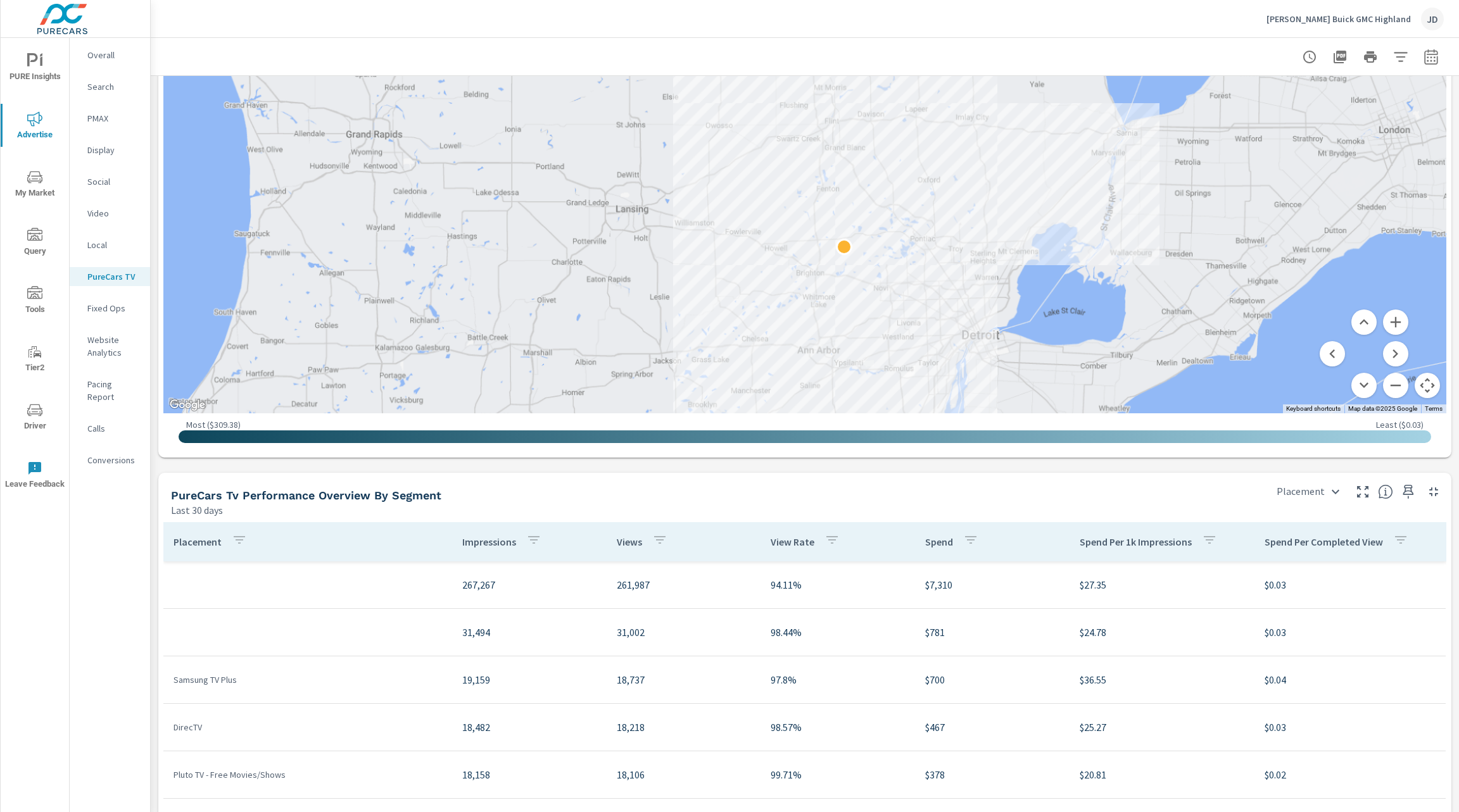
drag, startPoint x: 1133, startPoint y: 272, endPoint x: 1142, endPoint y: 301, distance: 30.4
click at [1142, 301] on div at bounding box center [1299, 558] width 972 height 648
click at [1383, 321] on button "Zoom in" at bounding box center [1395, 322] width 25 height 25
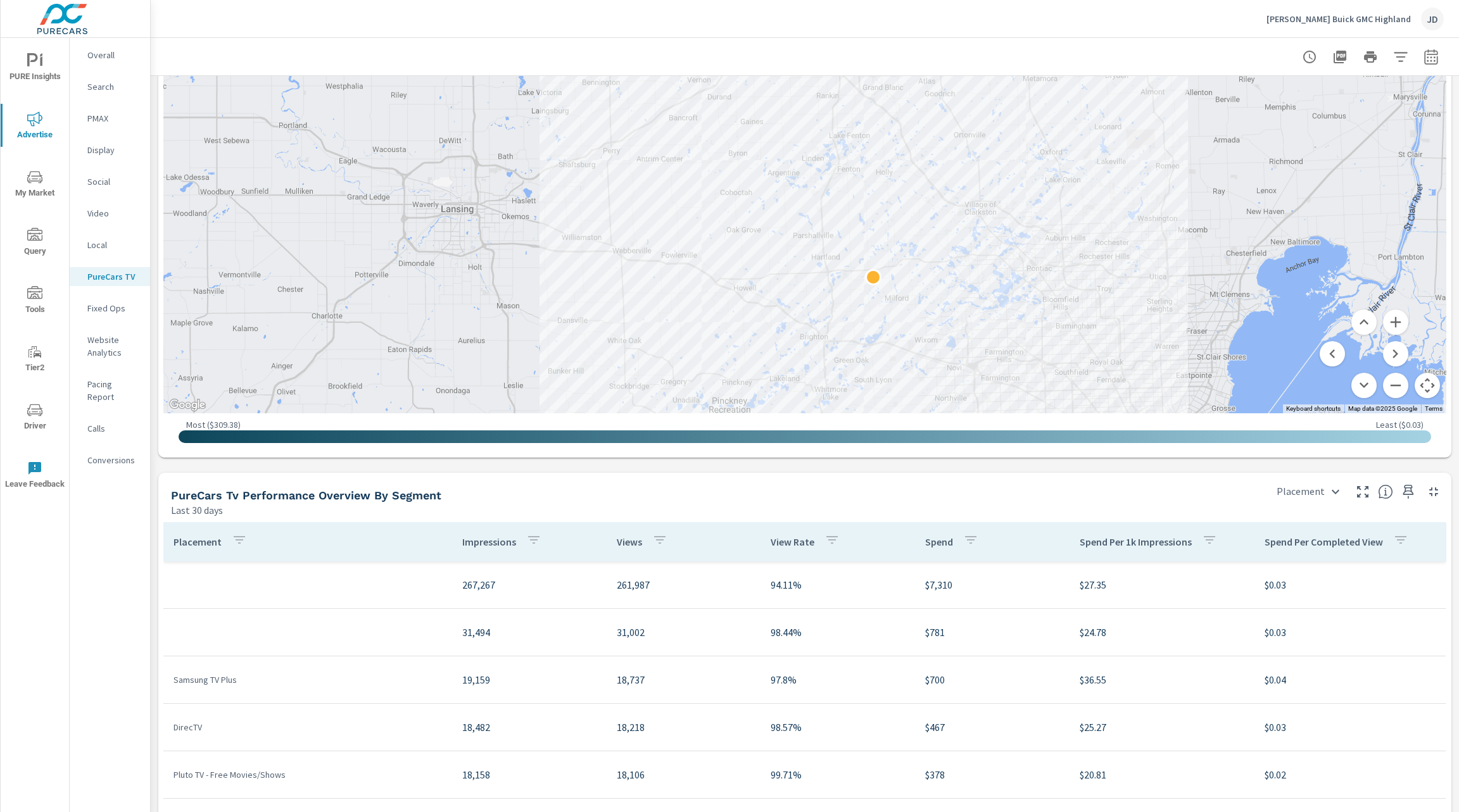
scroll to position [1309, 0]
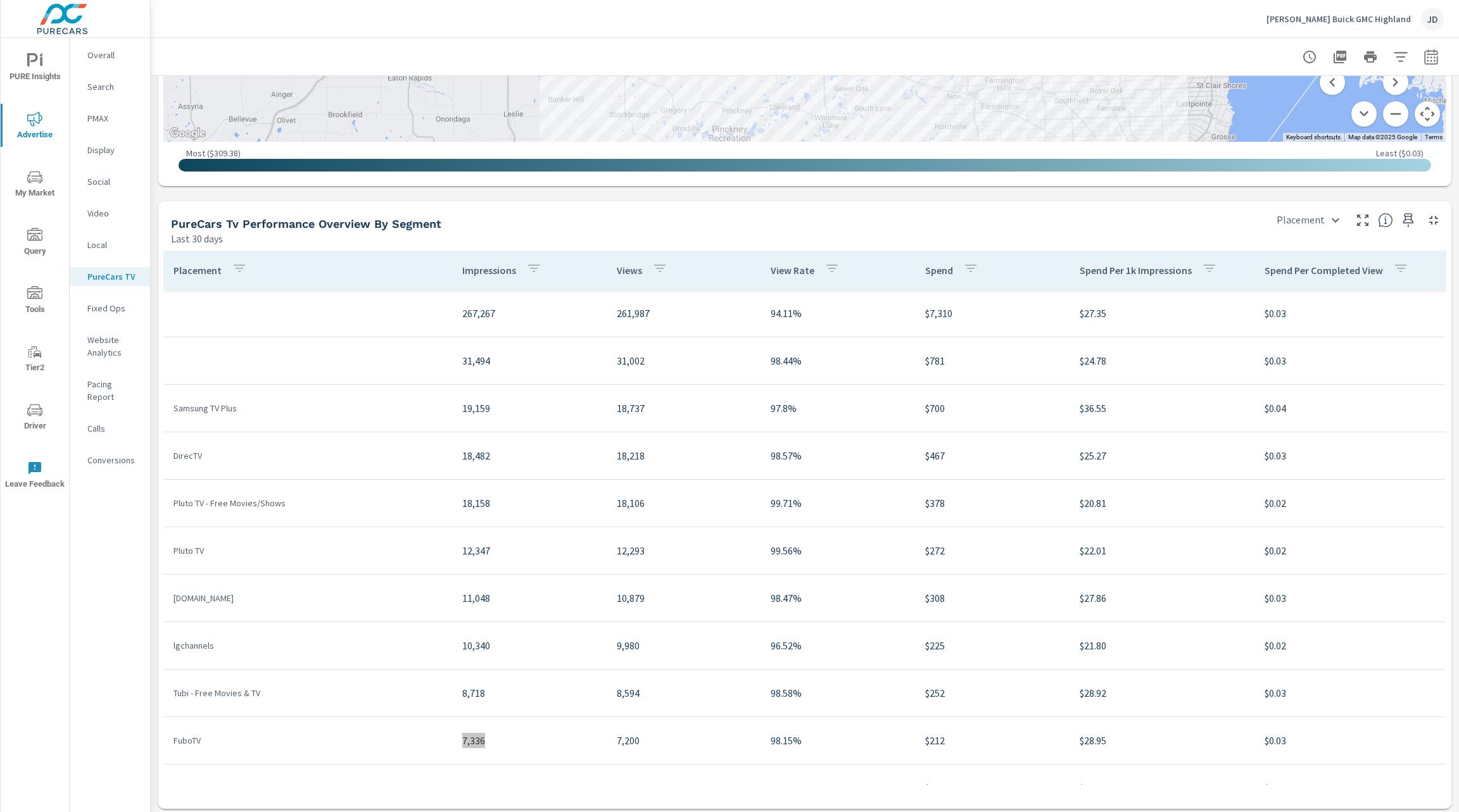
scroll to position [1441, 0]
